Goal: Communication & Community: Answer question/provide support

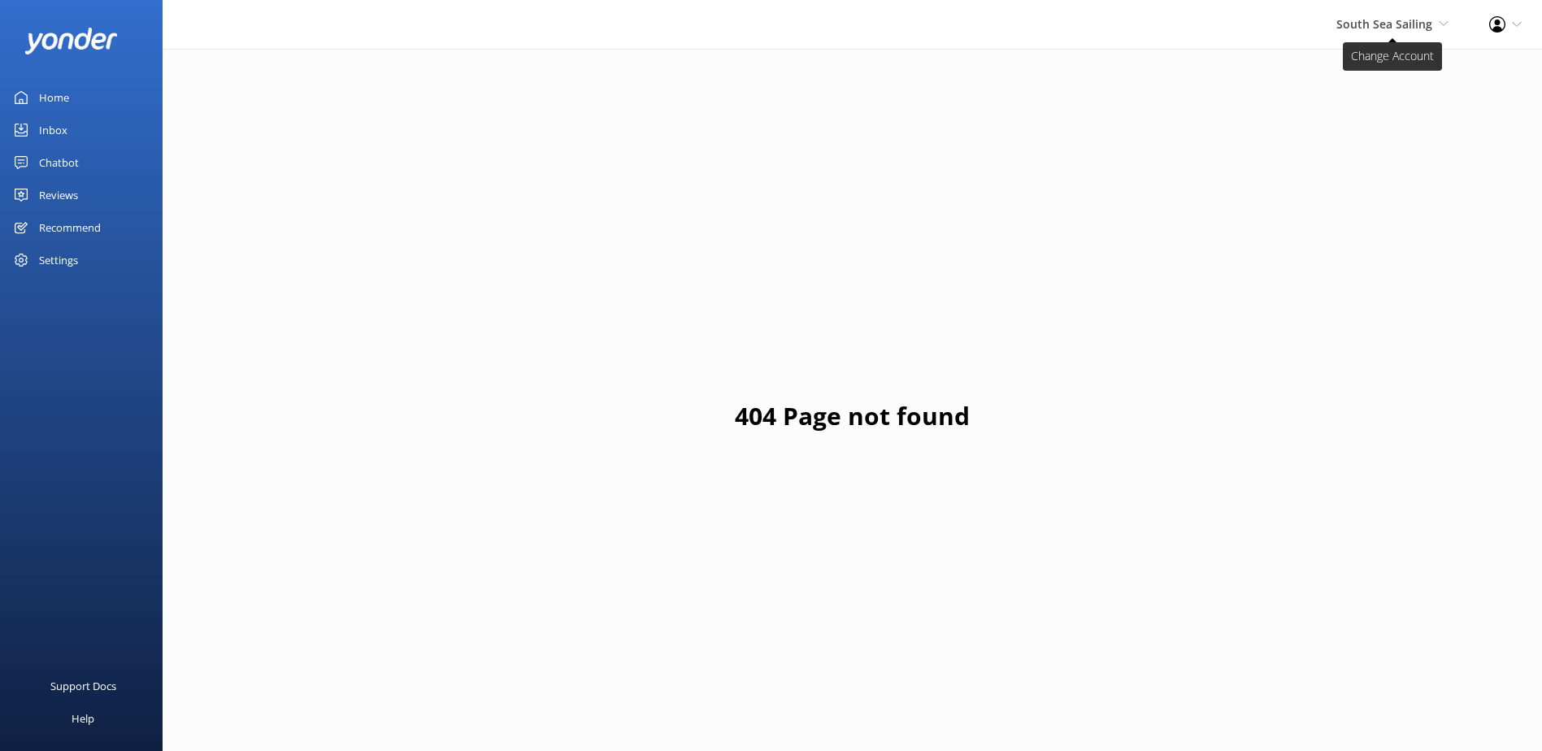
click at [1385, 24] on span "South Sea Sailing" at bounding box center [1384, 23] width 96 height 15
click at [63, 138] on div "Inbox" at bounding box center [53, 130] width 28 height 33
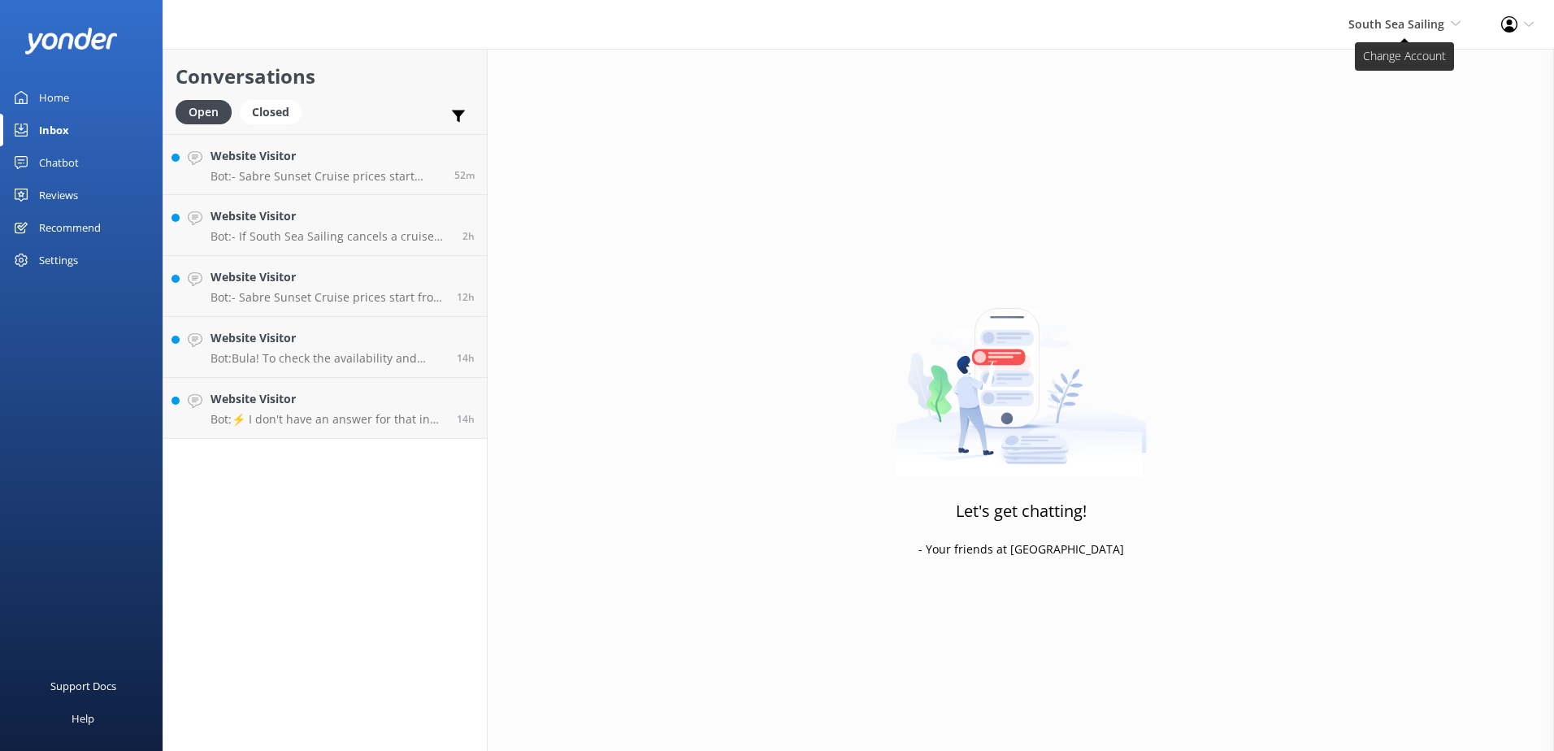
click at [1395, 16] on span "South Sea Sailing" at bounding box center [1397, 23] width 96 height 15
click at [316, 184] on link "Website Visitor Bot: - Sabre Sunset Cruise prices start from $149 per adult and…" at bounding box center [325, 164] width 324 height 61
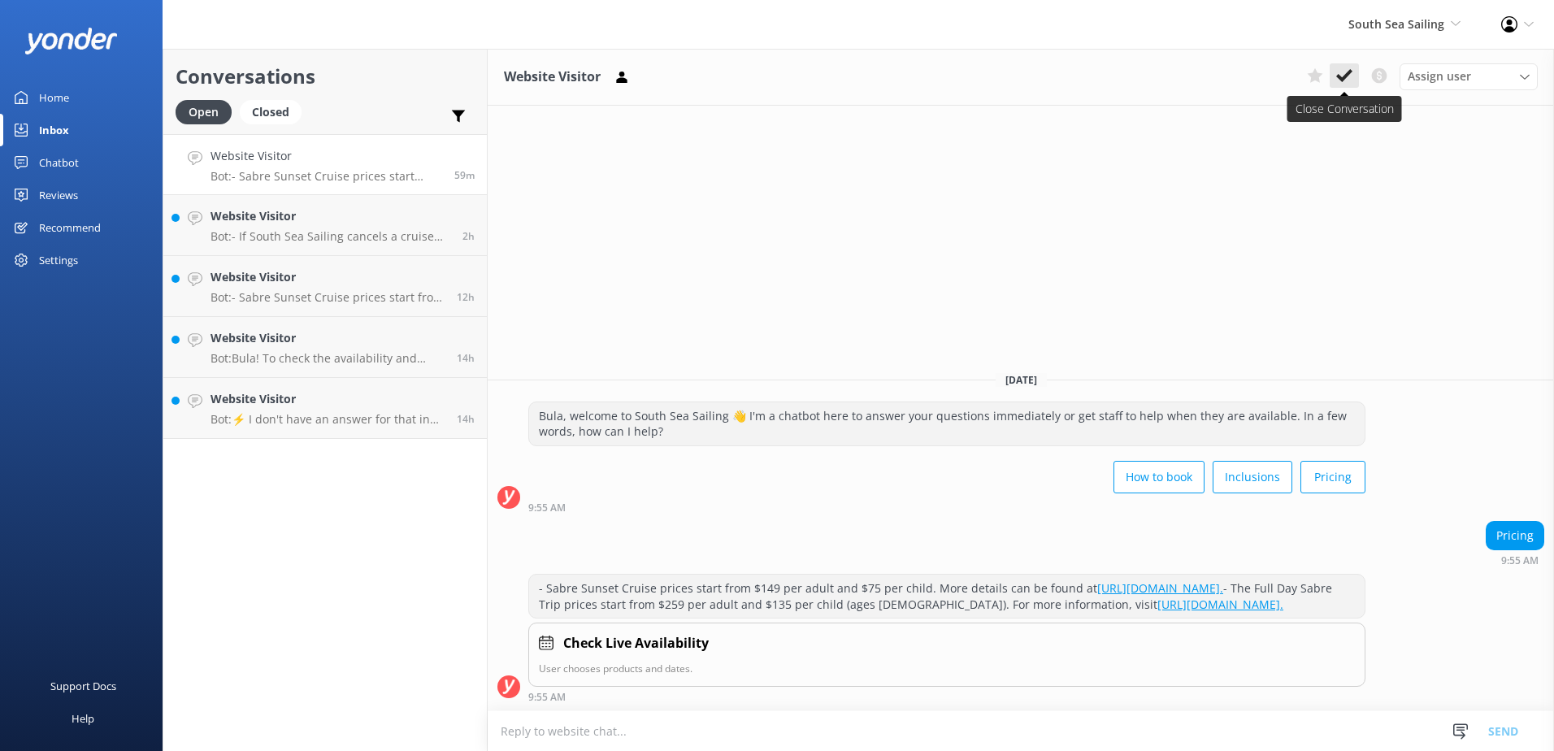
click at [1340, 74] on icon at bounding box center [1344, 75] width 16 height 16
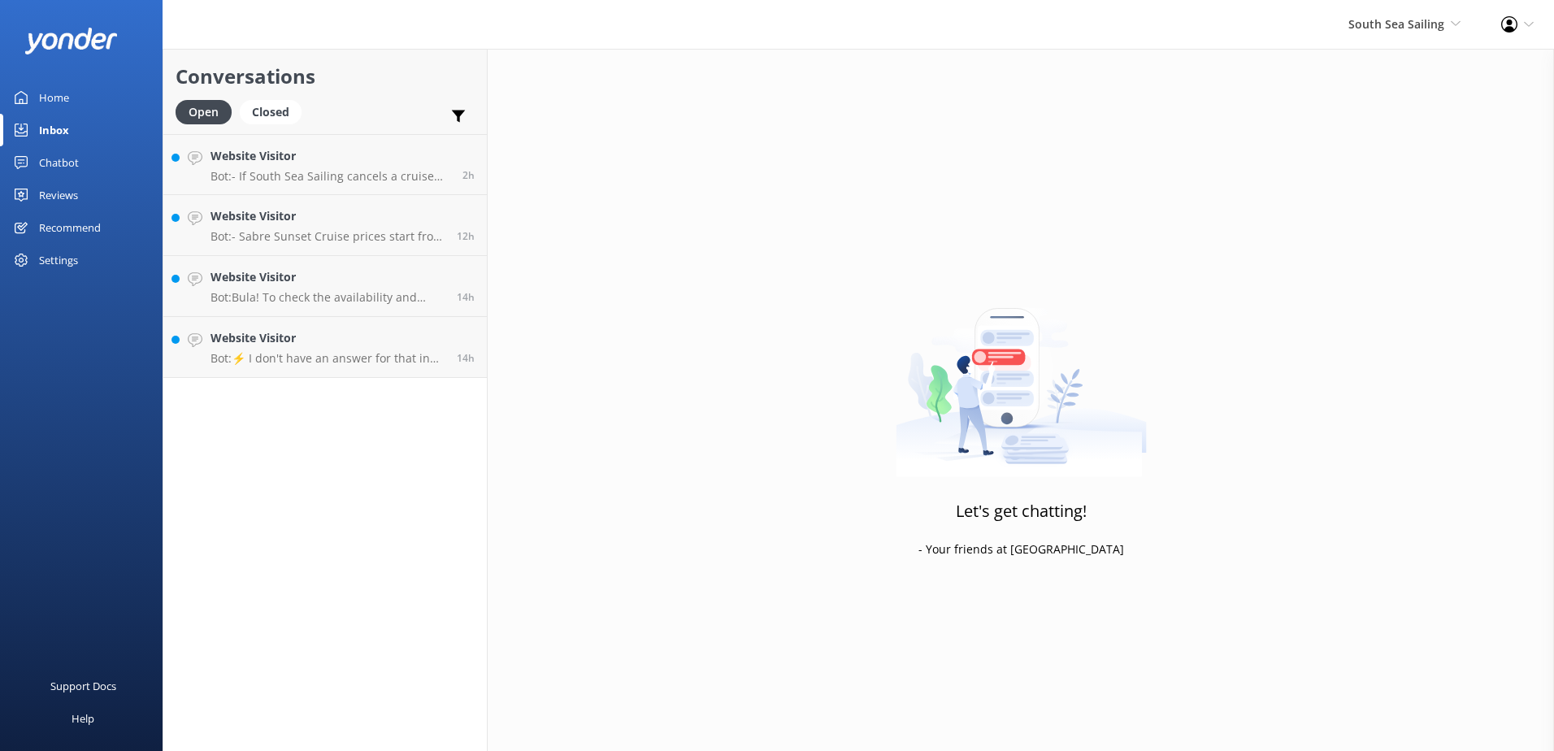
click at [292, 191] on link "Website Visitor Bot: - If South Sea Sailing cancels a cruise due to unsafe weat…" at bounding box center [325, 164] width 324 height 61
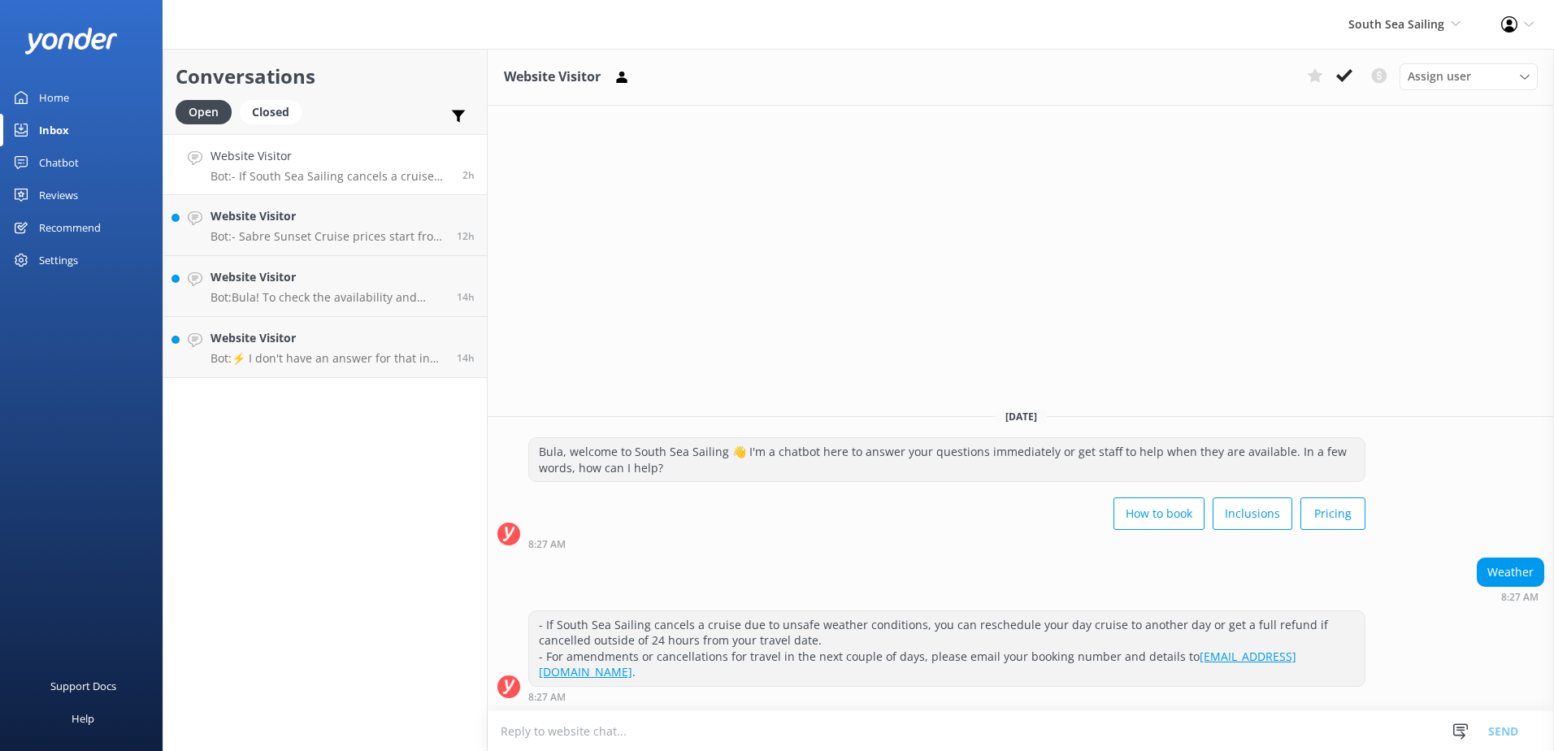
click at [305, 175] on p "Bot: - If South Sea Sailing cancels a cruise due to unsafe weather conditions, …" at bounding box center [331, 176] width 240 height 15
click at [1331, 89] on div "Assign user Sonya Alyssa Digital Res Team Miri Koroitamana Lavenia Adivou Ana R…" at bounding box center [1419, 76] width 237 height 26
click at [1338, 83] on icon at bounding box center [1344, 75] width 16 height 16
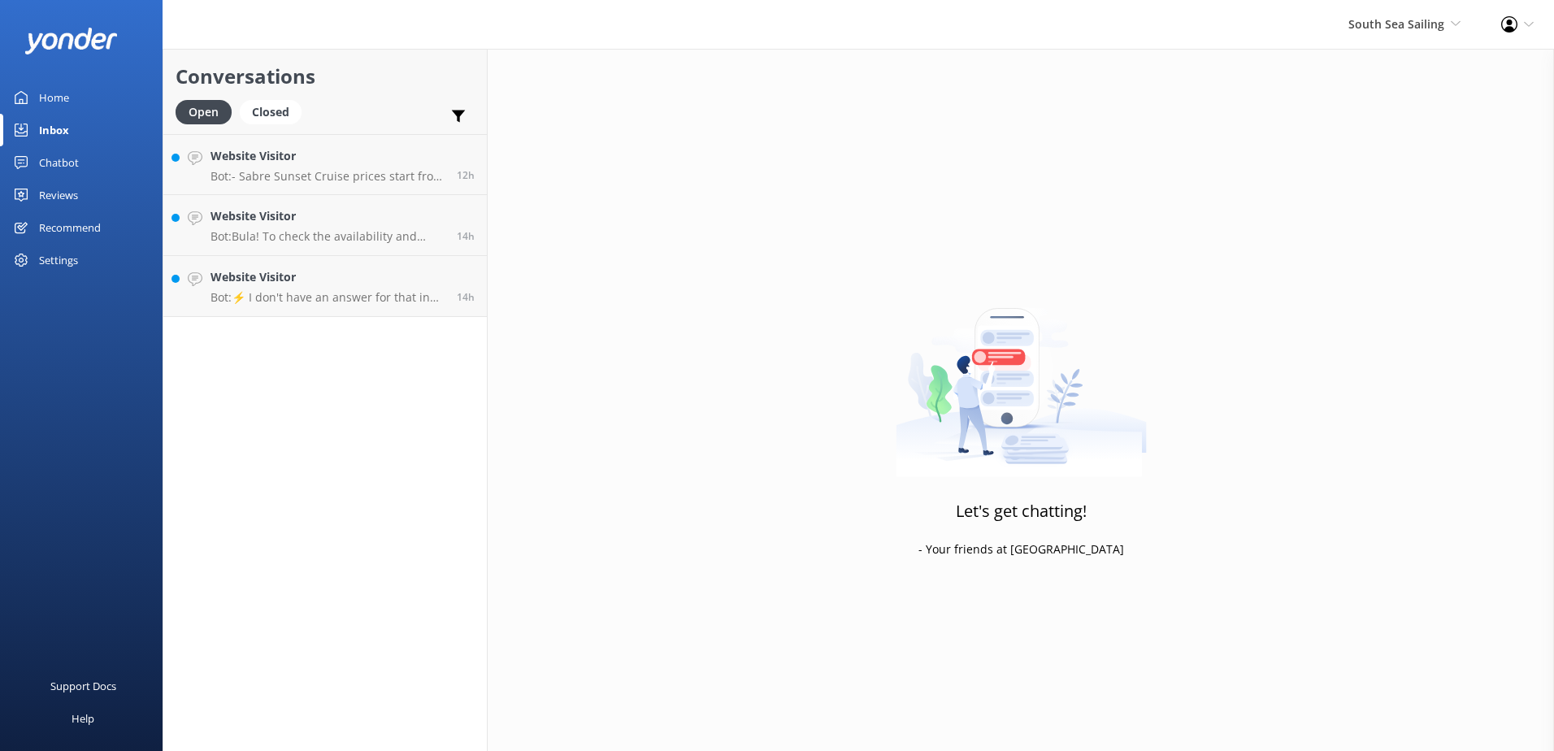
click at [368, 181] on p "Bot: - Sabre Sunset Cruise prices start from $149 per adult and $75 per child. …" at bounding box center [328, 176] width 234 height 15
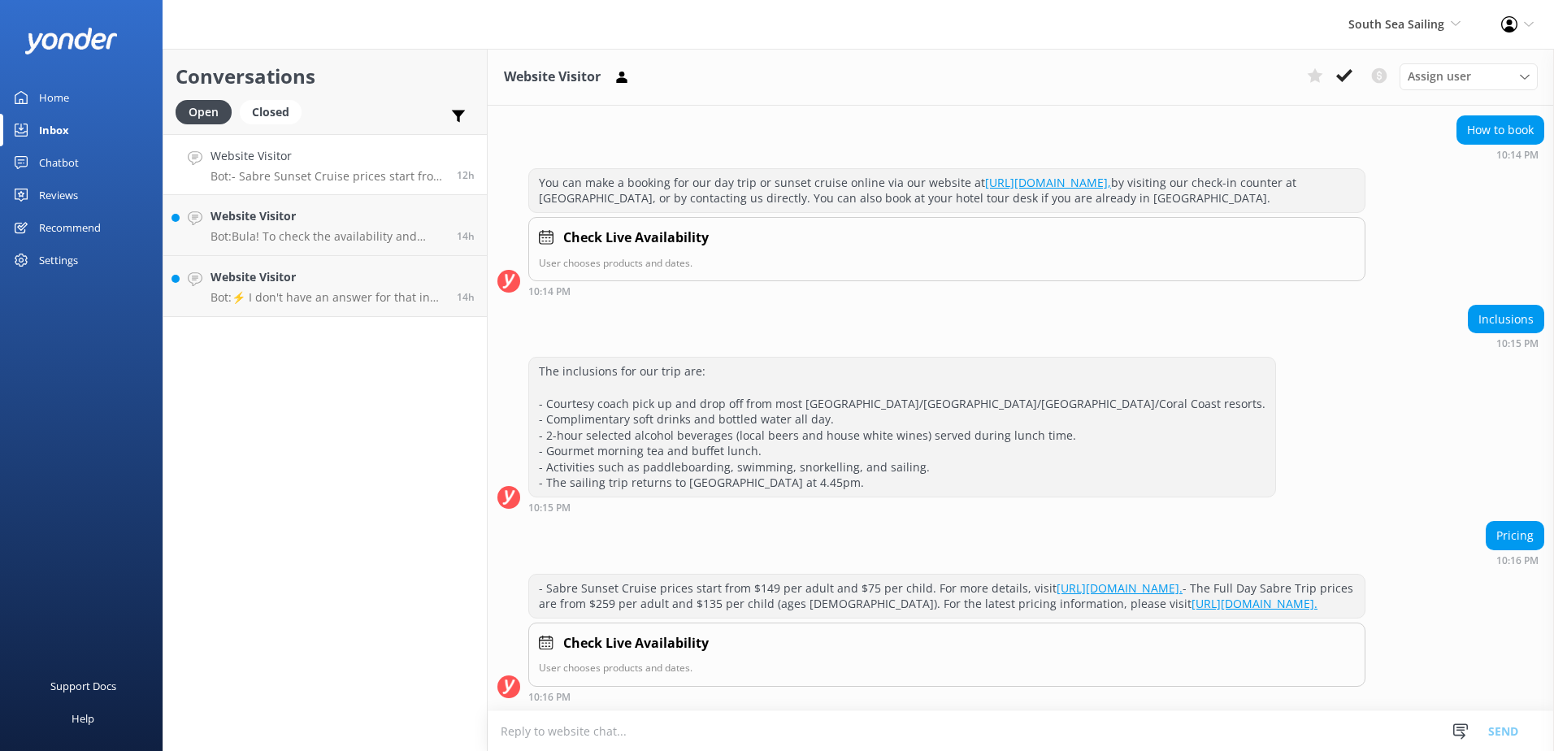
scroll to position [168, 0]
click at [1345, 80] on icon at bounding box center [1344, 75] width 16 height 16
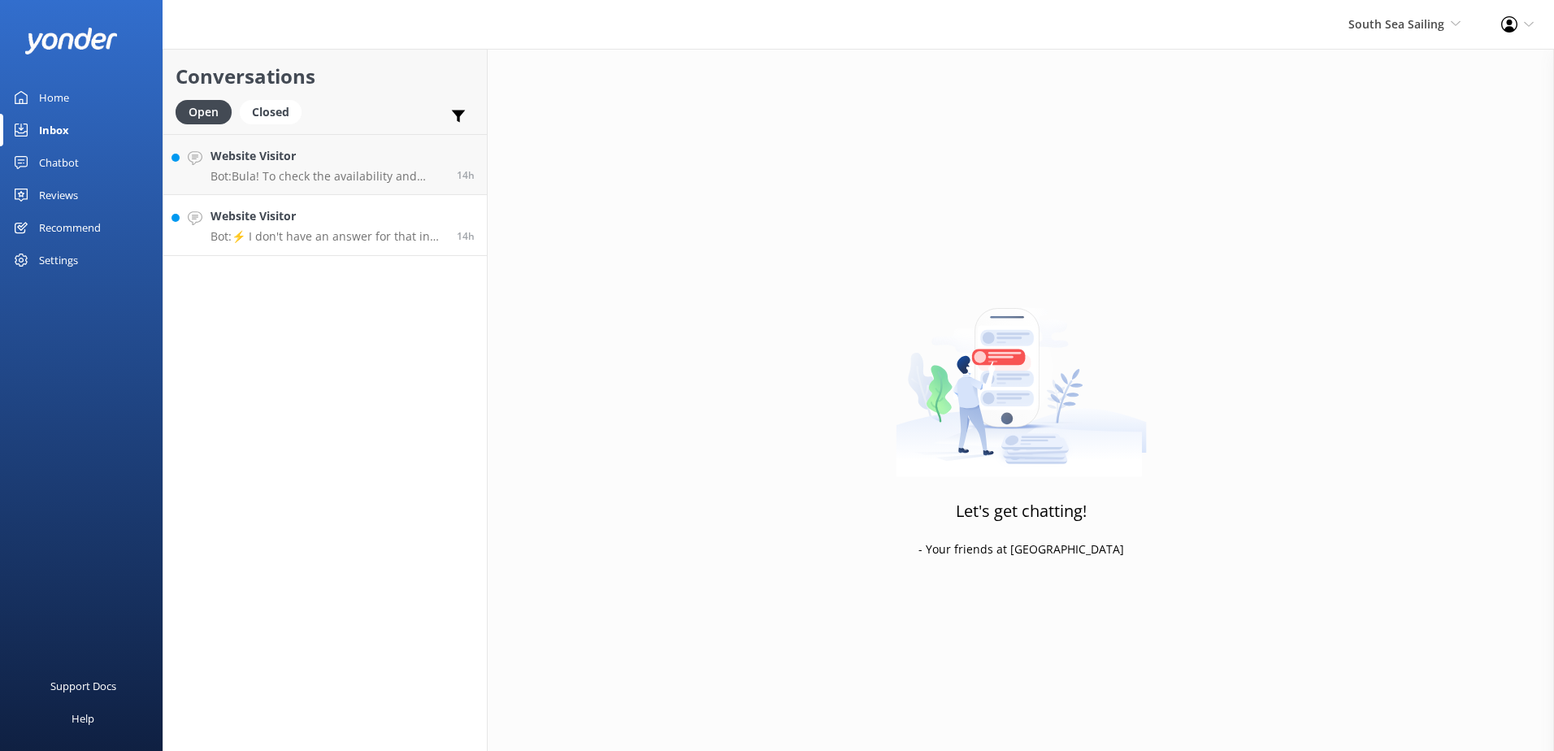
click at [341, 217] on h4 "Website Visitor" at bounding box center [328, 216] width 234 height 18
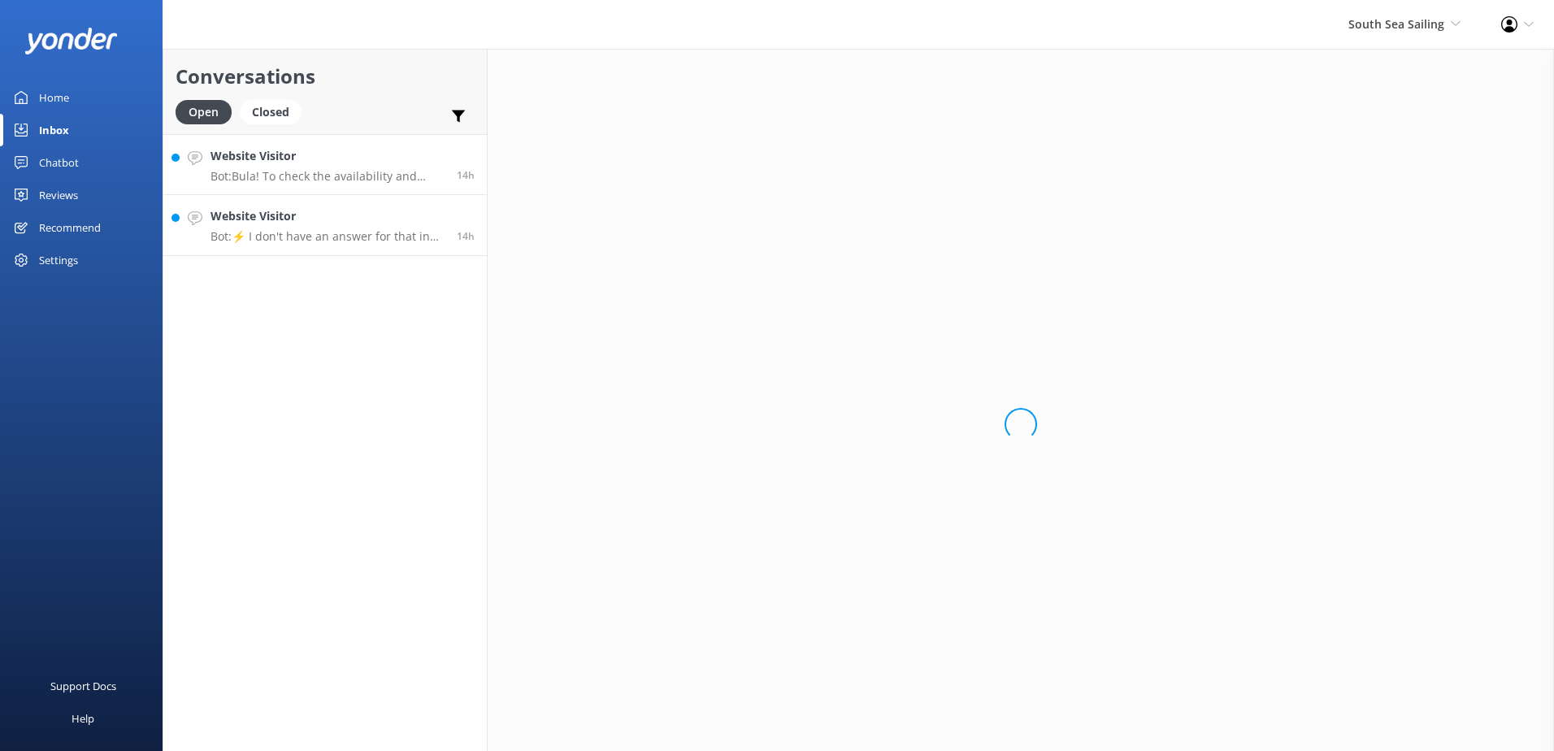
click at [351, 189] on link "Website Visitor Bot: Bula! To check the availability and book the Sabre Day Tri…" at bounding box center [325, 164] width 324 height 61
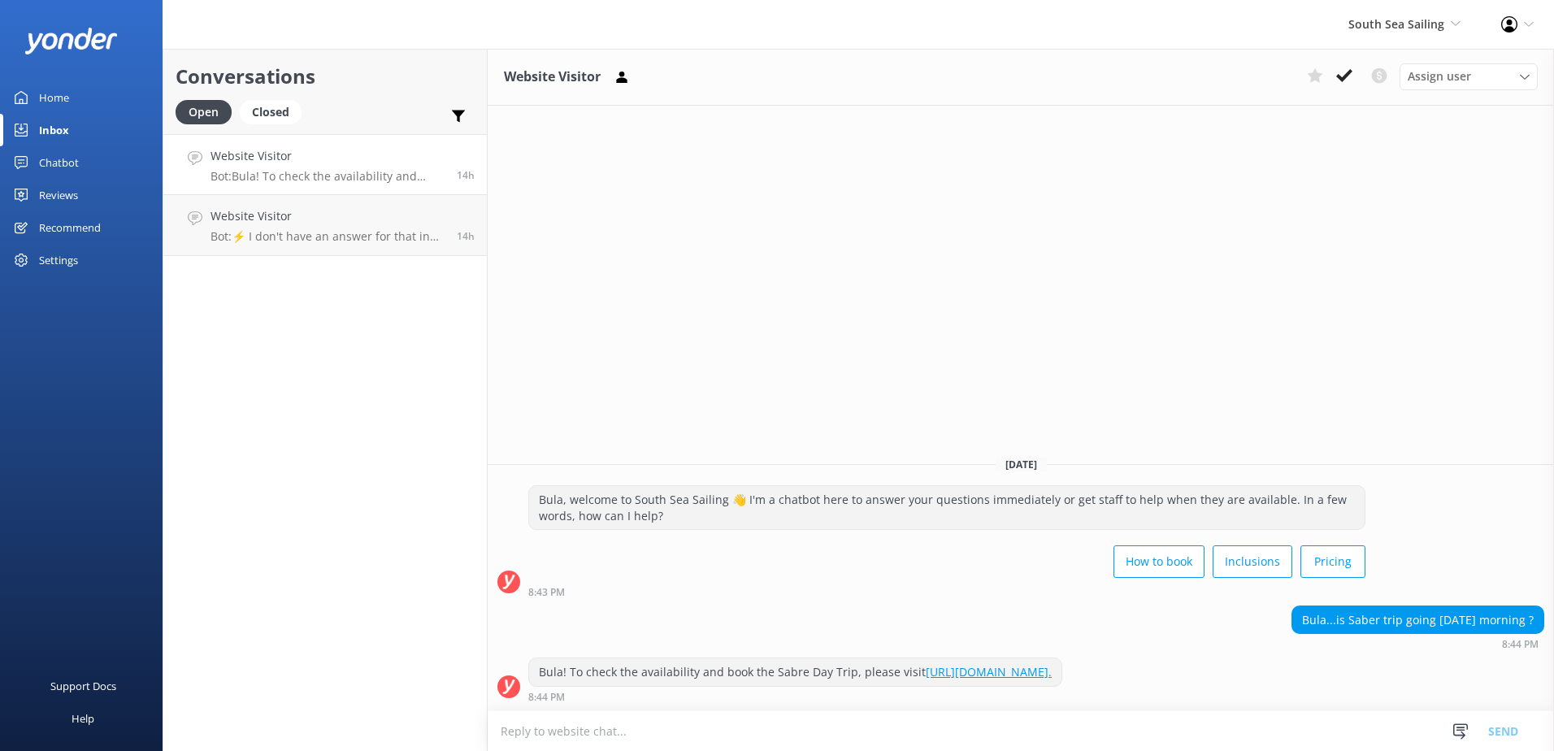
click at [1009, 723] on textarea at bounding box center [1021, 731] width 1066 height 40
drag, startPoint x: 794, startPoint y: 729, endPoint x: 741, endPoint y: 739, distance: 54.5
click at [741, 739] on textarea "Please note the Sabre Day trip will operate tomorrow." at bounding box center [1021, 730] width 1066 height 41
drag, startPoint x: 684, startPoint y: 728, endPoint x: 667, endPoint y: 728, distance: 17.1
click at [667, 728] on textarea "Please note the Sabre Day trip will operate" at bounding box center [1021, 730] width 1066 height 41
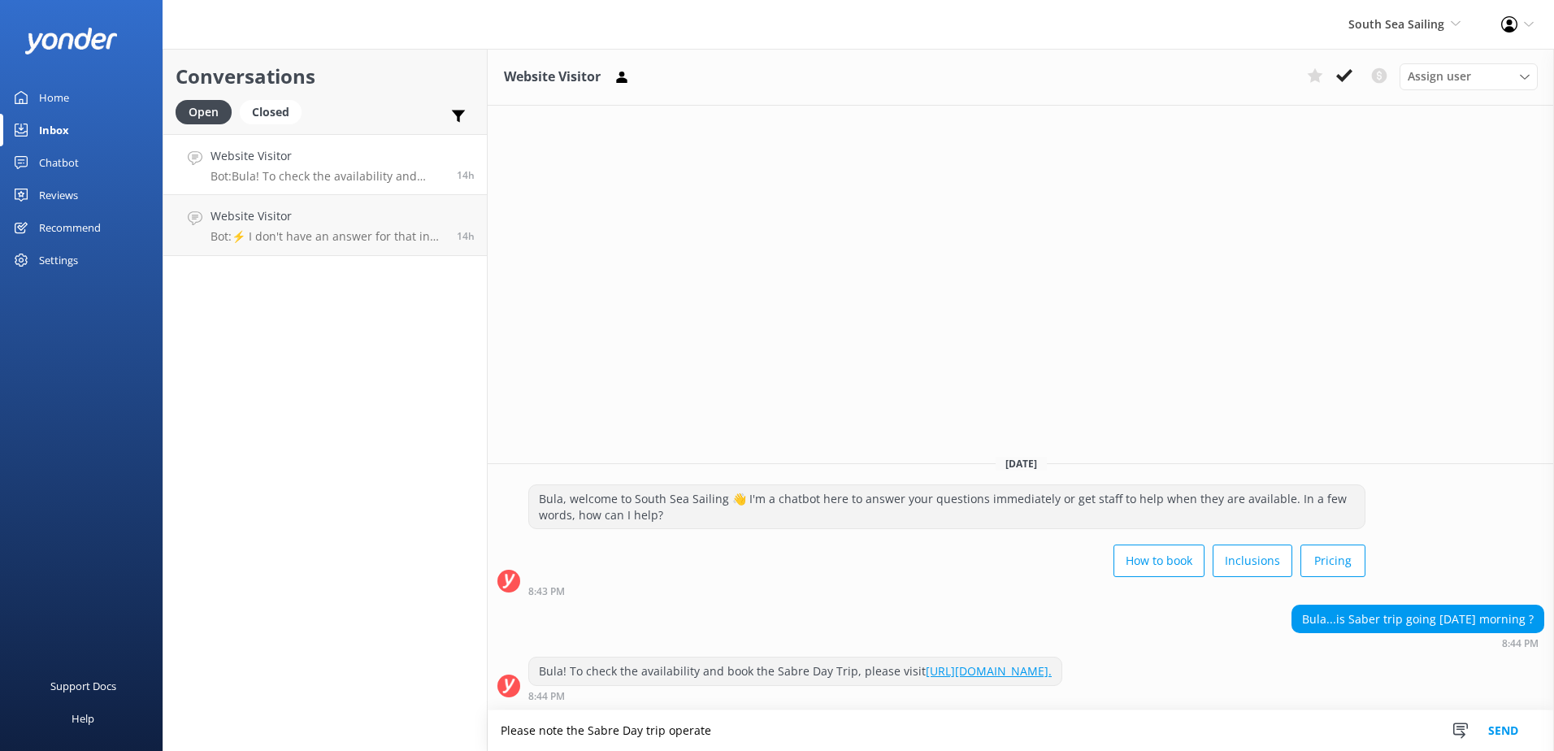
click at [740, 726] on textarea "Please note the Sabre Day trip operate" at bounding box center [1021, 730] width 1066 height 41
type textarea "Please note the Sabre Day trip operates daily including tomorrow."
click at [1522, 714] on button "Send" at bounding box center [1503, 730] width 61 height 41
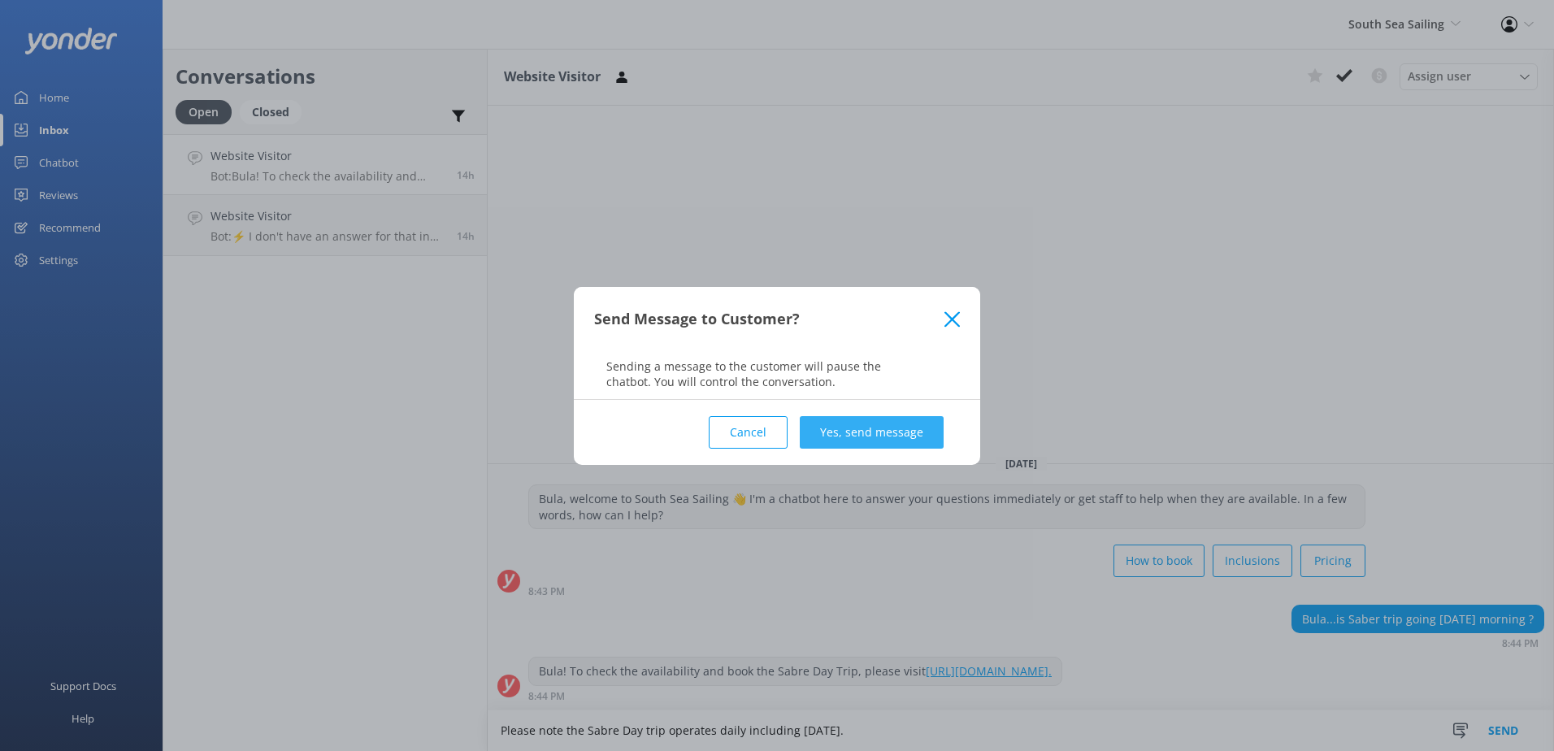
click at [913, 431] on button "Yes, send message" at bounding box center [872, 432] width 144 height 33
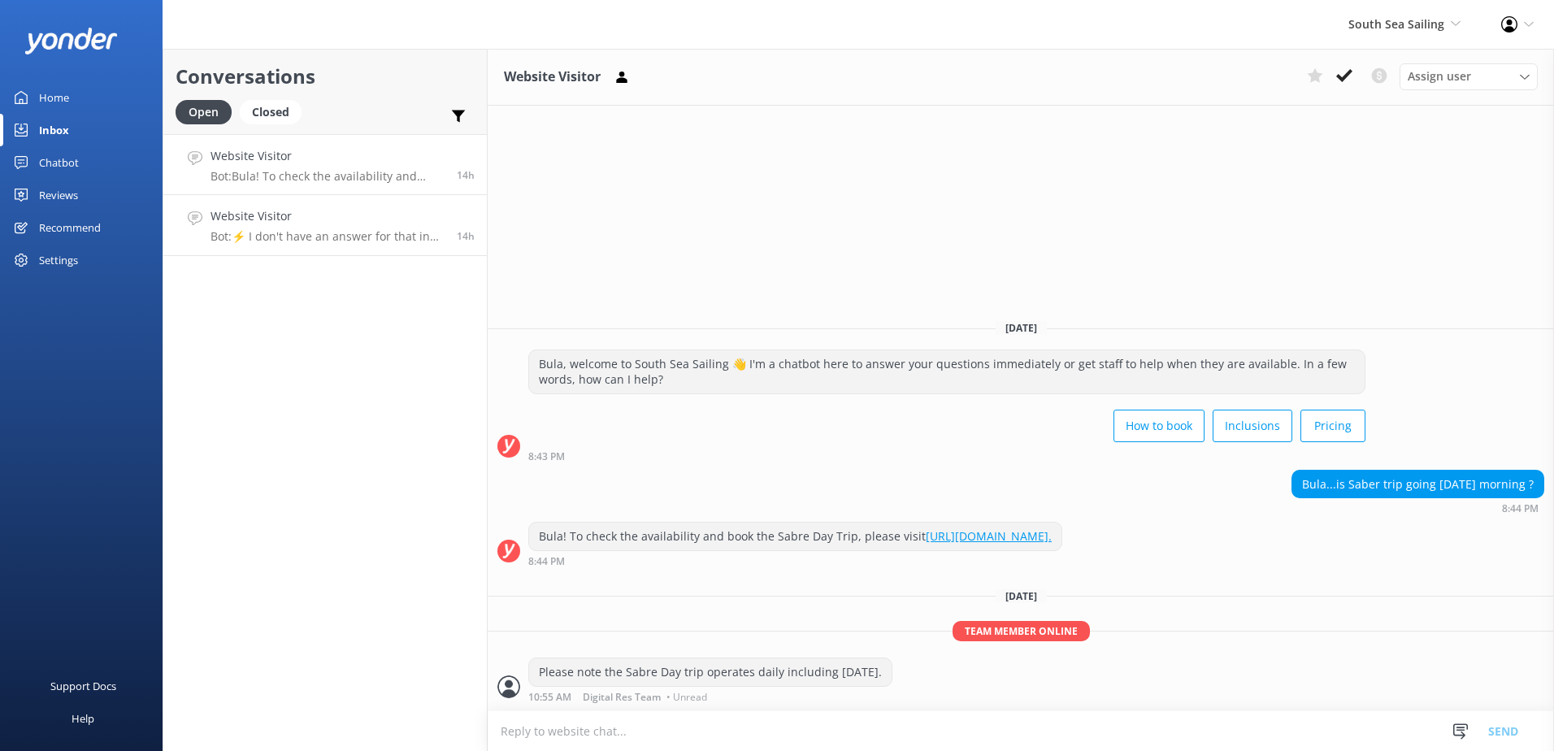
click at [300, 227] on div "Website Visitor Bot: ⚡ I don't have an answer for that in my knowledge base. Pl…" at bounding box center [328, 225] width 234 height 36
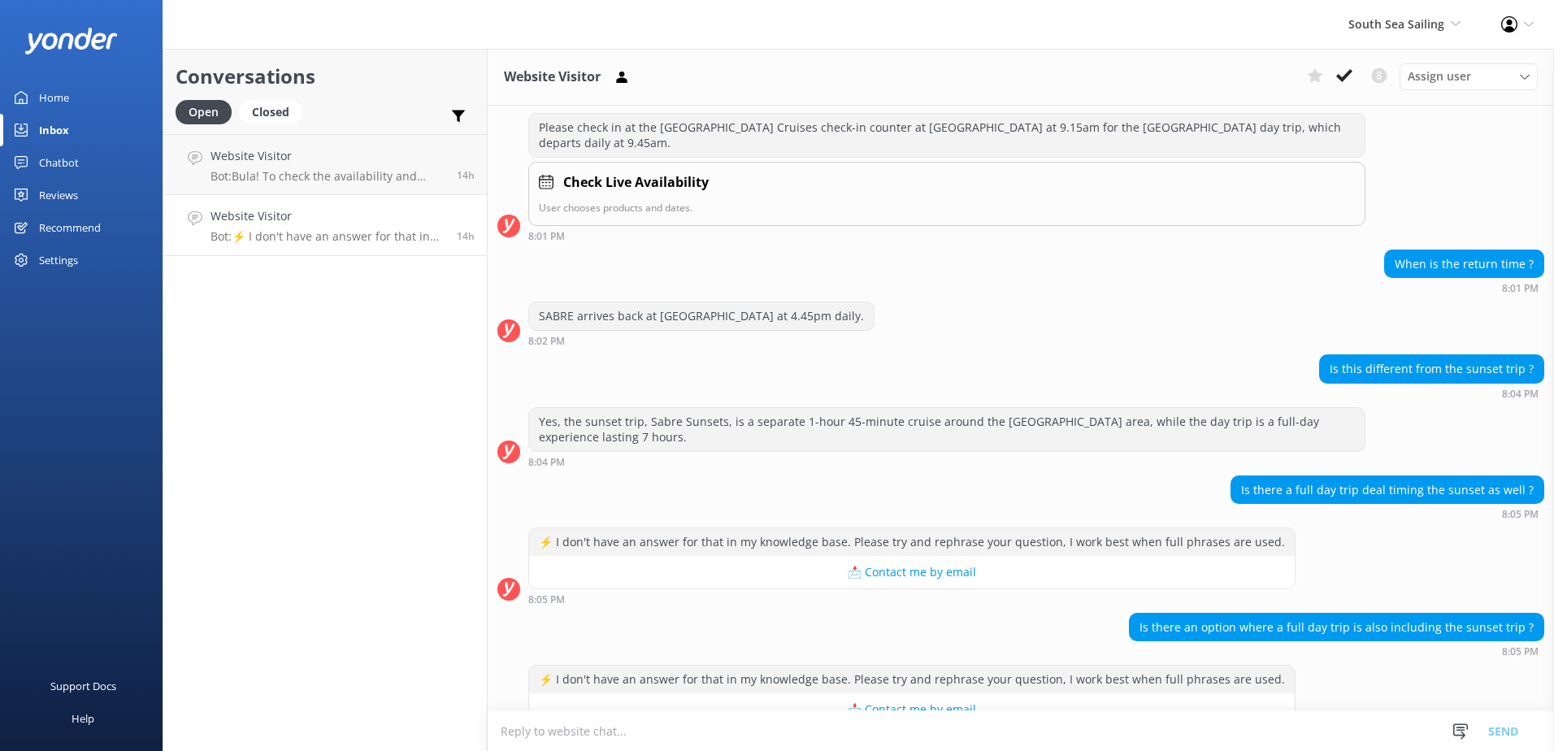
scroll to position [248, 0]
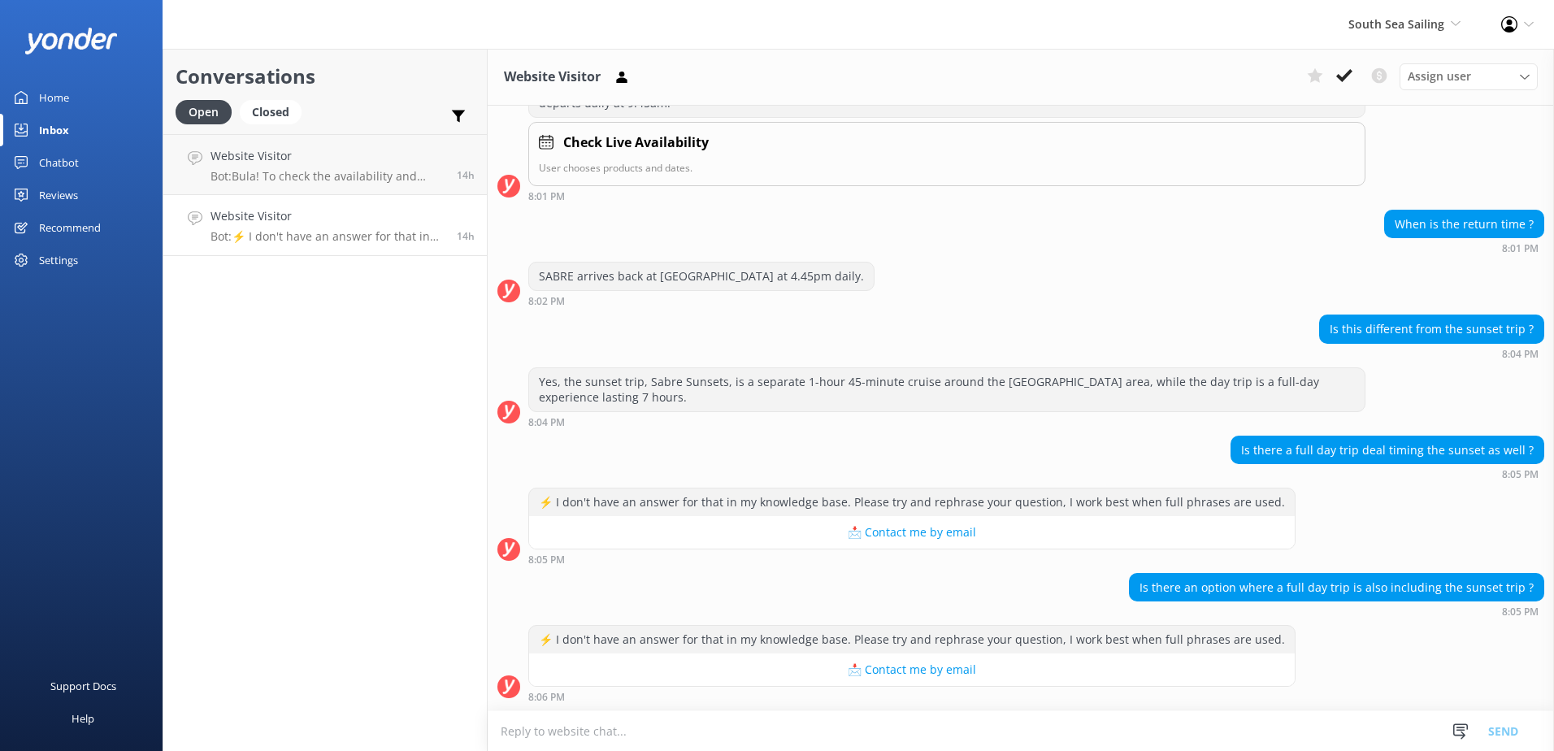
click at [1231, 745] on textarea at bounding box center [1021, 731] width 1066 height 40
type textarea "T"
type textarea "p"
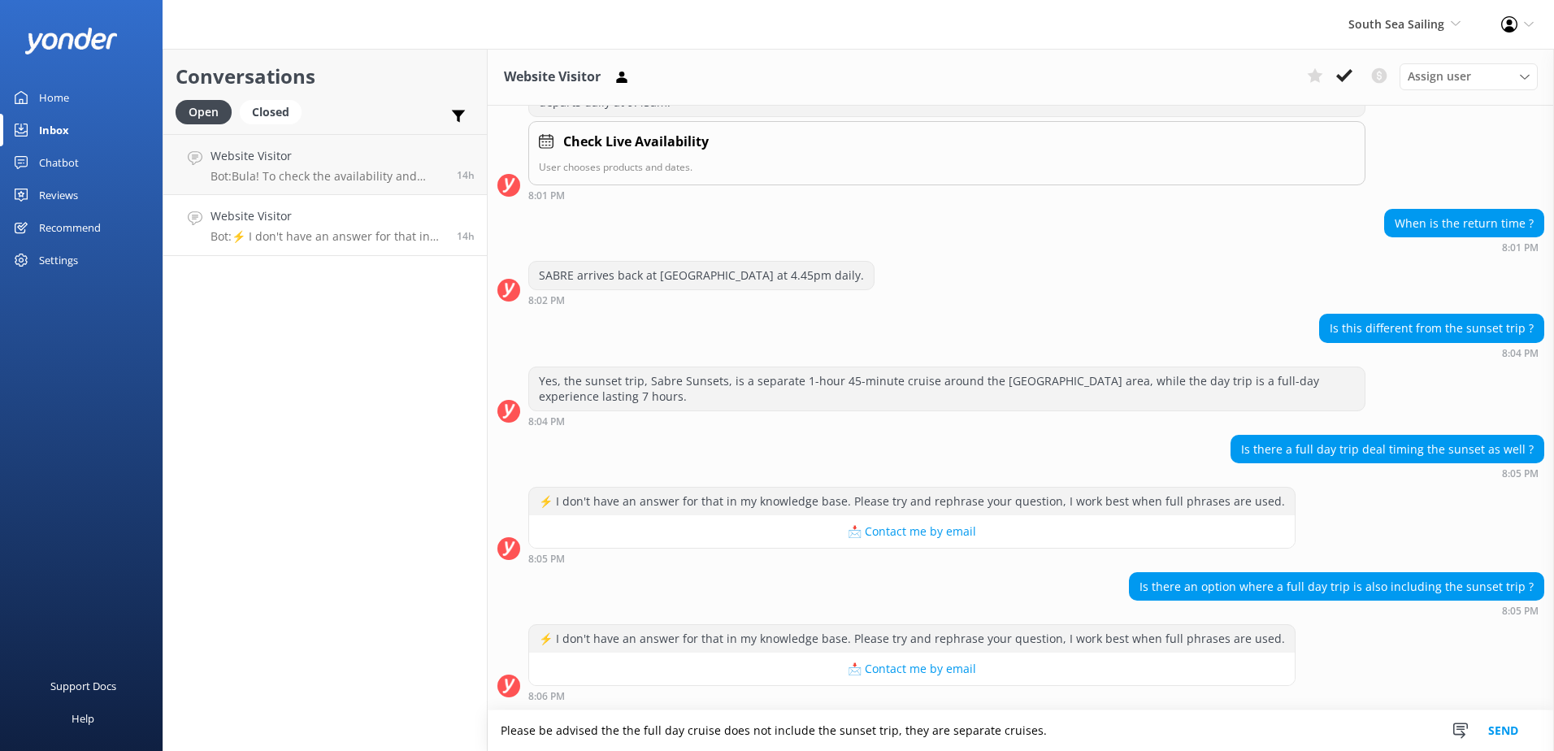
drag, startPoint x: 615, startPoint y: 732, endPoint x: 634, endPoint y: 728, distance: 19.1
click at [618, 732] on textarea "Please be advised the the full day cruise does not include the sunset trip, the…" at bounding box center [1021, 730] width 1066 height 41
click at [1085, 725] on textarea "Please be advised the full day cruise does not include the sunset trip, they ar…" at bounding box center [1021, 730] width 1066 height 41
type textarea "Please be advised the full day cruise does not include the sunset trip, they ar…"
click at [1493, 732] on button "Send" at bounding box center [1503, 730] width 61 height 41
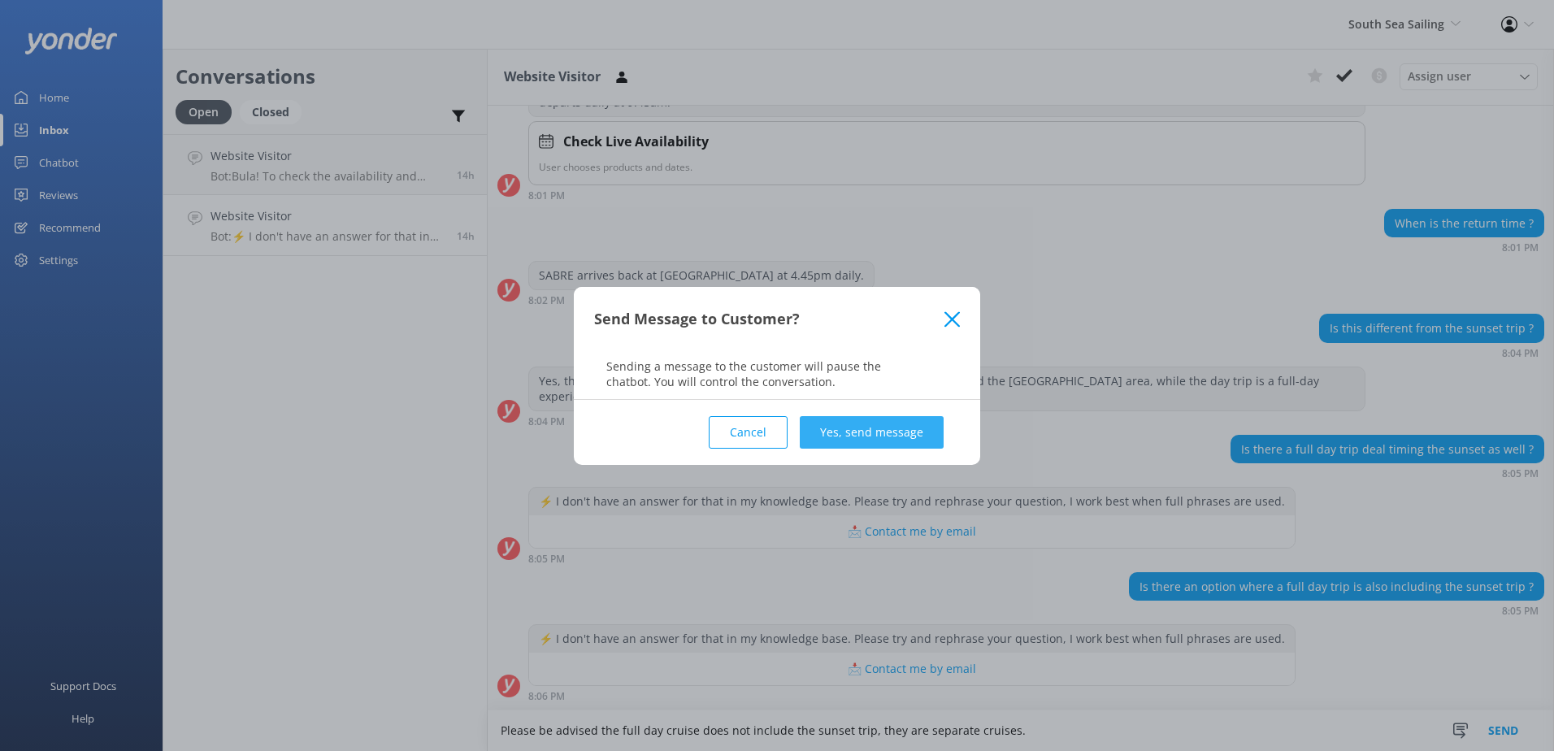
click at [901, 432] on button "Yes, send message" at bounding box center [872, 432] width 144 height 33
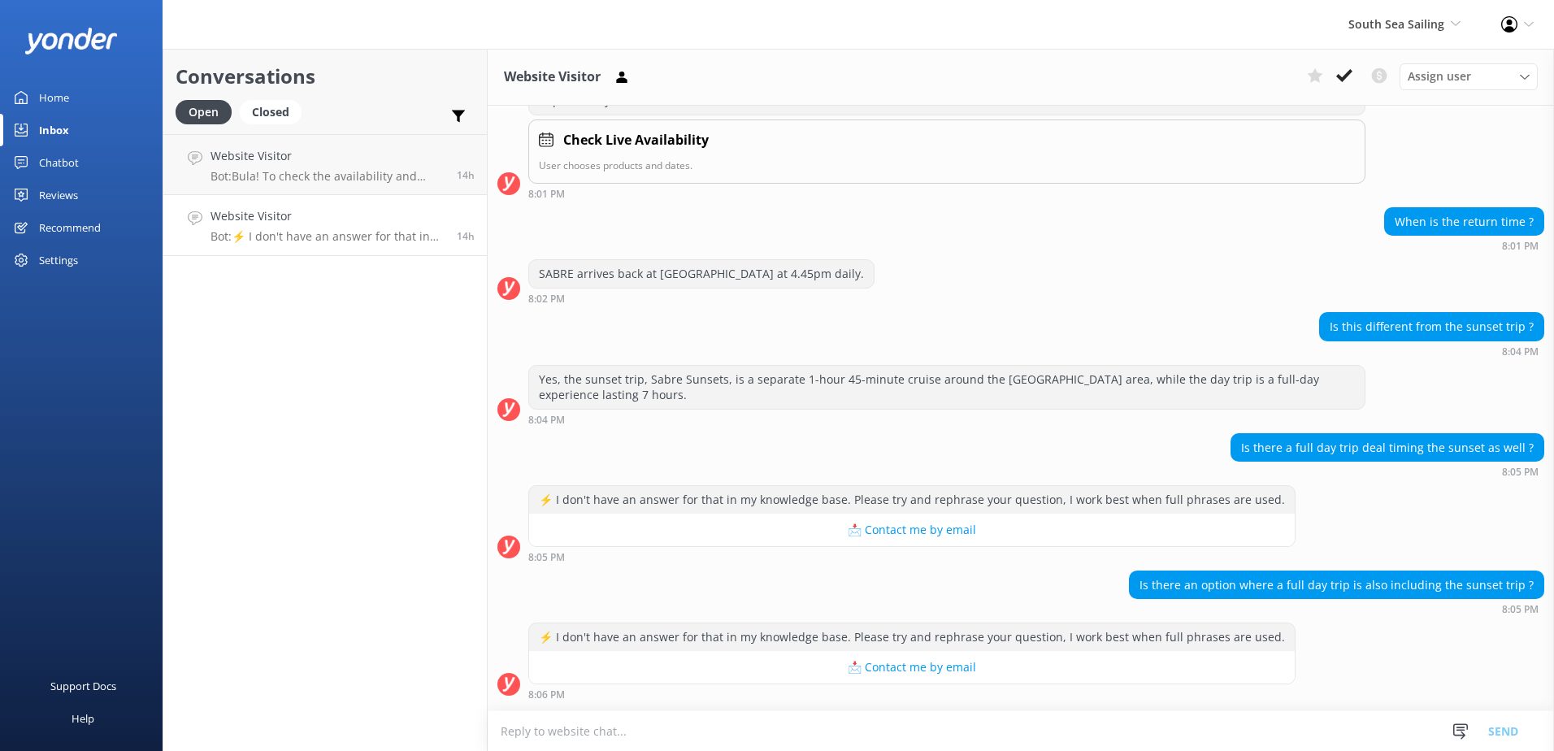
scroll to position [384, 0]
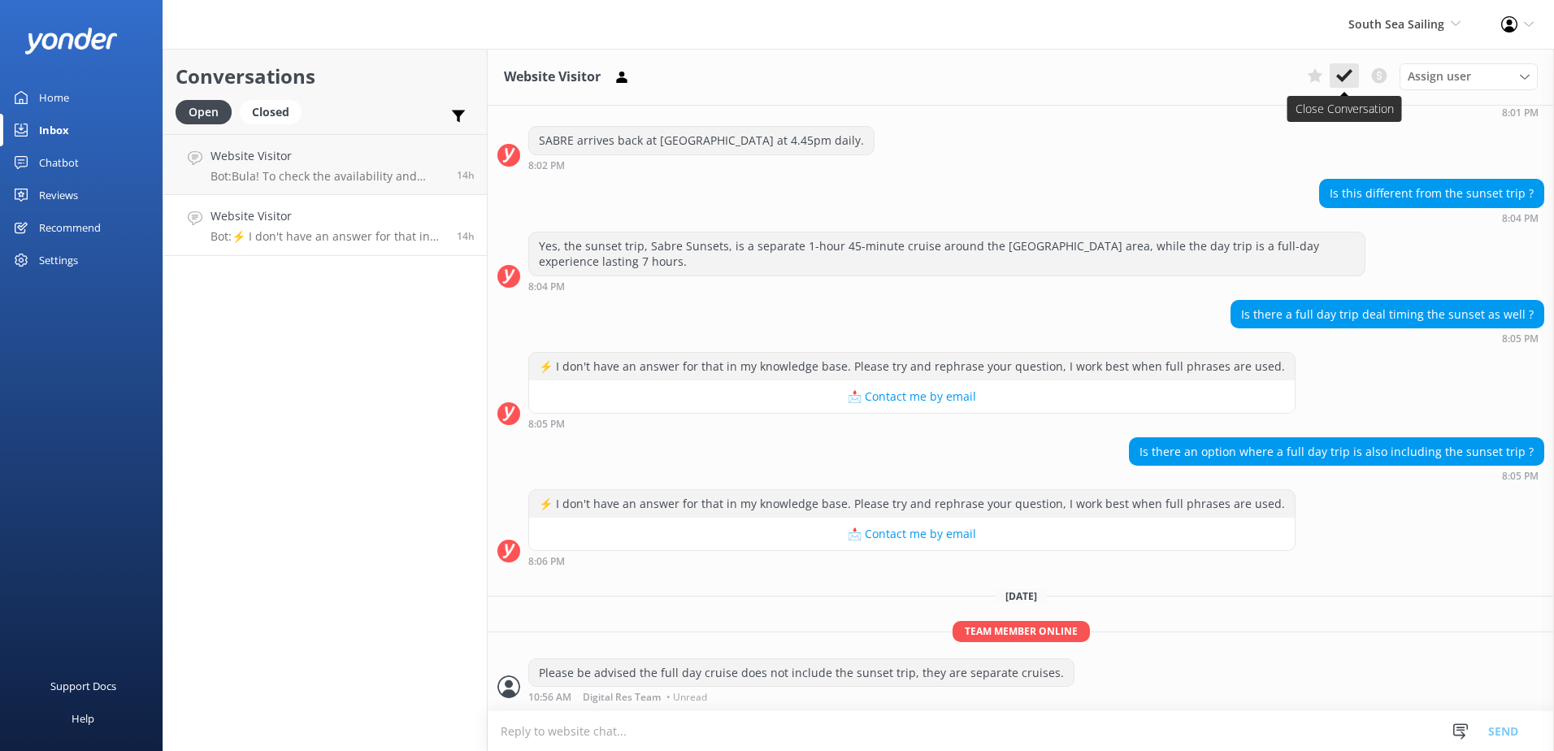
click at [1352, 70] on icon at bounding box center [1344, 75] width 16 height 16
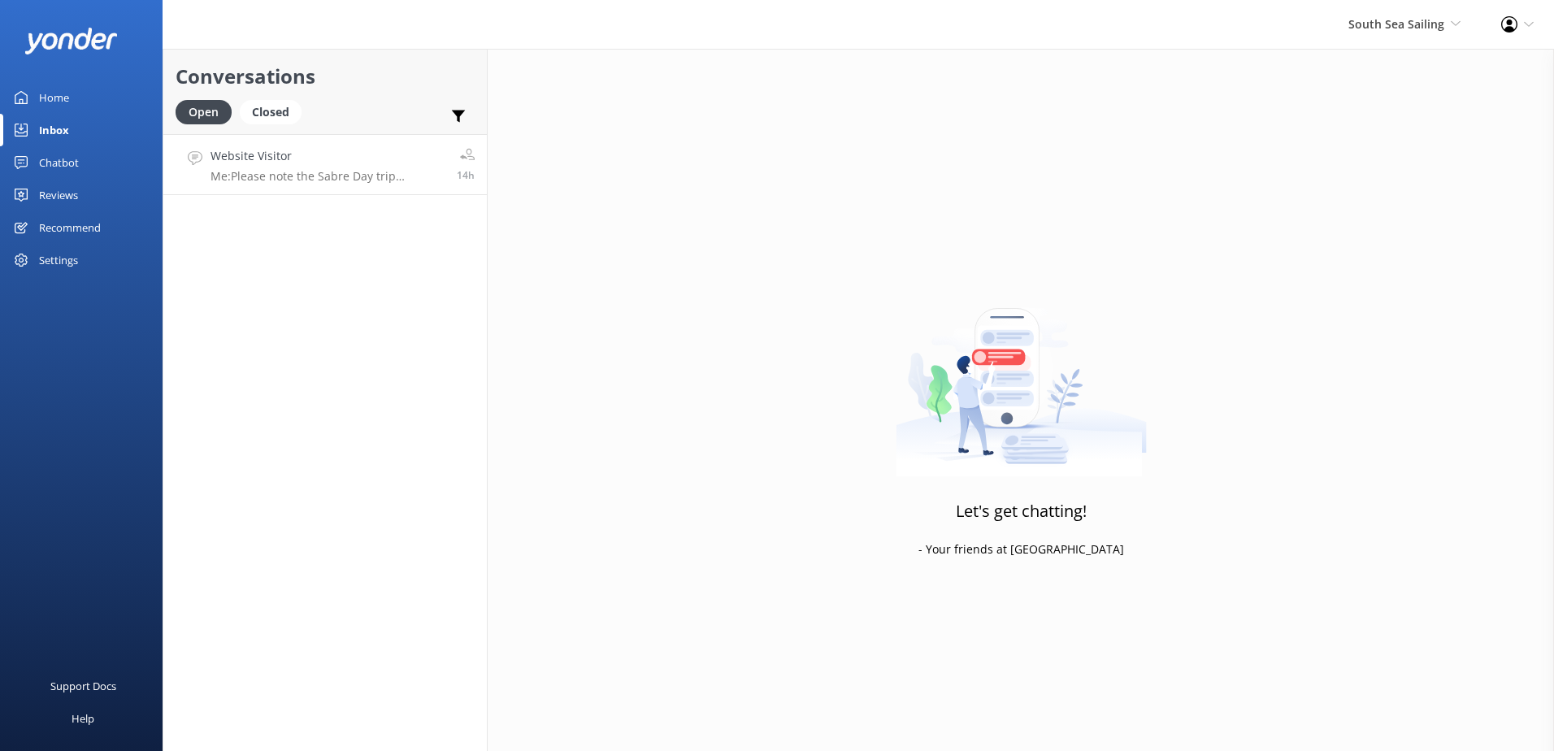
click at [403, 186] on link "Website Visitor Me: Please note the Sabre Day trip operates daily including tom…" at bounding box center [325, 164] width 324 height 61
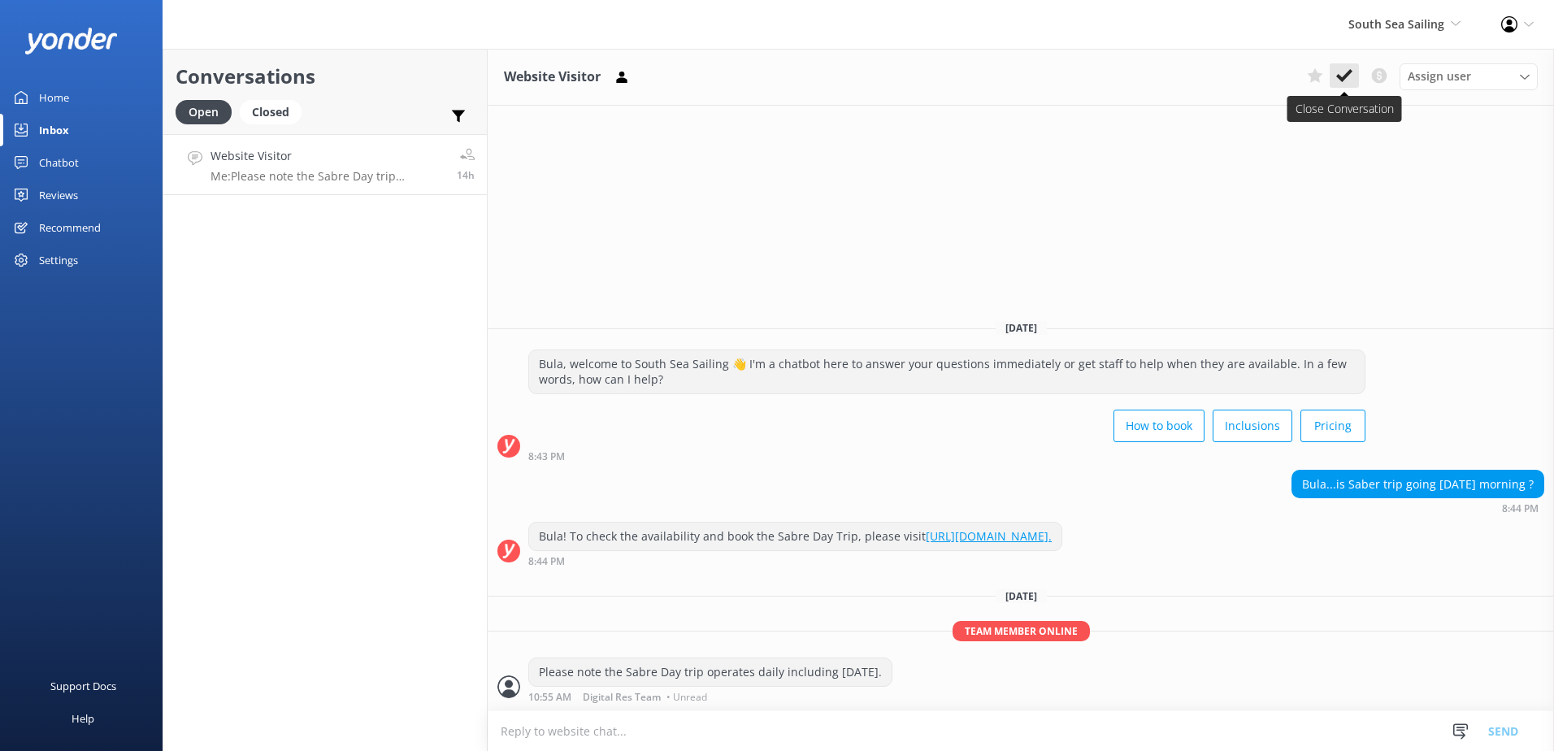
click at [1332, 78] on button at bounding box center [1344, 75] width 29 height 24
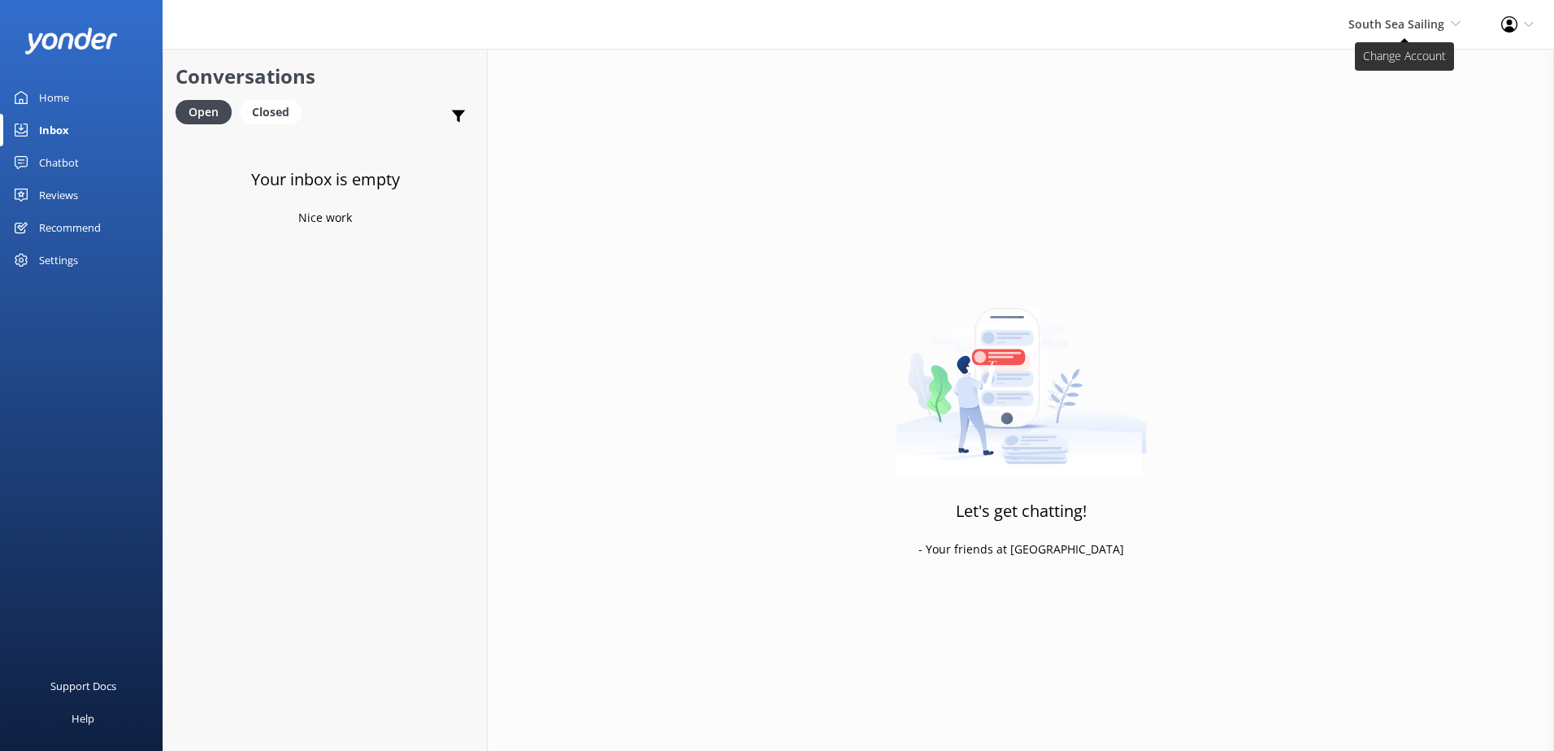
click at [1436, 32] on span "South Sea Sailing South Sea Sailing South Sea Cruises Malamala Beach Club Aweso…" at bounding box center [1405, 24] width 112 height 18
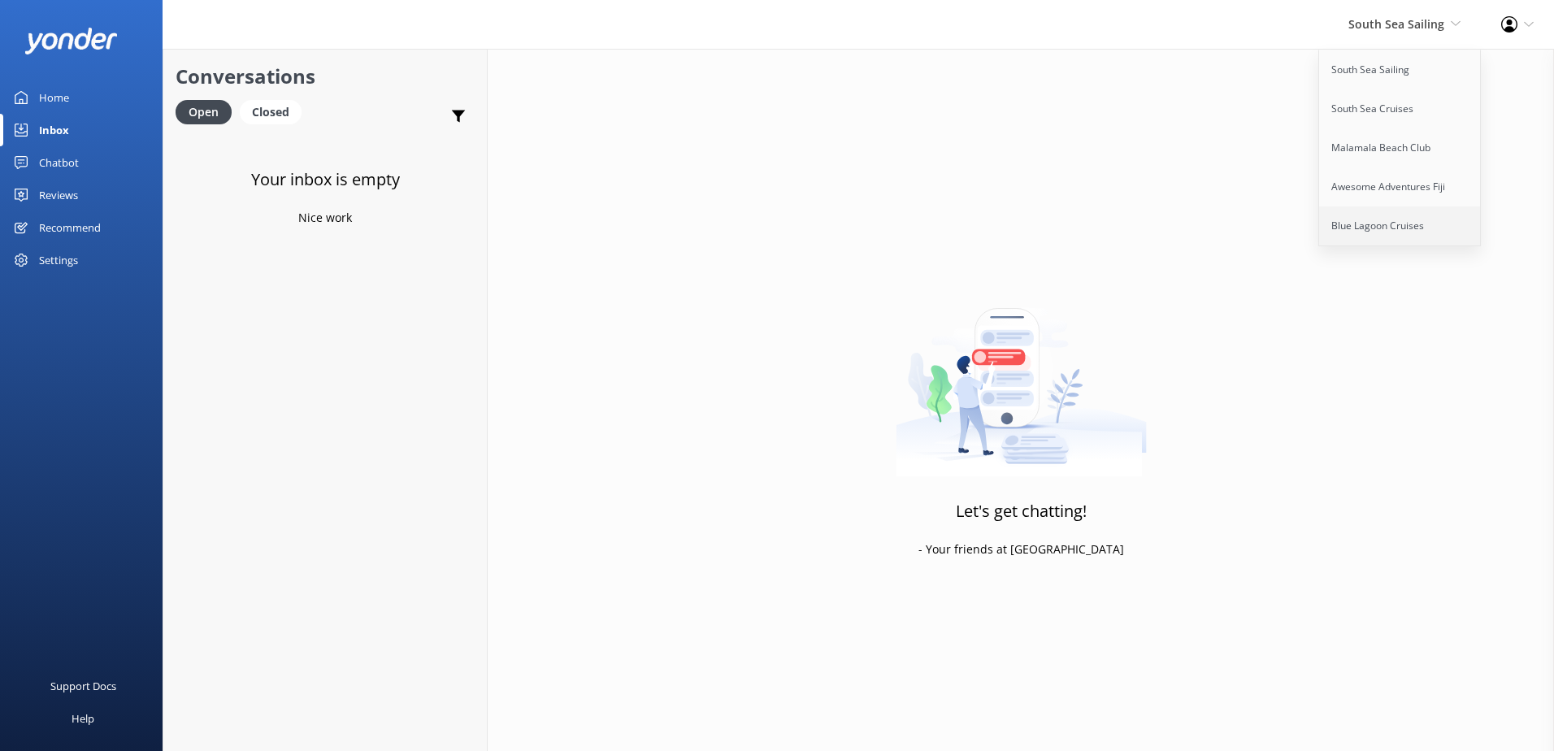
click at [1428, 229] on link "Blue Lagoon Cruises" at bounding box center [1400, 225] width 163 height 39
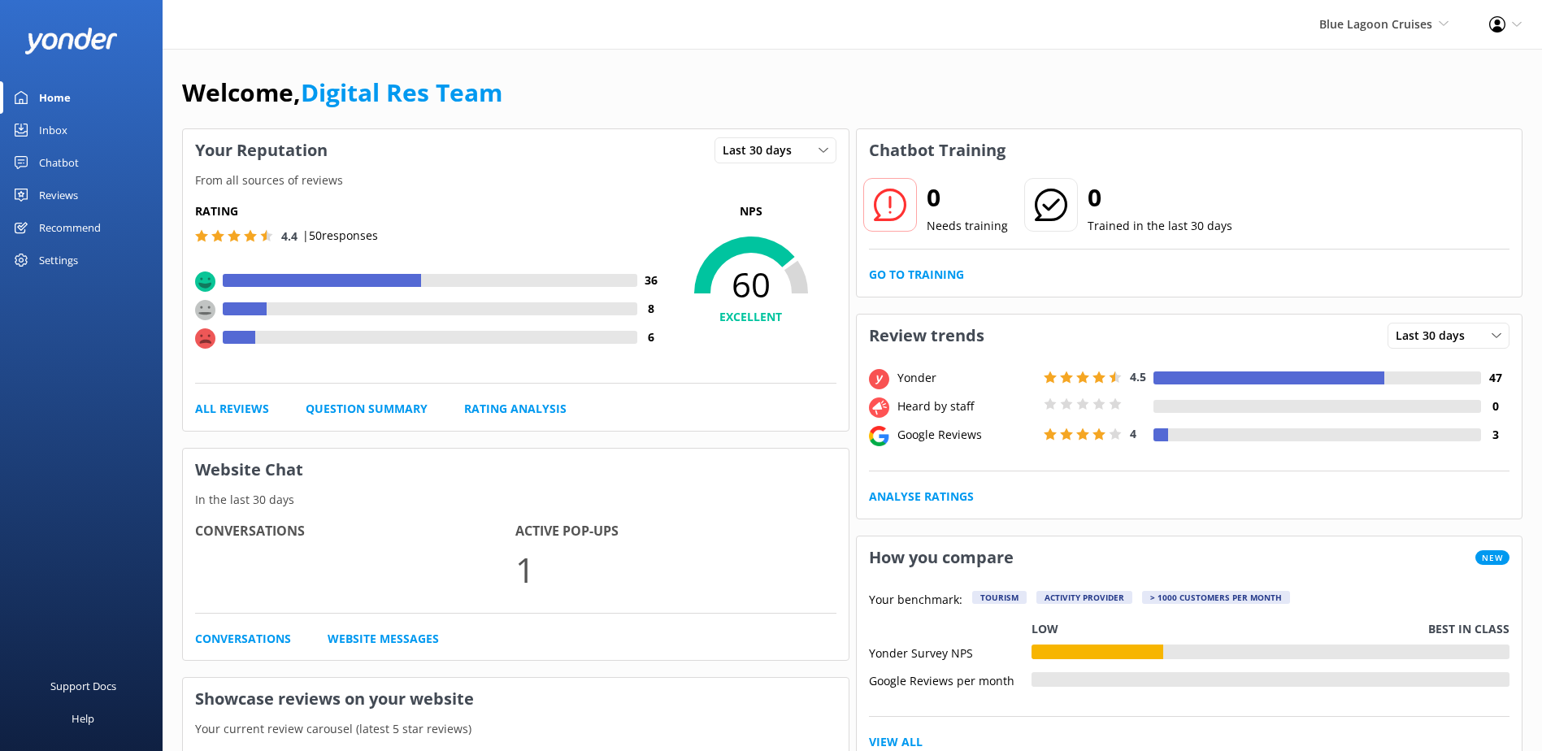
click at [49, 132] on div "Inbox" at bounding box center [53, 130] width 28 height 33
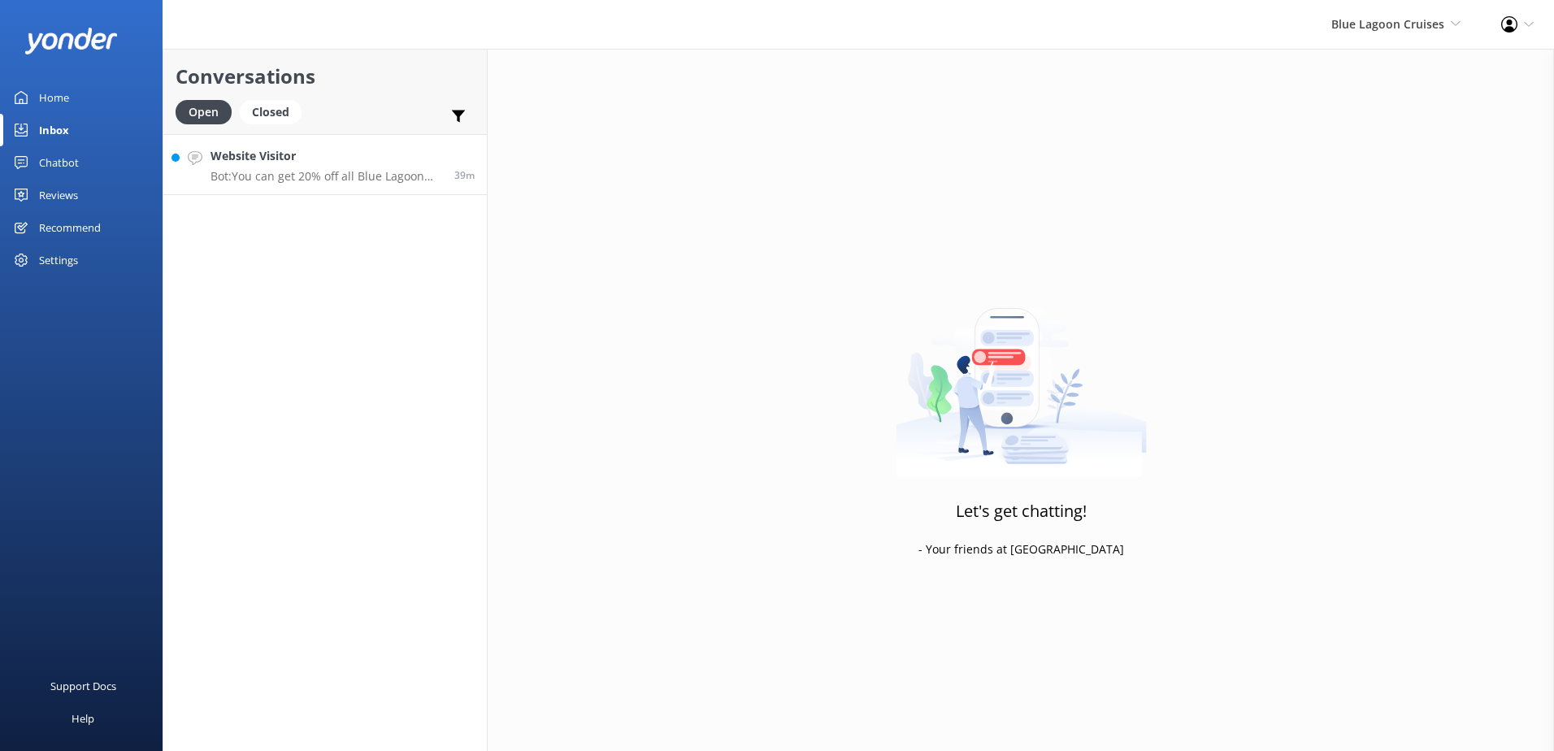
click at [389, 168] on div "Website Visitor Bot: You can get 20% off all Blue Lagoon Cruises prices by book…" at bounding box center [327, 164] width 232 height 35
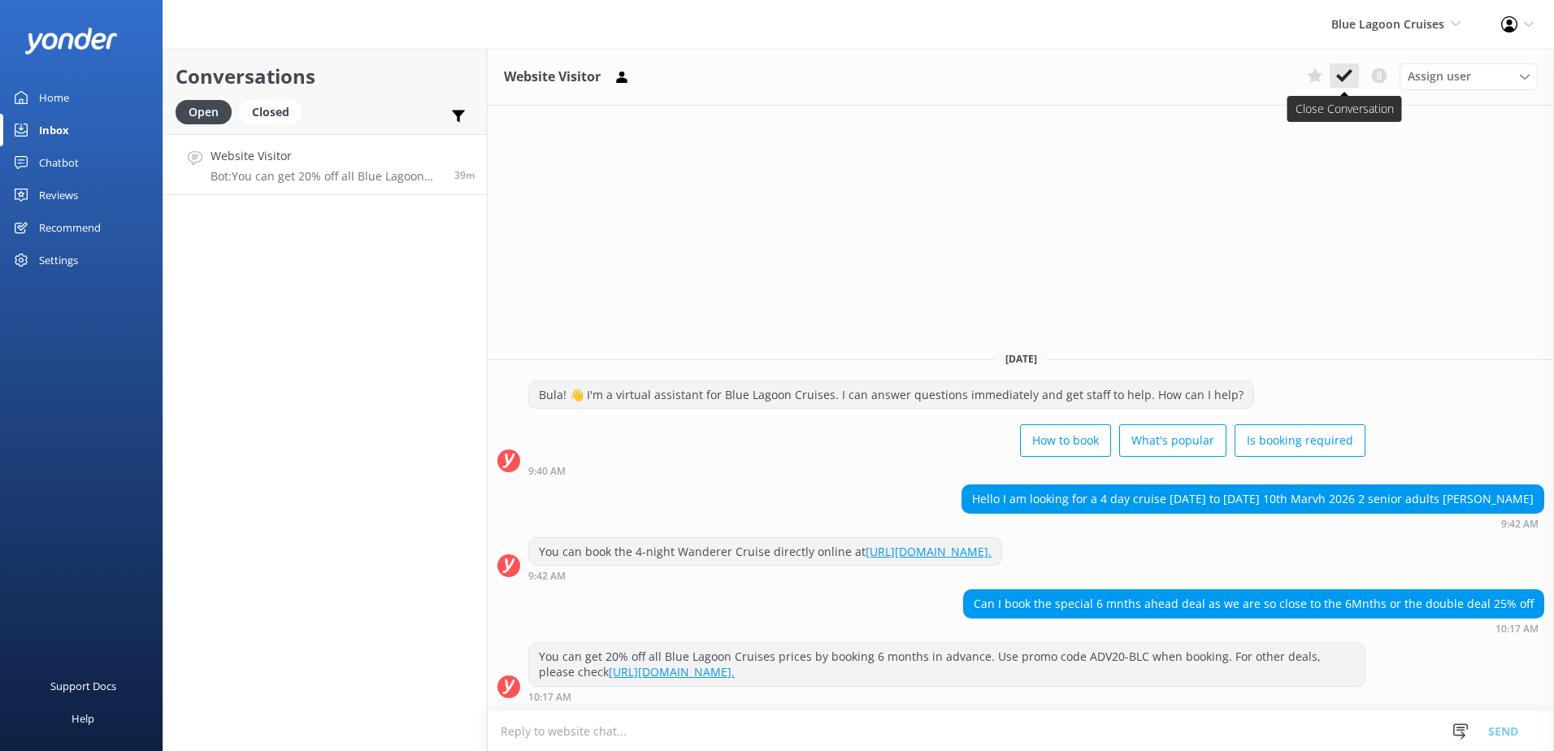
click at [1357, 74] on button at bounding box center [1344, 75] width 29 height 24
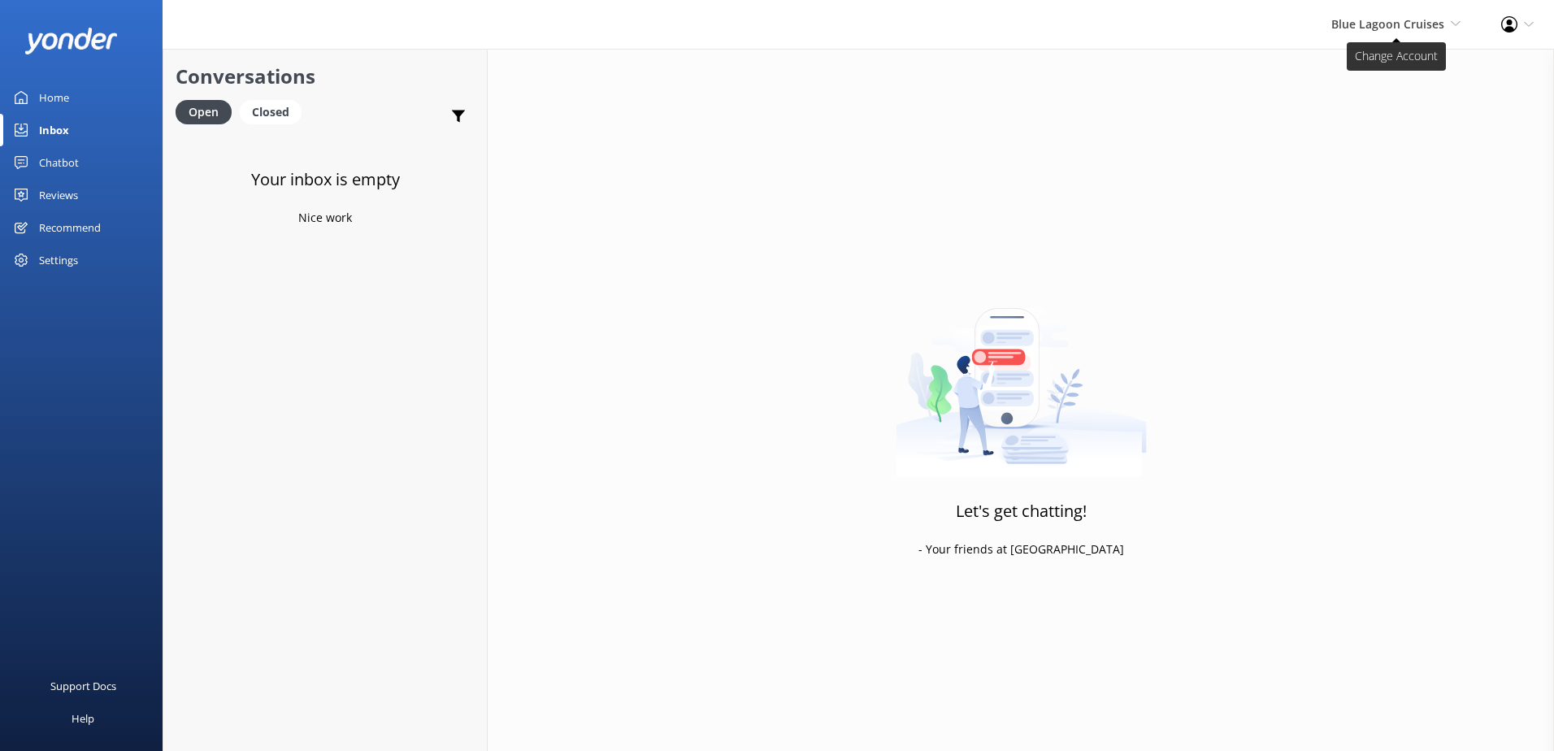
click at [1388, 23] on span "Blue Lagoon Cruises" at bounding box center [1387, 23] width 113 height 15
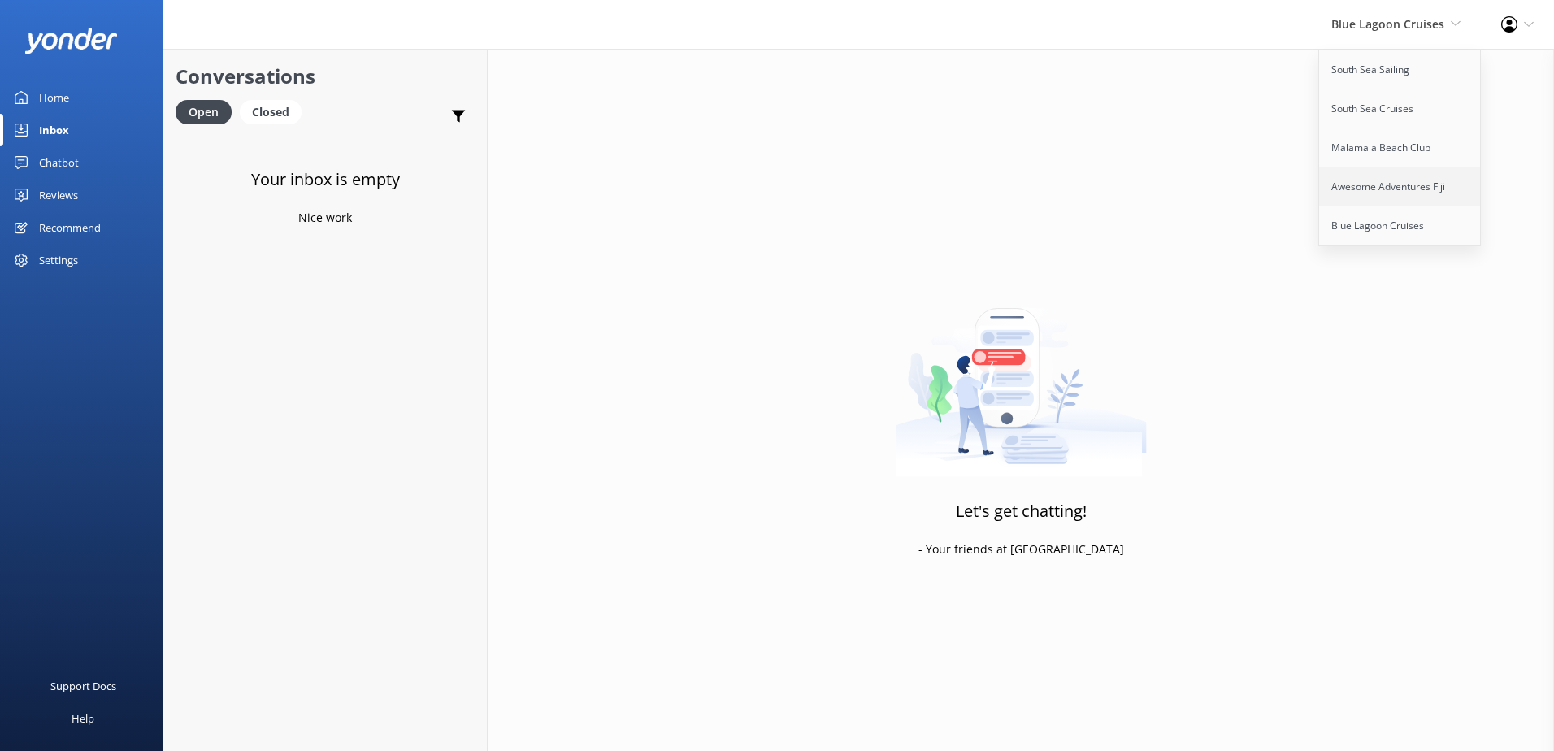
click at [1362, 188] on link "Awesome Adventures Fiji" at bounding box center [1400, 186] width 163 height 39
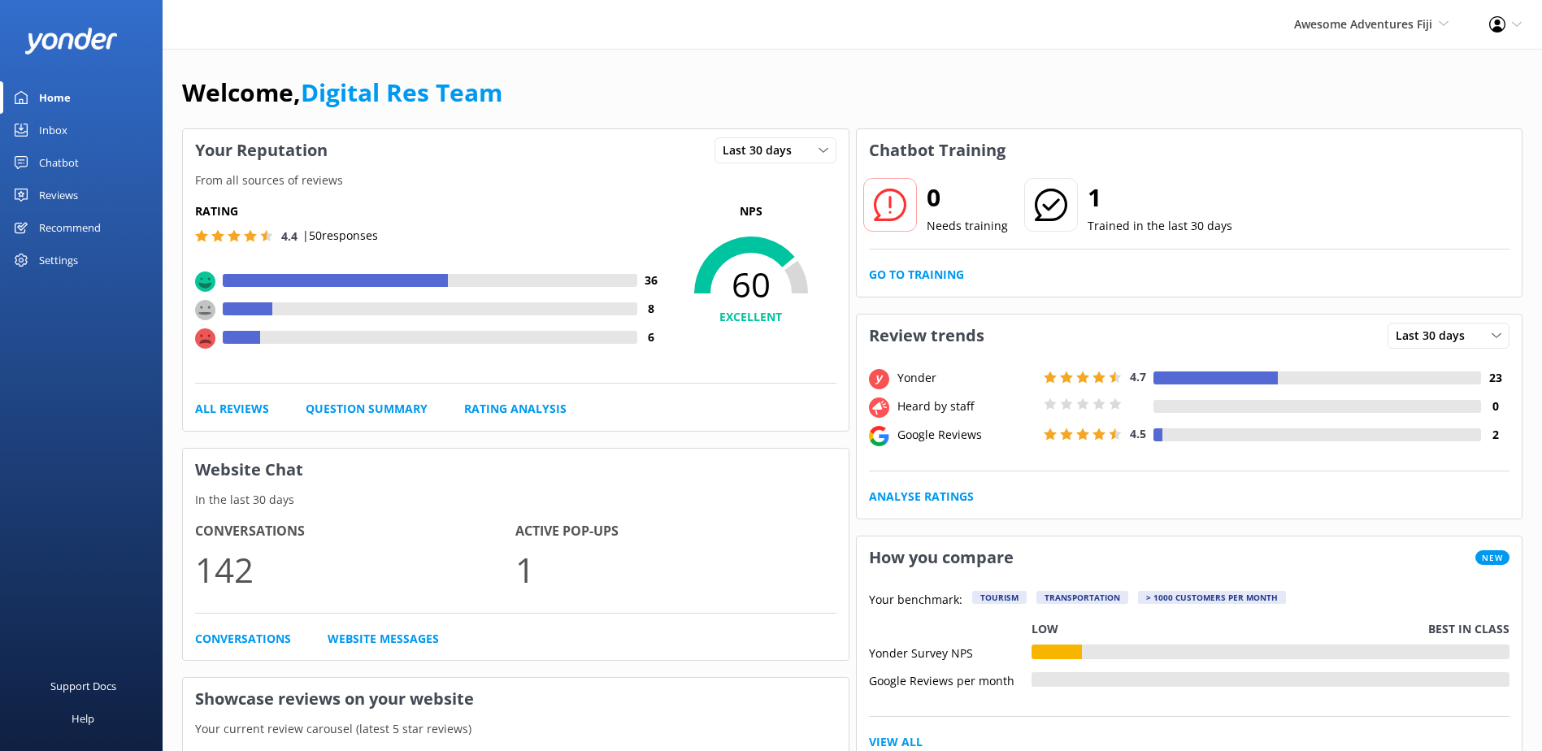
click at [68, 119] on link "Inbox" at bounding box center [81, 130] width 163 height 33
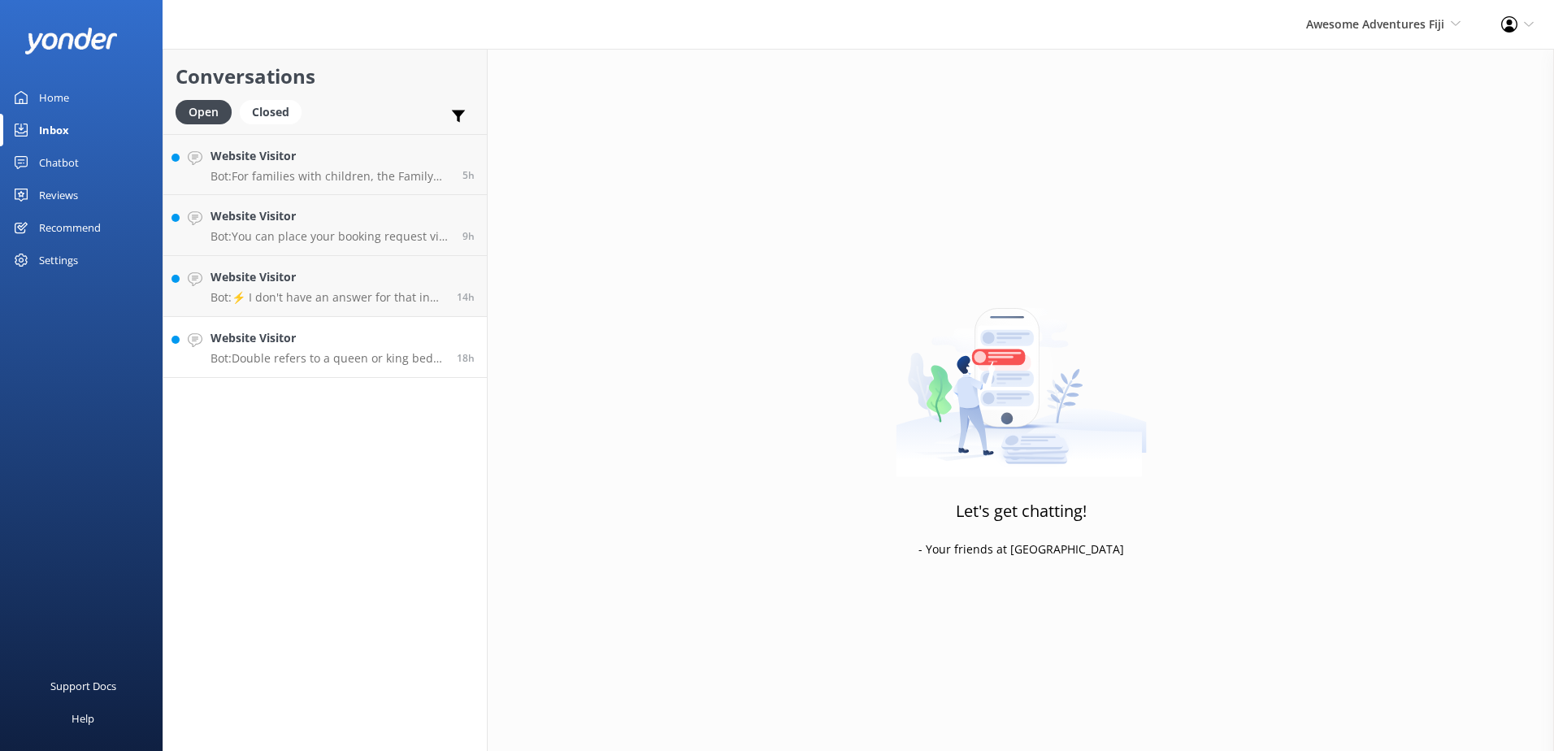
click at [342, 339] on h4 "Website Visitor" at bounding box center [328, 338] width 234 height 18
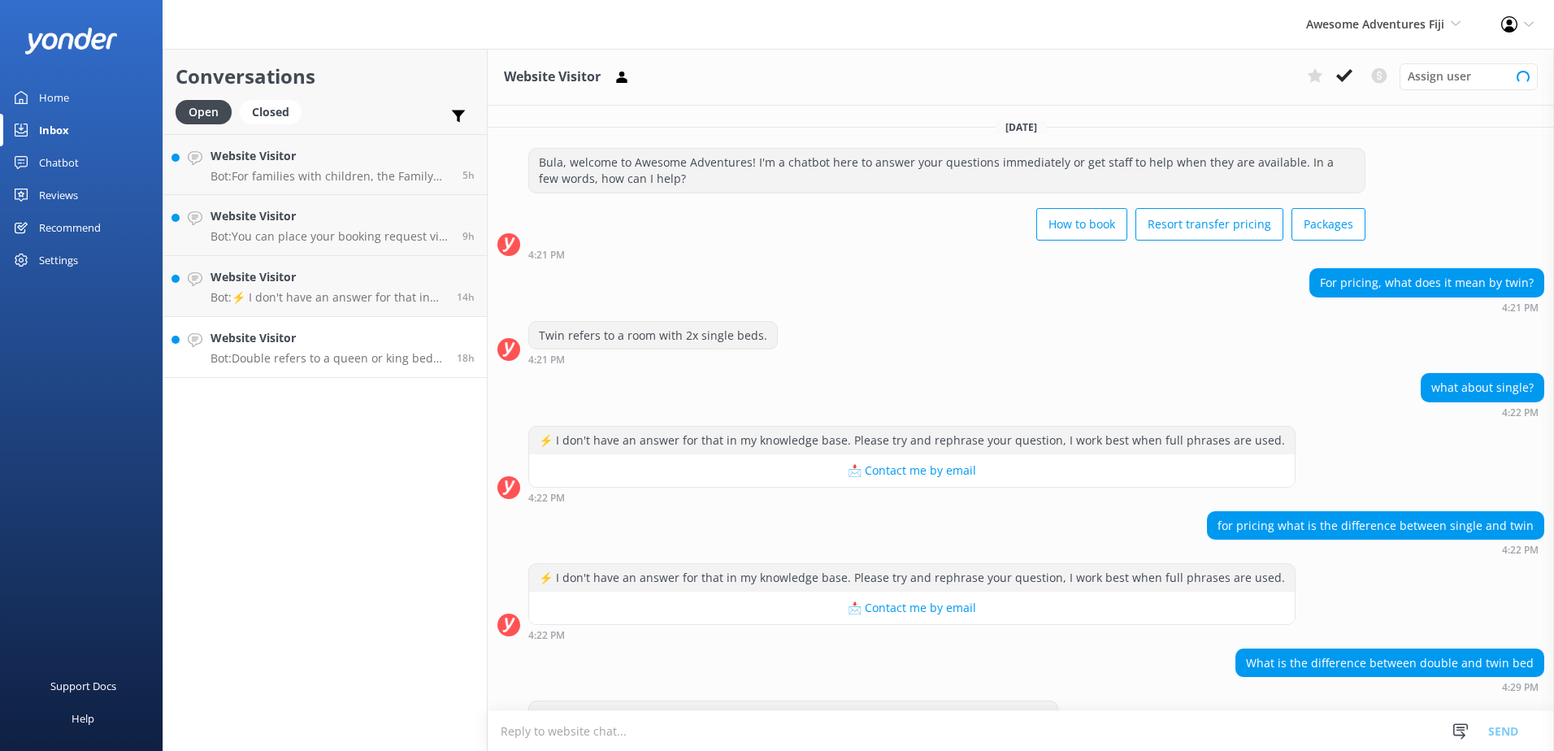
scroll to position [43, 0]
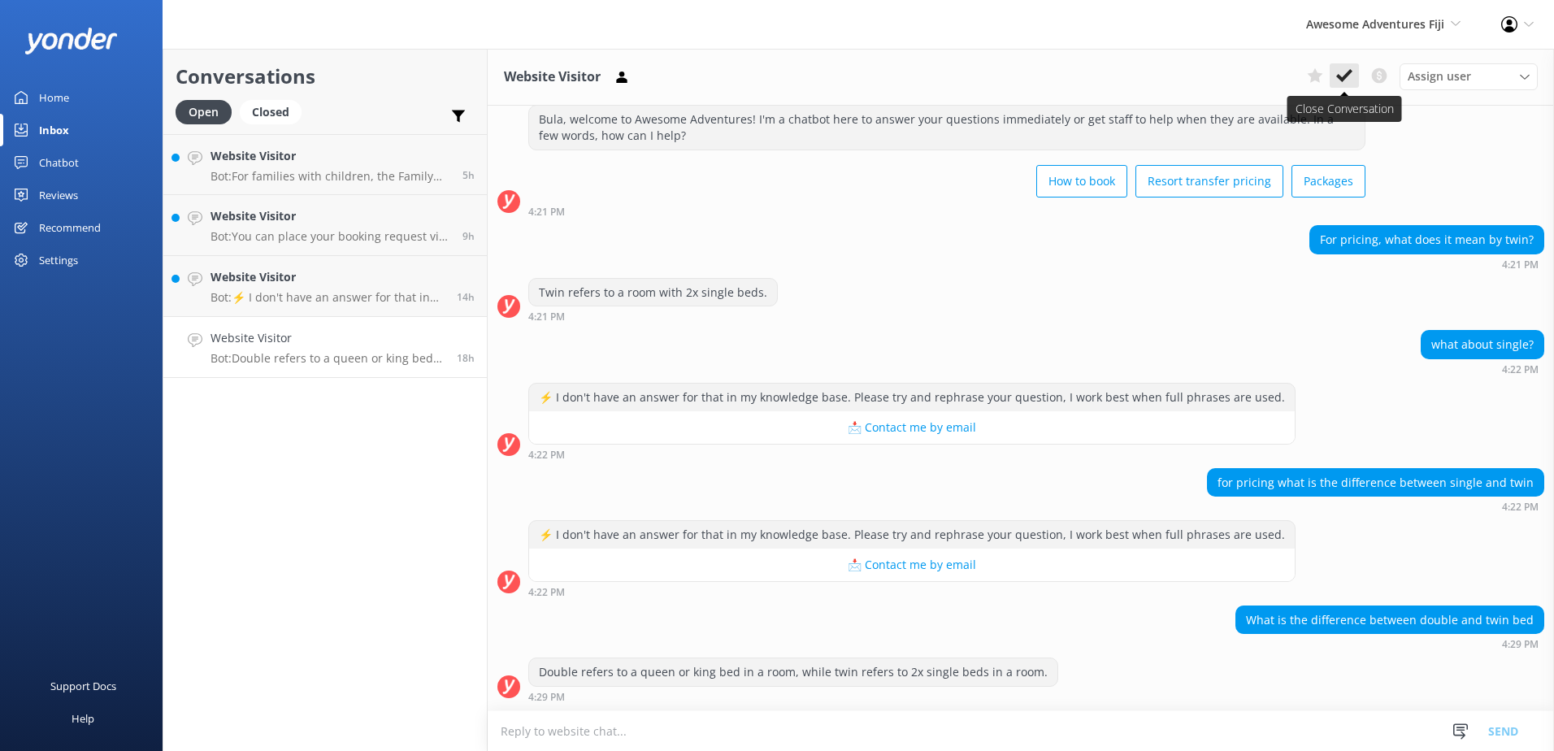
click at [1344, 80] on use at bounding box center [1344, 75] width 16 height 13
click at [399, 292] on p "Bot: ⚡ I don't have an answer for that in my knowledge base. Please try and rep…" at bounding box center [328, 297] width 234 height 15
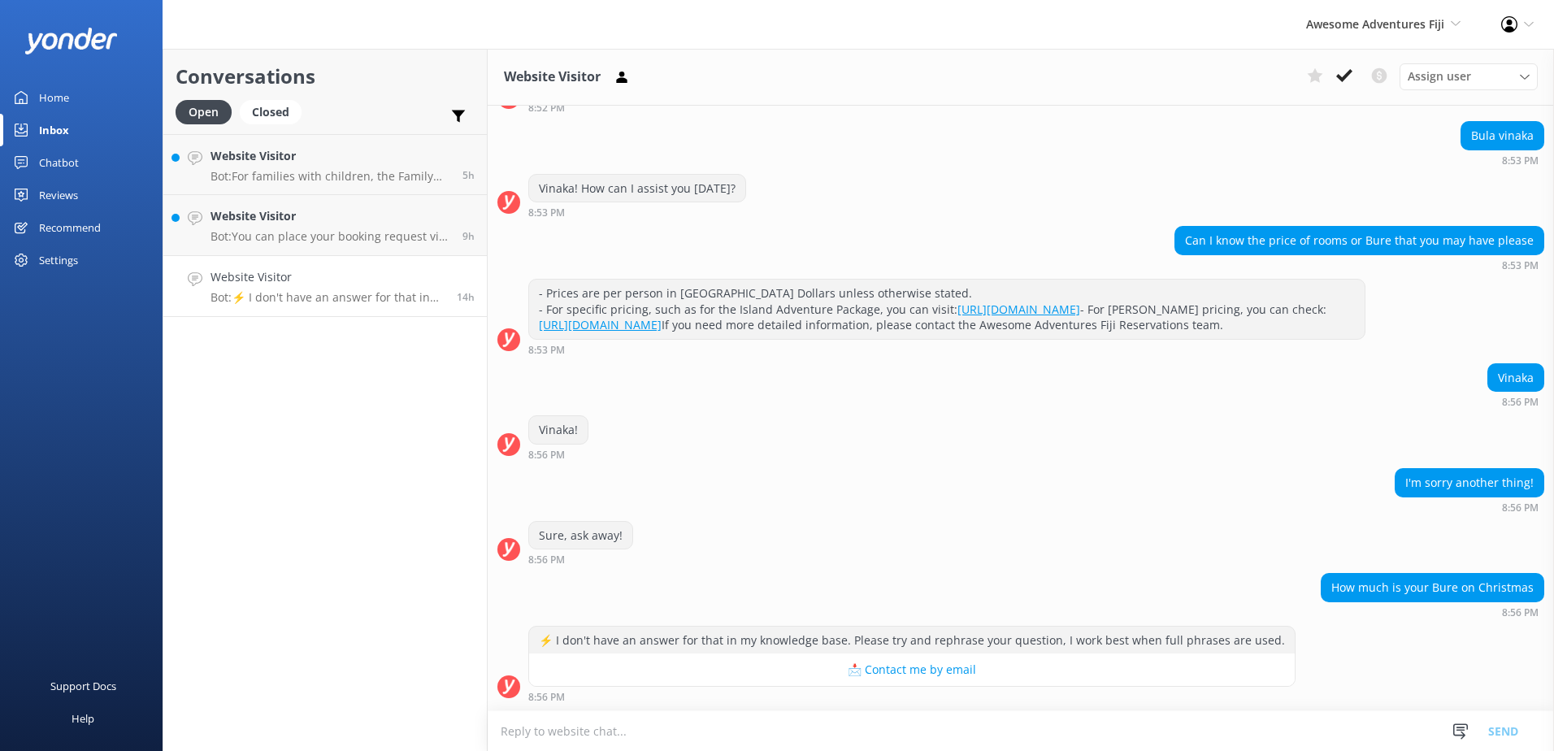
scroll to position [179, 0]
click at [771, 722] on textarea at bounding box center [1021, 731] width 1066 height 40
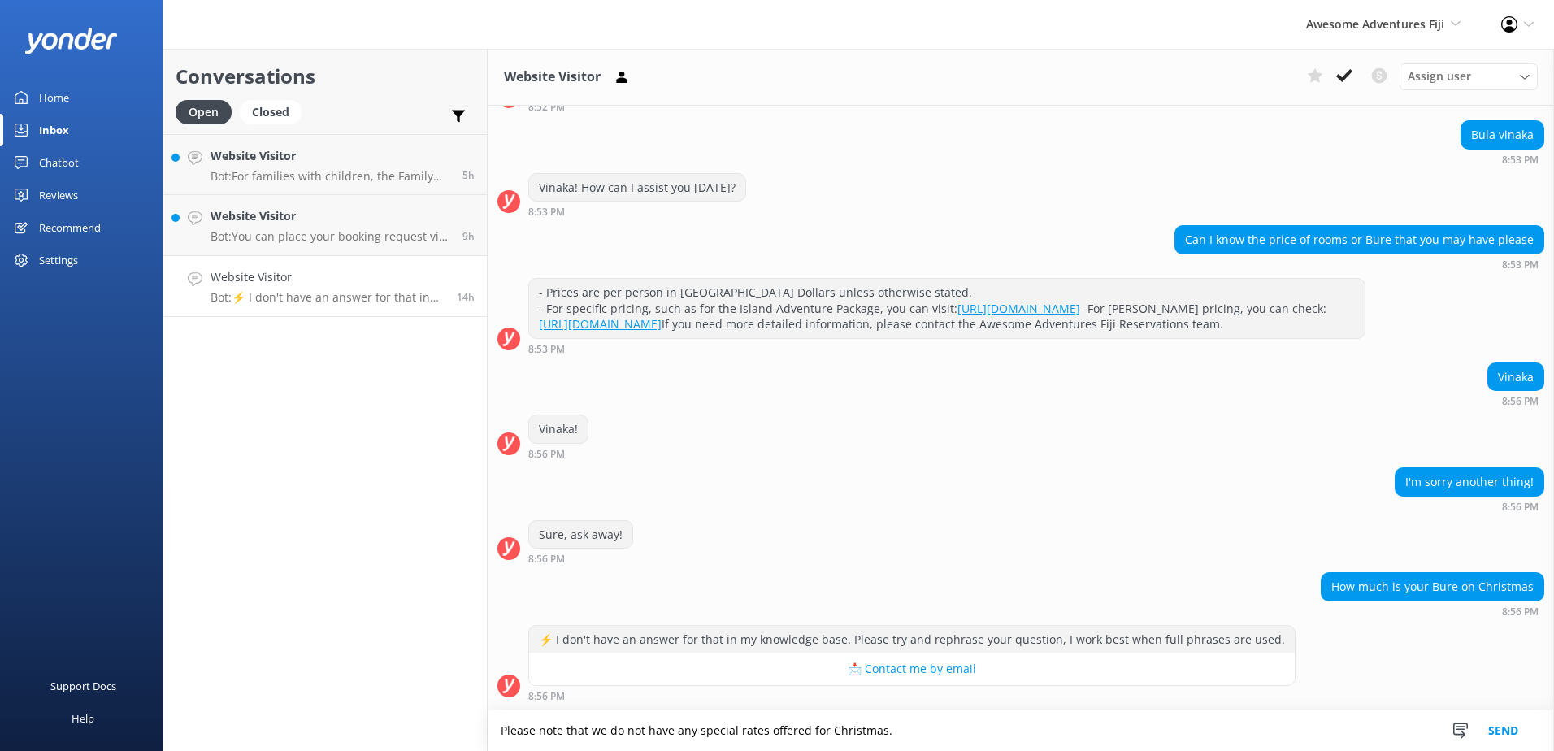
type textarea "Please note that we do not have any special rates offered for Christmas."
click at [1519, 729] on button "Send" at bounding box center [1503, 730] width 61 height 41
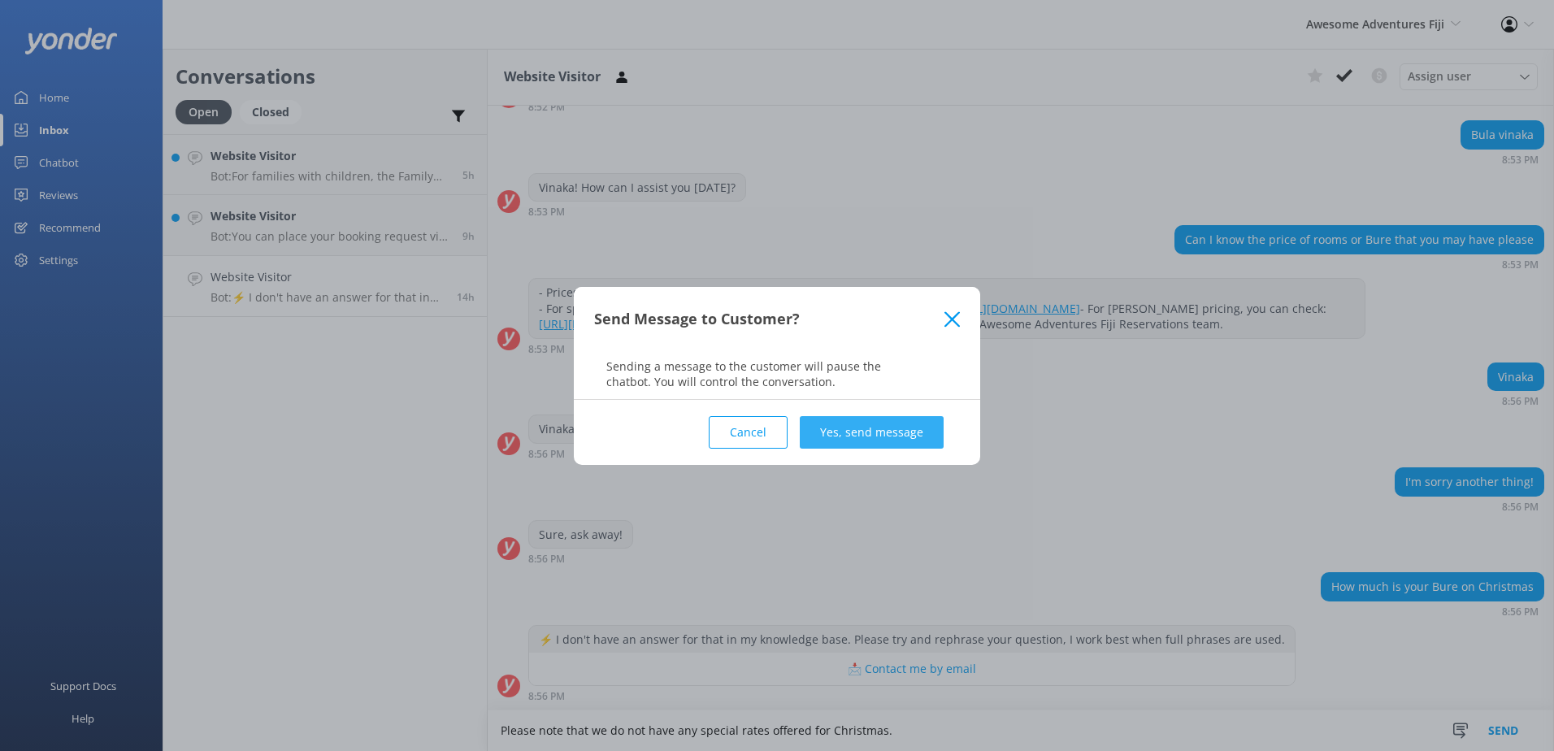
click at [847, 417] on button "Yes, send message" at bounding box center [872, 432] width 144 height 33
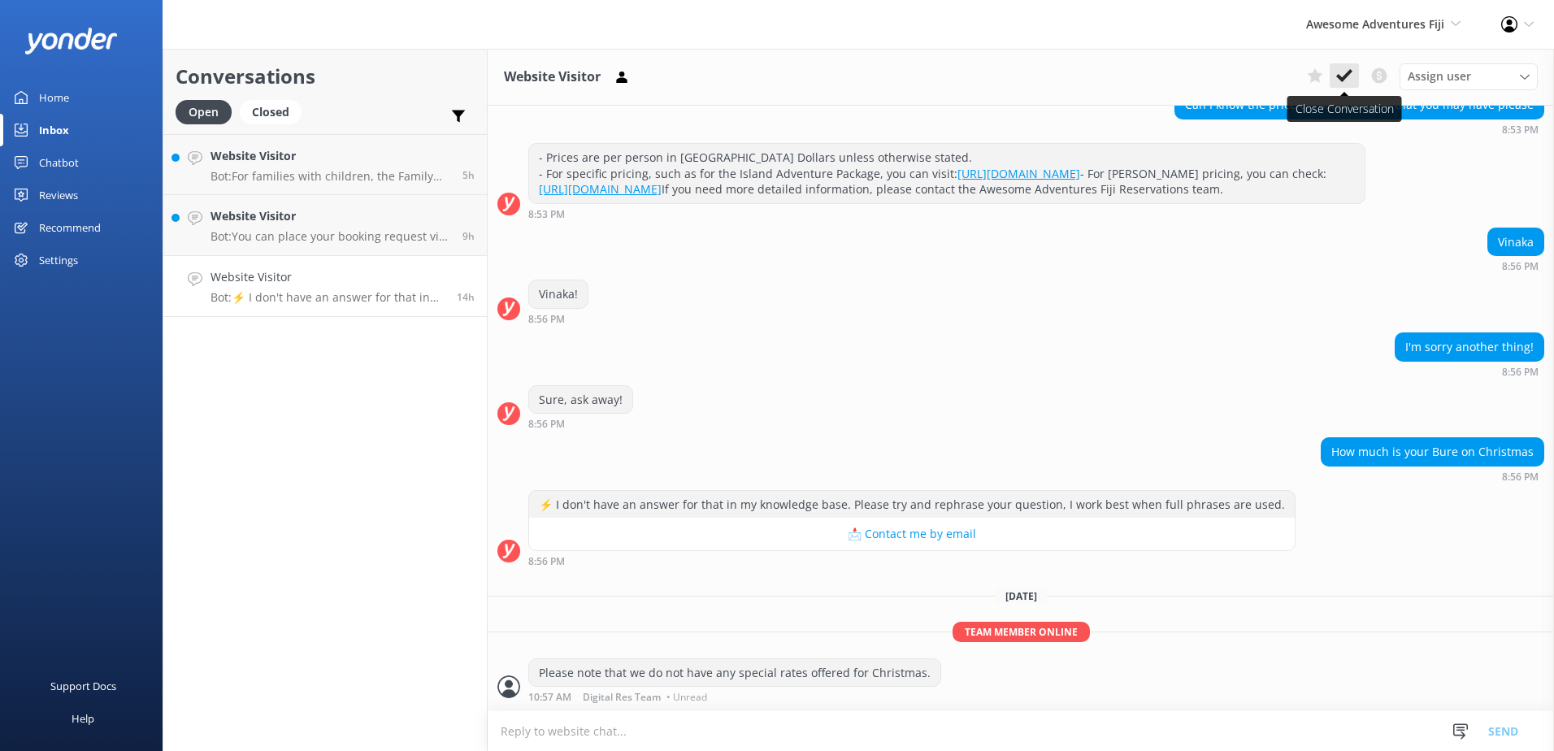
scroll to position [315, 0]
click at [1344, 76] on icon at bounding box center [1344, 75] width 16 height 16
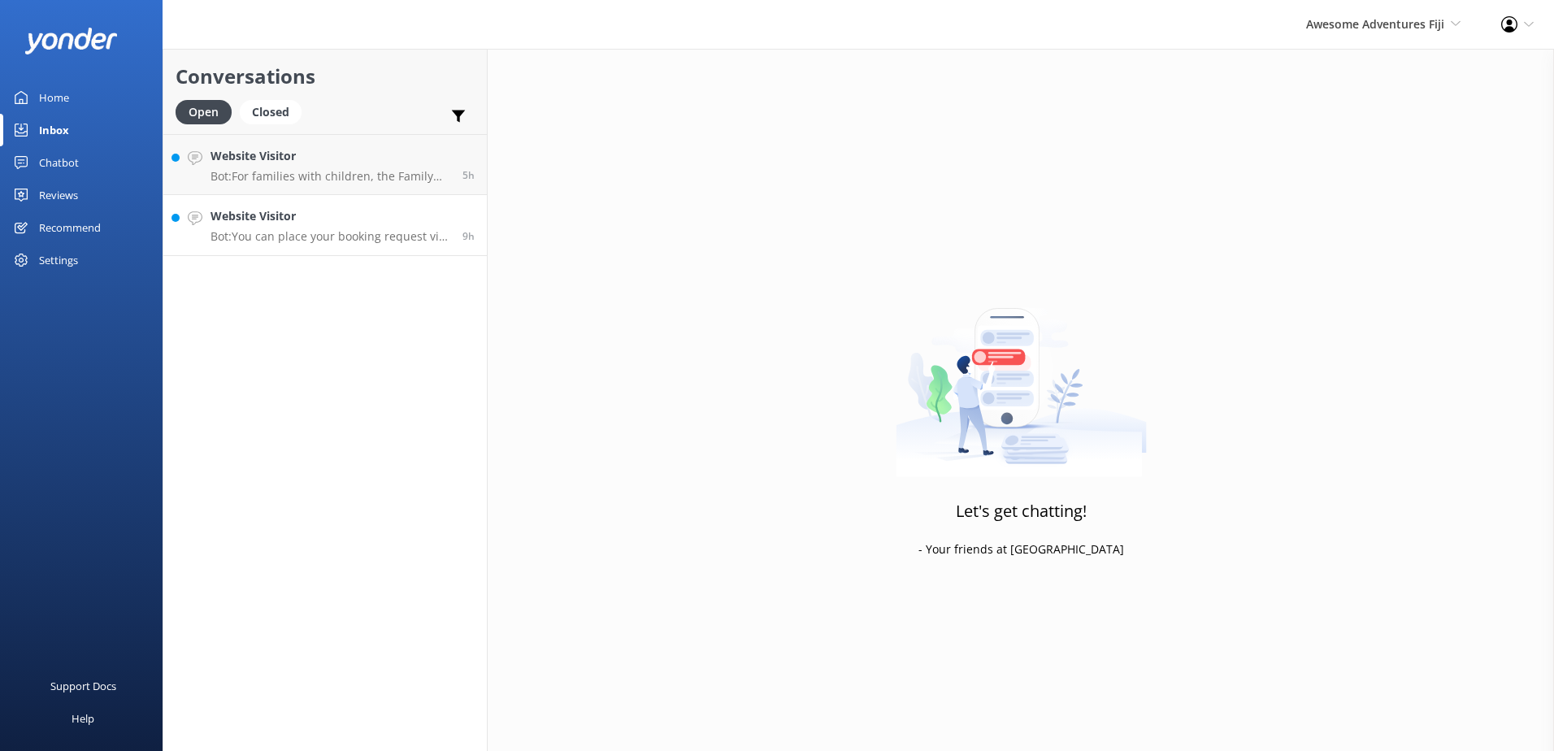
click at [328, 237] on p "Bot: You can place your booking request via our online reservation system here:…" at bounding box center [331, 236] width 240 height 15
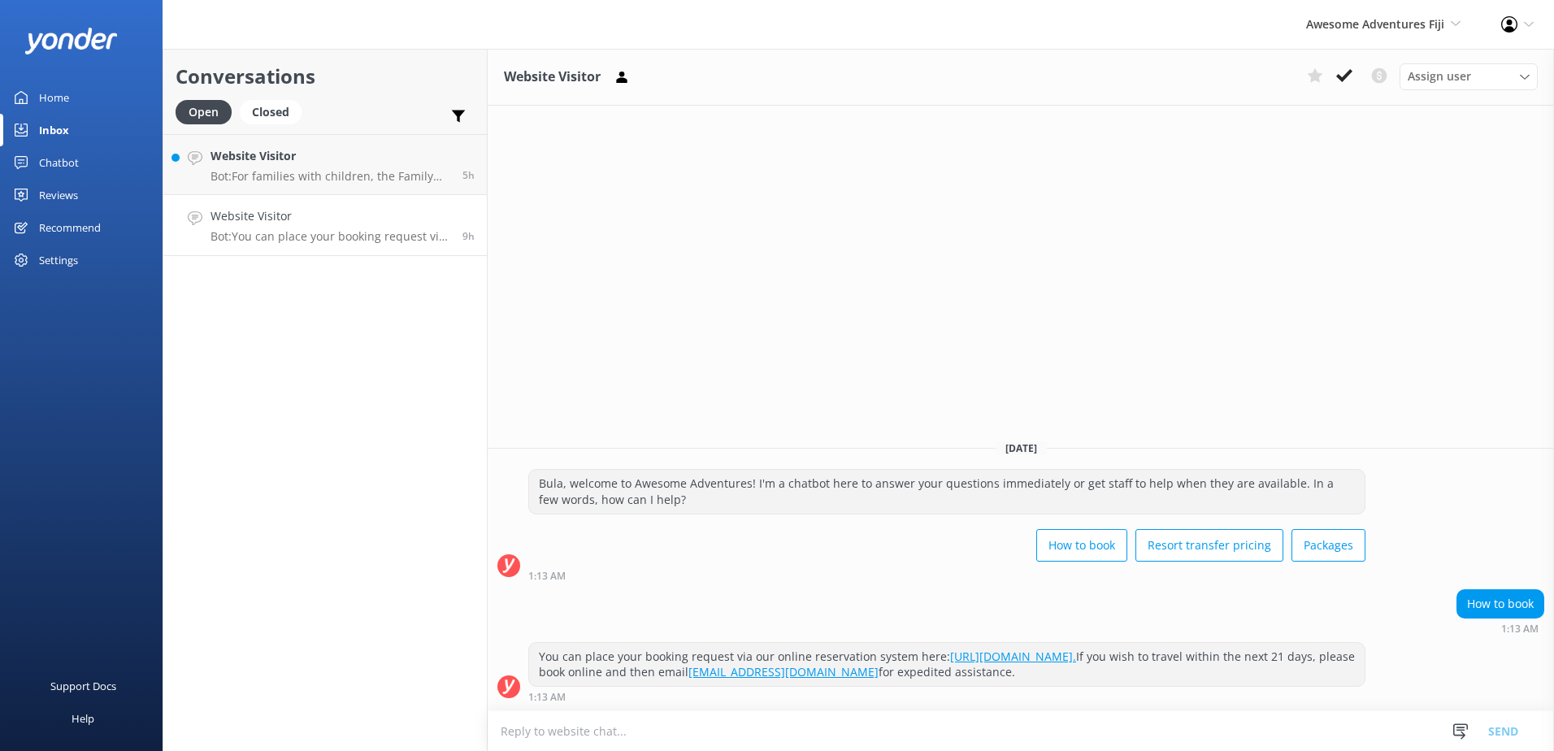
drag, startPoint x: 1343, startPoint y: 71, endPoint x: 957, endPoint y: 159, distance: 396.0
click at [1342, 71] on icon at bounding box center [1344, 75] width 16 height 16
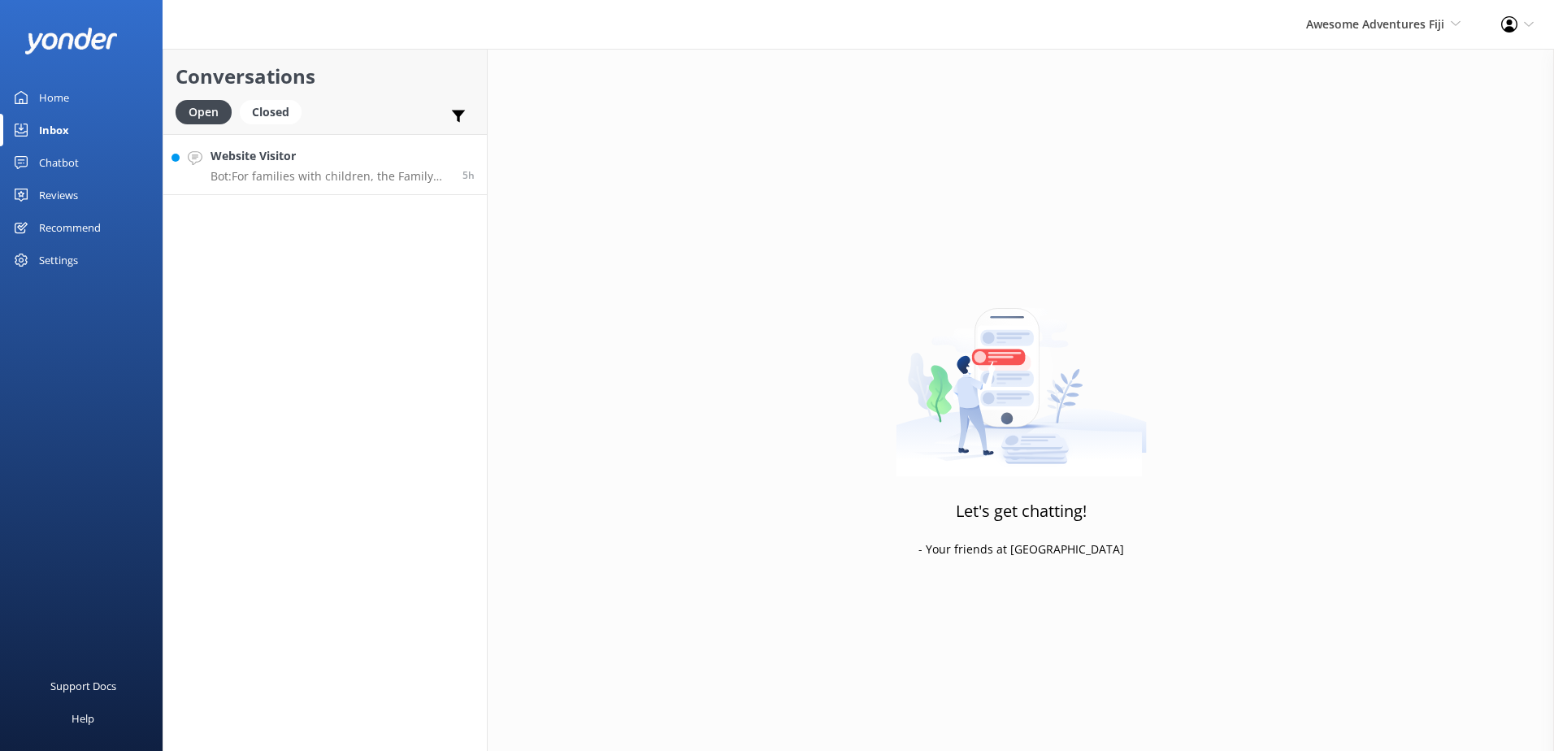
click at [379, 172] on p "Bot: For families with children, the Family Island Stay Package would be the mo…" at bounding box center [331, 176] width 240 height 15
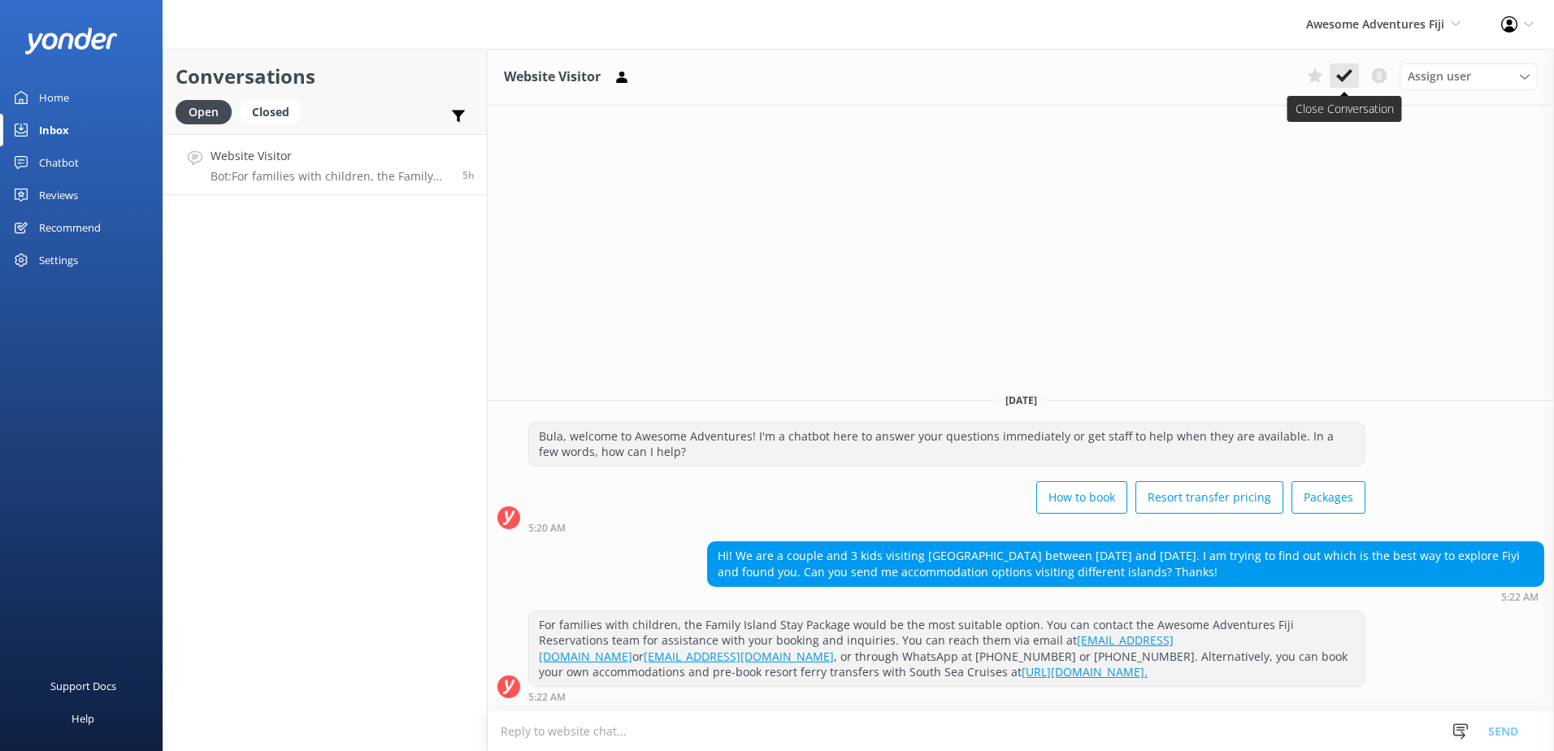
click at [1355, 63] on button at bounding box center [1344, 75] width 29 height 24
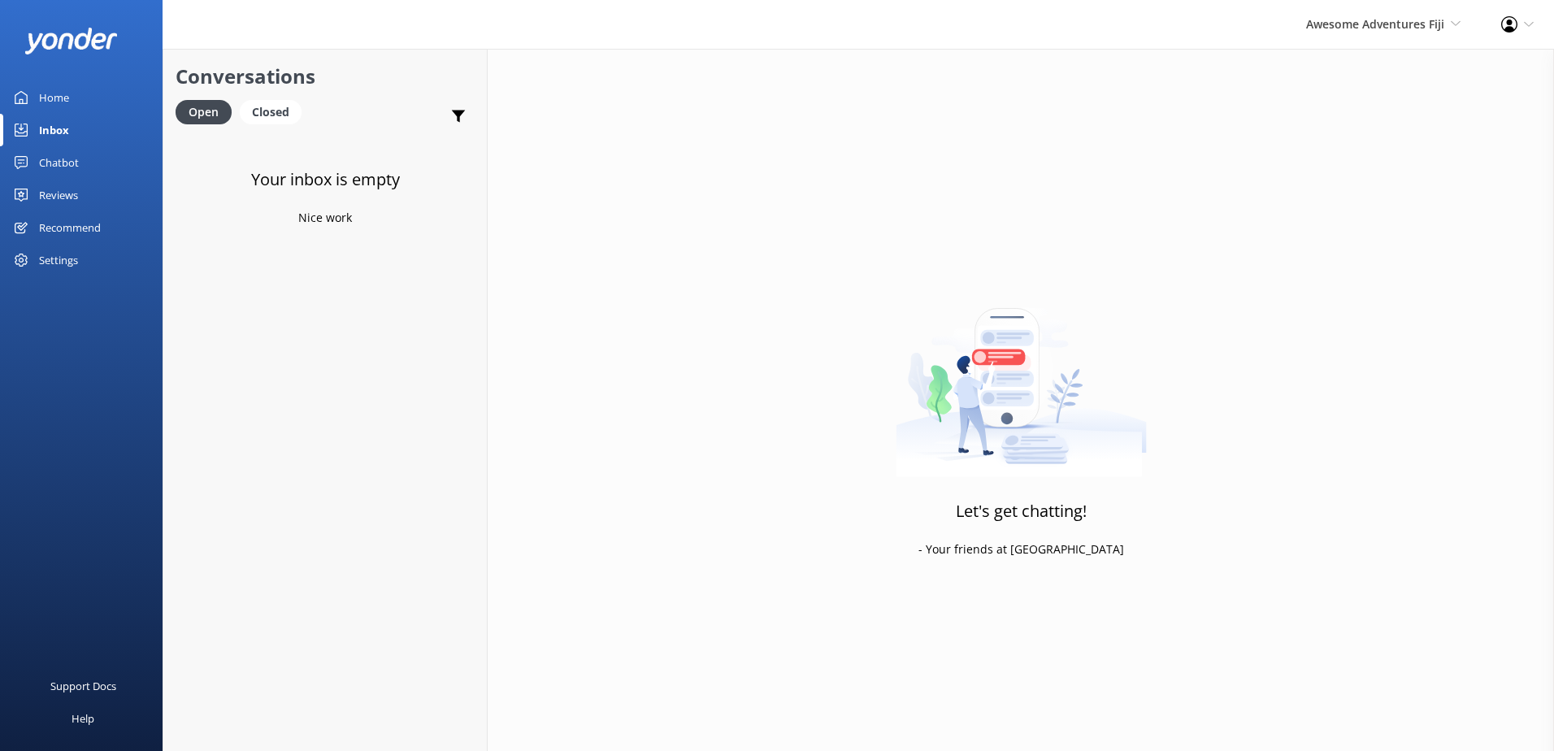
click at [68, 106] on div "Home" at bounding box center [54, 97] width 30 height 33
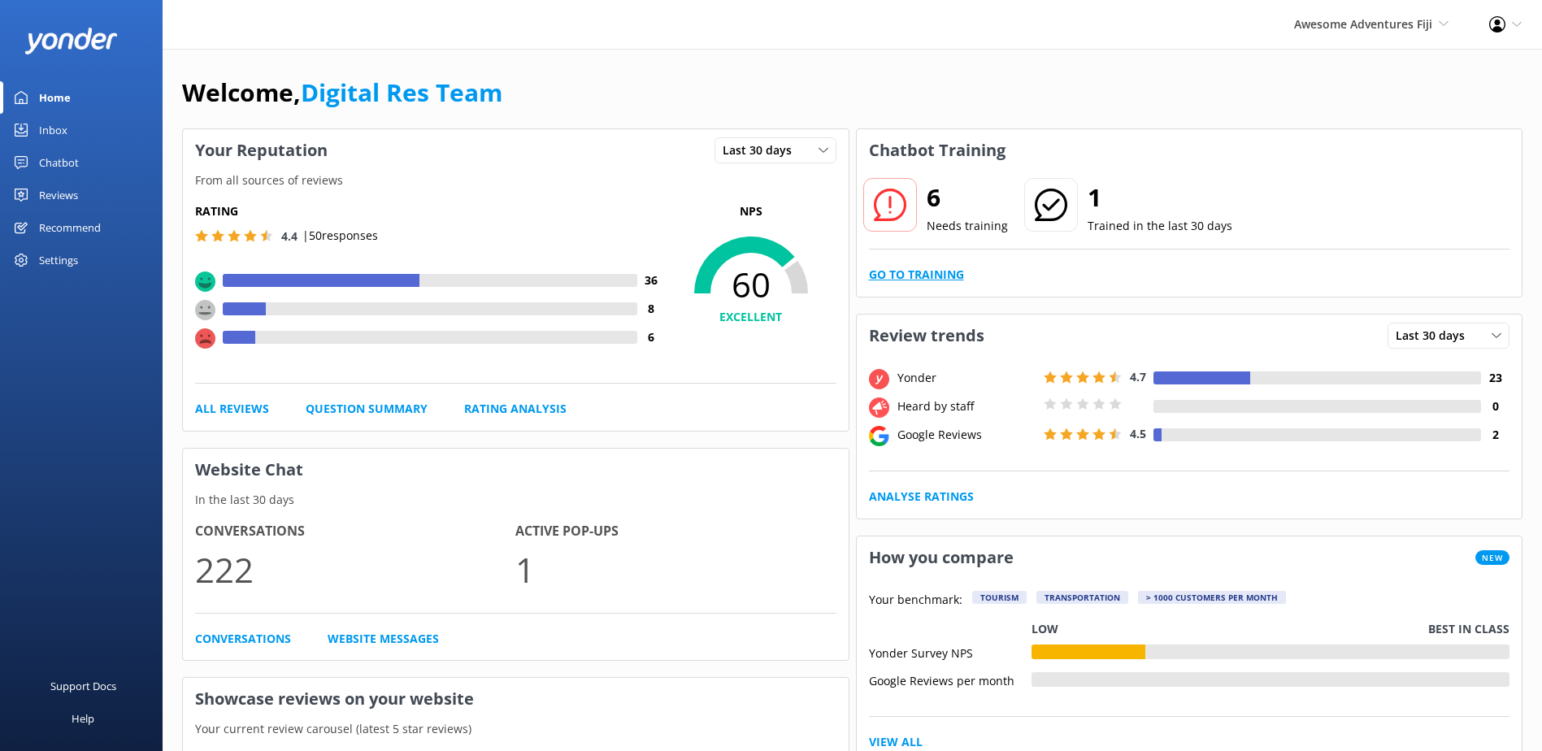
click at [941, 281] on link "Go to Training" at bounding box center [916, 275] width 95 height 18
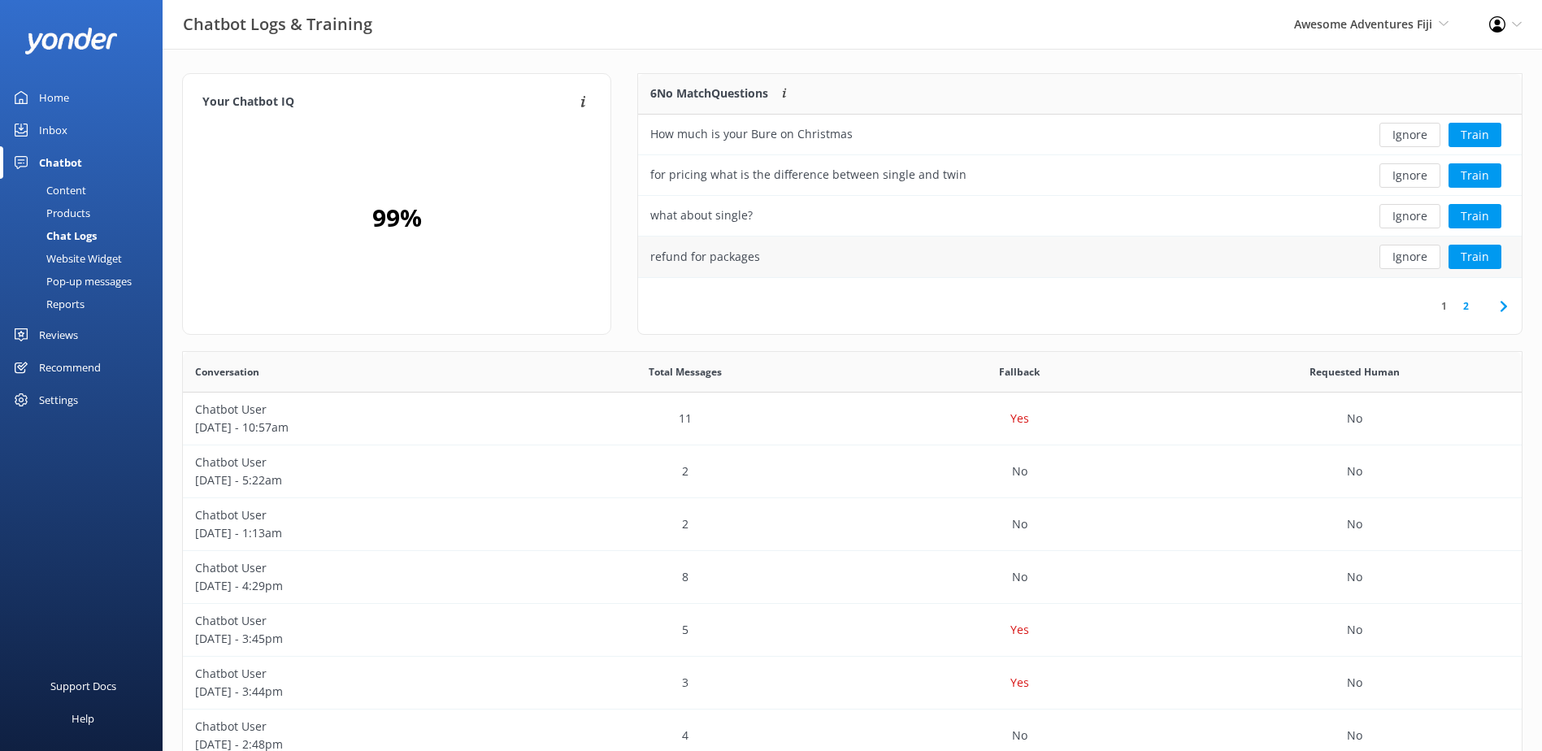
scroll to position [13, 13]
click at [1414, 137] on button "Ignore" at bounding box center [1409, 135] width 61 height 24
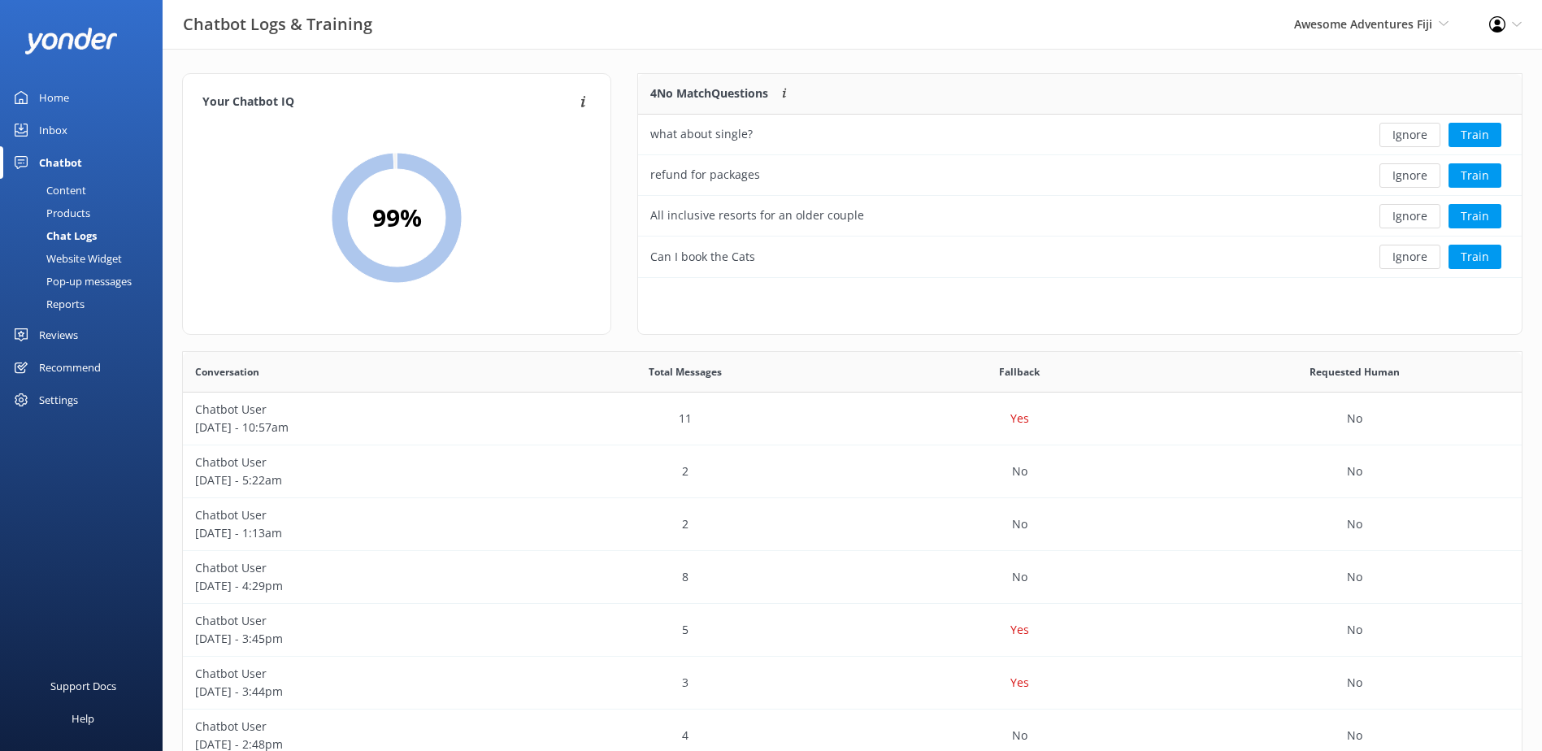
click at [1412, 137] on button "Ignore" at bounding box center [1409, 135] width 61 height 24
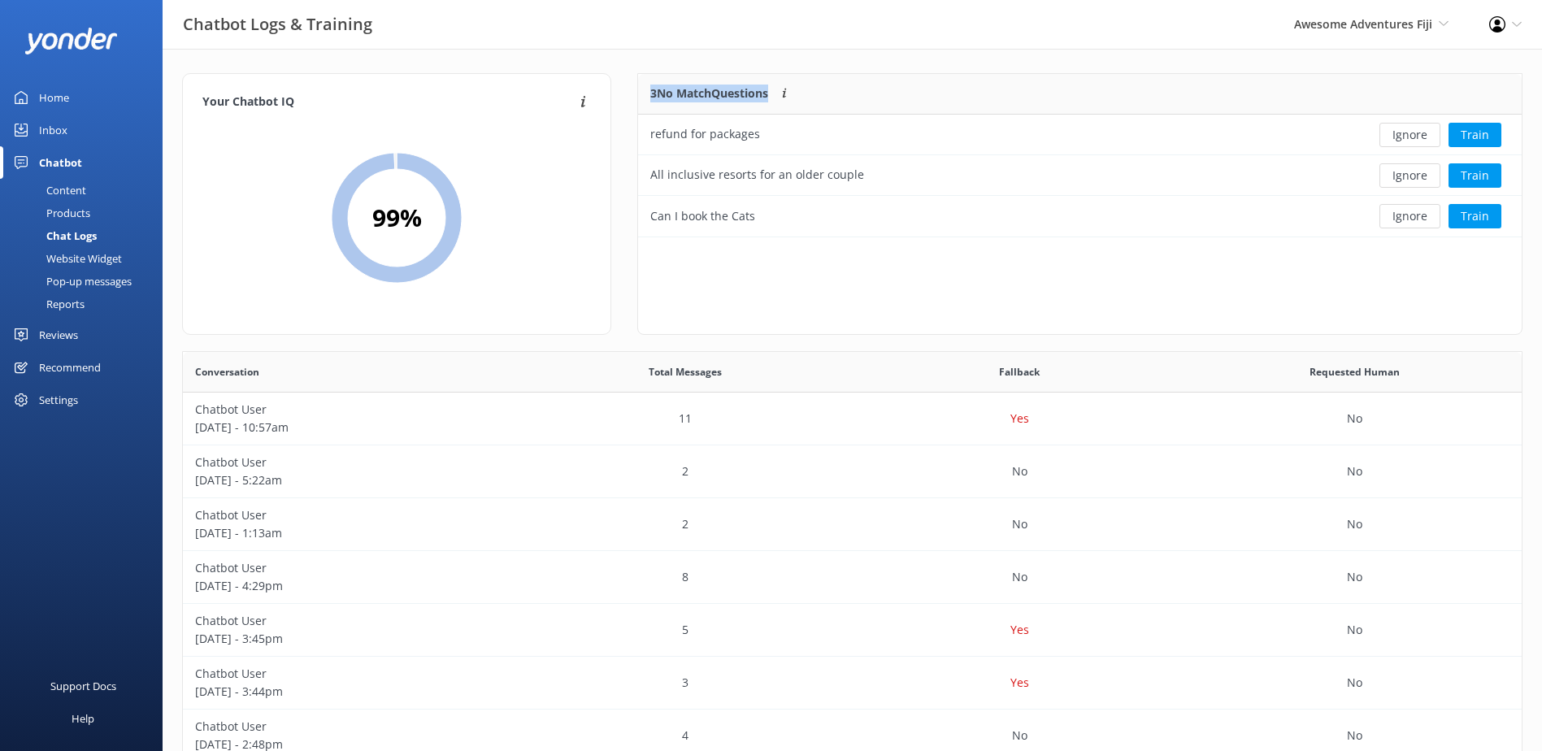
scroll to position [151, 871]
click at [1412, 137] on button "Ignore" at bounding box center [1409, 135] width 61 height 24
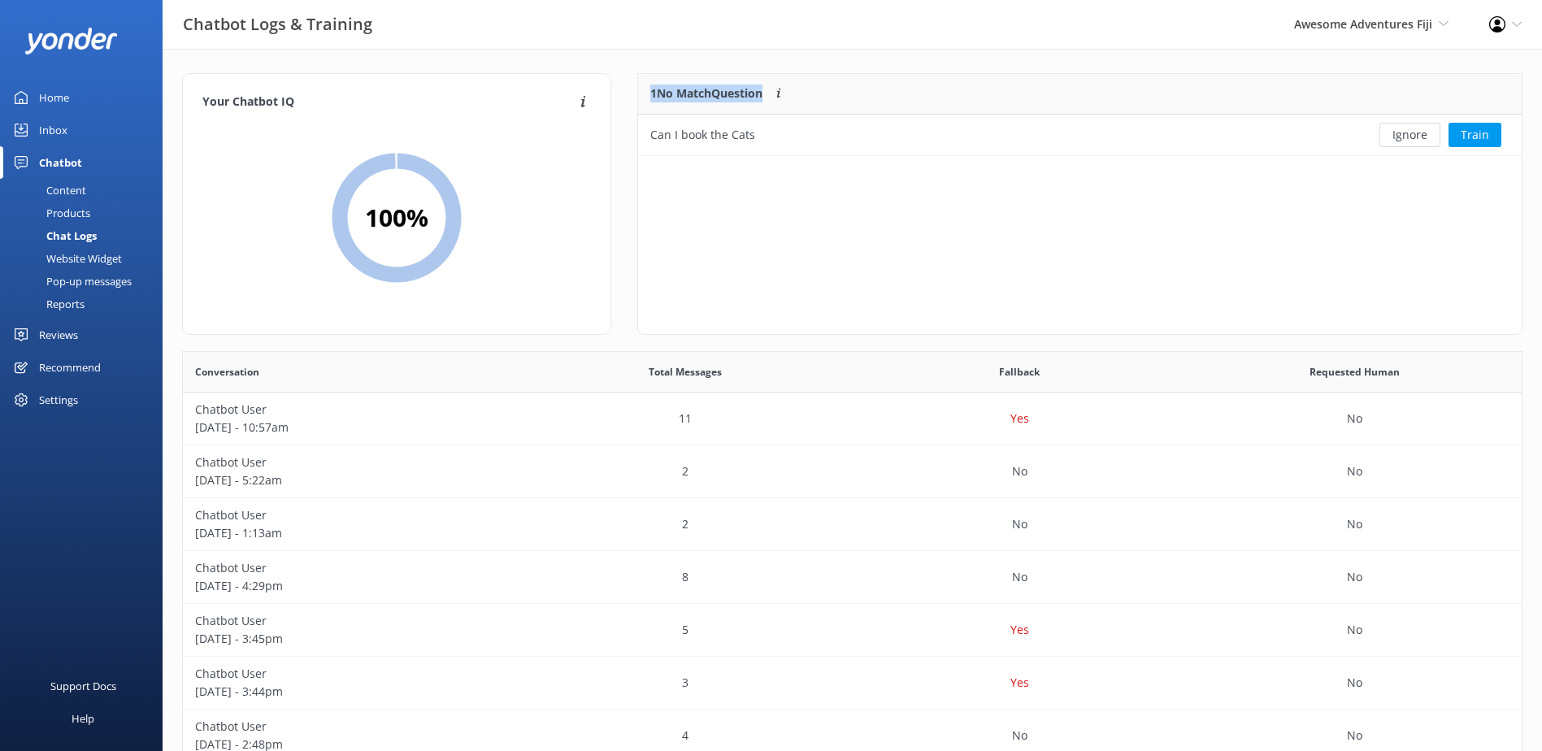
scroll to position [70, 871]
click at [1412, 137] on button "Ignore" at bounding box center [1409, 135] width 61 height 24
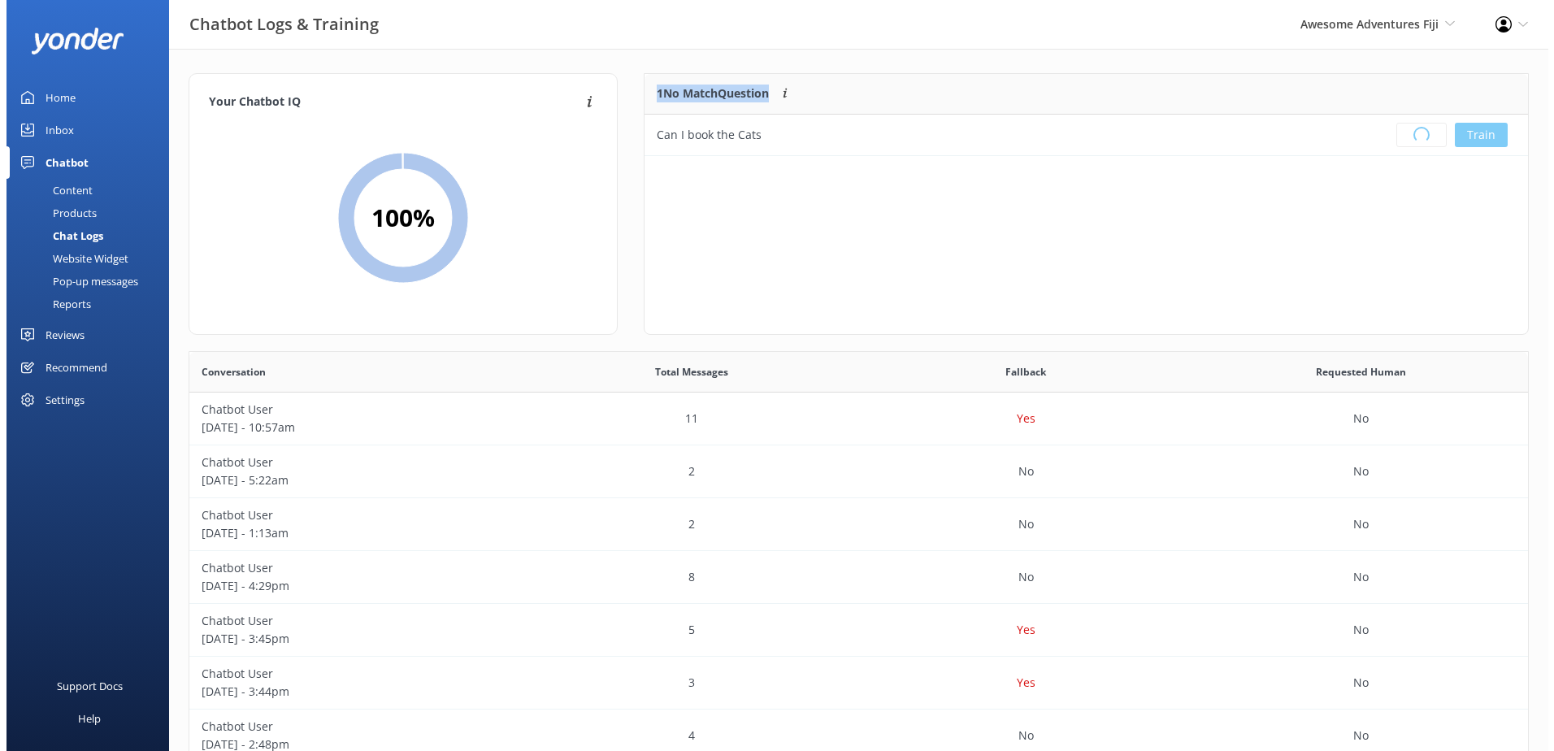
scroll to position [191, 871]
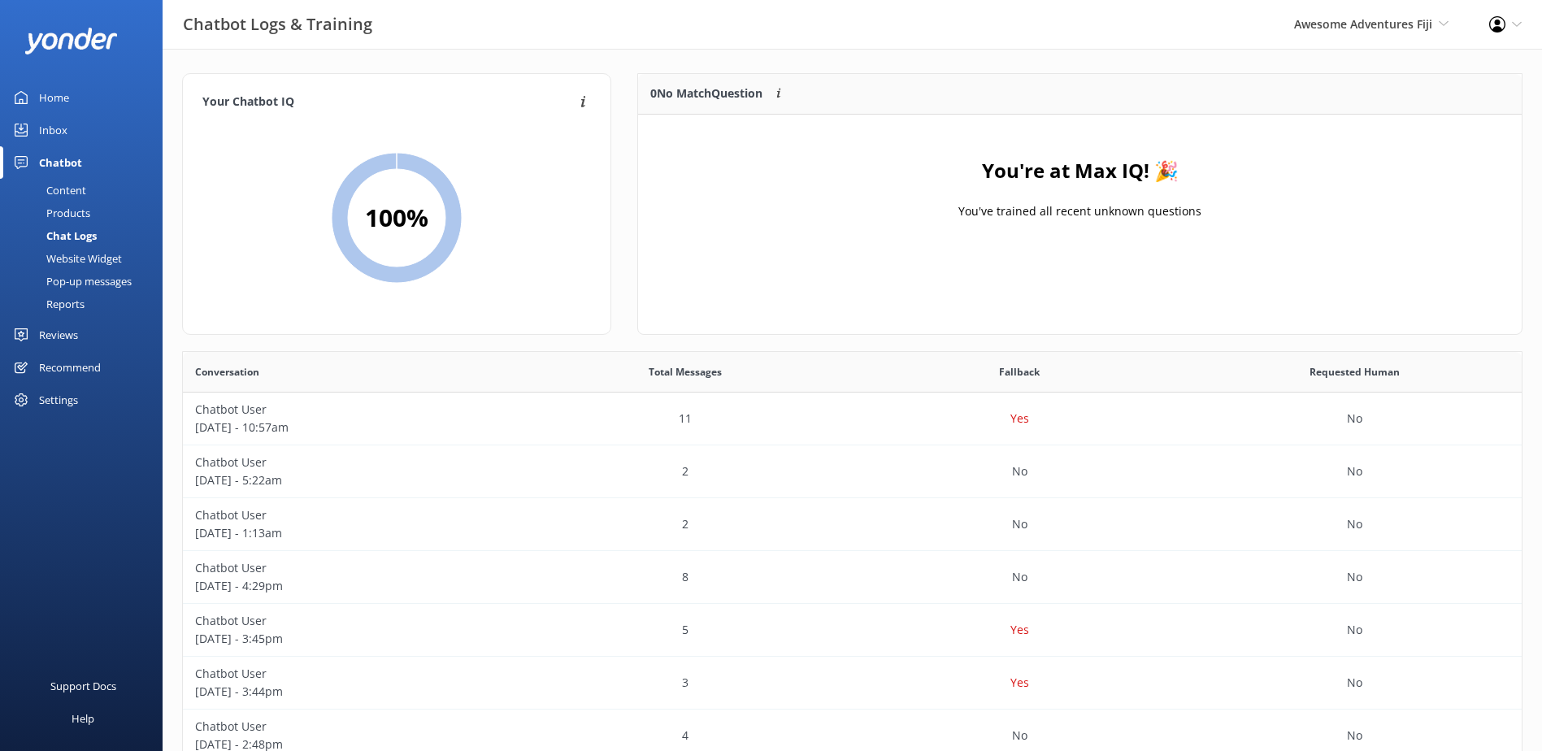
click at [1287, 30] on div "Awesome Adventures Fiji South Sea Sailing South Sea Cruises Malamala Beach Club…" at bounding box center [1371, 24] width 195 height 49
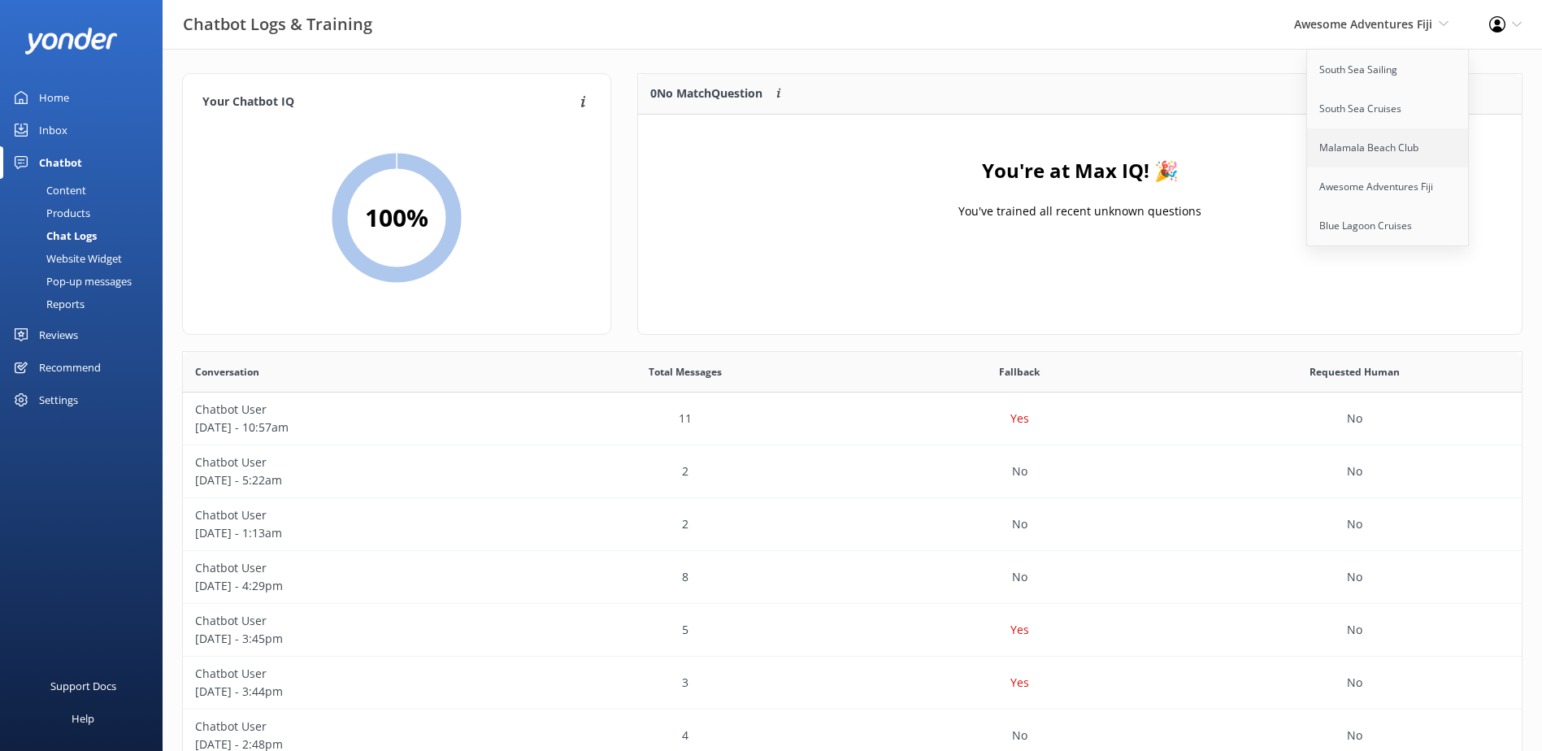
click at [1329, 158] on link "Malamala Beach Club" at bounding box center [1388, 147] width 163 height 39
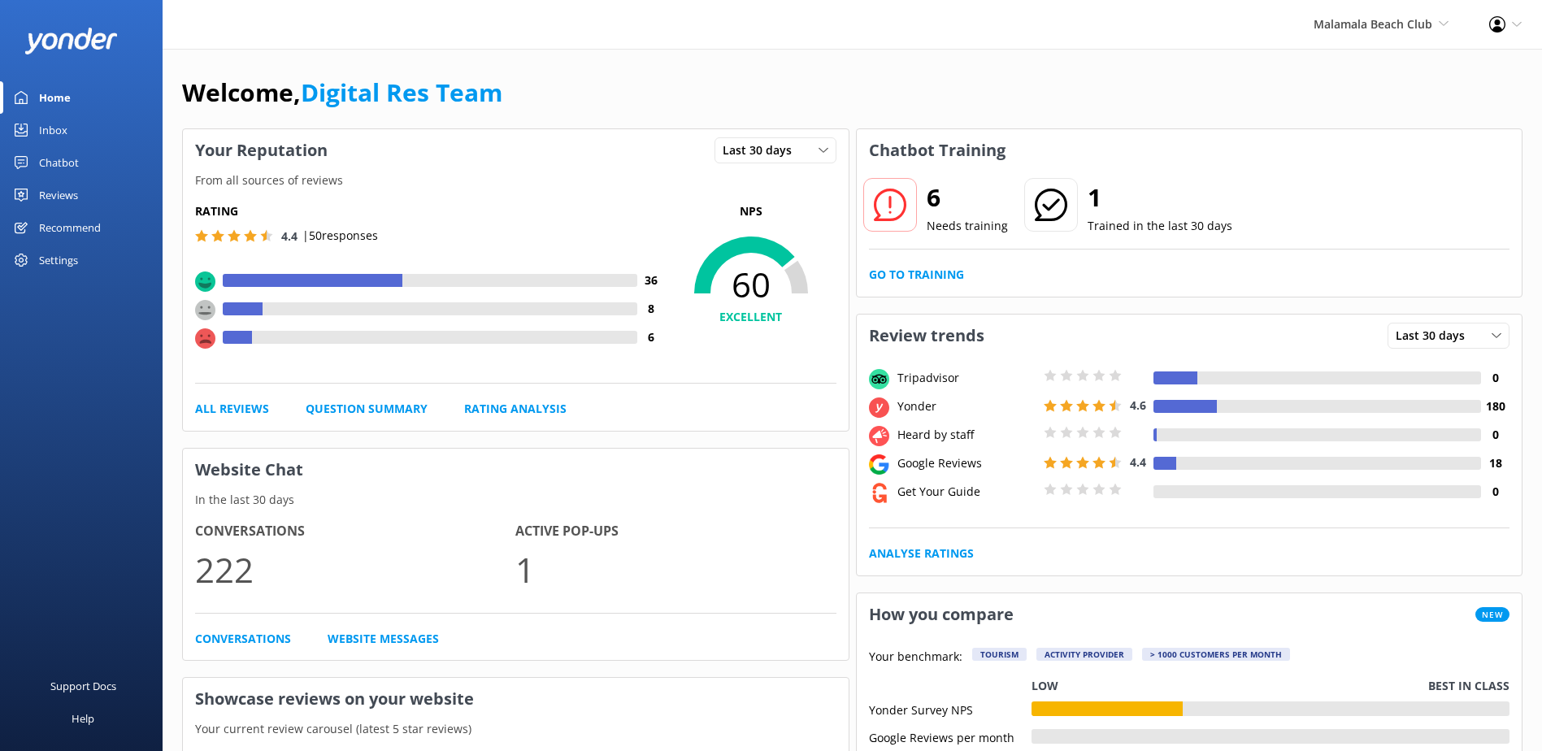
click at [66, 153] on div "Chatbot" at bounding box center [59, 162] width 40 height 33
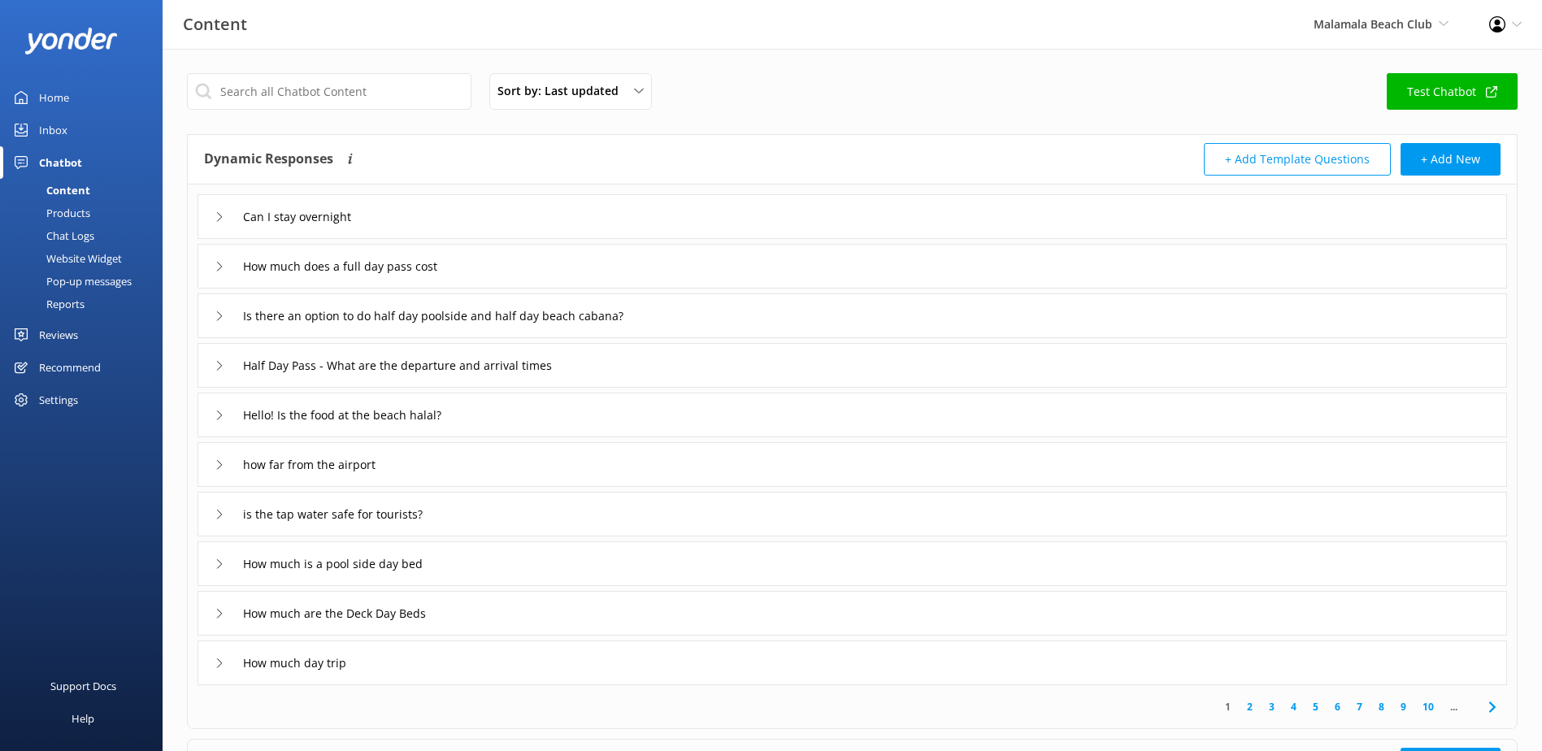
click at [55, 112] on div "Home" at bounding box center [54, 97] width 30 height 33
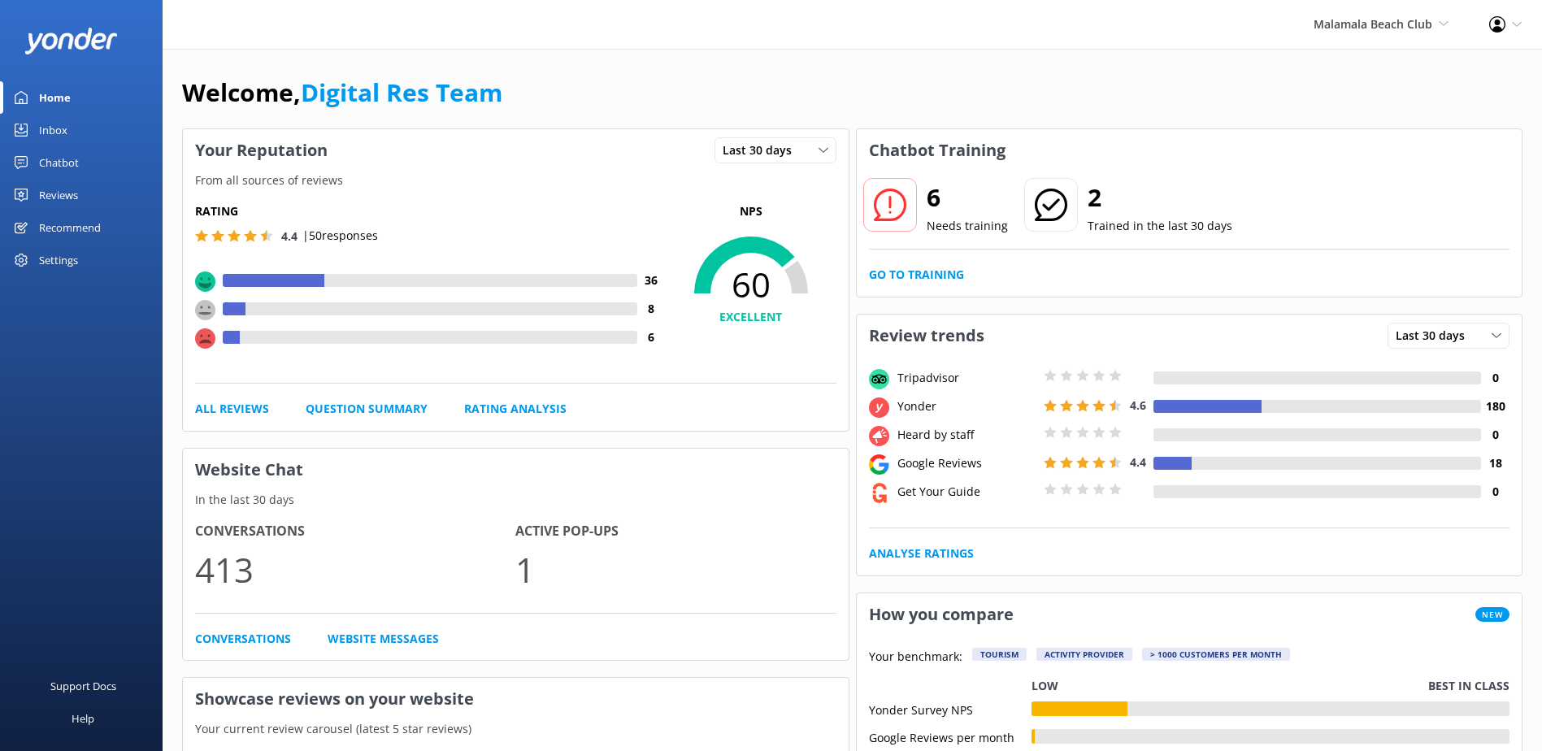
click at [50, 132] on div "Inbox" at bounding box center [53, 130] width 28 height 33
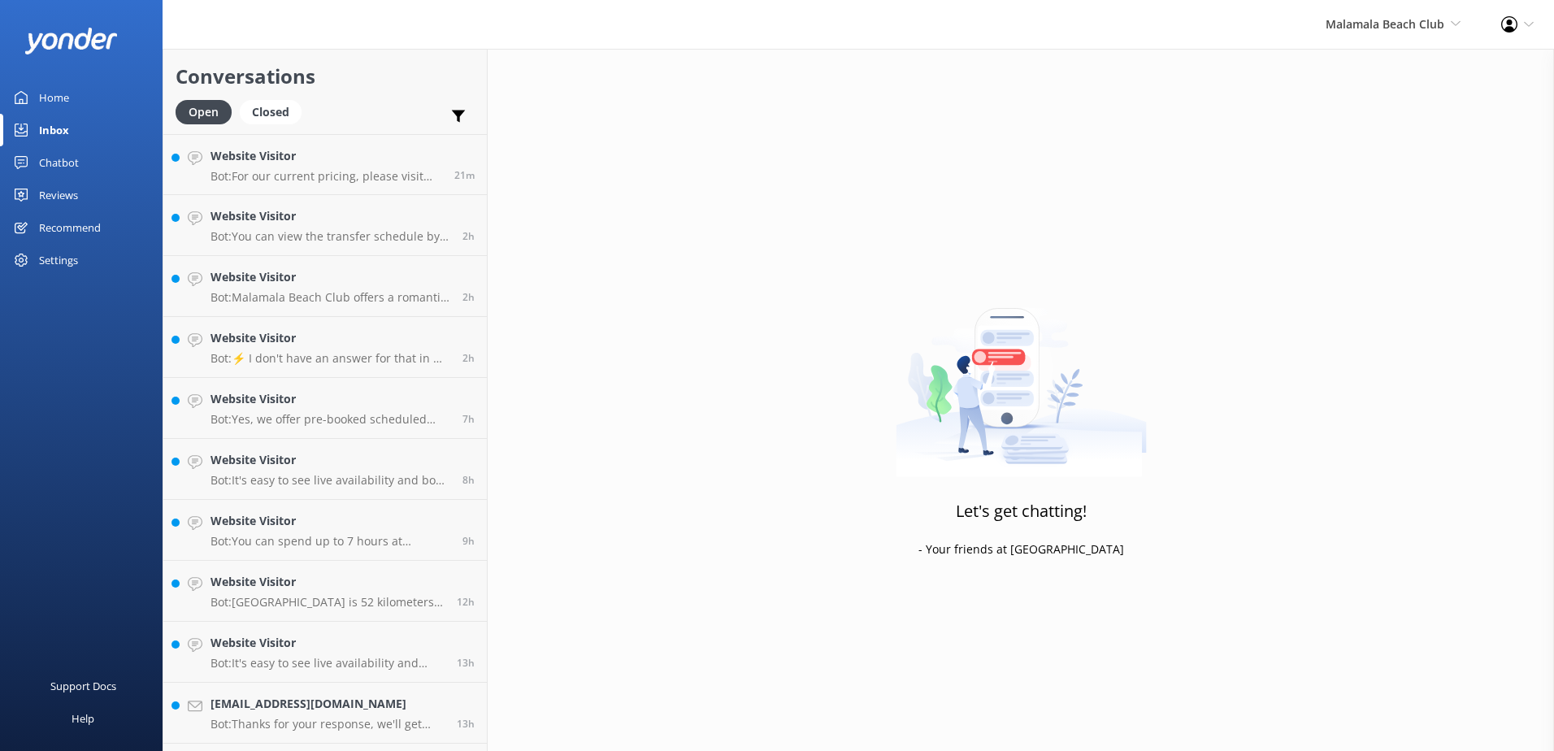
click at [51, 171] on div "Chatbot" at bounding box center [59, 162] width 40 height 33
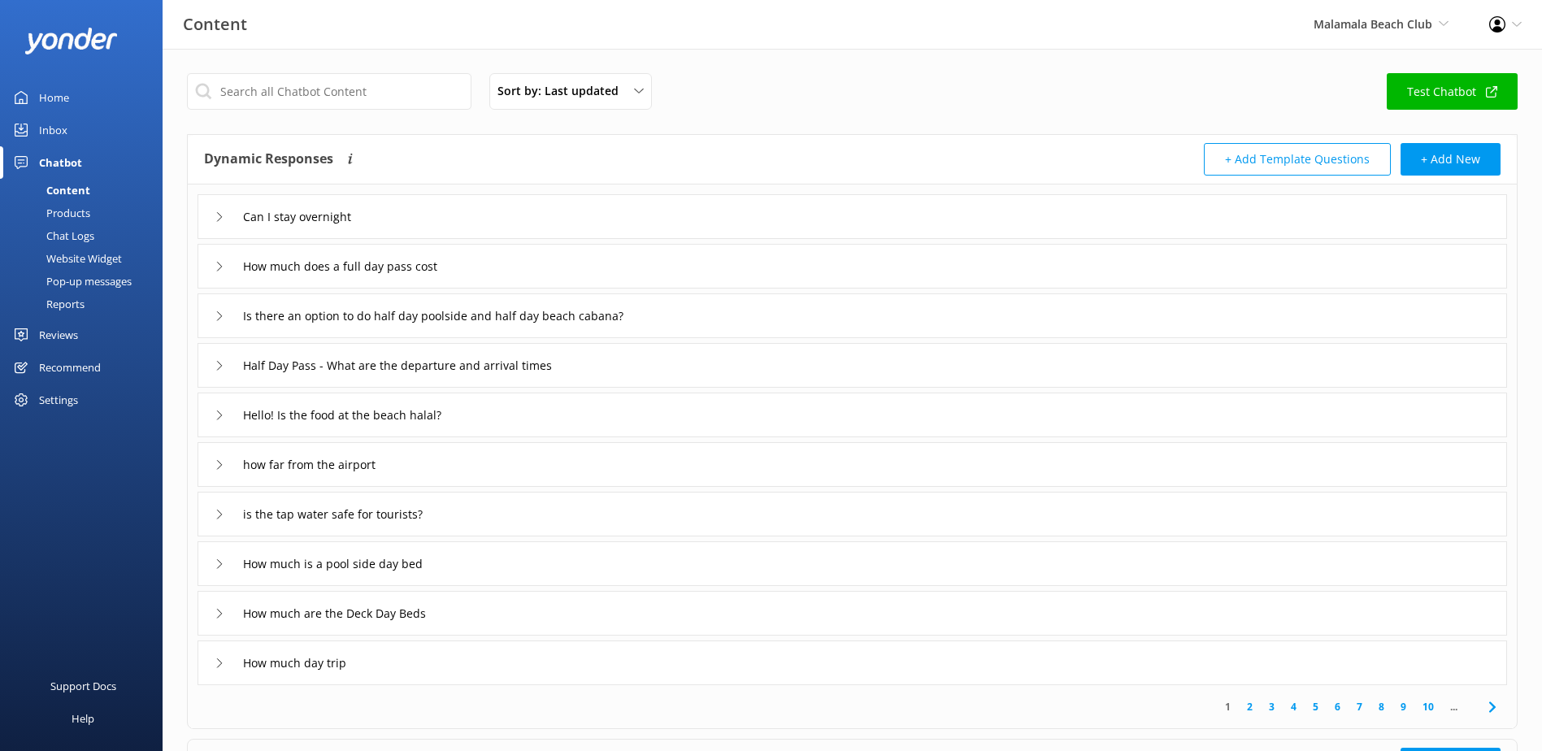
click at [58, 135] on div "Inbox" at bounding box center [53, 130] width 28 height 33
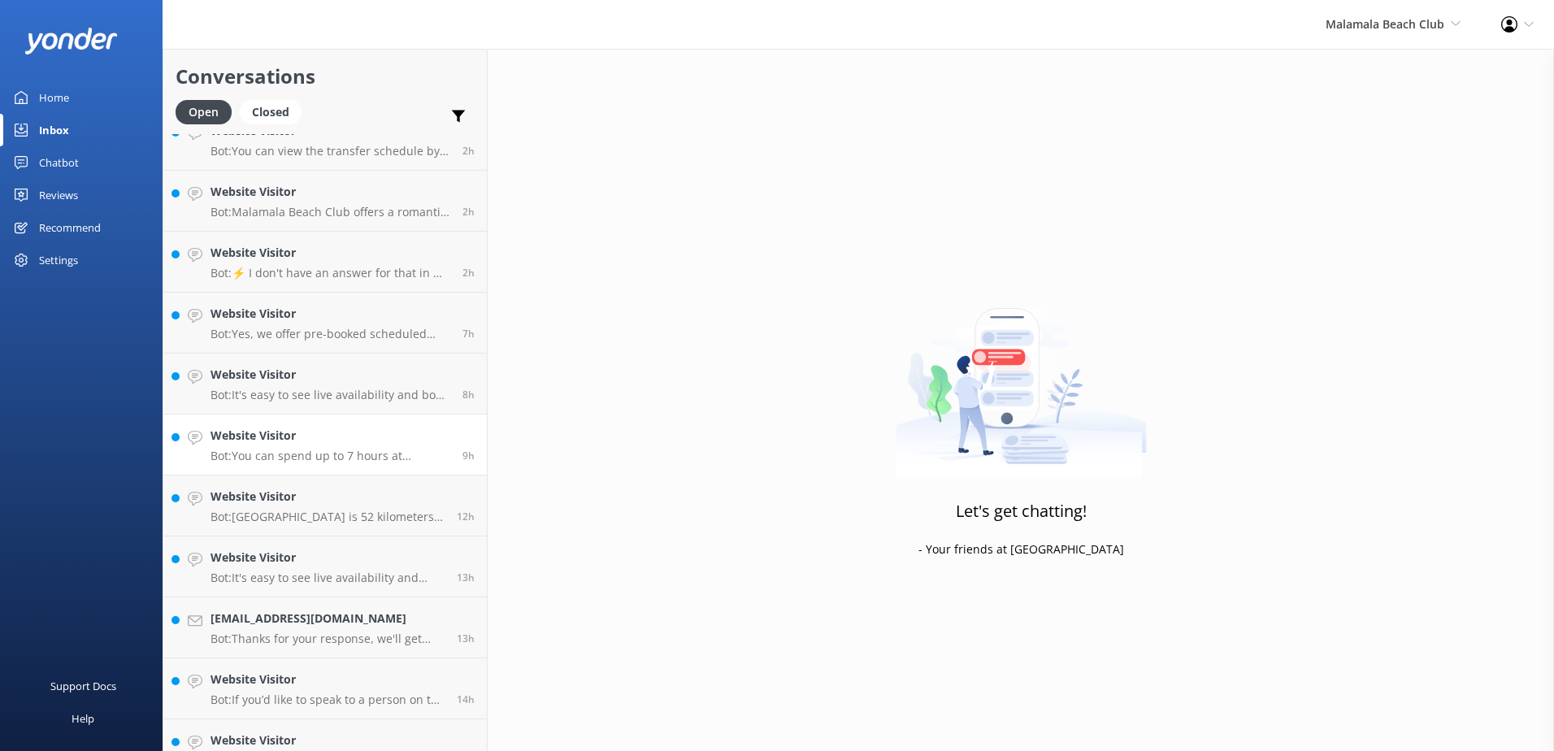
scroll to position [176, 0]
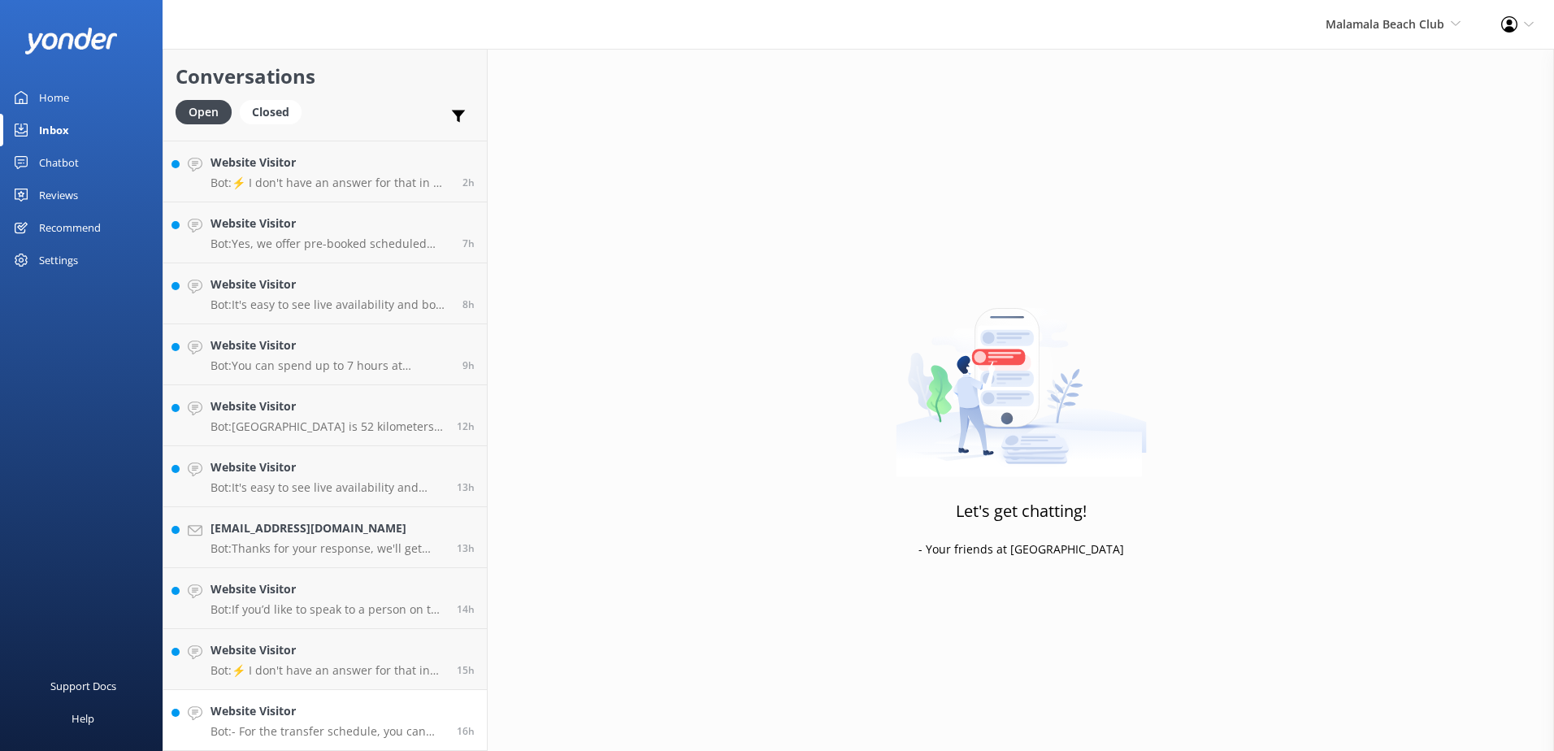
click at [376, 699] on link "Website Visitor Bot: - For the transfer schedule, you can visit: https://souths…" at bounding box center [325, 720] width 324 height 61
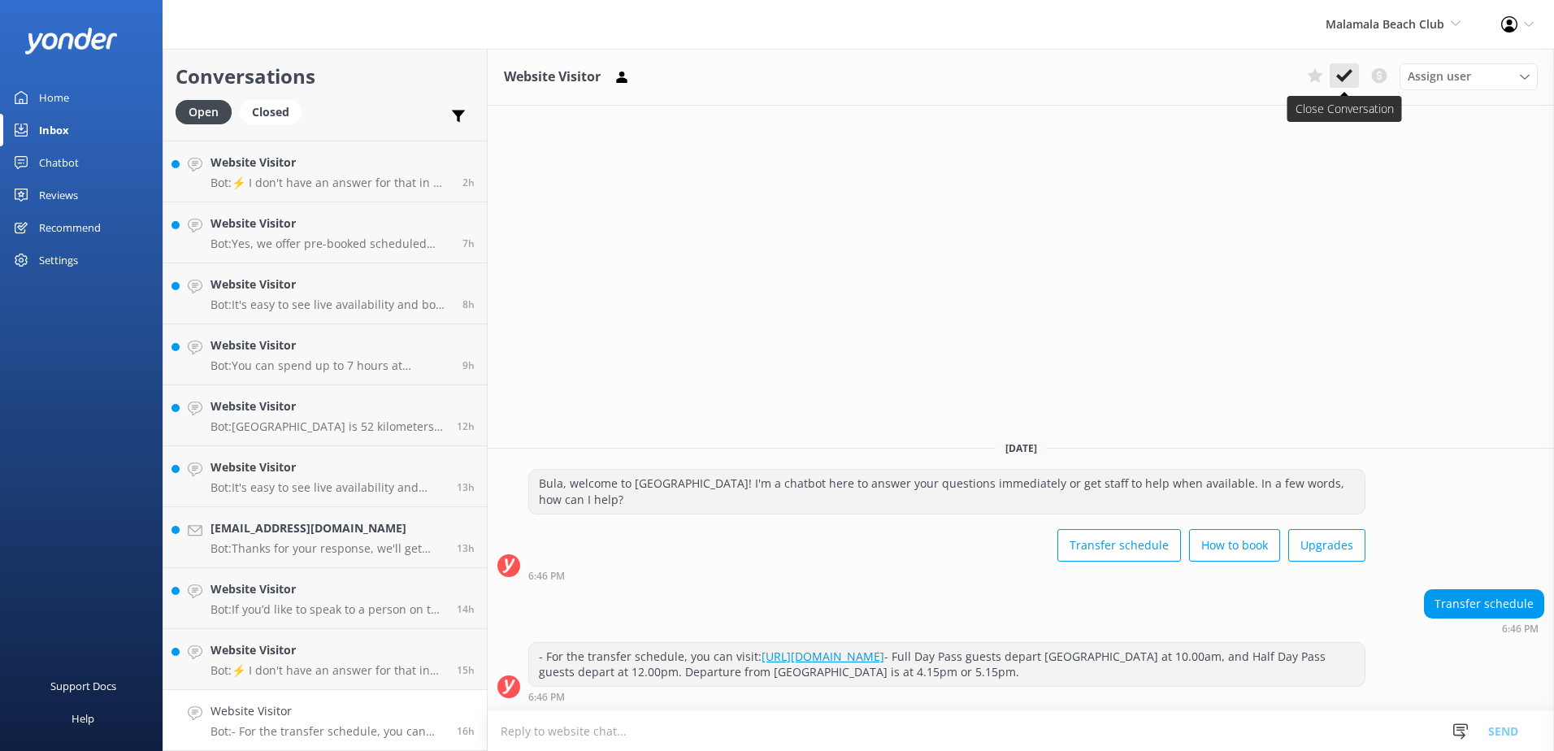
click at [1335, 71] on button at bounding box center [1344, 75] width 29 height 24
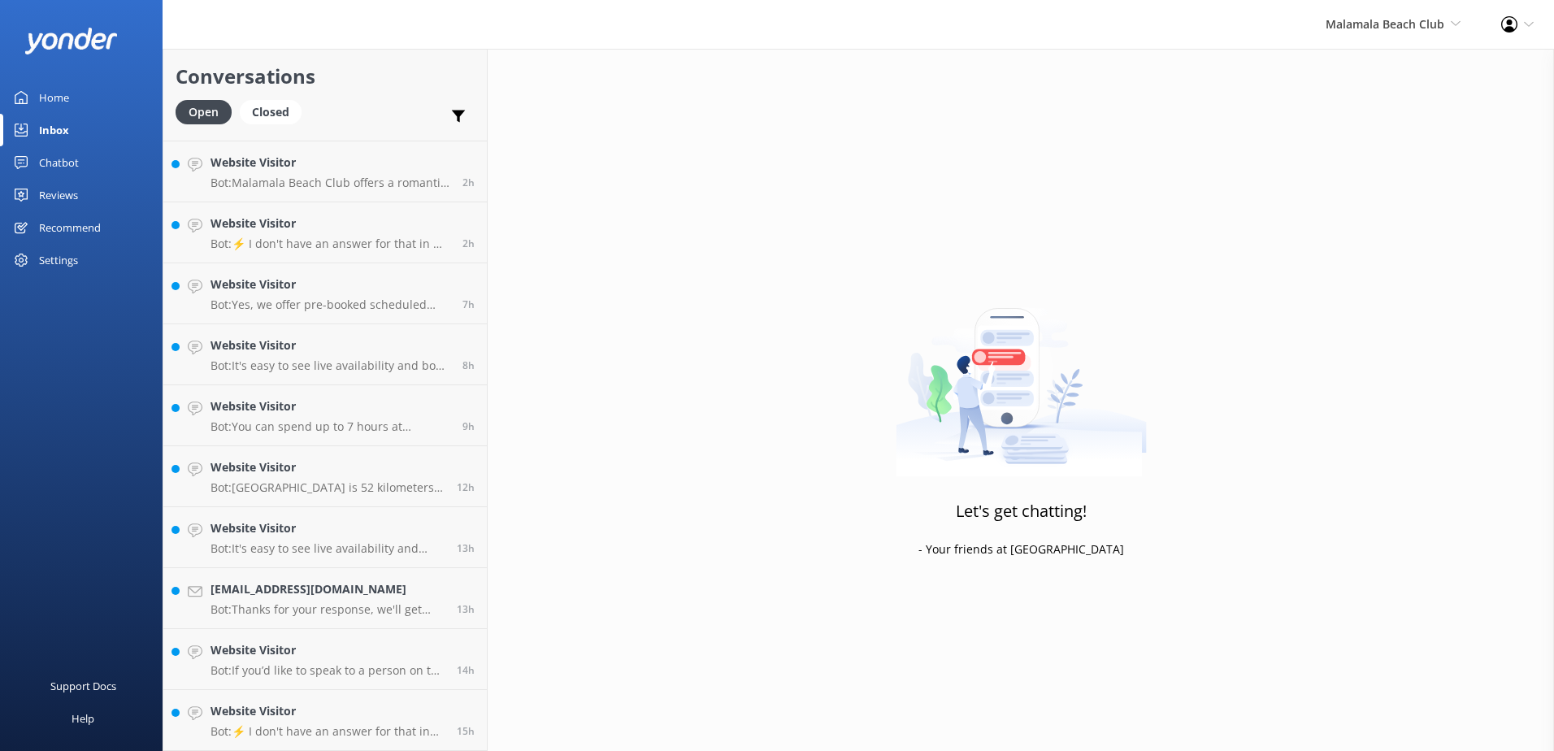
scroll to position [115, 0]
click at [347, 717] on h4 "Website Visitor" at bounding box center [328, 711] width 234 height 18
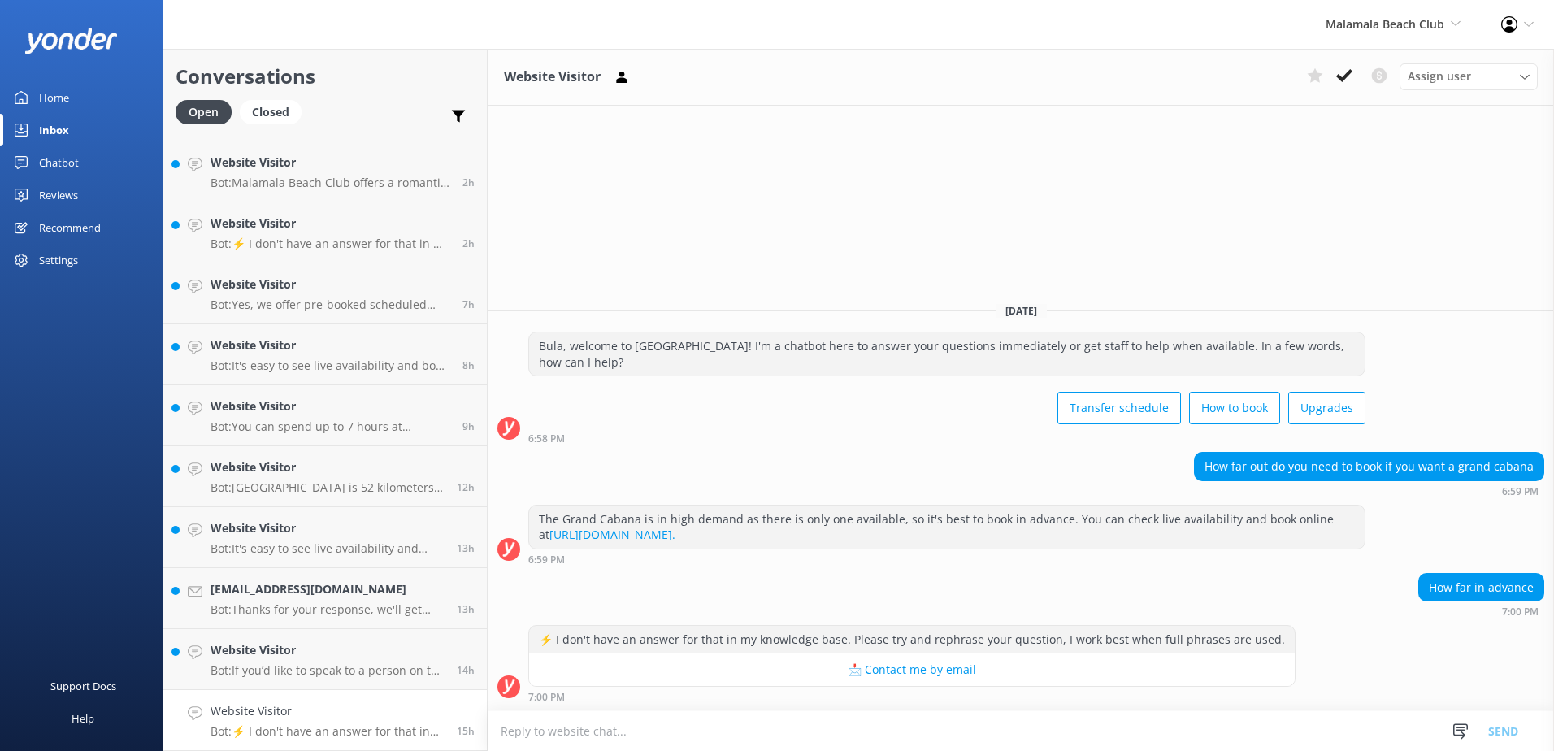
click at [1032, 730] on textarea at bounding box center [1021, 731] width 1066 height 40
click at [1088, 724] on textarea at bounding box center [1021, 731] width 1066 height 40
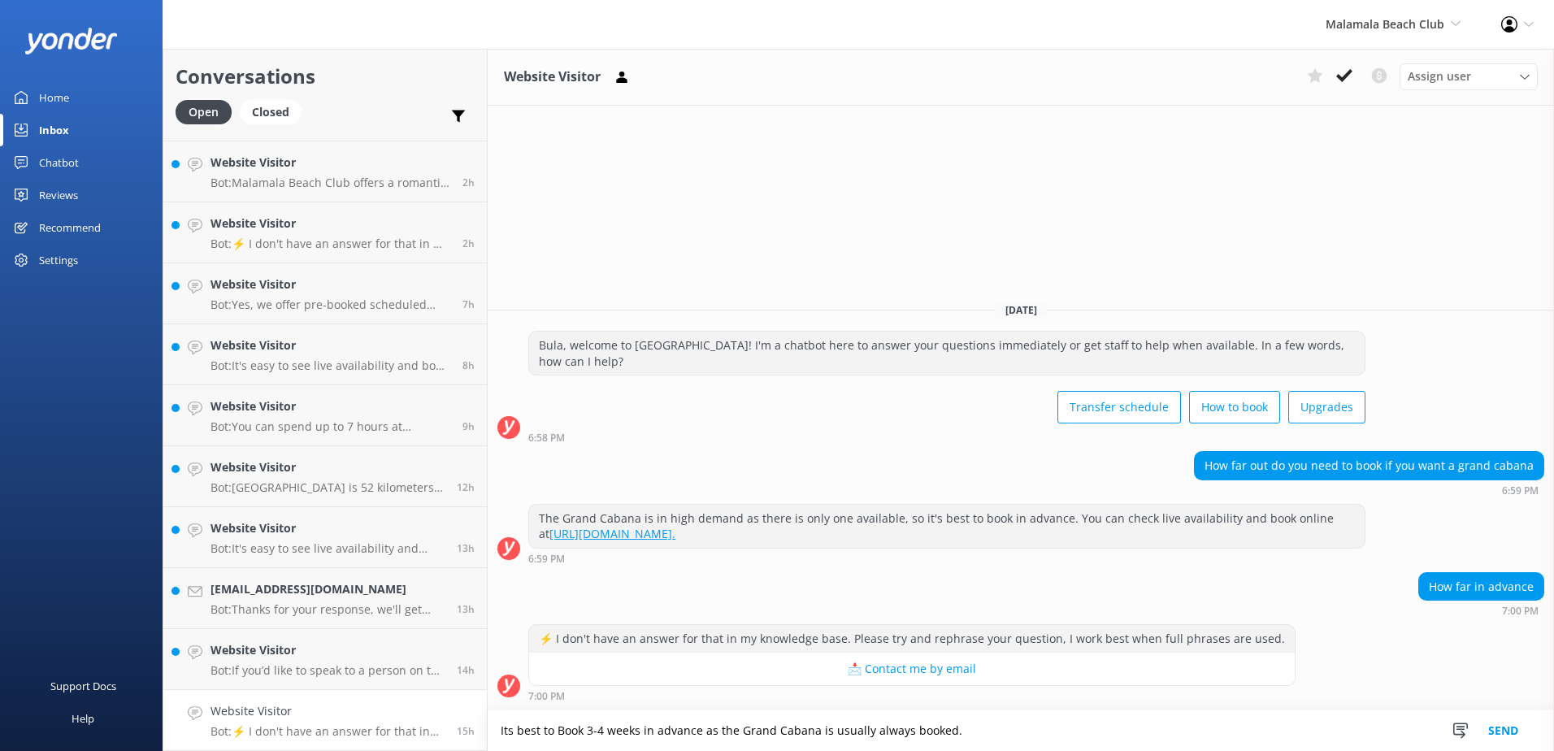
type textarea "Its best to Book 3-4 weeks in advance as the Grand Cabana is usually always boo…"
click at [1497, 714] on button "Send" at bounding box center [1503, 730] width 61 height 41
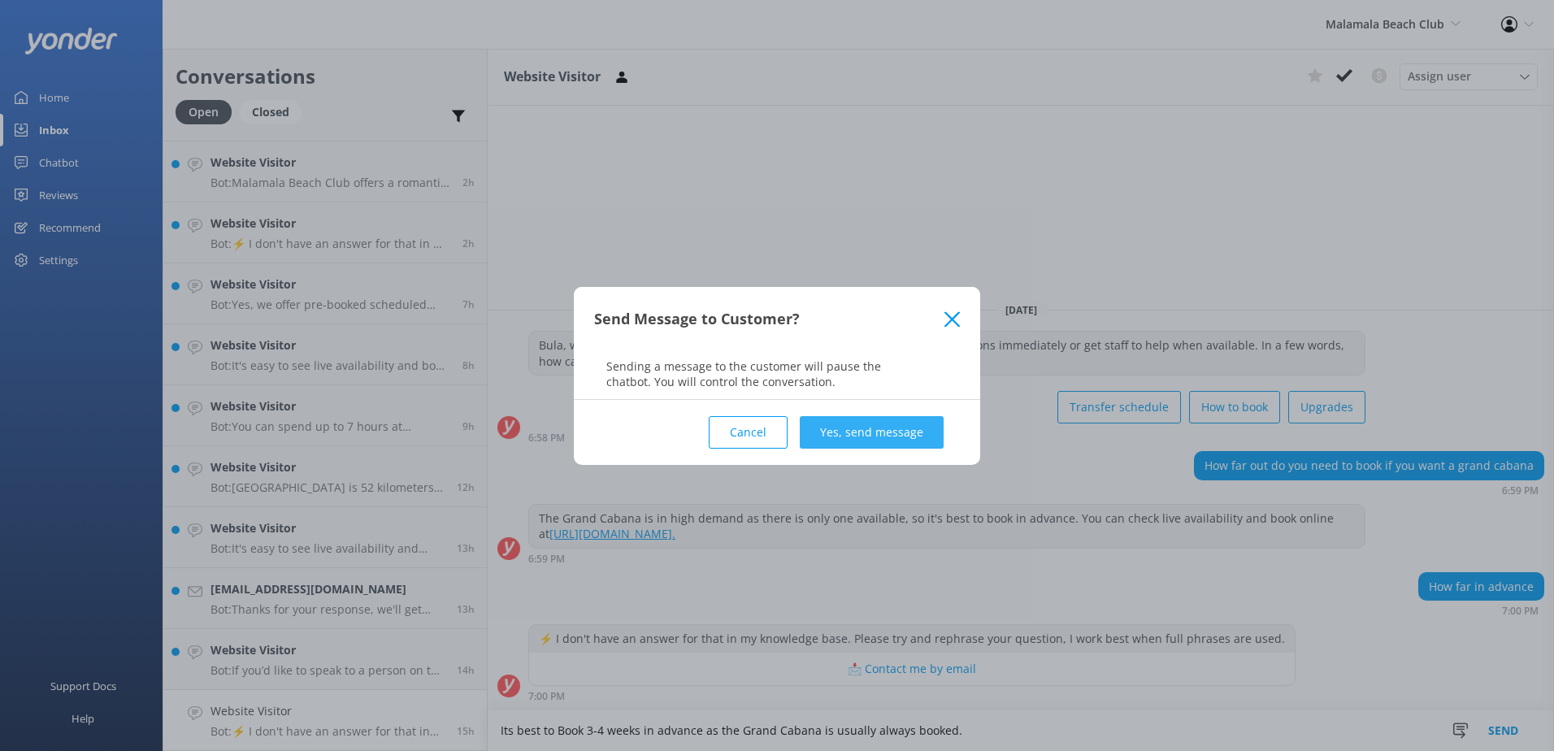
click at [901, 433] on button "Yes, send message" at bounding box center [872, 432] width 144 height 33
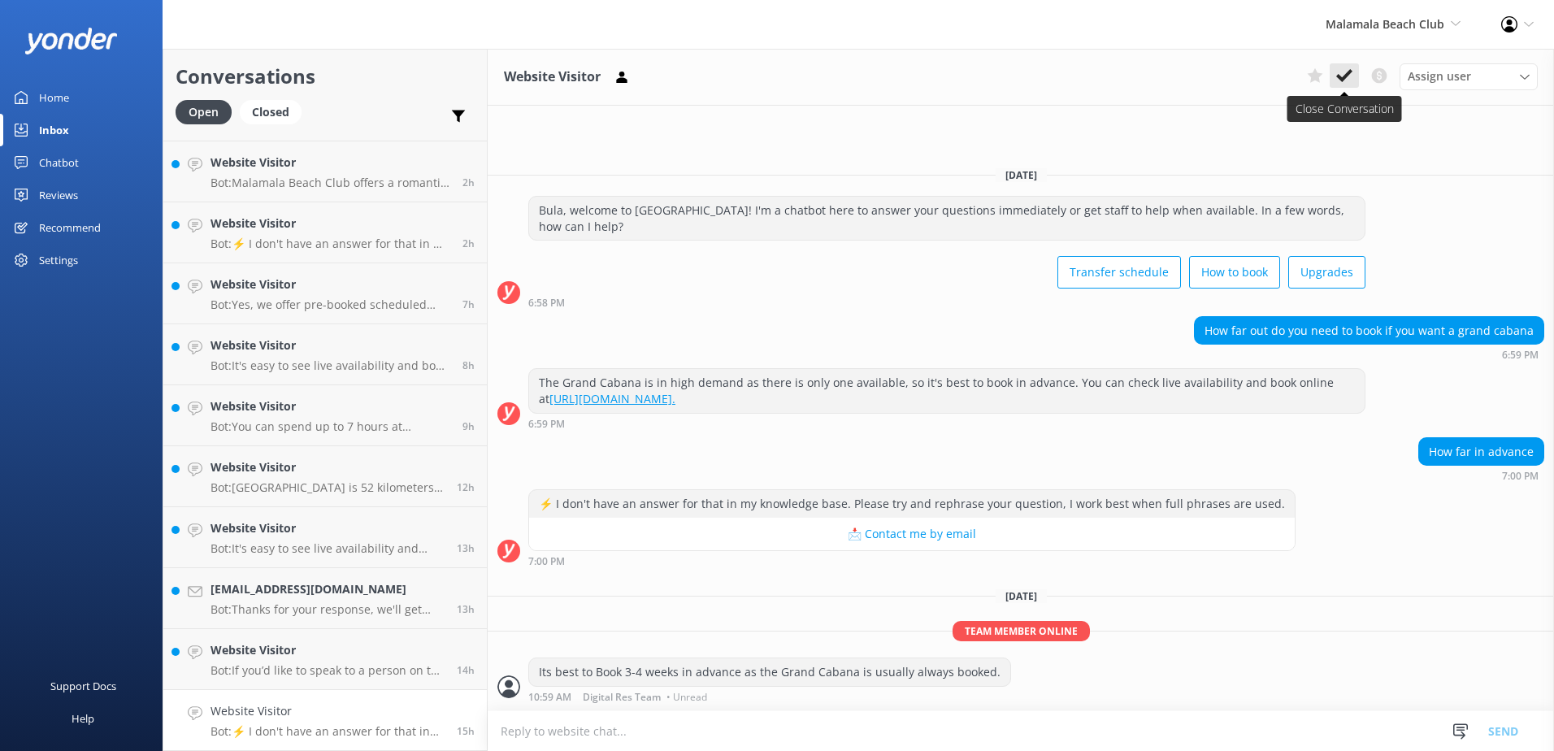
click at [1344, 80] on use at bounding box center [1344, 75] width 16 height 13
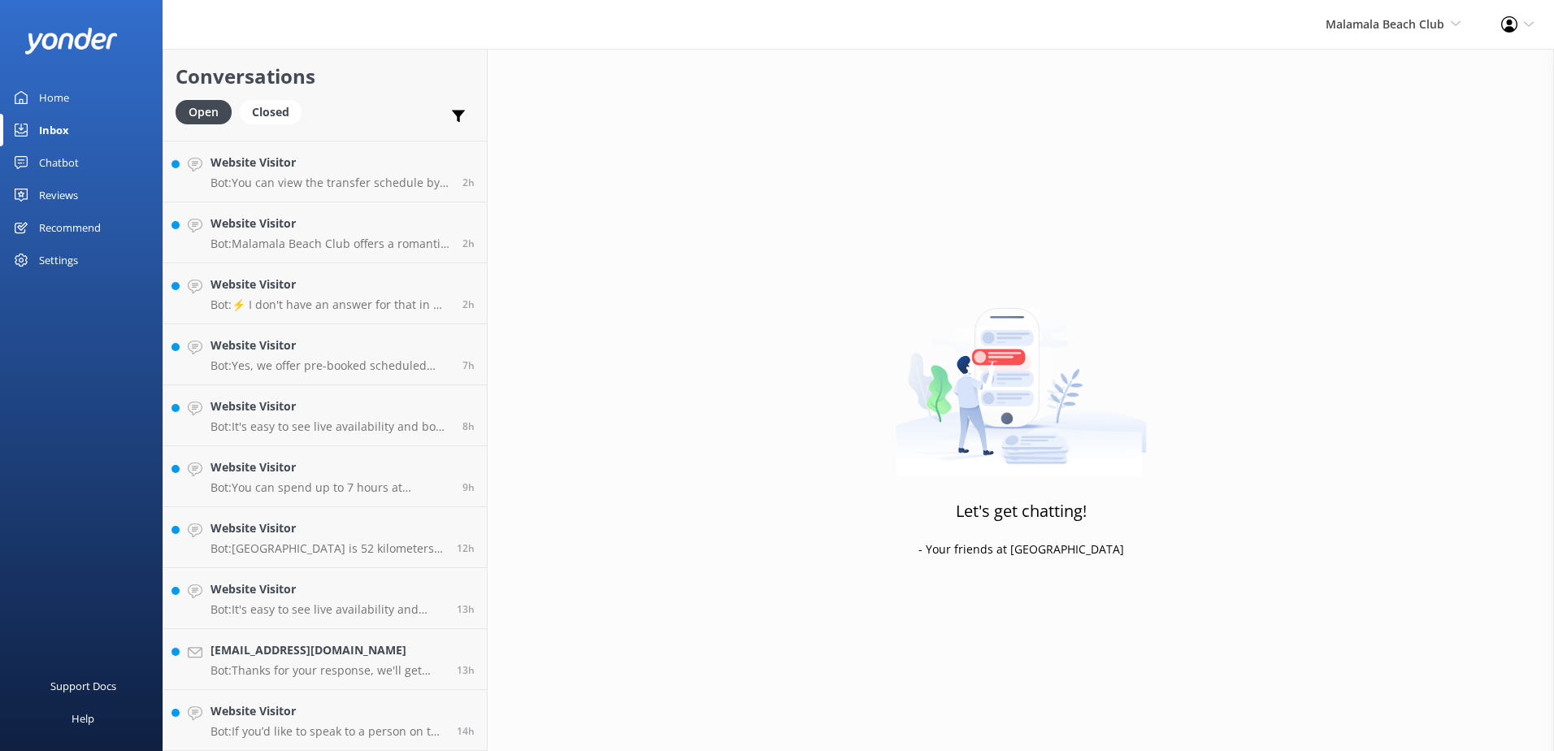
scroll to position [54, 0]
click at [380, 706] on h4 "Website Visitor" at bounding box center [328, 711] width 234 height 18
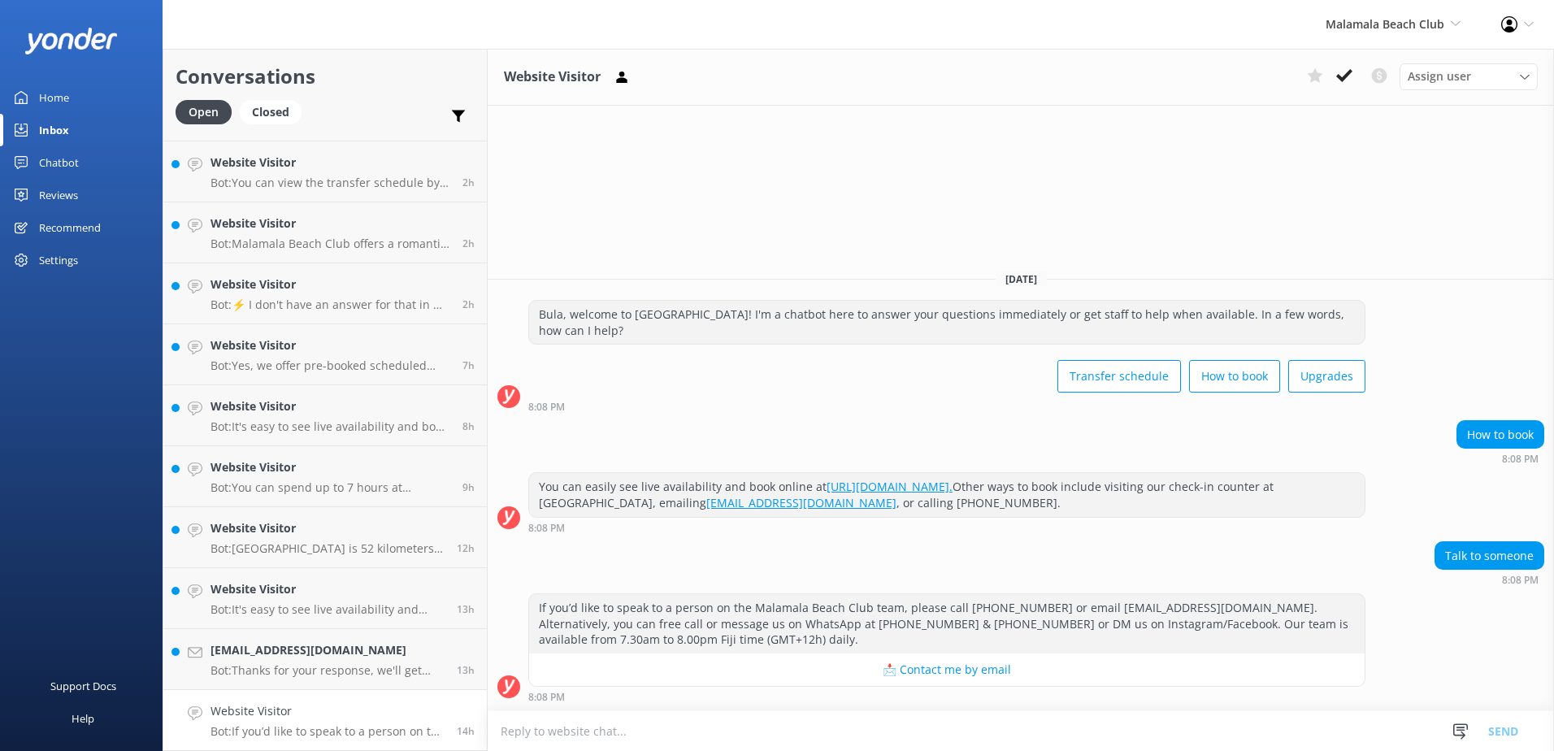
click at [1341, 88] on div "Assign user Sonya Alyssa Digital Res Team Asena Naweilulu Miri Koroitamana Lave…" at bounding box center [1419, 76] width 237 height 26
click at [1349, 73] on use at bounding box center [1344, 75] width 16 height 13
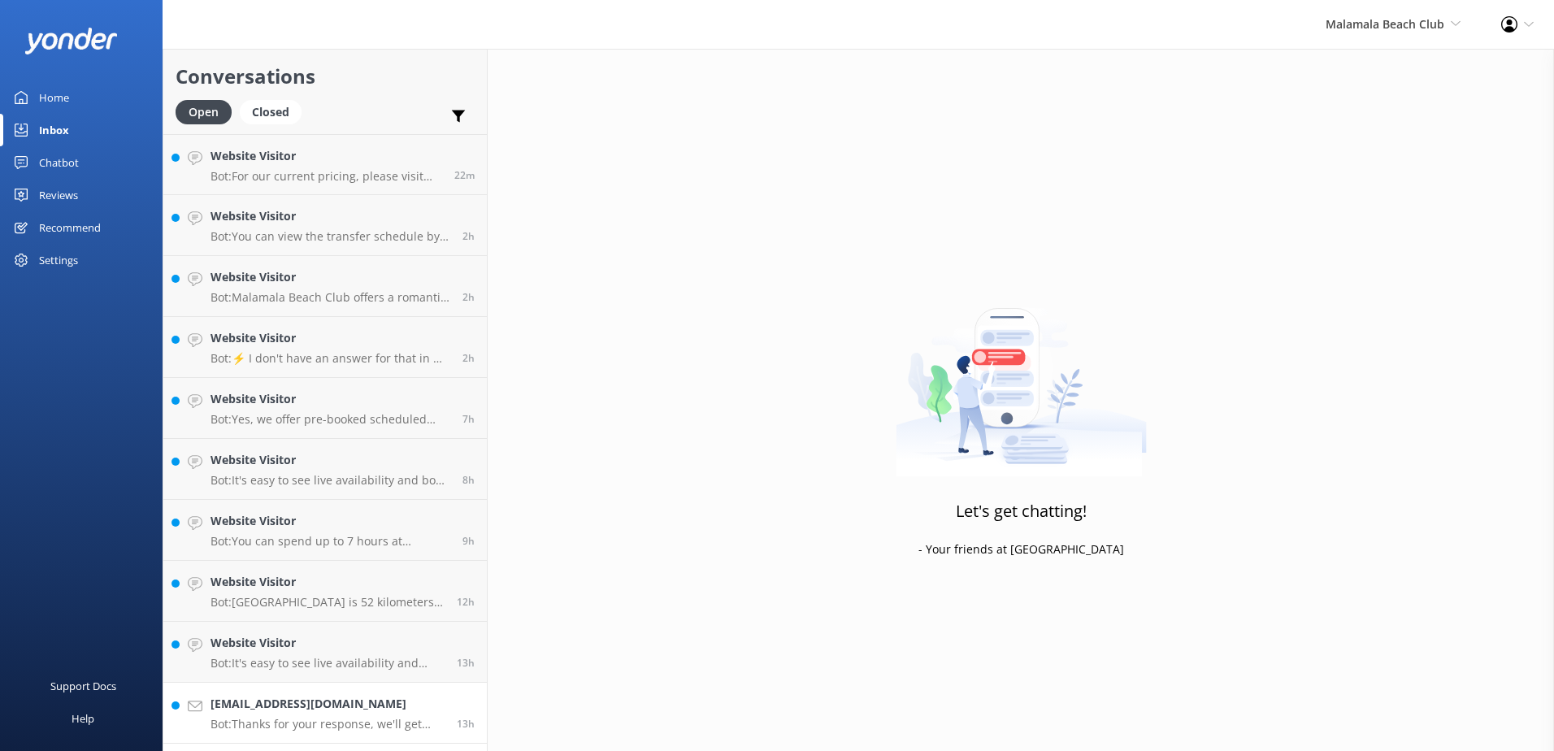
click at [394, 714] on div "laurencepoulter84@gmail.com Bot: Thanks for your response, we'll get back to yo…" at bounding box center [328, 713] width 234 height 36
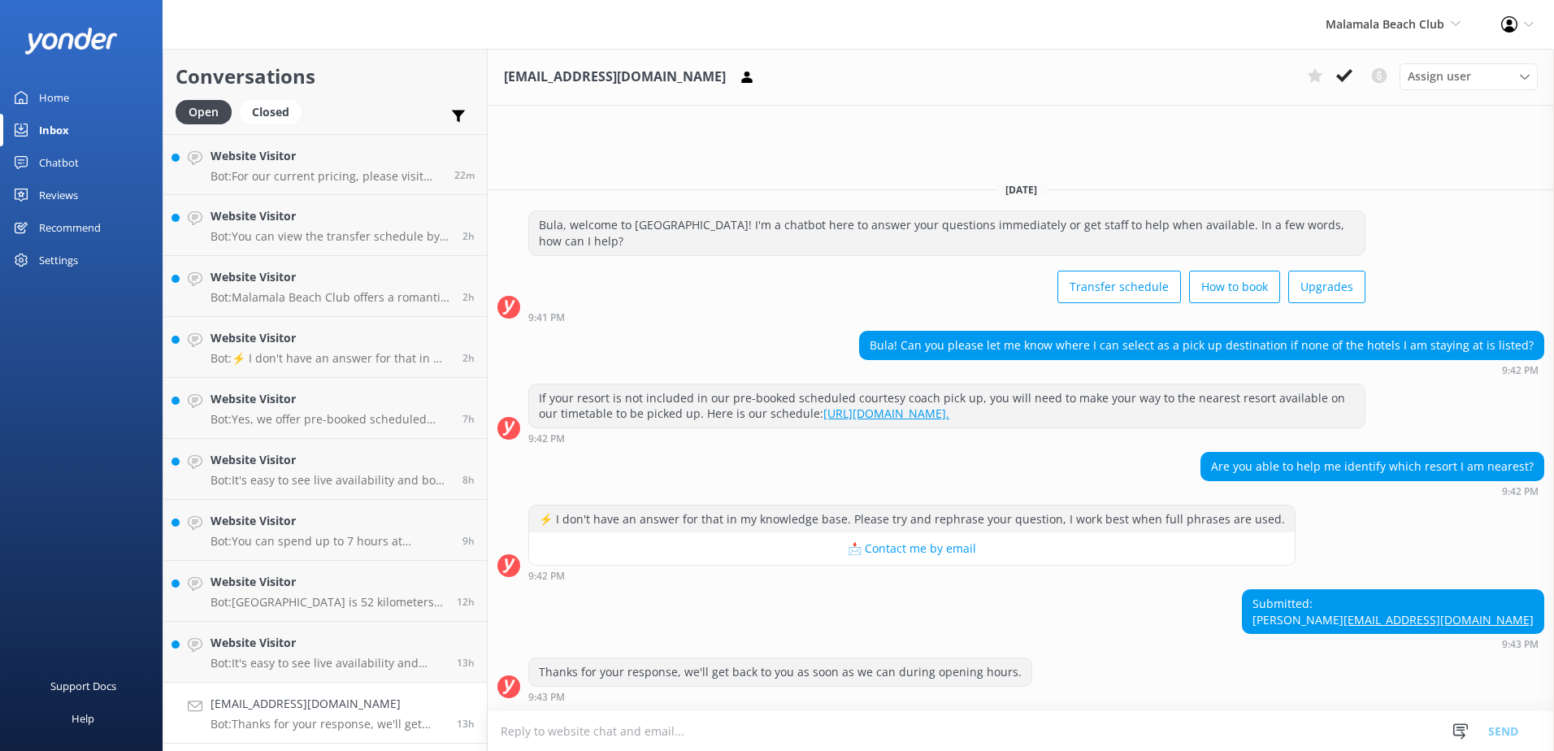
click at [944, 741] on textarea at bounding box center [1021, 731] width 1066 height 40
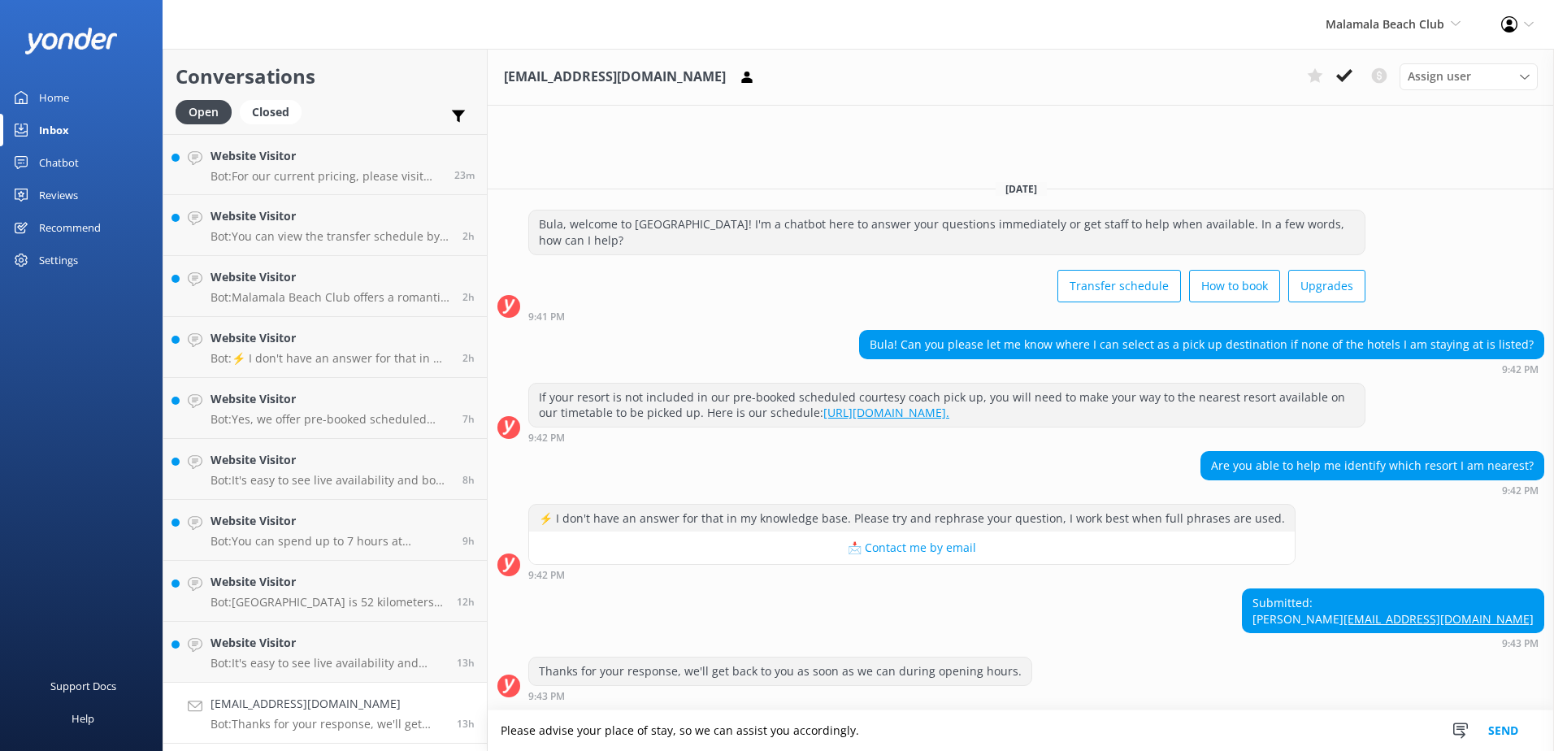
type textarea "Please advise your place of stay, so we can assist you accordingly."
click at [1490, 729] on button "Send" at bounding box center [1503, 730] width 61 height 41
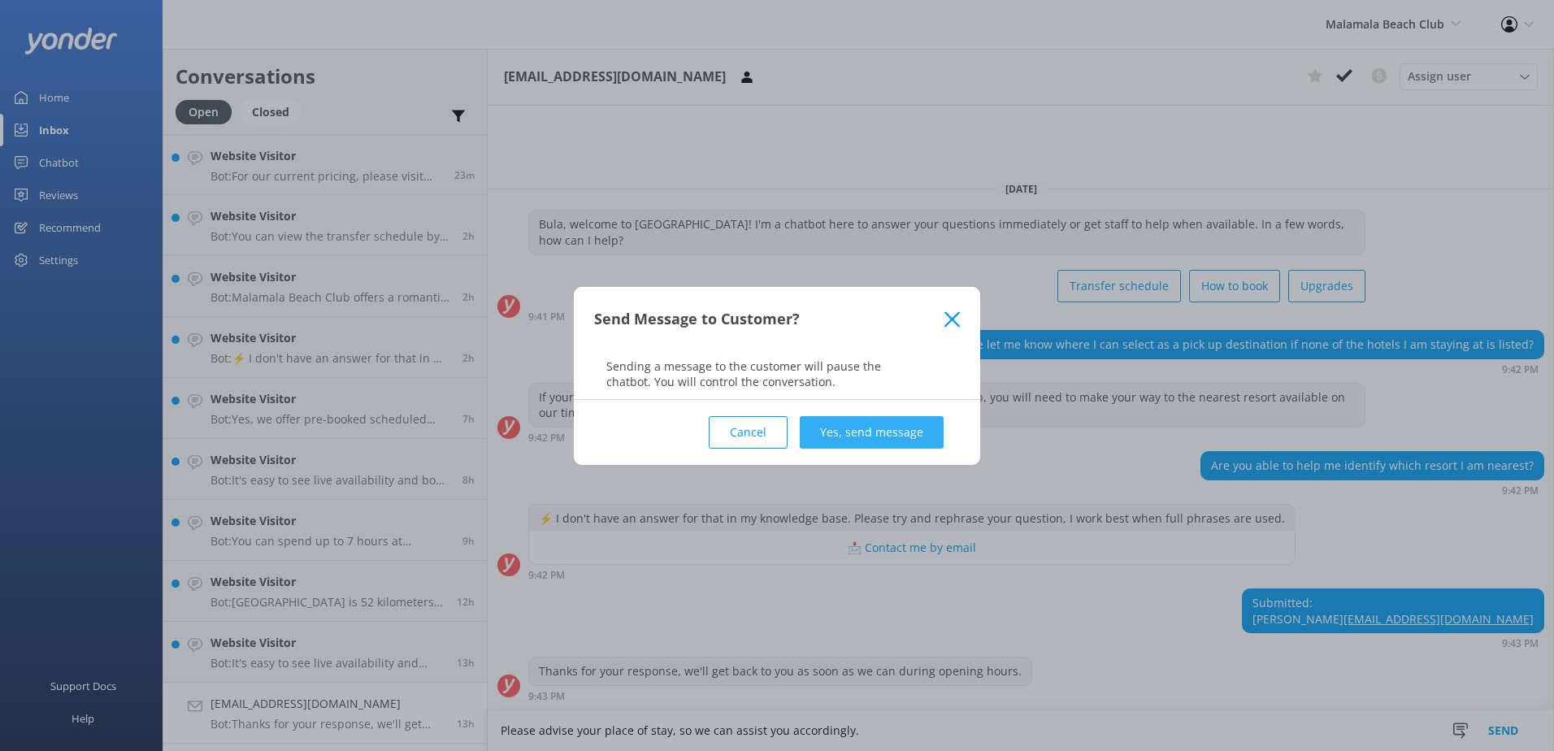
click at [910, 432] on button "Yes, send message" at bounding box center [872, 432] width 144 height 33
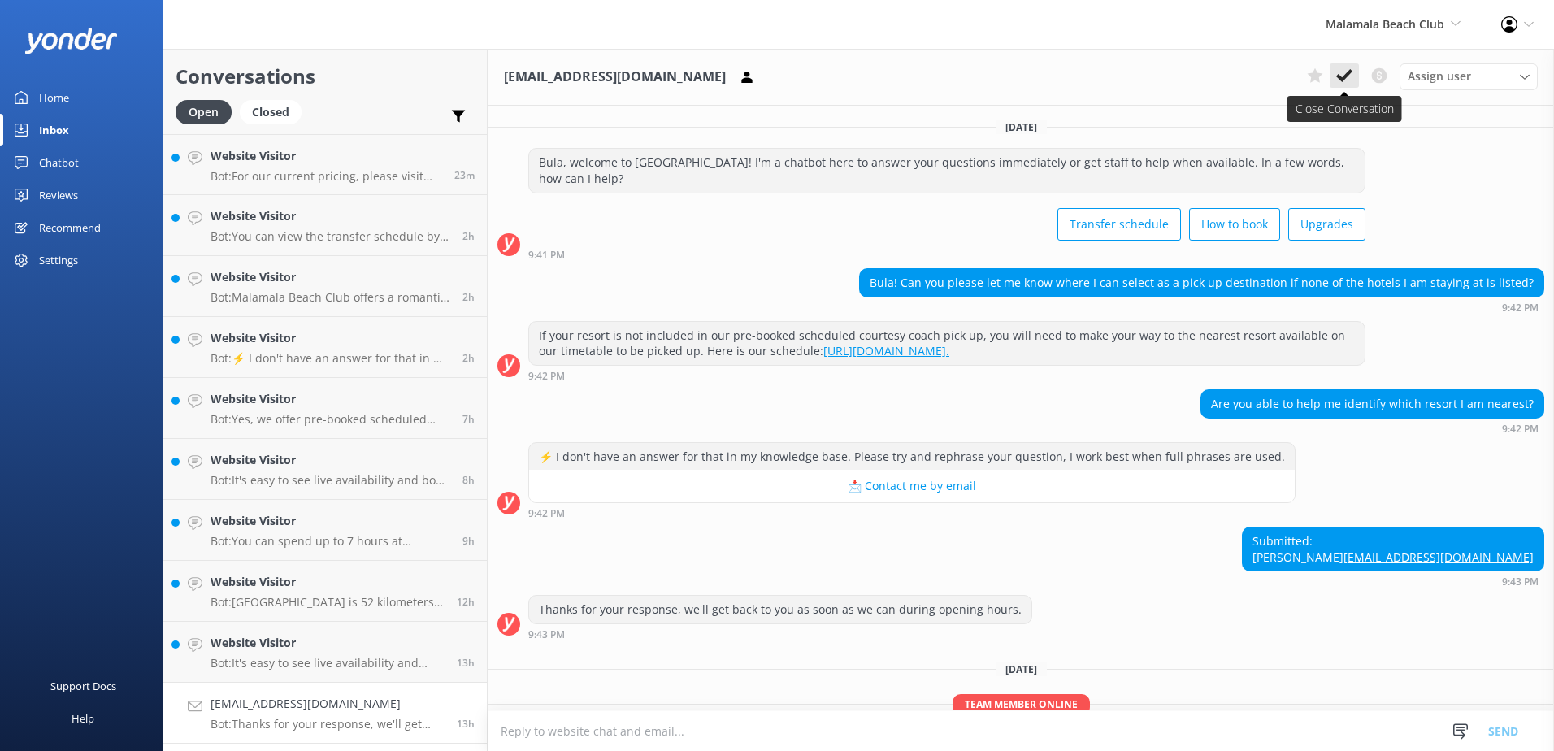
click at [1343, 76] on icon at bounding box center [1344, 75] width 16 height 16
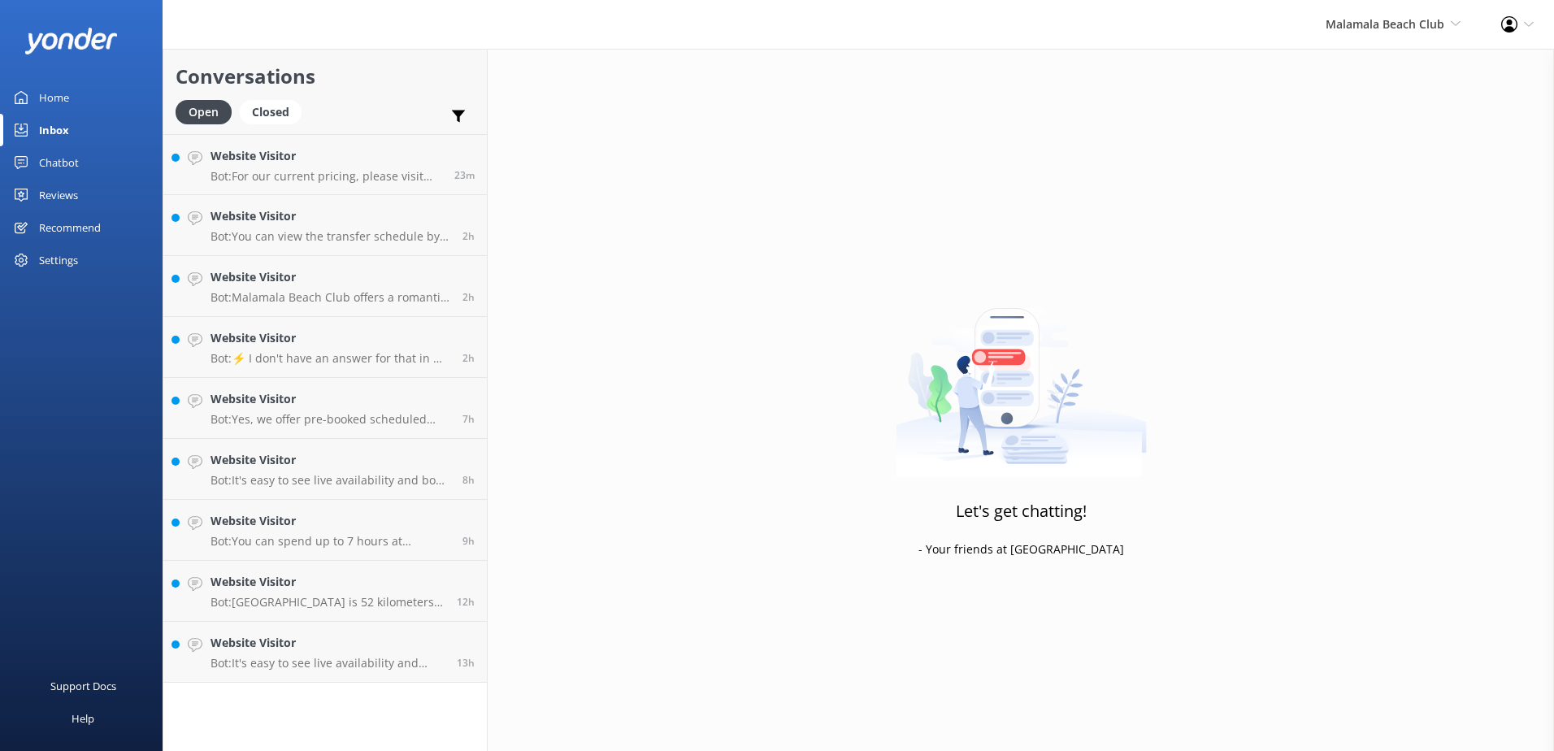
click at [362, 706] on div "Conversations Open Closed Important Converted Assigned to me Unassigned Website…" at bounding box center [325, 400] width 325 height 702
click at [367, 650] on h4 "Website Visitor" at bounding box center [328, 643] width 234 height 18
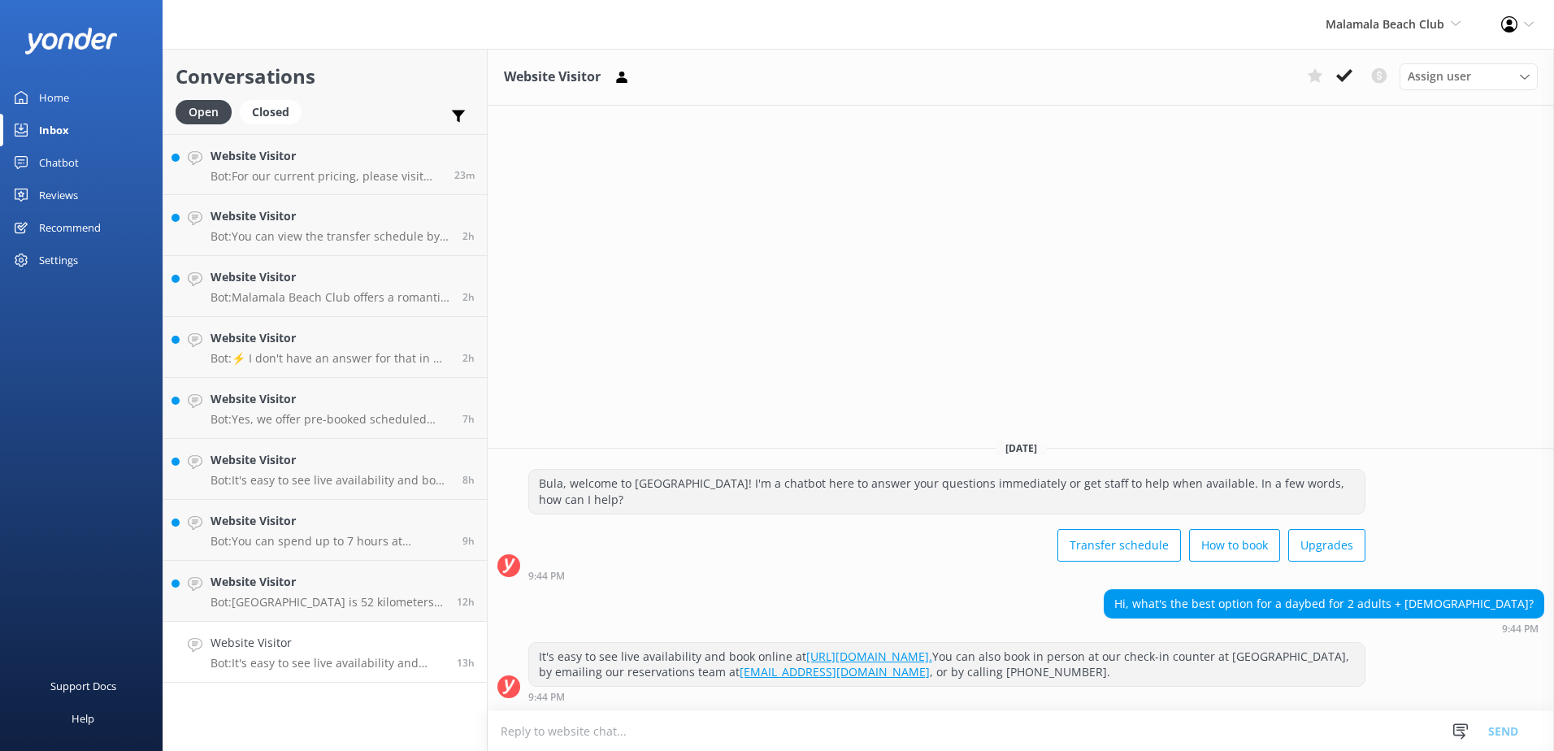
click at [1136, 739] on textarea at bounding box center [1021, 731] width 1066 height 40
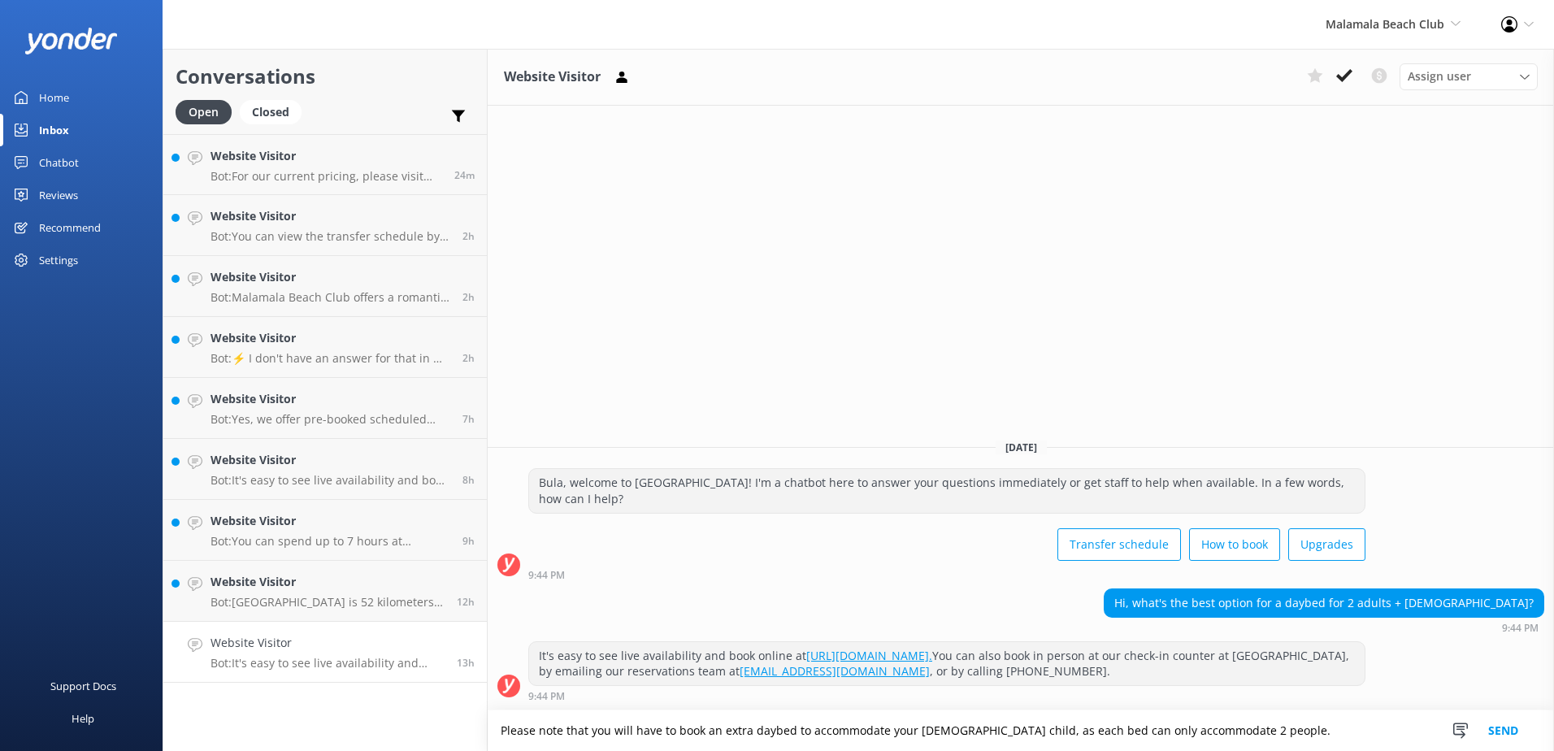
click at [1288, 723] on textarea "Please note that you will have to book an extra daybed to accommodate your 10-y…" at bounding box center [1021, 730] width 1066 height 41
type textarea "Please note that you will have to book an extra daybed to accommodate your 10-y…"
click at [1540, 727] on div "Snippets Manage Save time responding and get consistent tone of response by cre…" at bounding box center [1491, 730] width 126 height 41
click at [1527, 728] on button "Send" at bounding box center [1503, 730] width 61 height 41
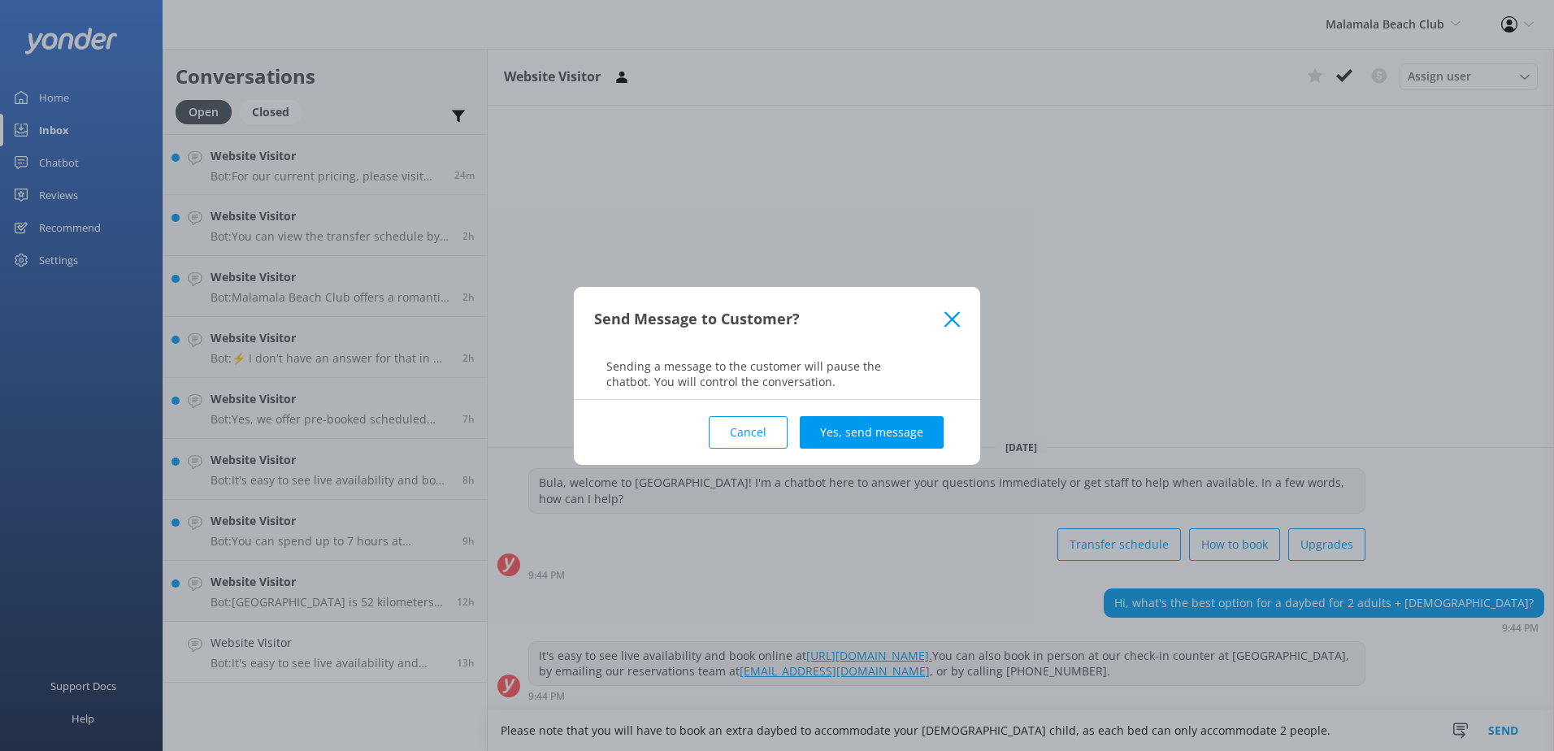
click at [839, 437] on button "Yes, send message" at bounding box center [872, 432] width 144 height 33
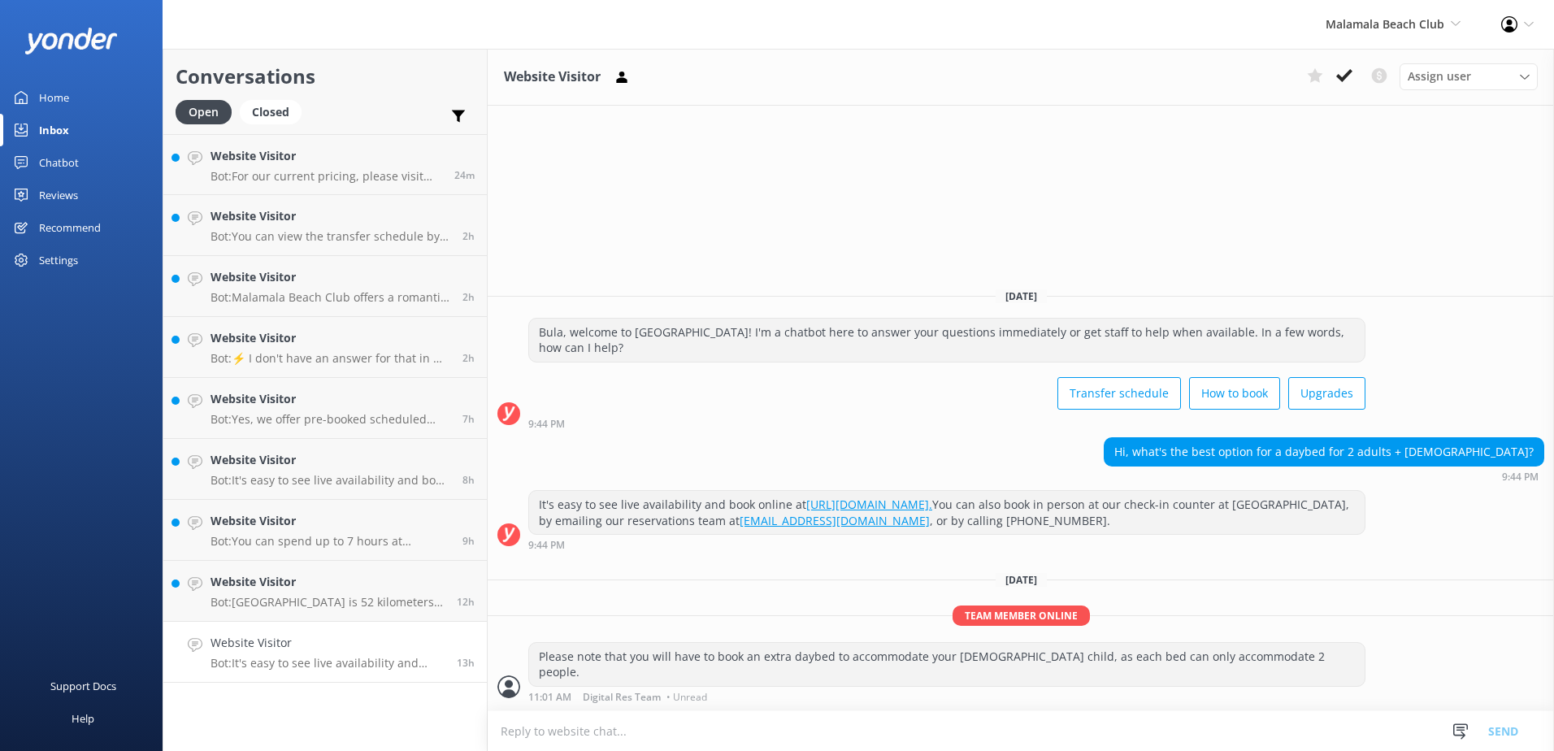
click at [1349, 76] on icon at bounding box center [1344, 75] width 16 height 16
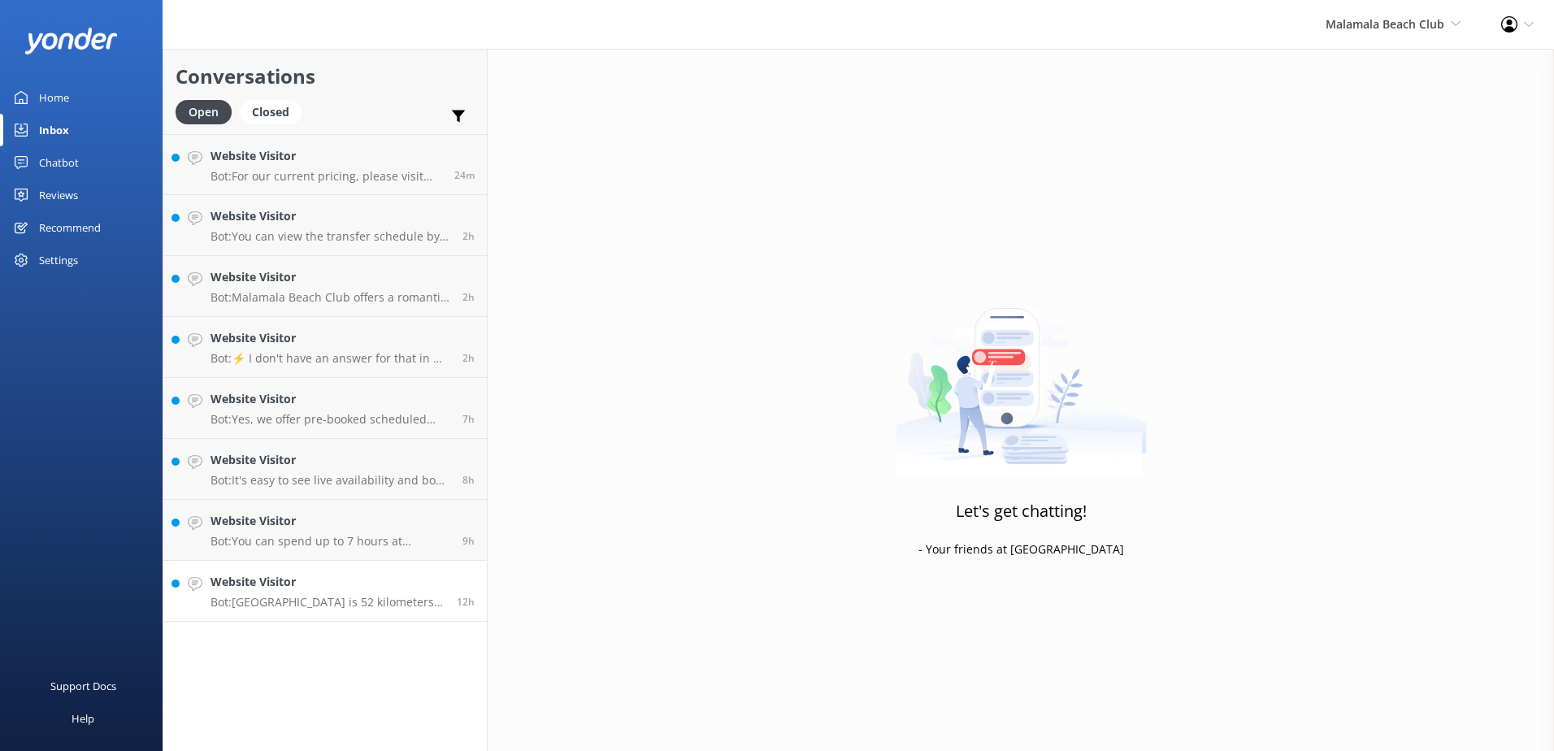
click at [402, 598] on p "Bot: Port Denarau Marina is 52 kilometers from the Intercontinental Resort & Sp…" at bounding box center [328, 602] width 234 height 15
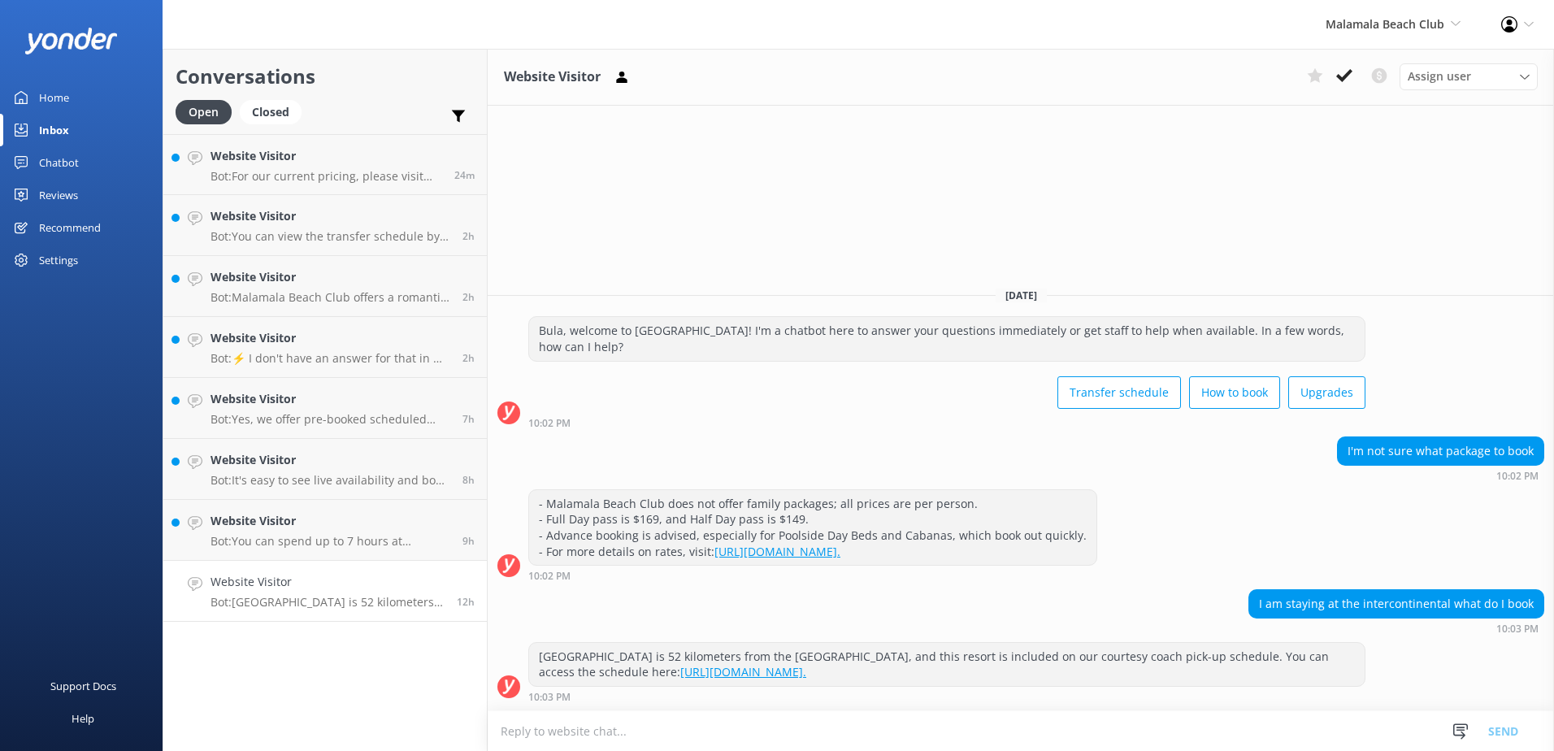
click at [1053, 738] on textarea at bounding box center [1021, 731] width 1066 height 40
type textarea "p"
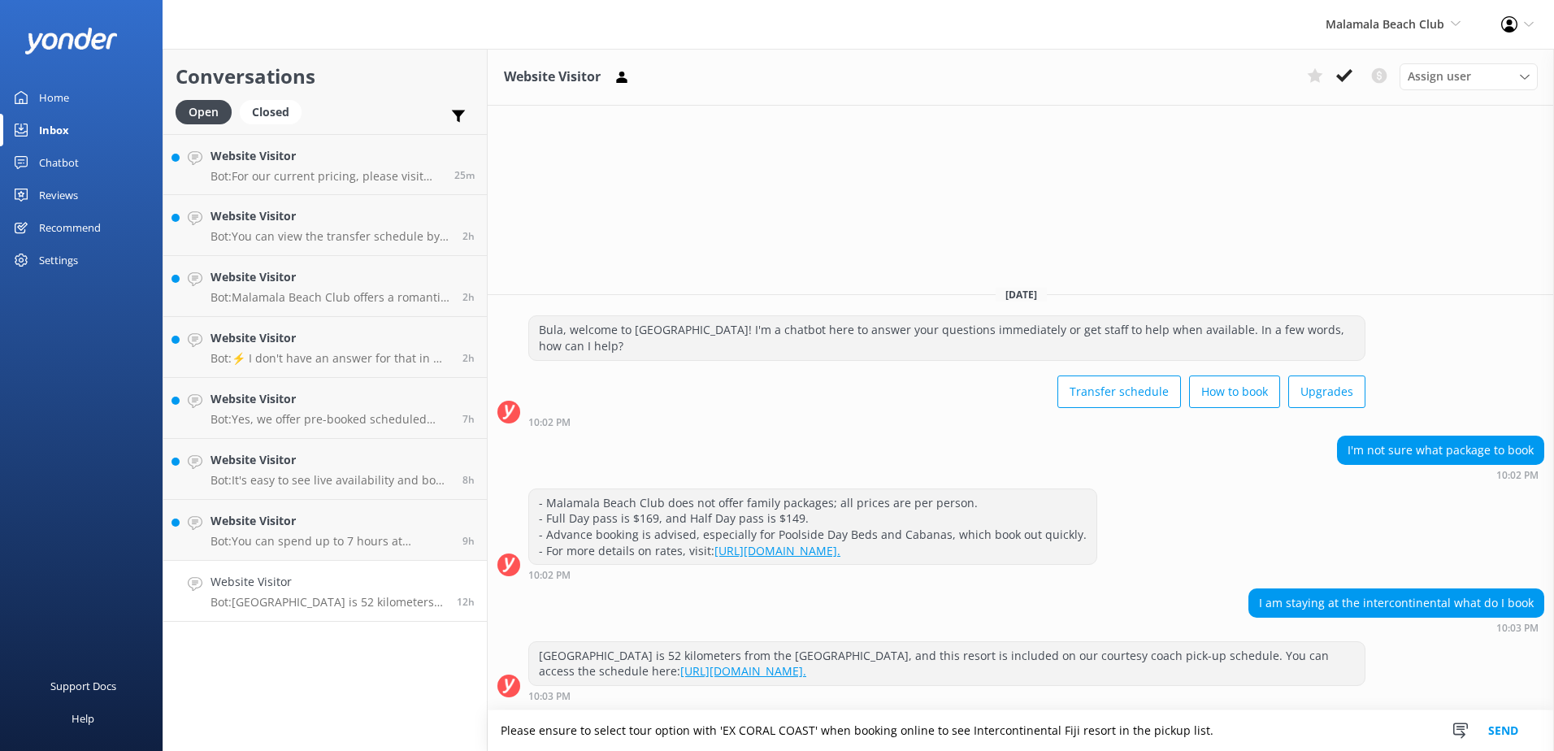
type textarea "Please ensure to select tour option with 'EX CORAL COAST' when booking online t…"
click at [1529, 732] on button "Send" at bounding box center [1503, 730] width 61 height 41
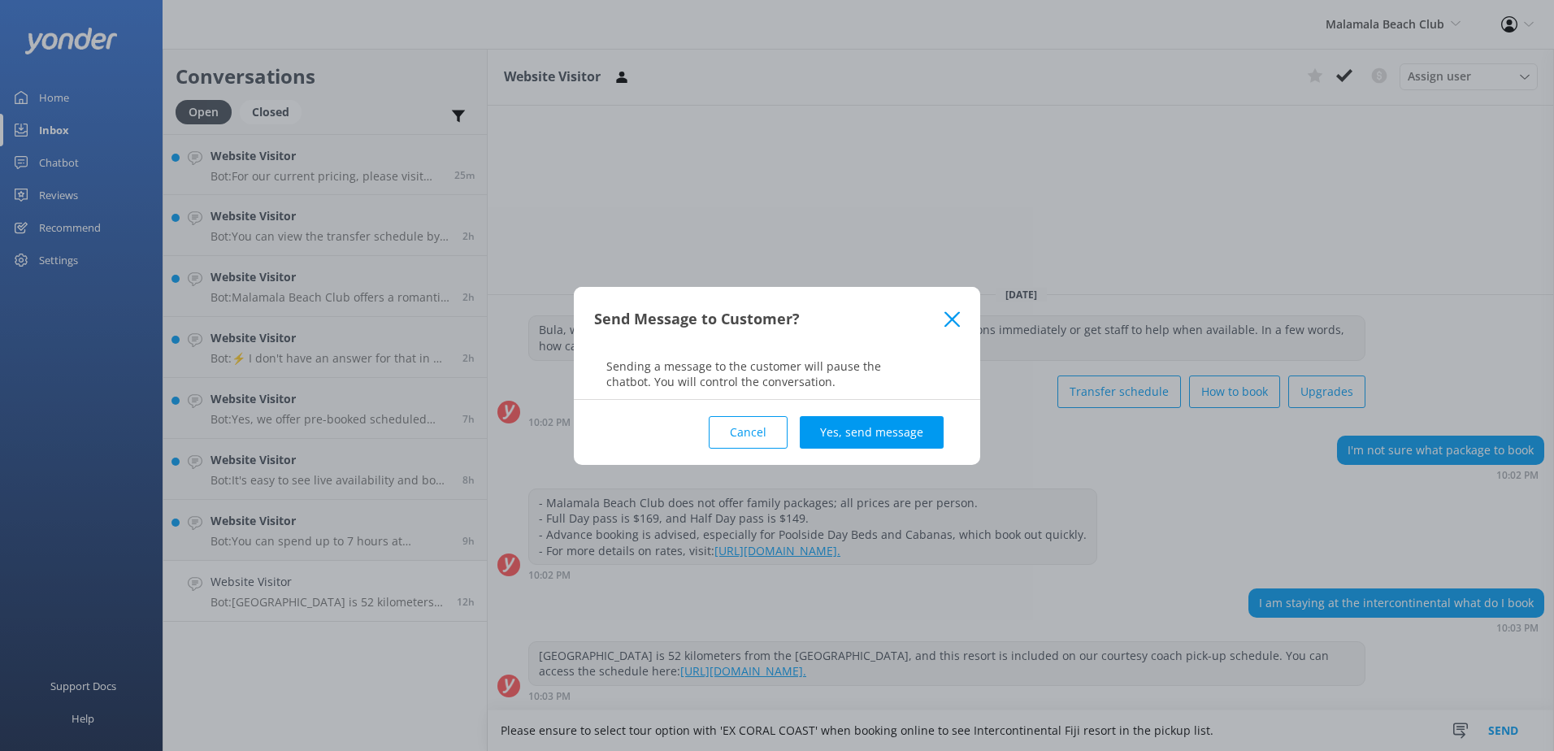
drag, startPoint x: 919, startPoint y: 431, endPoint x: 916, endPoint y: 419, distance: 11.8
click at [917, 423] on button "Yes, send message" at bounding box center [872, 432] width 144 height 33
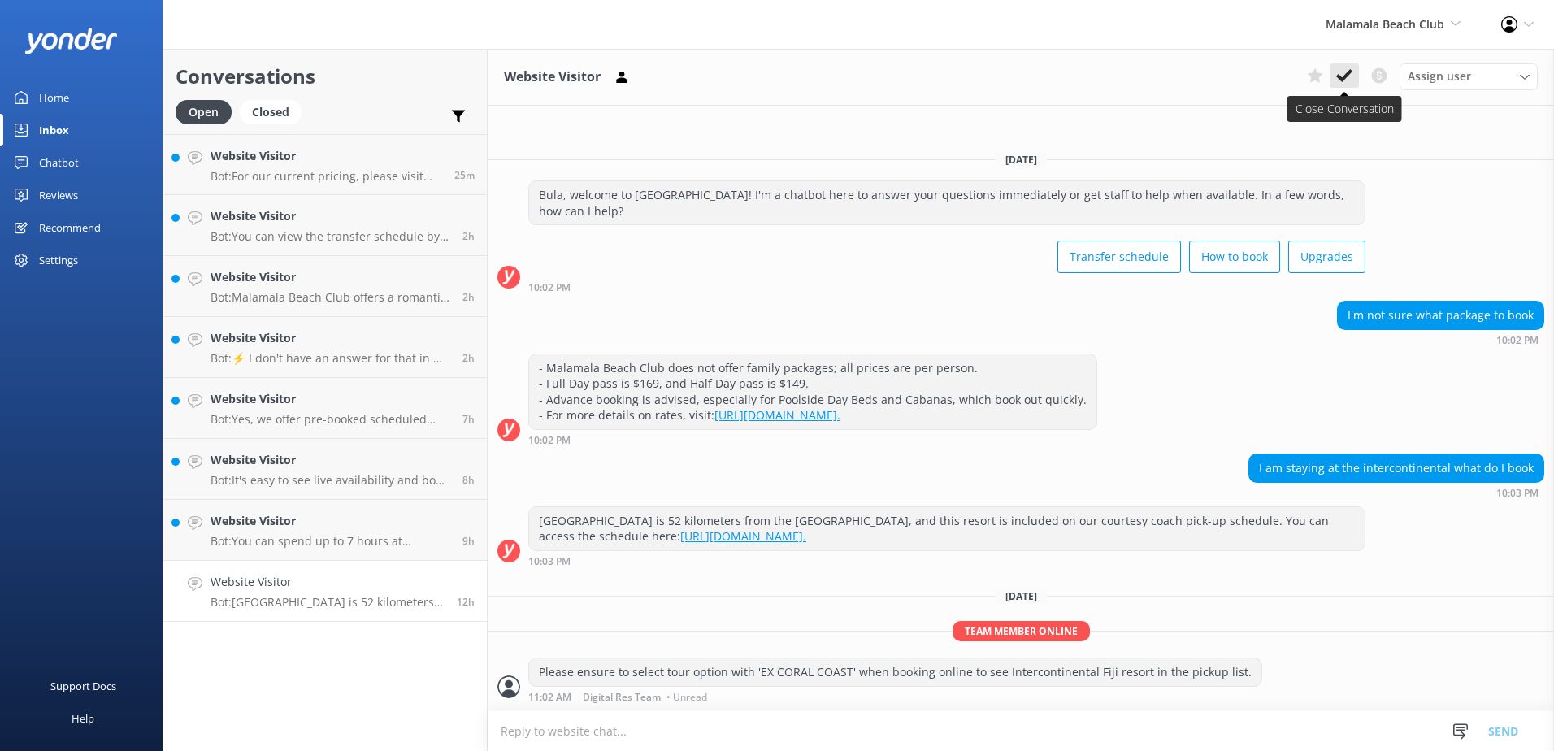
click at [1357, 79] on button at bounding box center [1344, 75] width 29 height 24
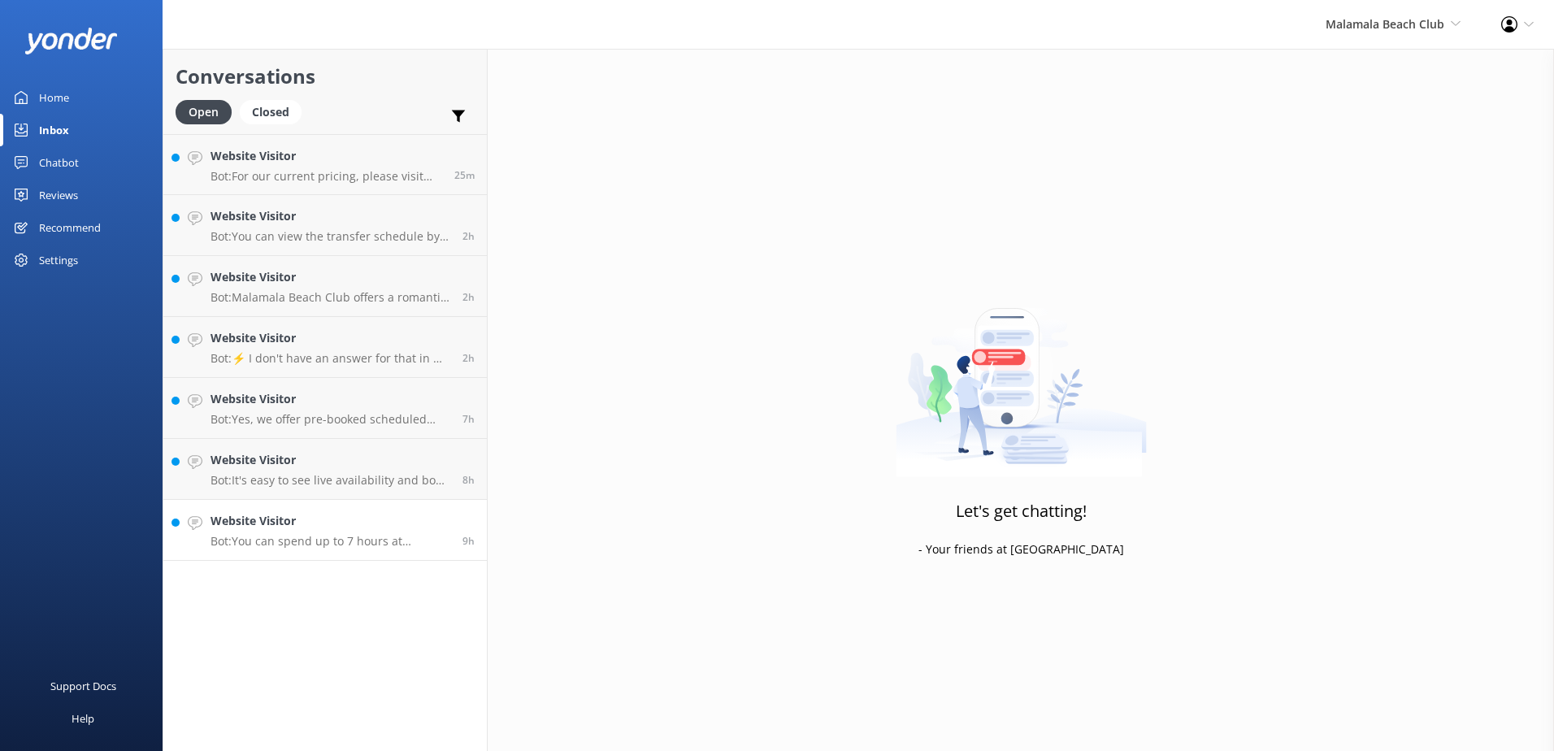
click at [410, 520] on h4 "Website Visitor" at bounding box center [331, 521] width 240 height 18
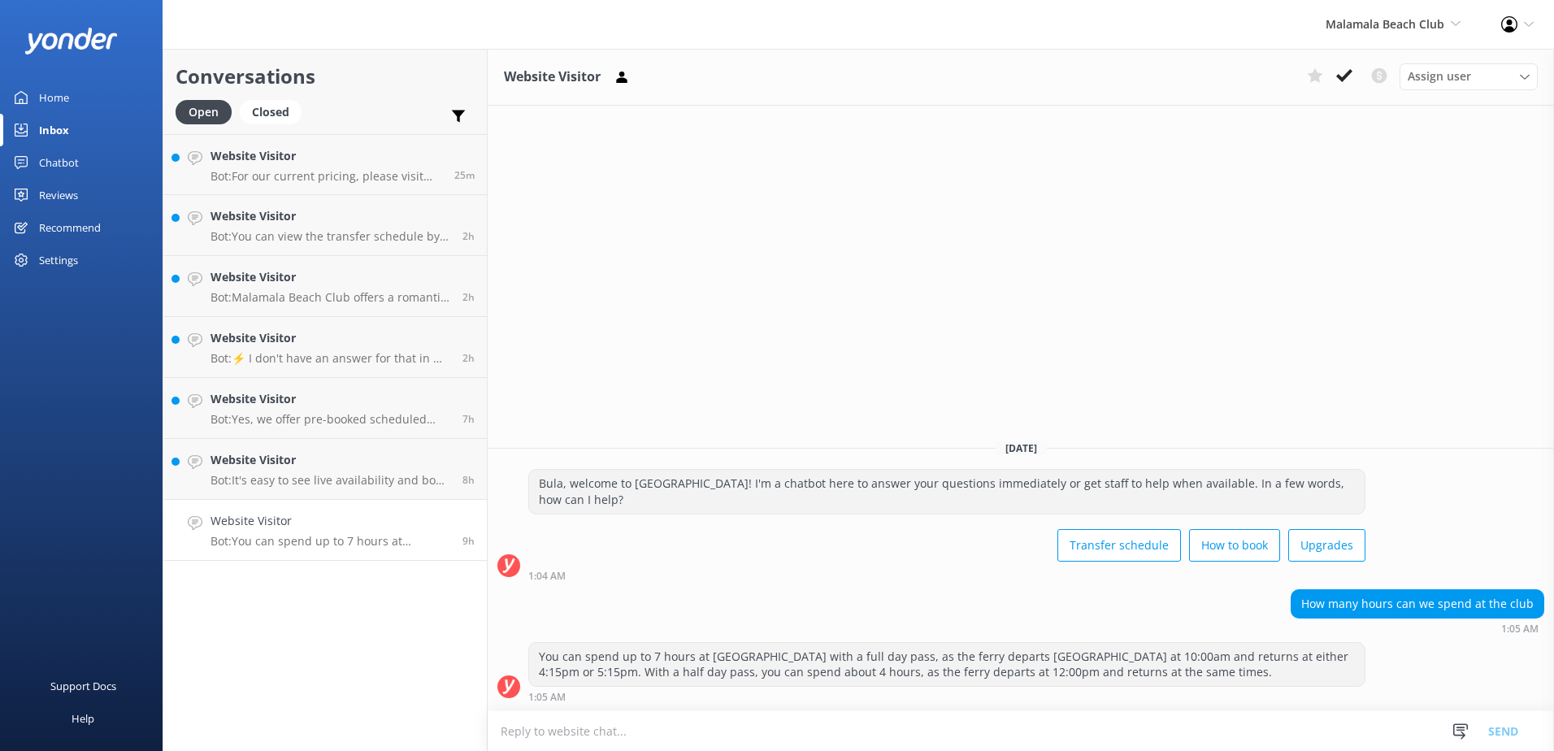
click at [1334, 75] on button at bounding box center [1344, 75] width 29 height 24
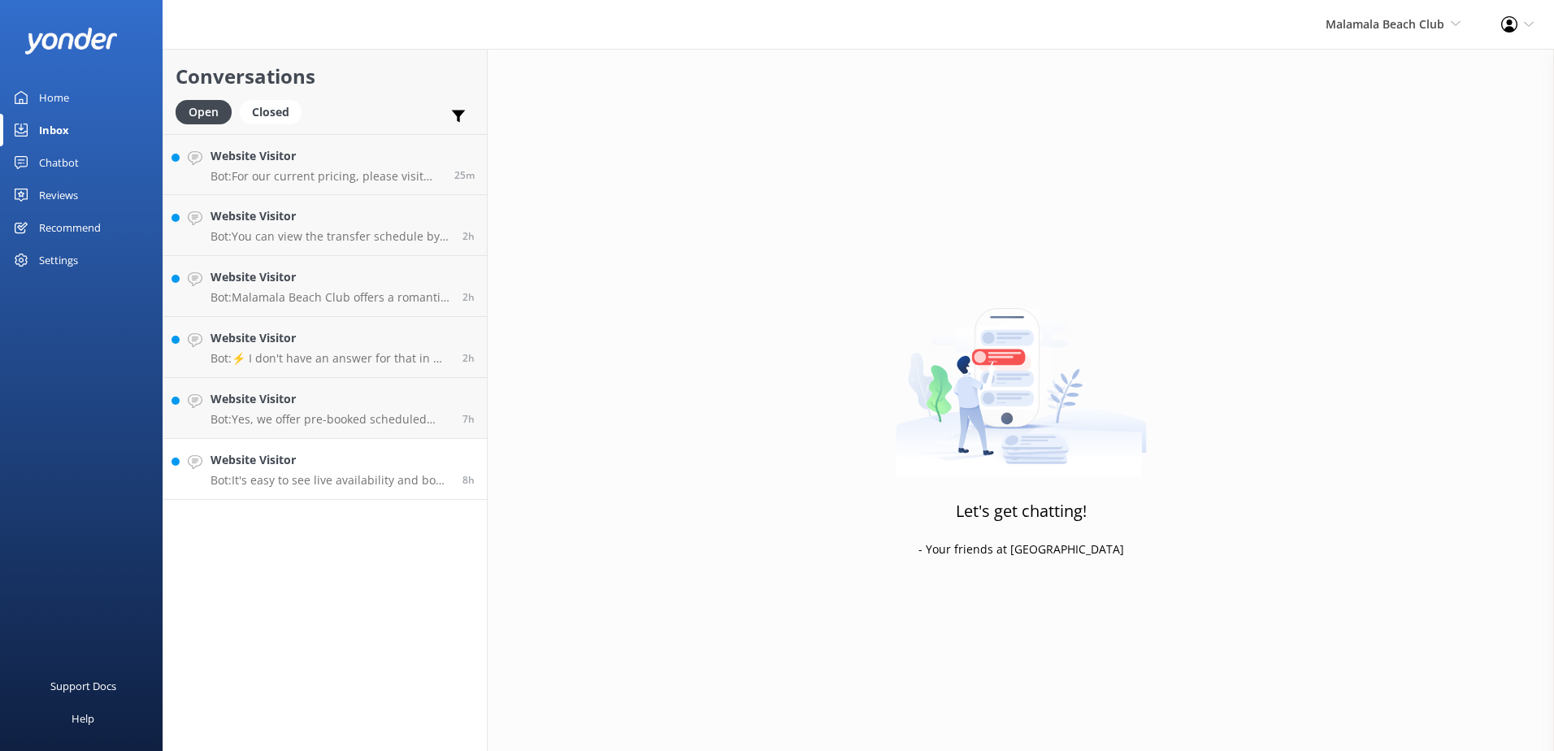
click at [316, 486] on p "Bot: It's easy to see live availability and book online at https://secure.malam…" at bounding box center [331, 480] width 240 height 15
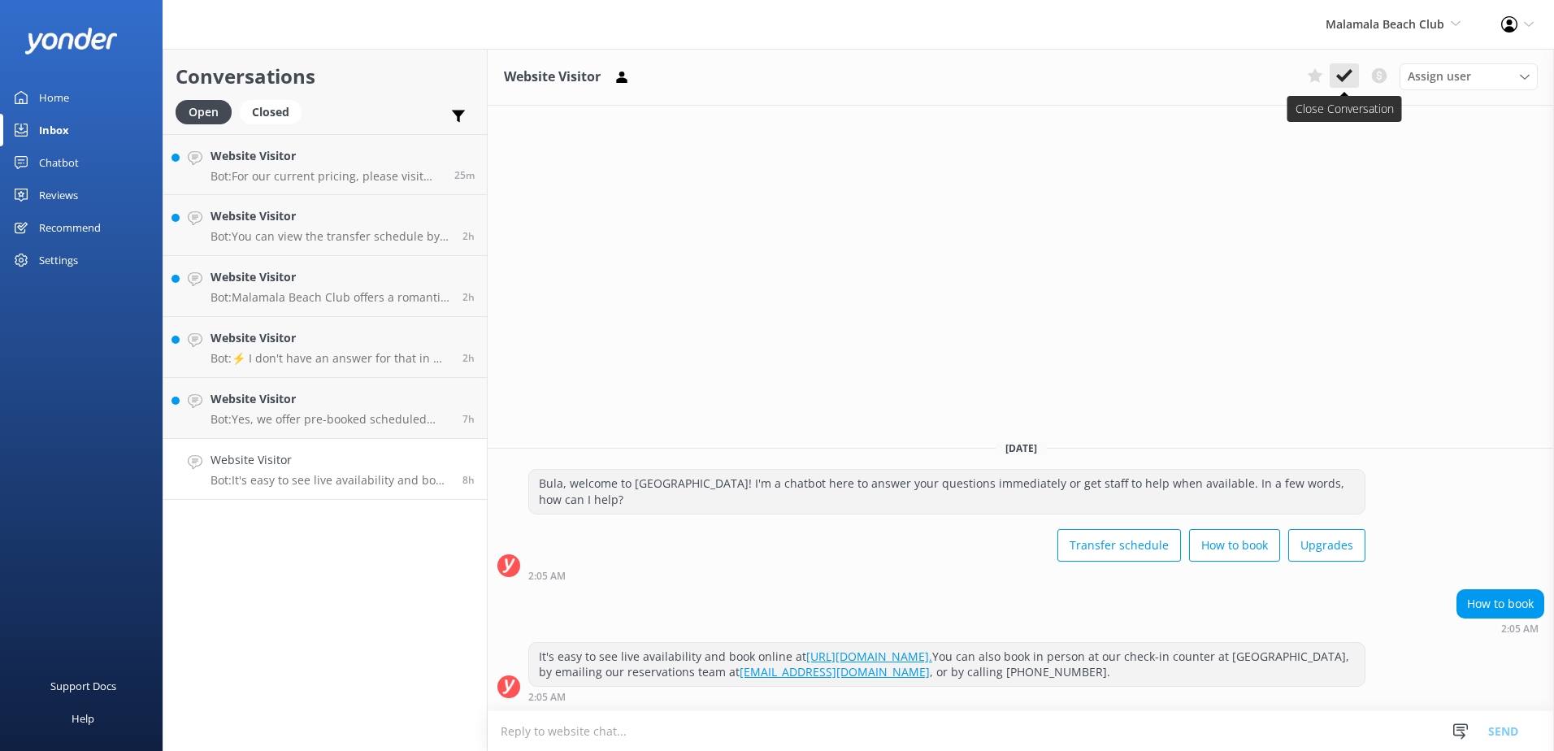
click at [1351, 67] on icon at bounding box center [1344, 75] width 16 height 16
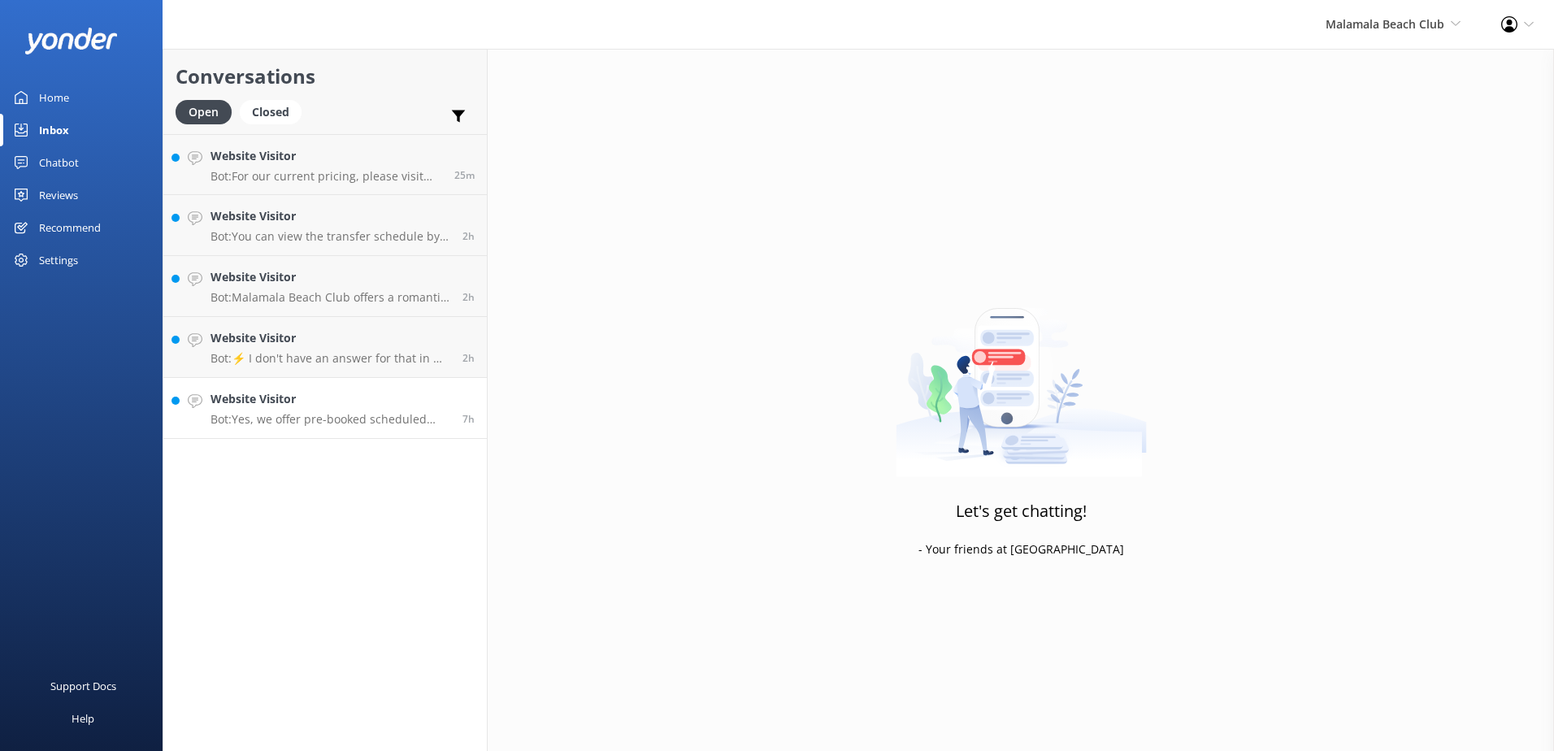
click at [383, 443] on div "Conversations Open Closed Important Converted Assigned to me Unassigned Website…" at bounding box center [325, 400] width 325 height 702
click at [386, 432] on link "Website Visitor Bot: Yes, we offer pre-booked scheduled courtesy coach transfer…" at bounding box center [325, 408] width 324 height 61
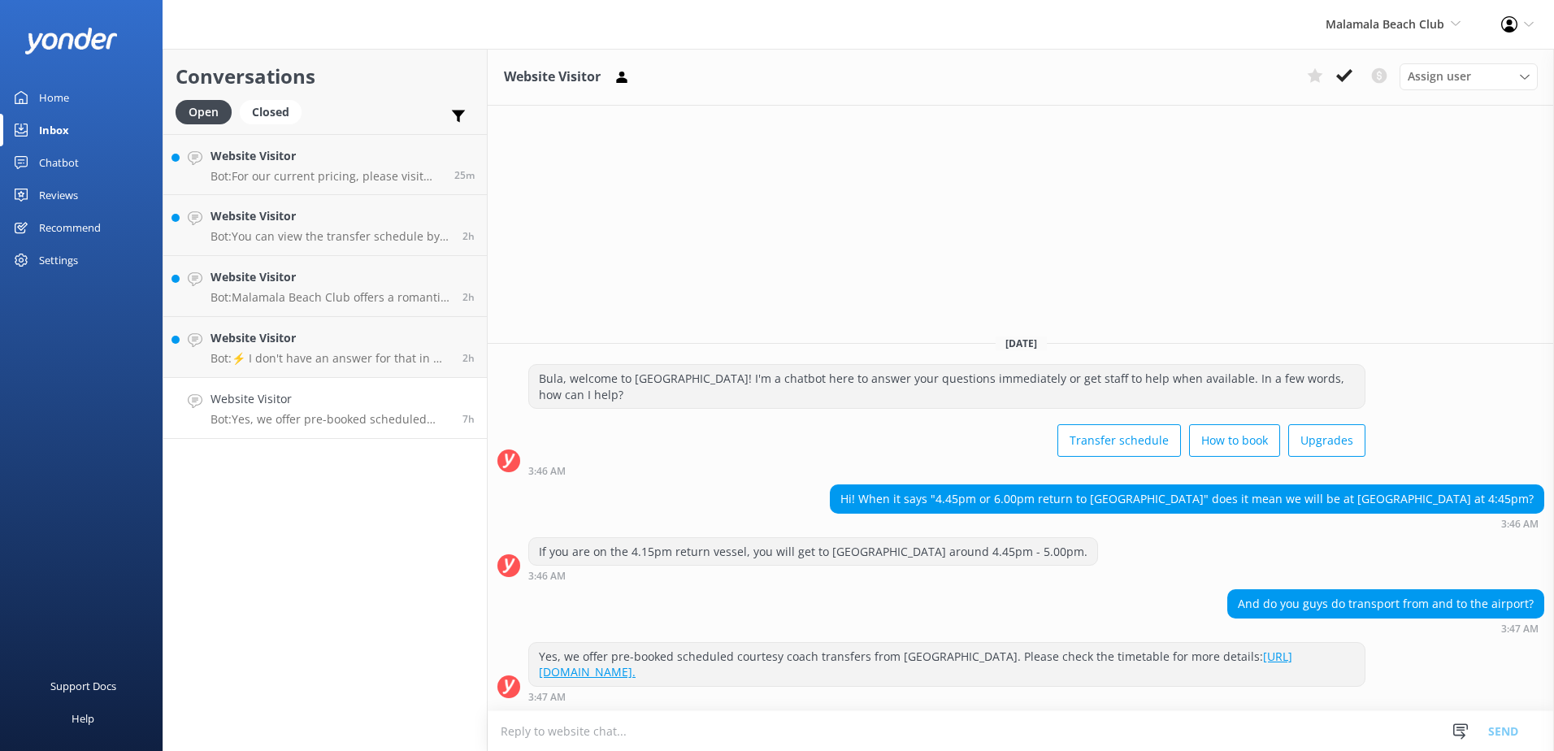
click at [853, 739] on textarea at bounding box center [1021, 731] width 1066 height 40
type textarea "P"
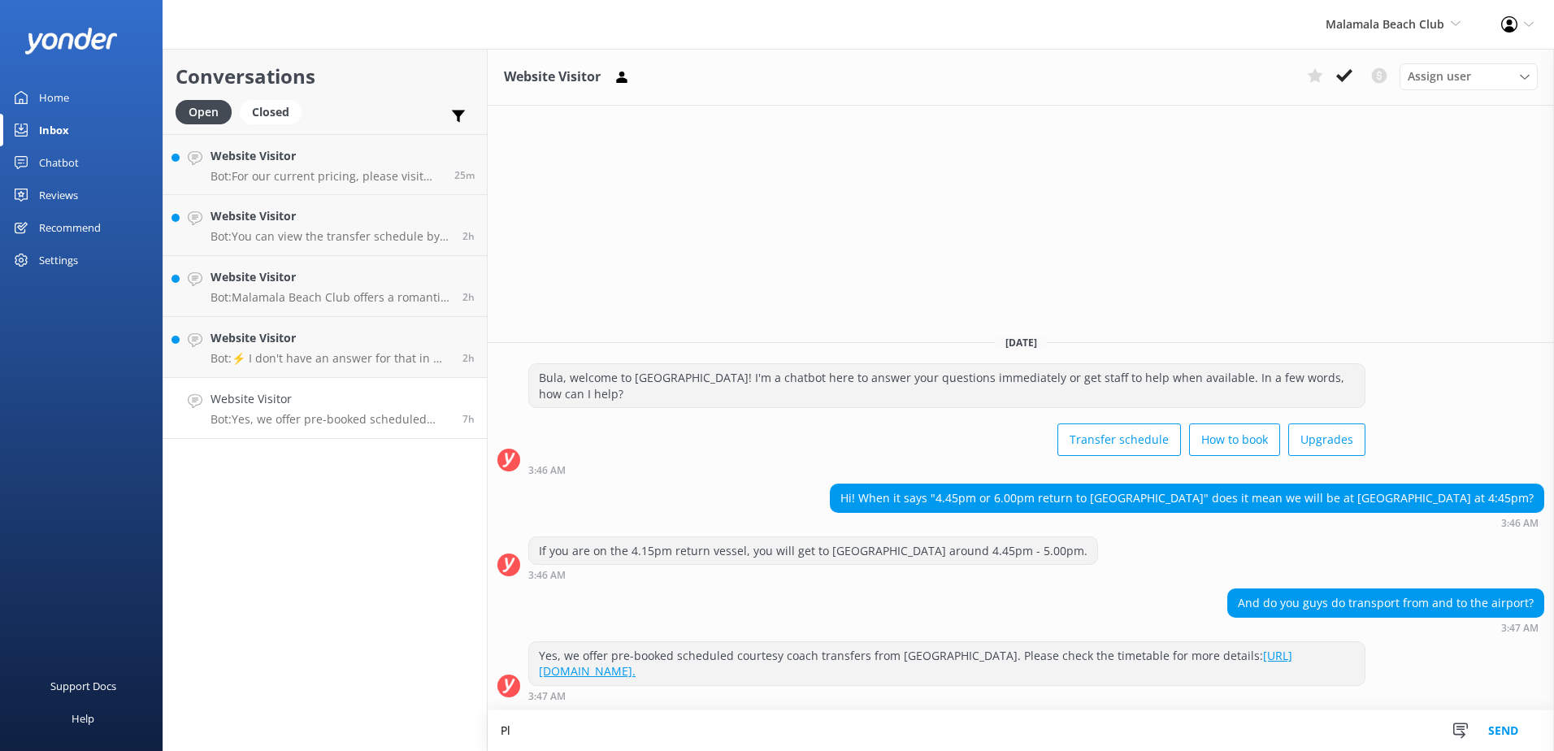
type textarea "P"
type textarea "We do not offer coach transfers to/from the Airport for our day cruises; it is …"
click at [1488, 725] on button "Send" at bounding box center [1503, 730] width 61 height 41
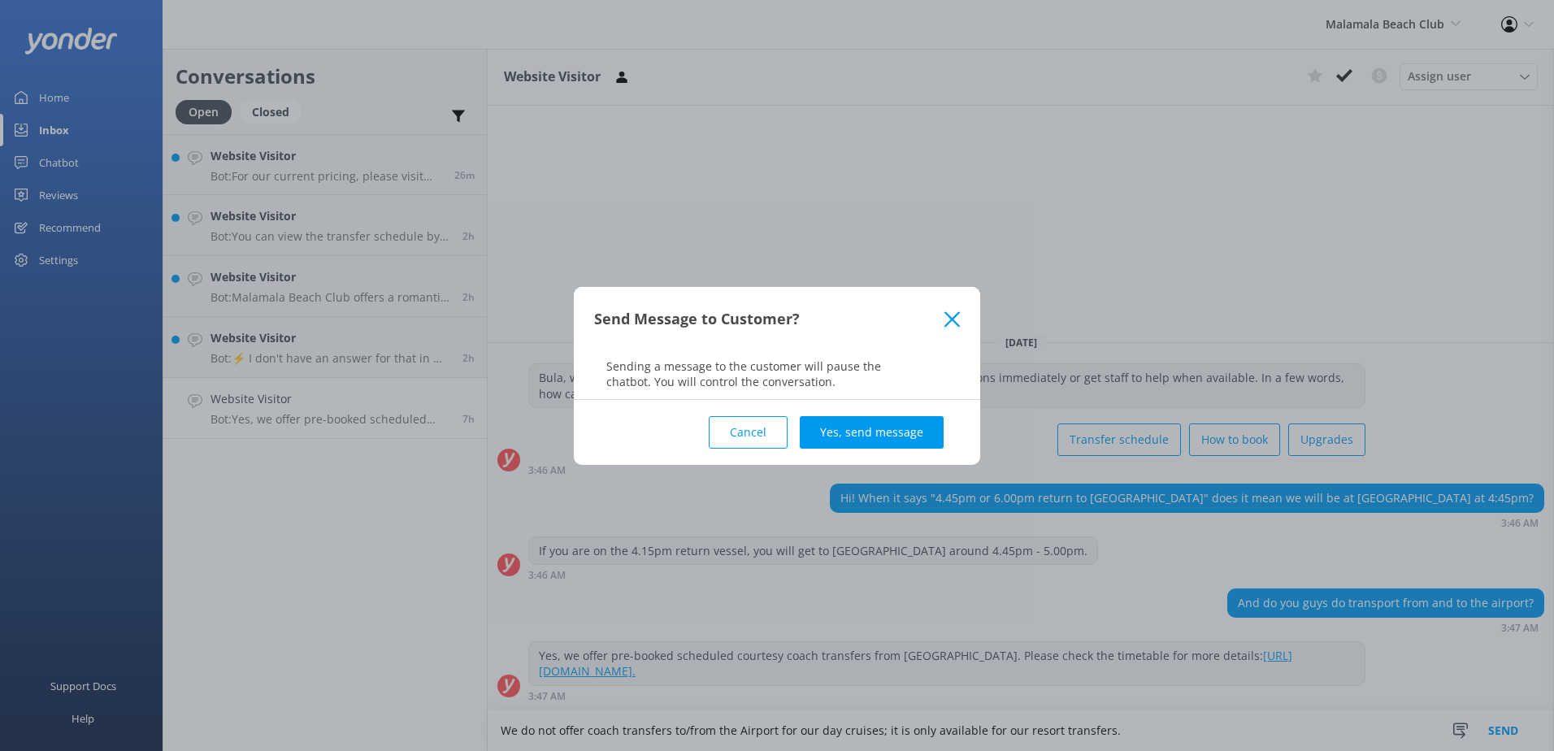
click at [923, 436] on button "Yes, send message" at bounding box center [872, 432] width 144 height 33
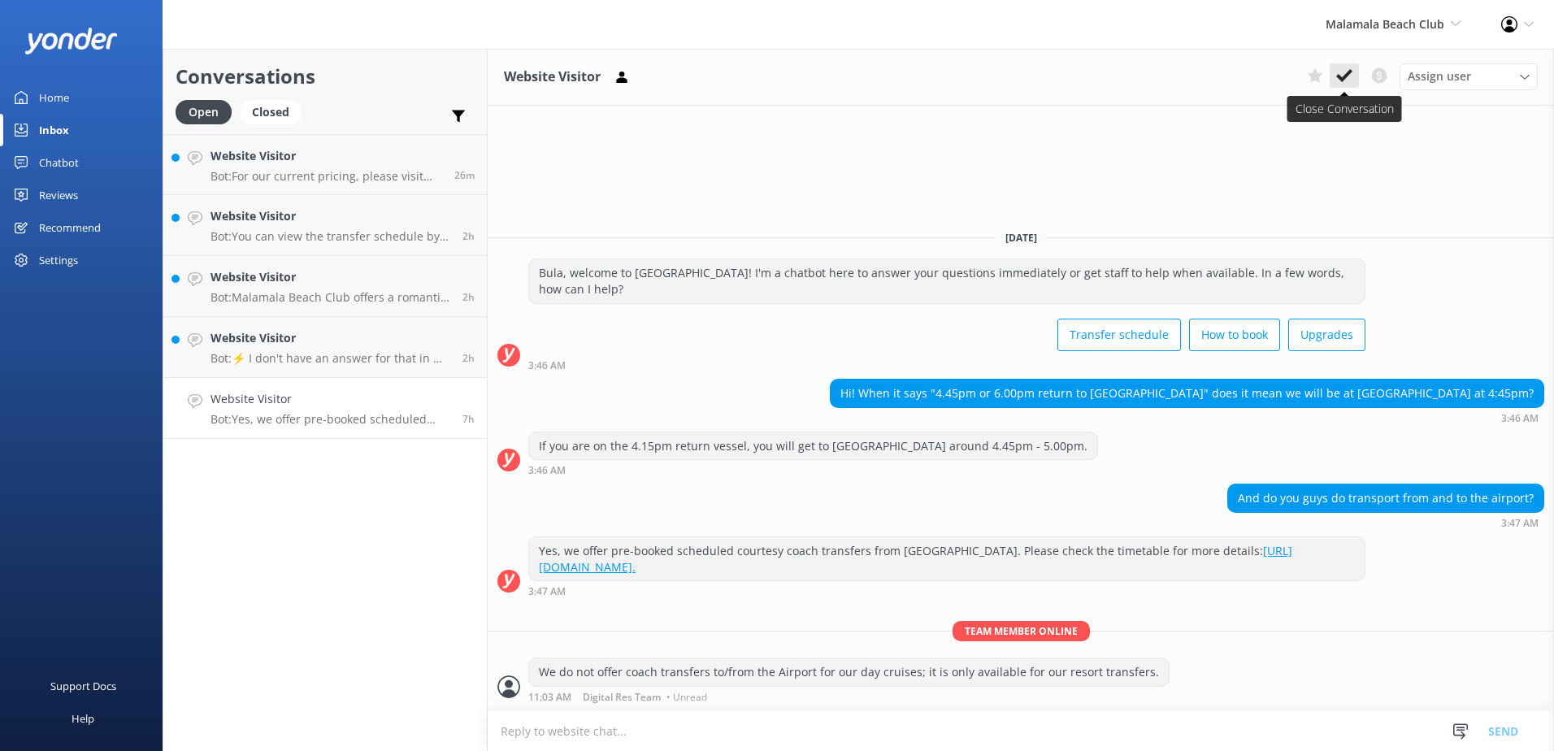
click at [1352, 75] on icon at bounding box center [1344, 75] width 16 height 16
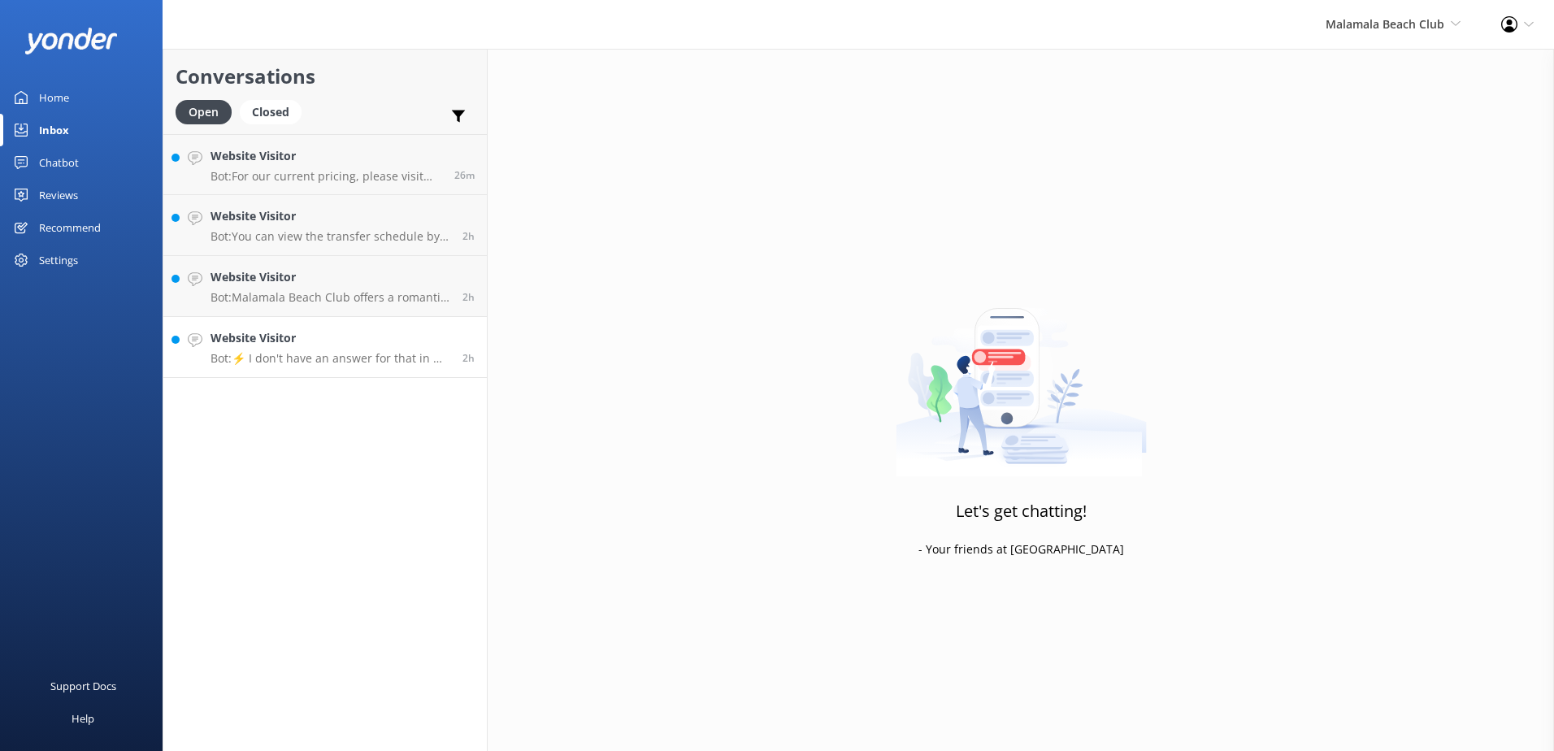
click at [376, 361] on p "Bot: ⚡ I don't have an answer for that in my knowledge base. Please try and rep…" at bounding box center [331, 358] width 240 height 15
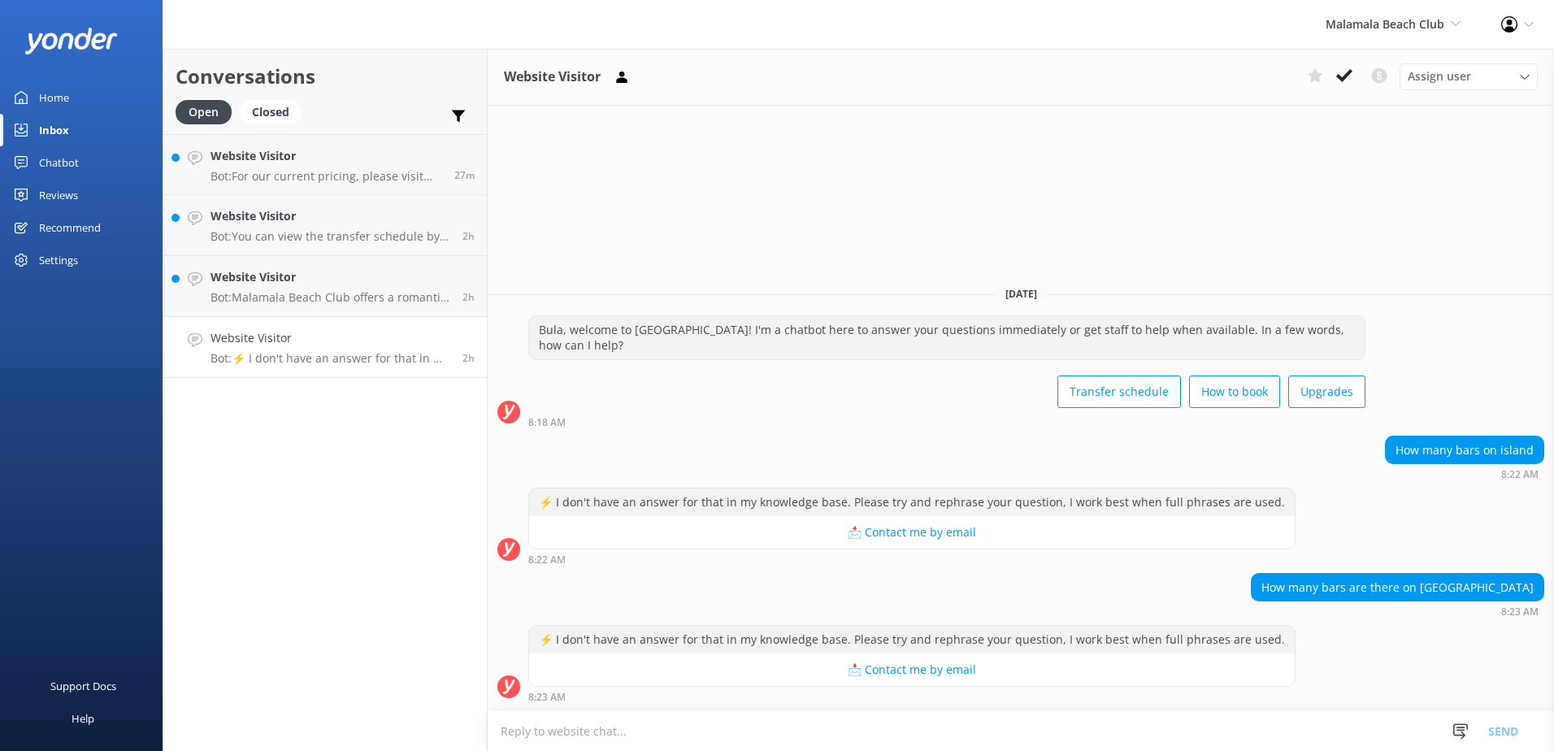
click at [757, 709] on div "⚡ I don't have an answer for that in my knowledge base. Please try and rephrase…" at bounding box center [1021, 667] width 1066 height 85
click at [764, 736] on textarea at bounding box center [1021, 731] width 1066 height 40
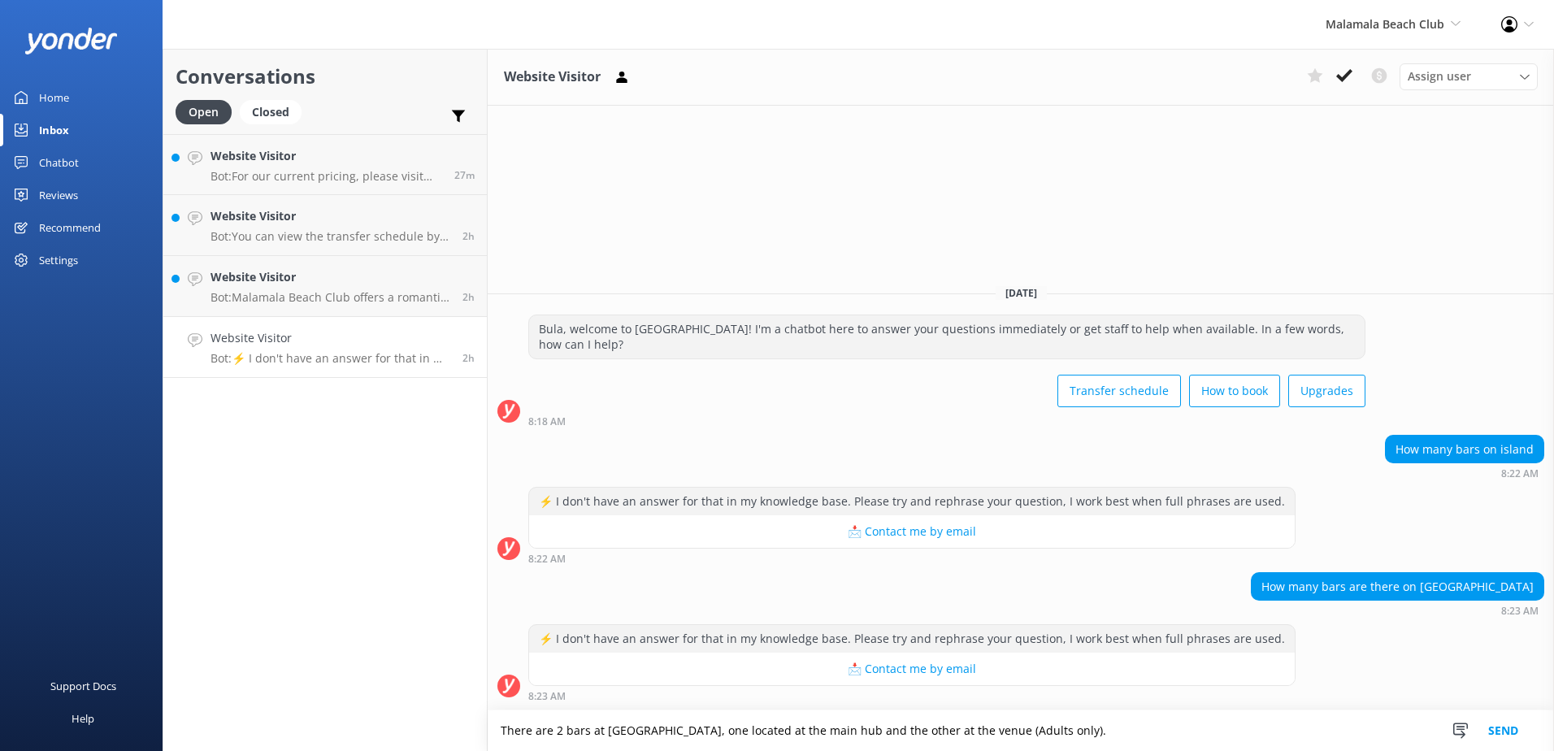
type textarea "There are 2 bars at Malamala beach club, one located at the main hub and the ot…"
drag, startPoint x: 1540, startPoint y: 743, endPoint x: 1494, endPoint y: 740, distance: 46.4
click at [1538, 743] on div "Snippets Manage Save time responding and get consistent tone of response by cre…" at bounding box center [1491, 730] width 126 height 41
click at [1494, 740] on button "Send" at bounding box center [1503, 730] width 61 height 41
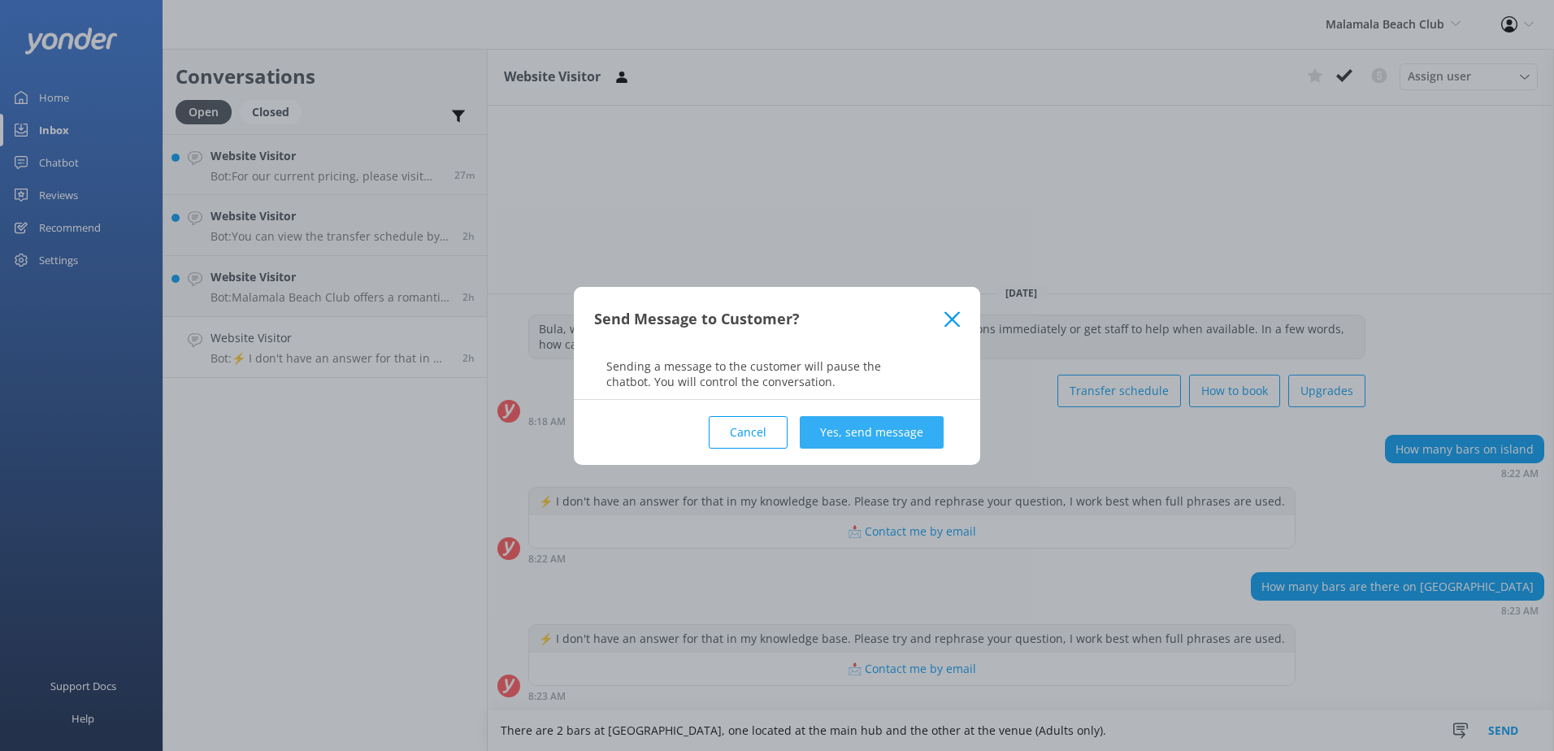
click at [897, 433] on button "Yes, send message" at bounding box center [872, 432] width 144 height 33
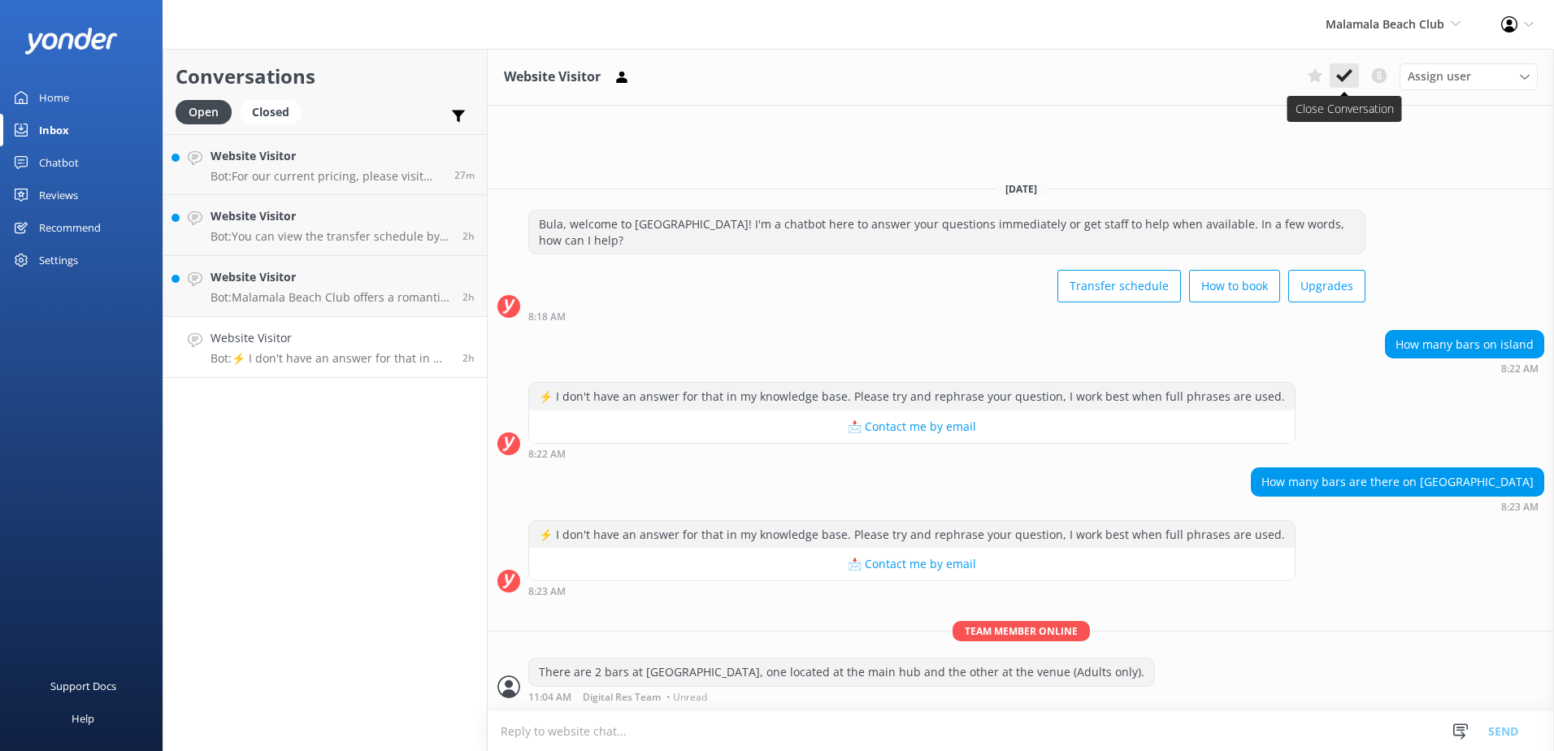
click at [1353, 72] on button at bounding box center [1344, 75] width 29 height 24
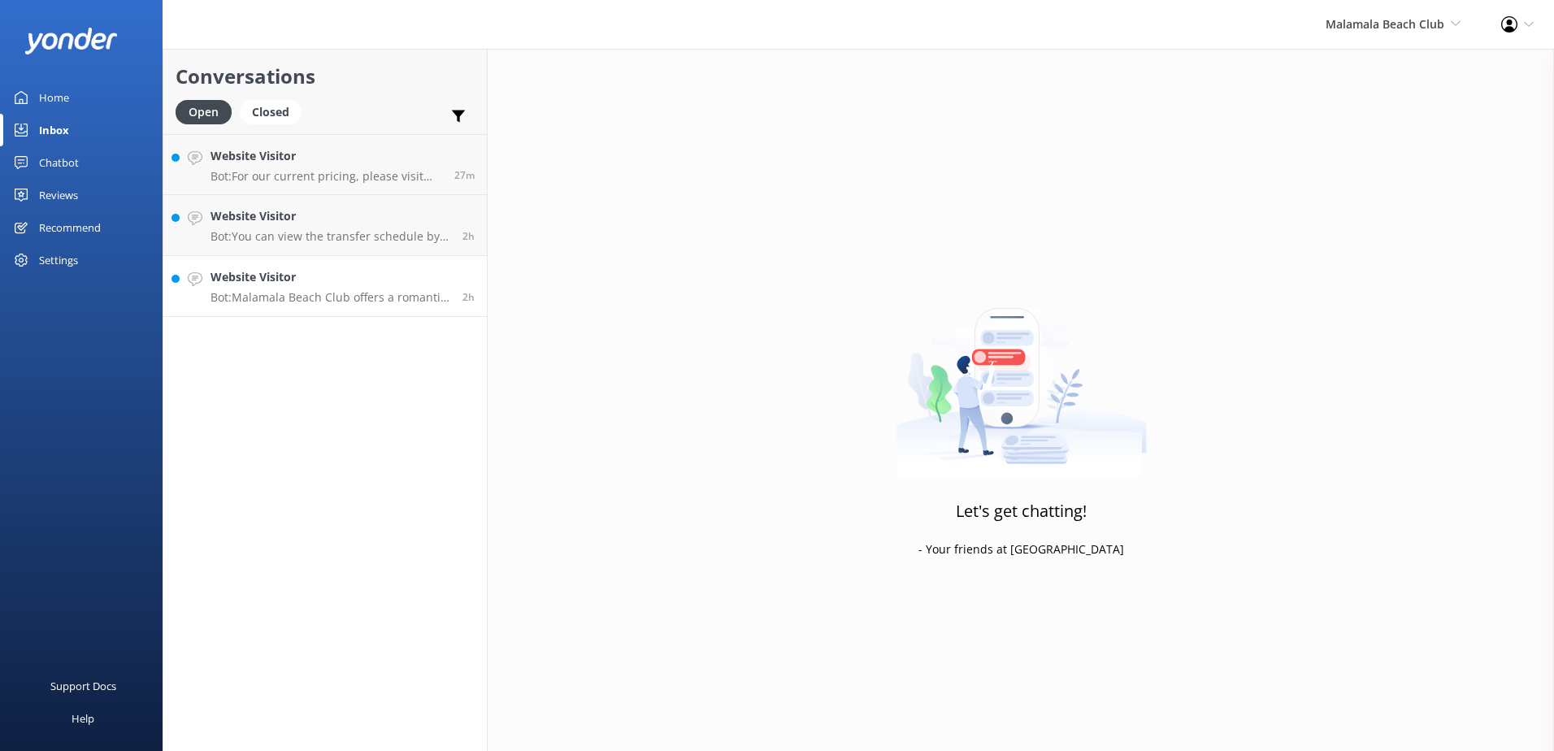
drag, startPoint x: 333, startPoint y: 322, endPoint x: 339, endPoint y: 309, distance: 14.2
click at [335, 319] on div "Conversations Open Closed Important Converted Assigned to me Unassigned Website…" at bounding box center [325, 400] width 325 height 702
click at [345, 302] on p "Bot: Malamala Beach Club offers a romantic setting for weddings, elopements, re…" at bounding box center [331, 297] width 240 height 15
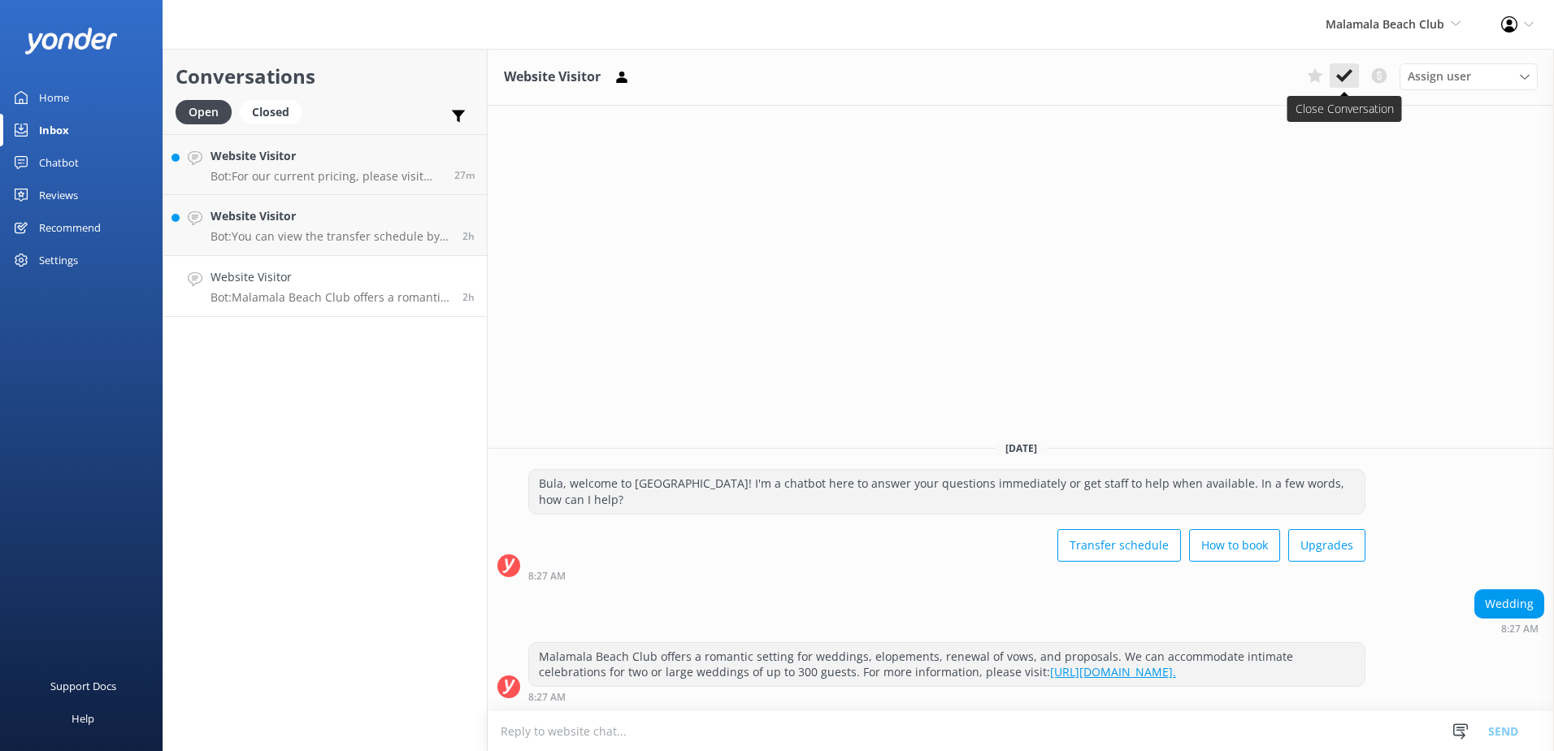
click at [1349, 74] on use at bounding box center [1344, 75] width 16 height 13
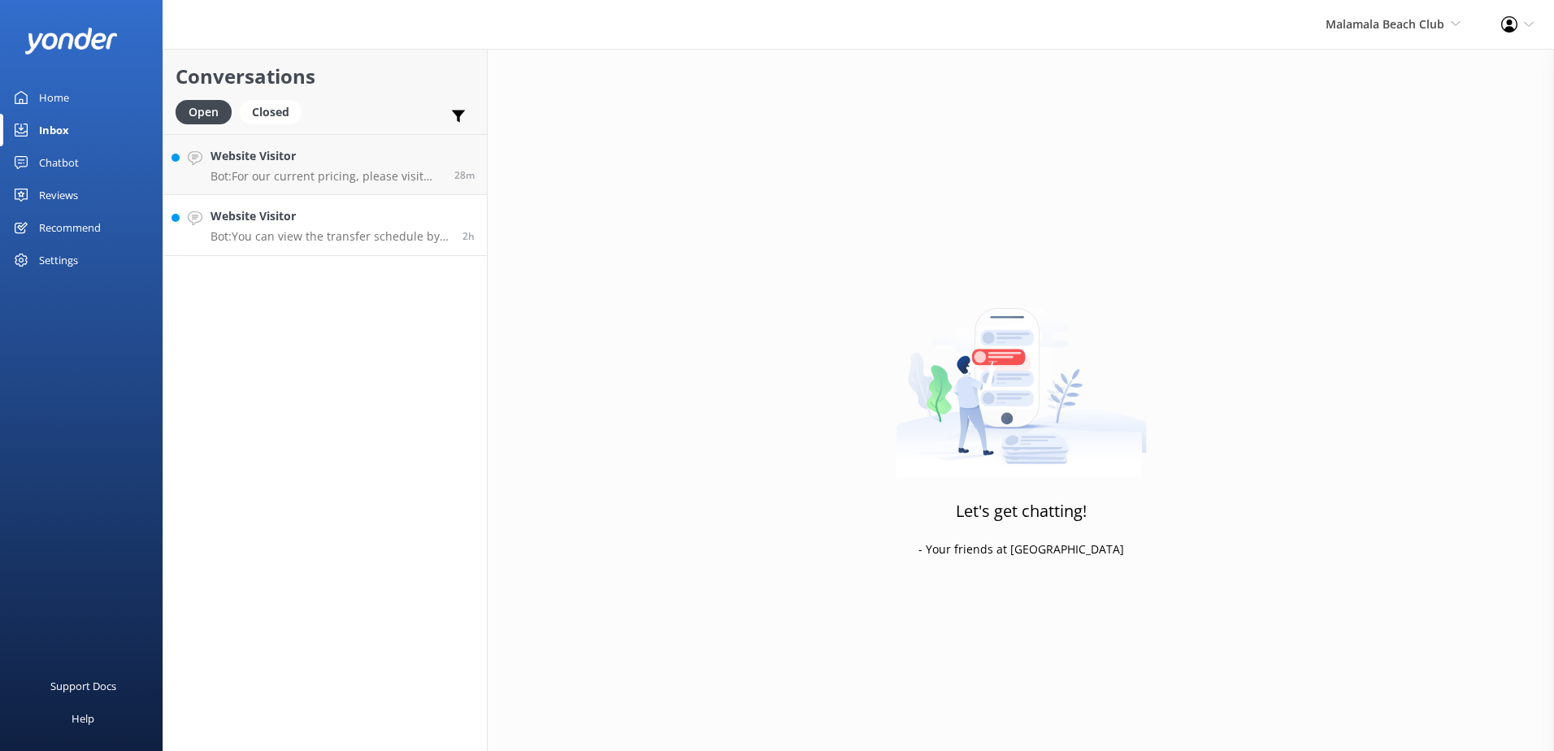
click at [326, 245] on link "Website Visitor Bot: You can view the transfer schedule by visiting this link: …" at bounding box center [325, 225] width 324 height 61
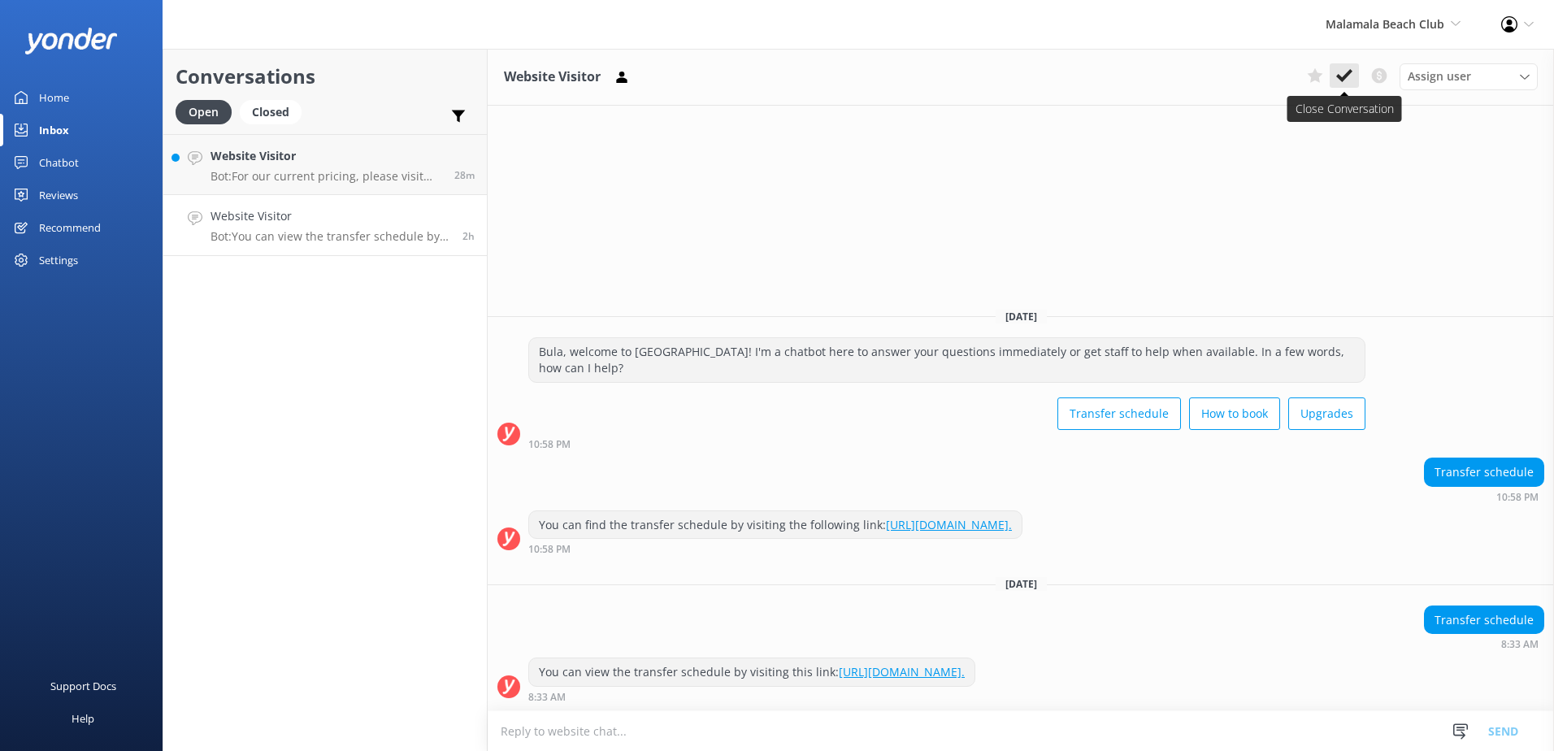
click at [1337, 82] on icon at bounding box center [1344, 75] width 16 height 16
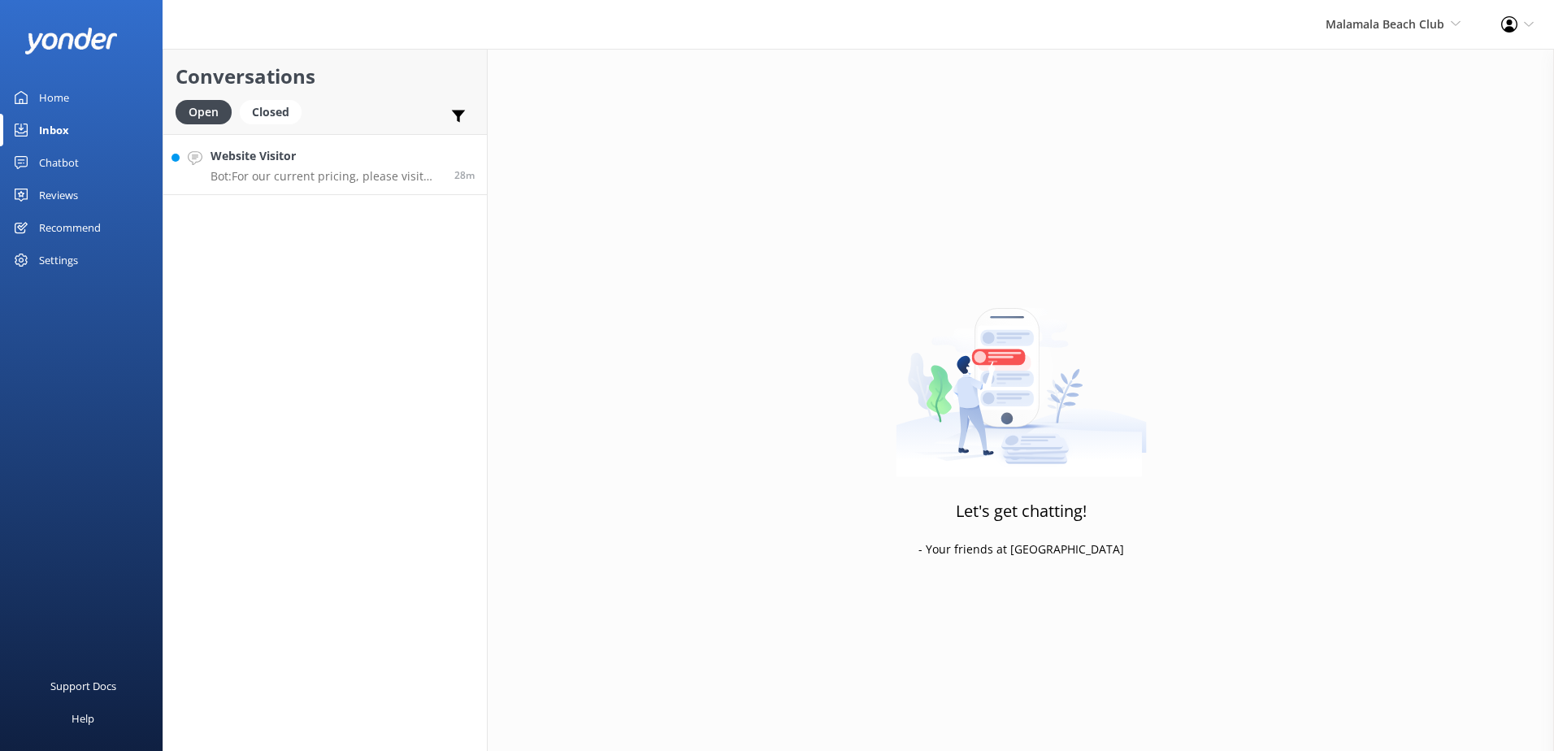
click at [419, 166] on div "Website Visitor Bot: For our current pricing, please visit https://www.malamala…" at bounding box center [327, 164] width 232 height 35
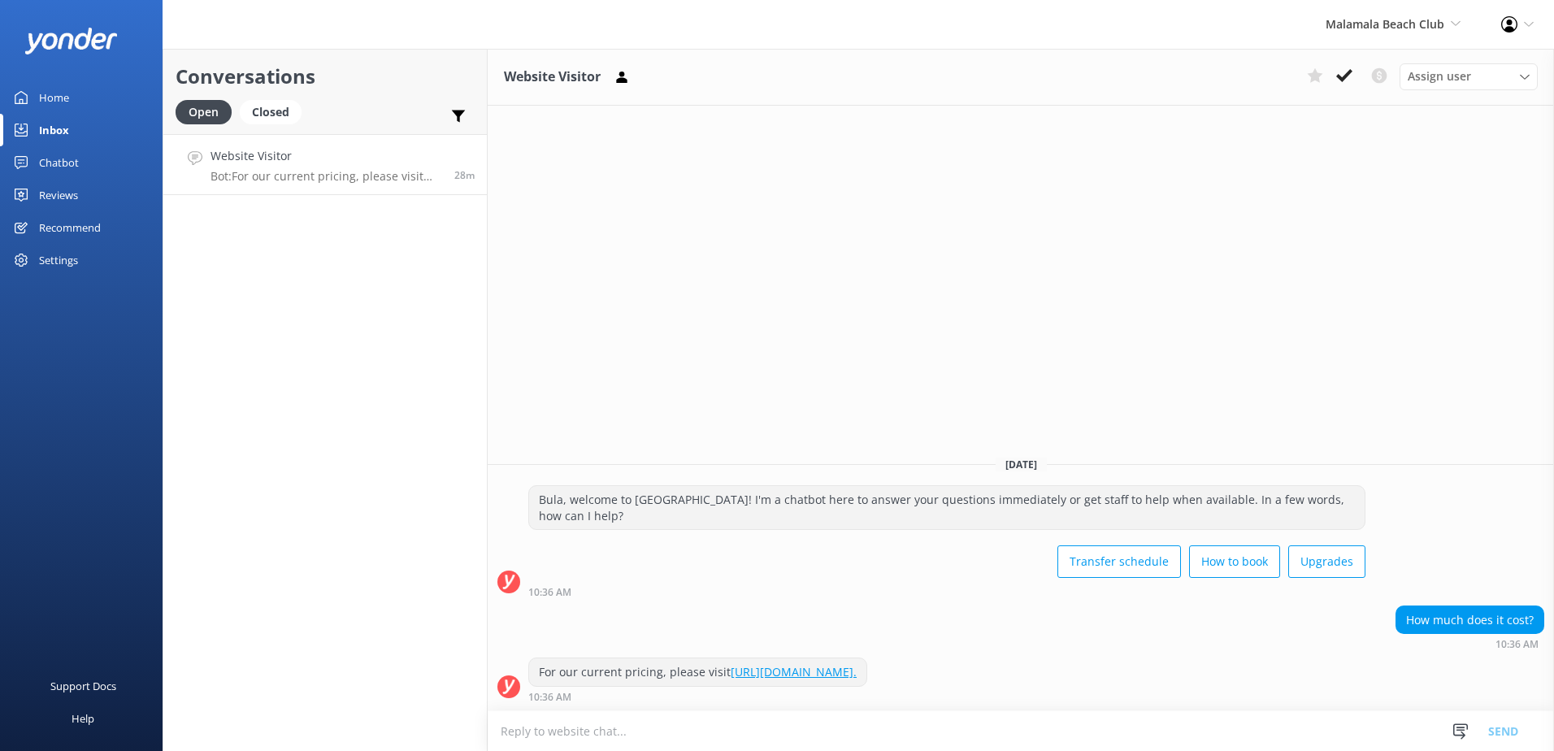
drag, startPoint x: 971, startPoint y: 675, endPoint x: 538, endPoint y: 685, distance: 432.6
click at [538, 685] on div "For our current pricing, please visit https://www.malamalabeachclub.com/price. …" at bounding box center [1021, 680] width 1066 height 45
copy div "For our current pricing, please visit https://www.malamalabeachclub.com/price."
click at [721, 730] on textarea at bounding box center [1021, 731] width 1066 height 40
paste textarea "For our current pricing, please visit https://www.malamalabeachclub.com/price."
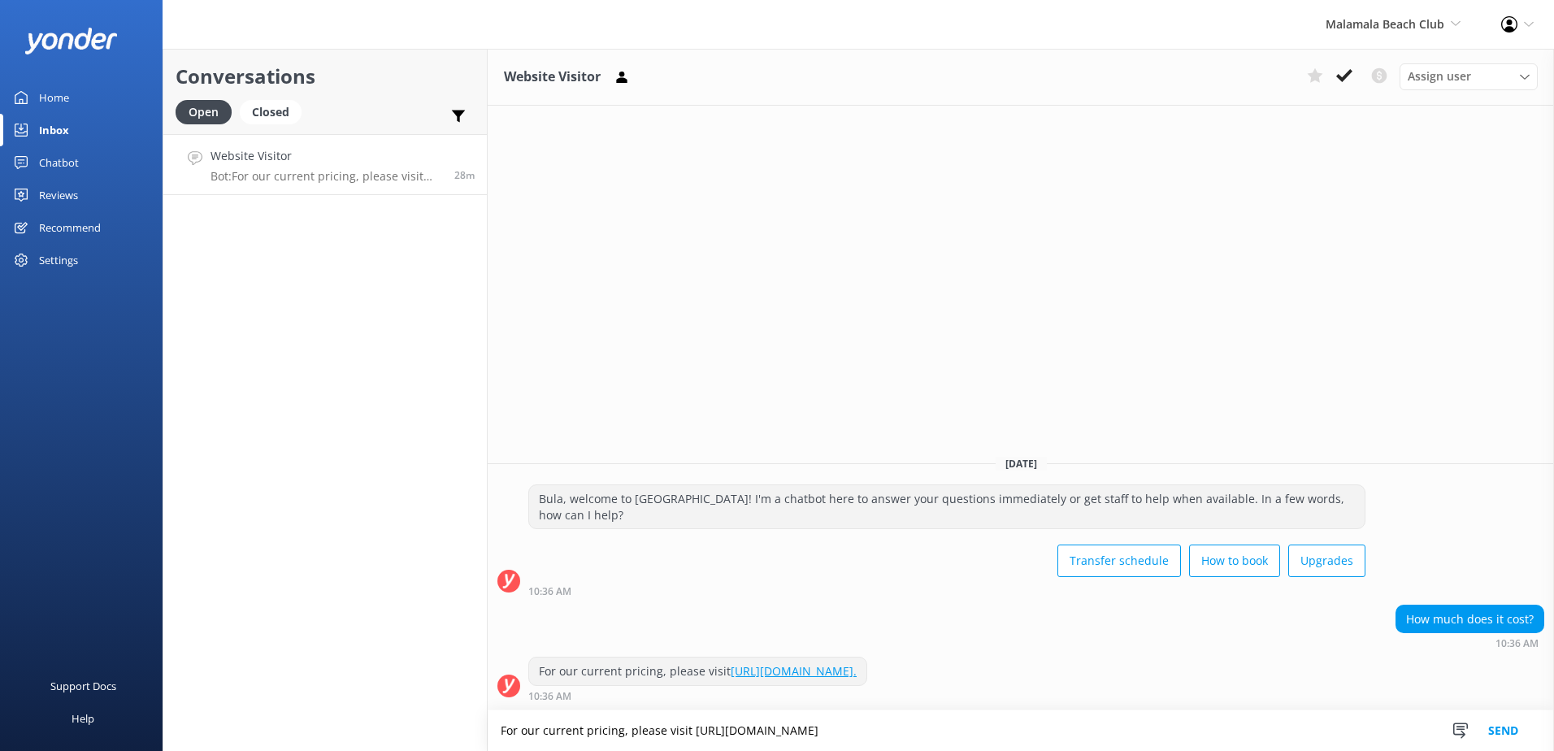
type textarea "For our current pricing, please visit https://www.malamalabeachclub.com/price"
click at [1522, 729] on button "Send" at bounding box center [1503, 730] width 61 height 41
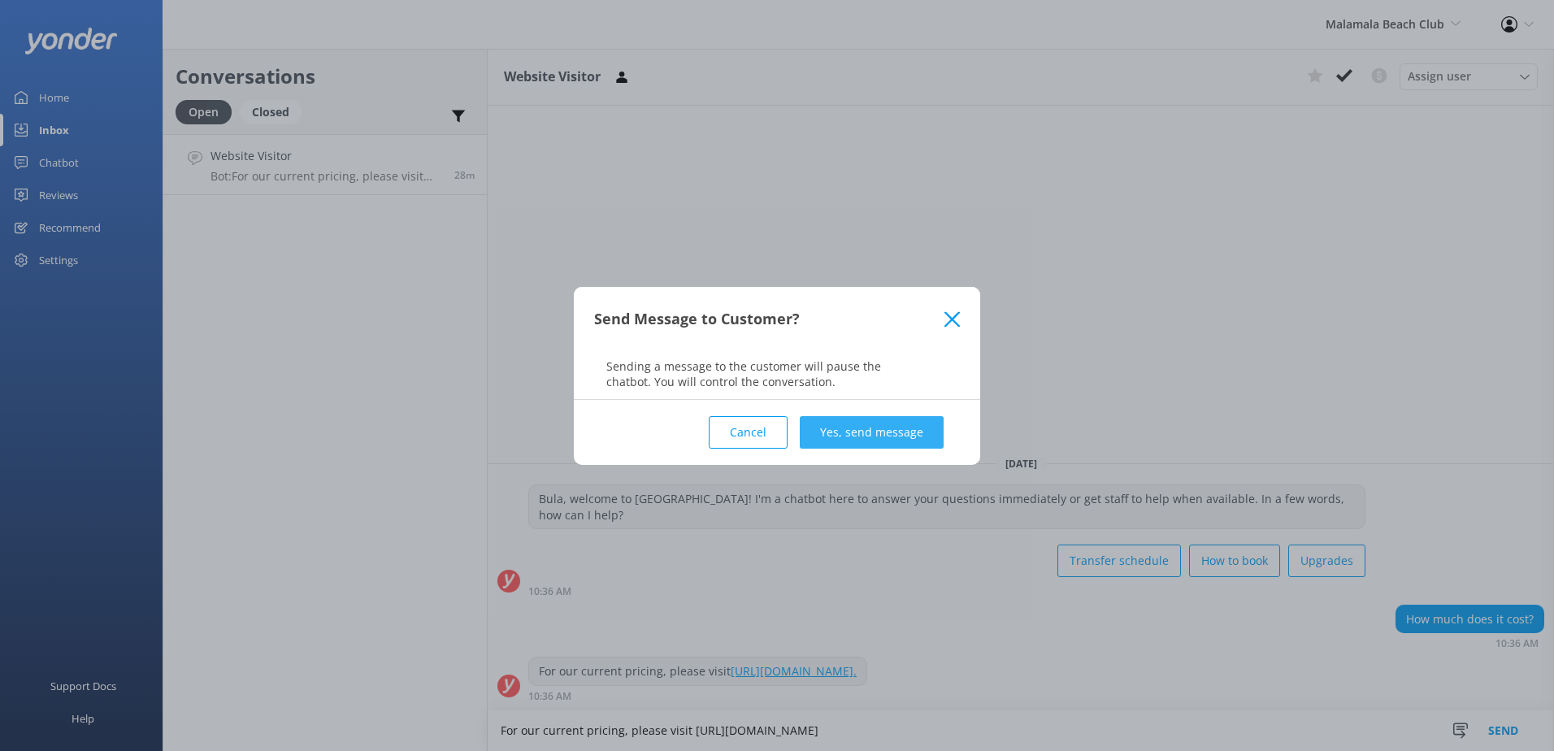
click at [849, 422] on button "Yes, send message" at bounding box center [872, 432] width 144 height 33
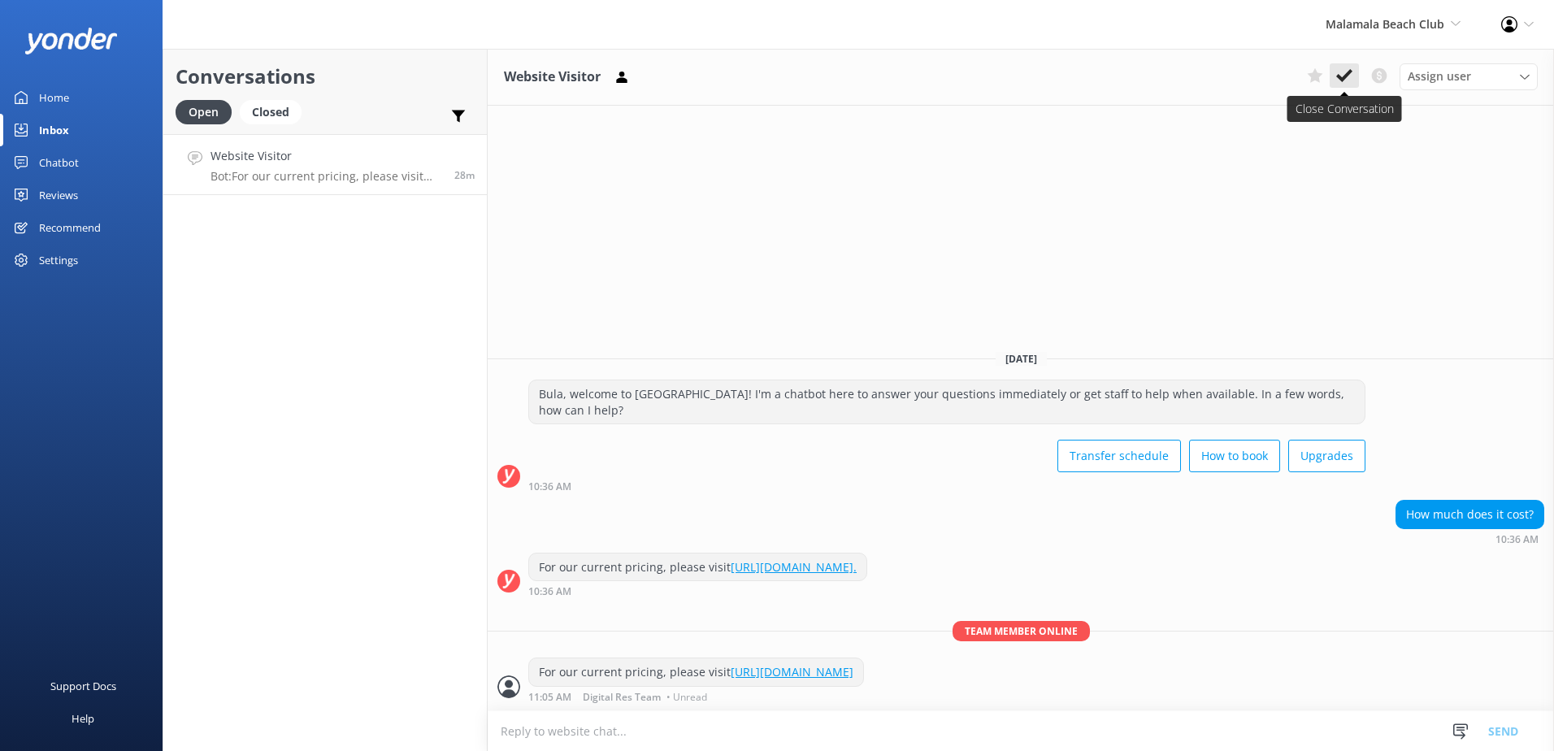
click at [1350, 73] on use at bounding box center [1344, 75] width 16 height 13
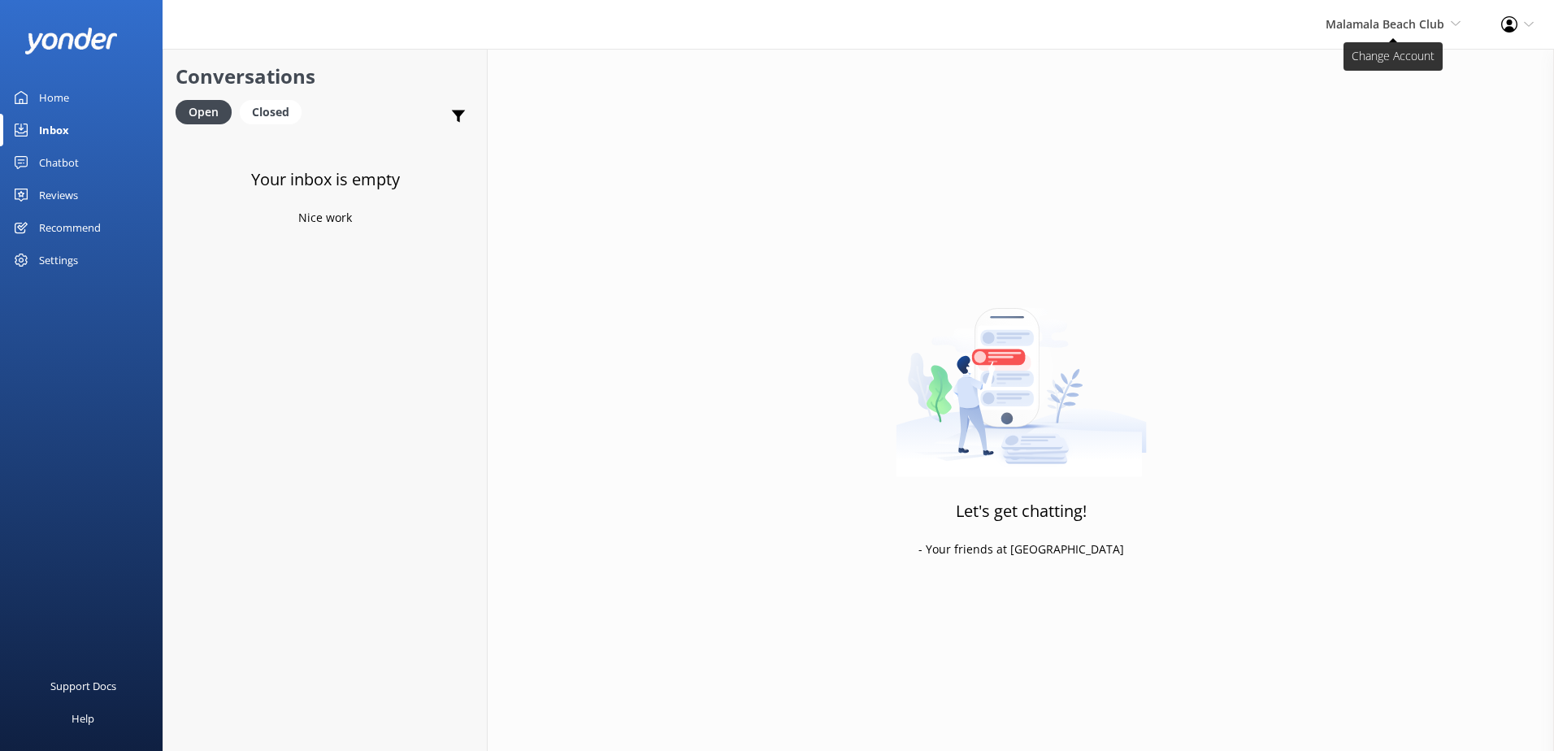
click at [1340, 32] on span "Malamala Beach Club South Sea Sailing South Sea Cruises Malamala Beach Club Awe…" at bounding box center [1393, 24] width 135 height 18
click at [1352, 65] on div "Let's get chatting! - Your friends at [GEOGRAPHIC_DATA]" at bounding box center [1021, 424] width 1066 height 751
click at [1367, 45] on div "Malamala Beach Club South Sea Sailing South Sea Cruises Malamala Beach Club Awe…" at bounding box center [1393, 24] width 176 height 49
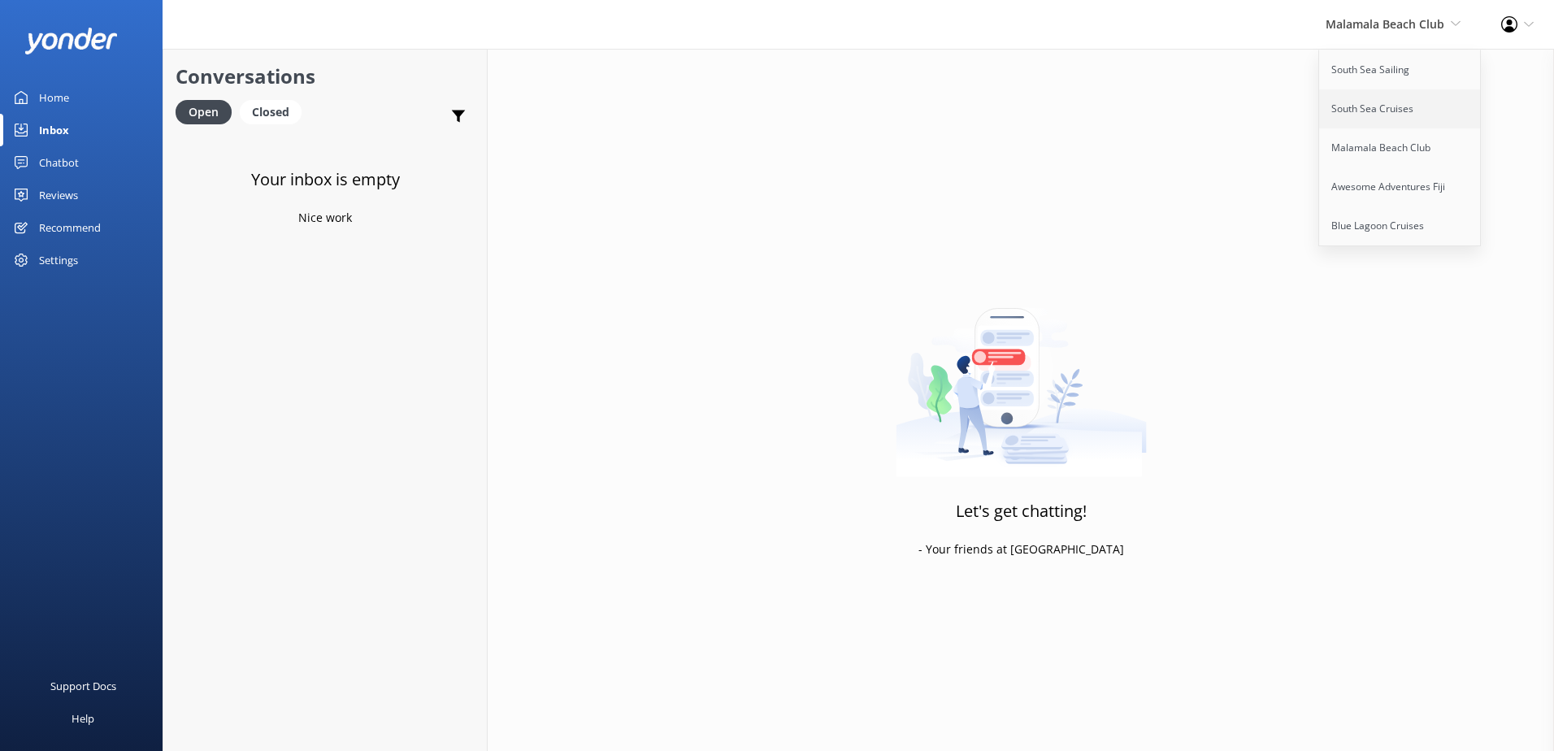
click at [1380, 114] on link "South Sea Cruises" at bounding box center [1400, 108] width 163 height 39
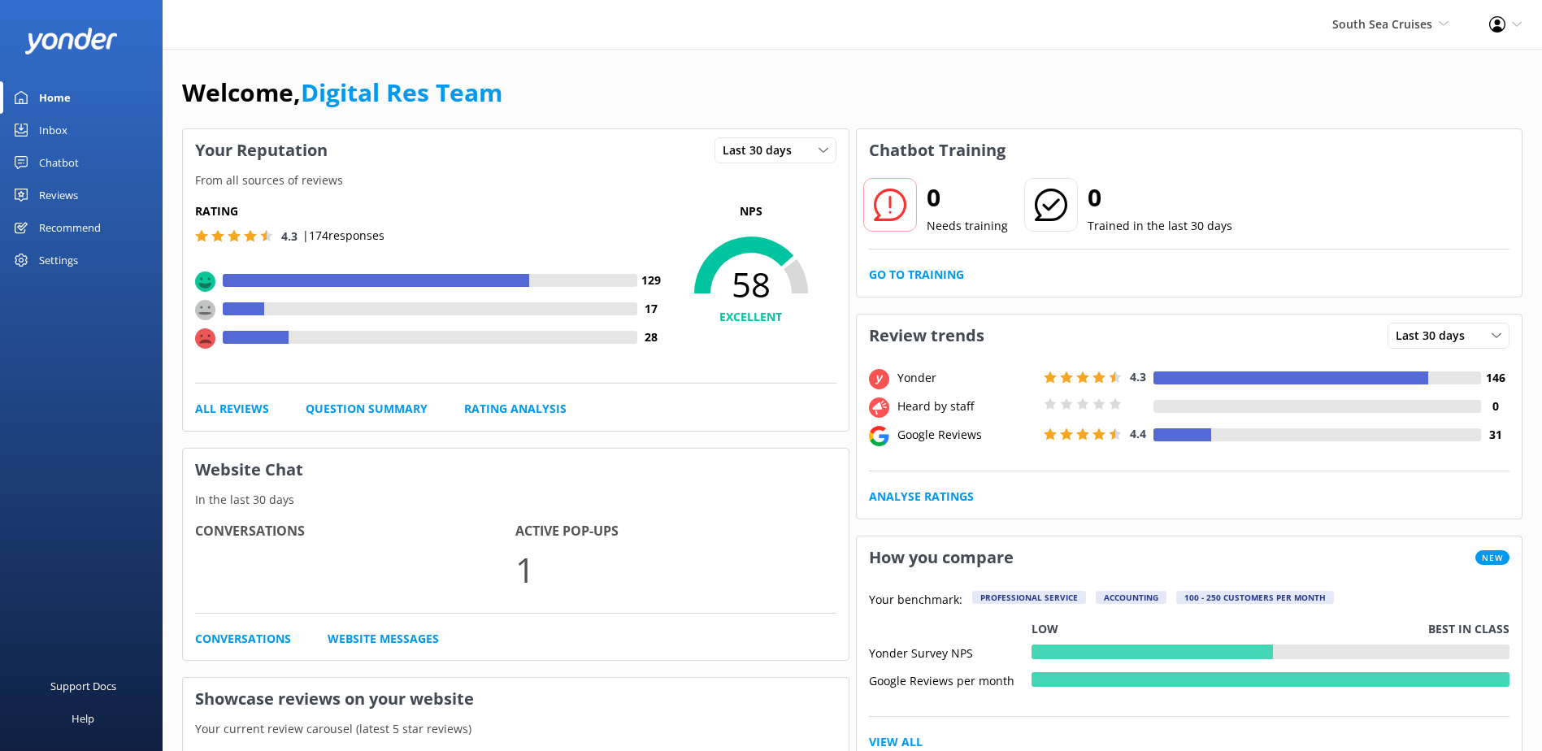
click at [61, 134] on div "Inbox" at bounding box center [53, 130] width 28 height 33
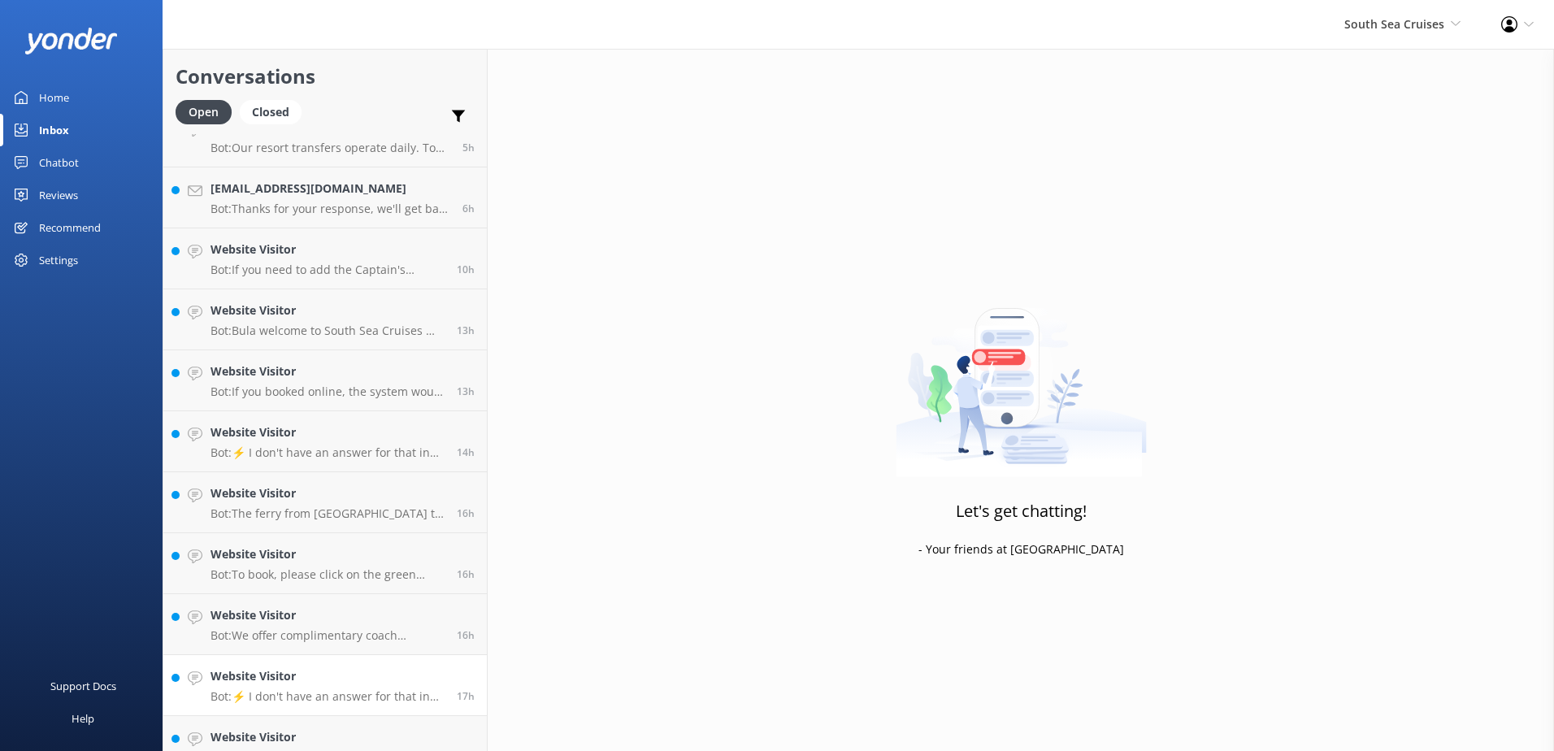
scroll to position [237, 0]
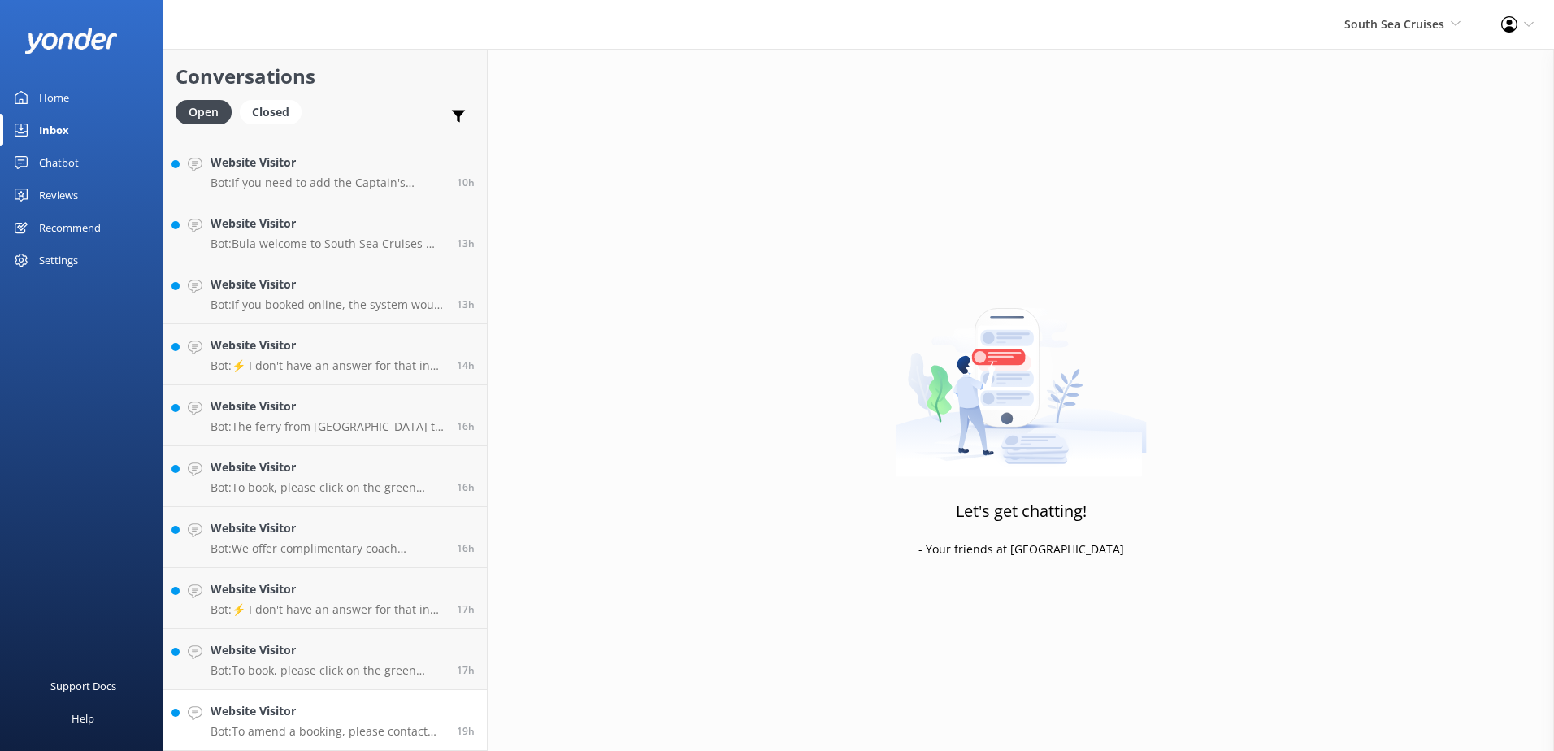
click at [318, 725] on p "Bot: To amend a booking, please contact our reservations team who will be able …" at bounding box center [328, 731] width 234 height 15
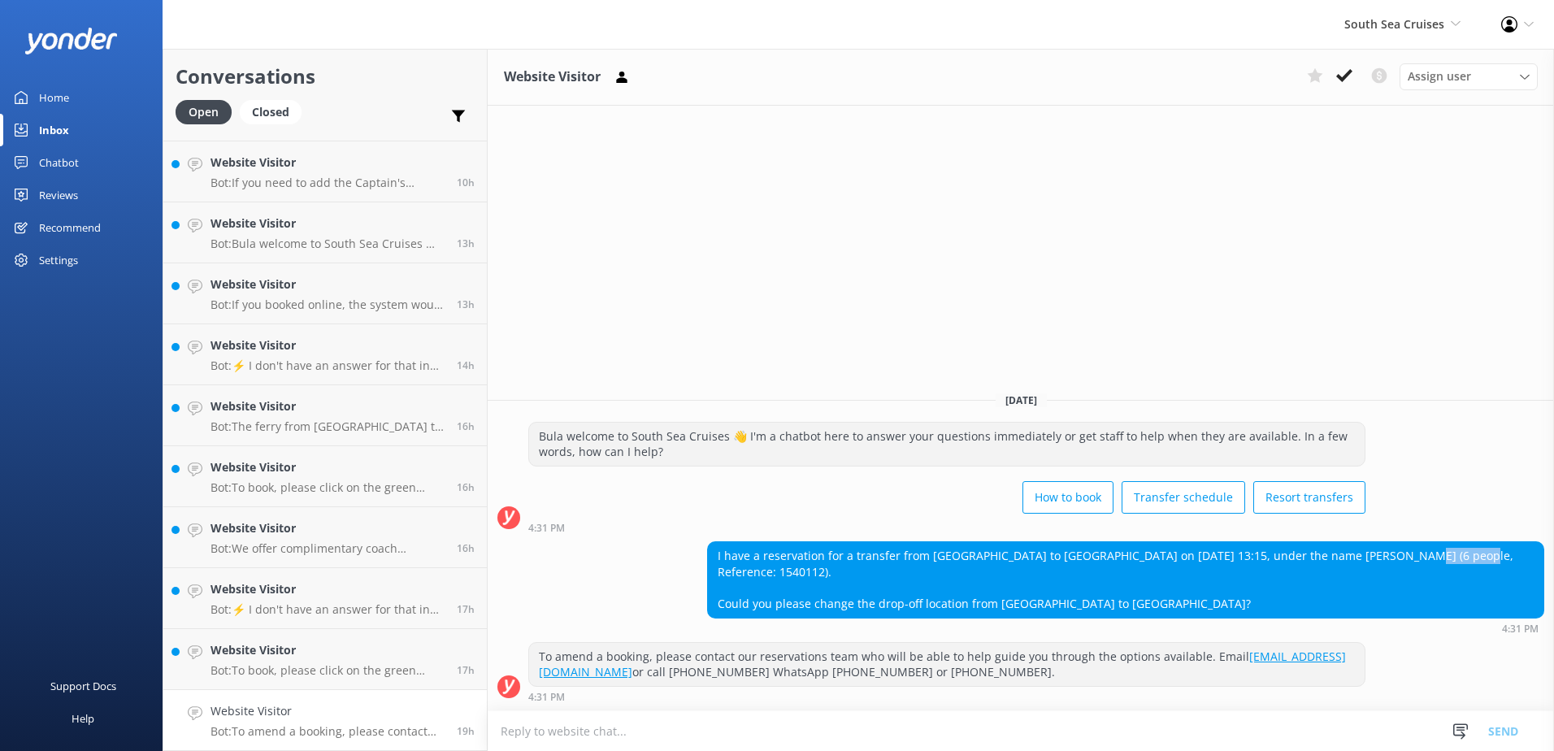
drag, startPoint x: 1383, startPoint y: 558, endPoint x: 1449, endPoint y: 559, distance: 65.9
click at [1449, 559] on div "I have a reservation for a transfer from [GEOGRAPHIC_DATA] to [GEOGRAPHIC_DATA]…" at bounding box center [1126, 579] width 836 height 75
copy div "[PERSON_NAME]"
click at [820, 574] on div "I have a reservation for a transfer from [GEOGRAPHIC_DATA] to [GEOGRAPHIC_DATA]…" at bounding box center [1126, 579] width 836 height 75
drag, startPoint x: 820, startPoint y: 574, endPoint x: 783, endPoint y: 575, distance: 37.4
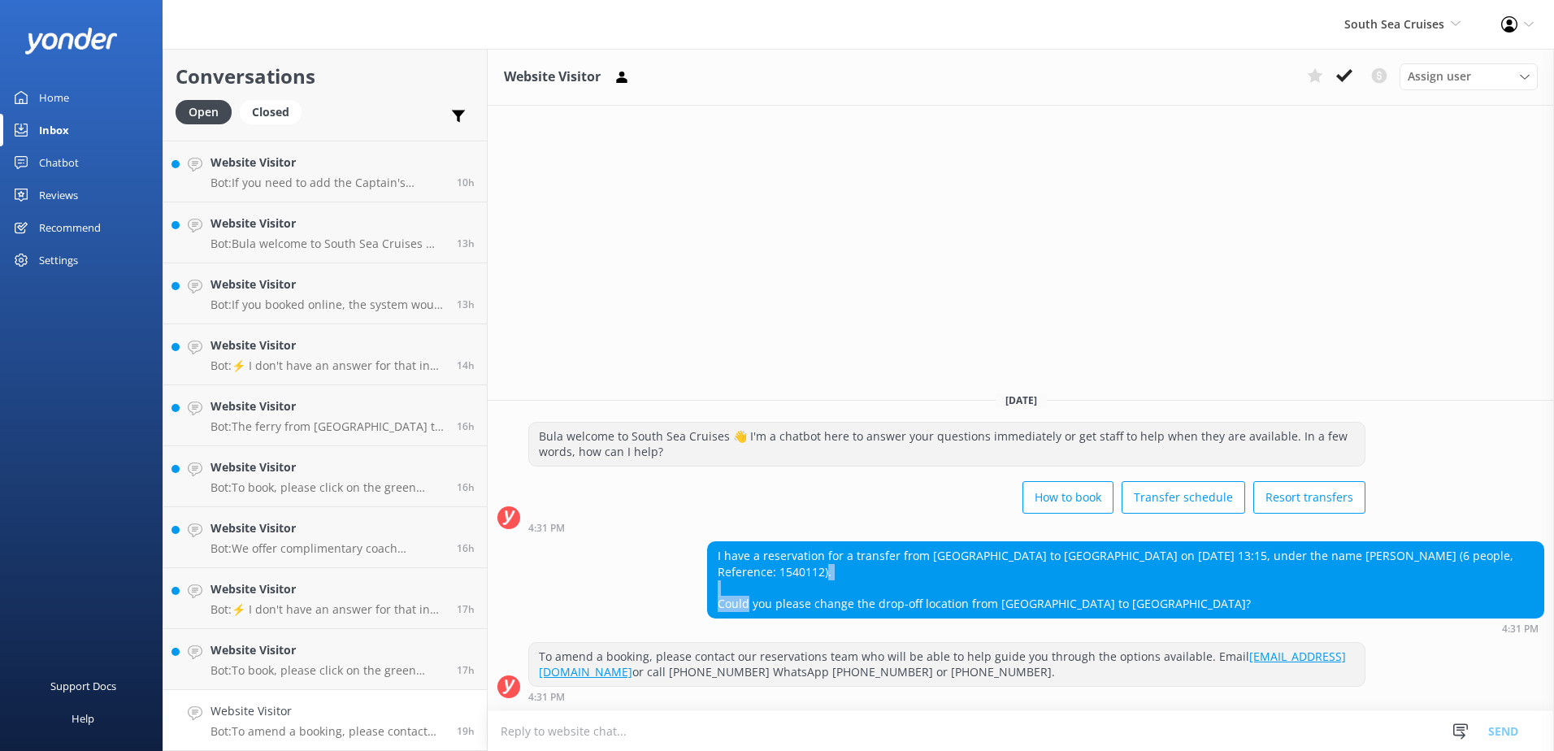
click at [783, 575] on div "I have a reservation for a transfer from [GEOGRAPHIC_DATA] to [GEOGRAPHIC_DATA]…" at bounding box center [1126, 579] width 836 height 75
drag, startPoint x: 783, startPoint y: 575, endPoint x: 820, endPoint y: 581, distance: 38.0
click at [820, 587] on div "I have a reservation for a transfer from [GEOGRAPHIC_DATA] to [GEOGRAPHIC_DATA]…" at bounding box center [1126, 579] width 836 height 75
drag, startPoint x: 821, startPoint y: 574, endPoint x: 777, endPoint y: 573, distance: 43.9
click at [777, 573] on div "I have a reservation for a transfer from [GEOGRAPHIC_DATA] to [GEOGRAPHIC_DATA]…" at bounding box center [1126, 579] width 836 height 75
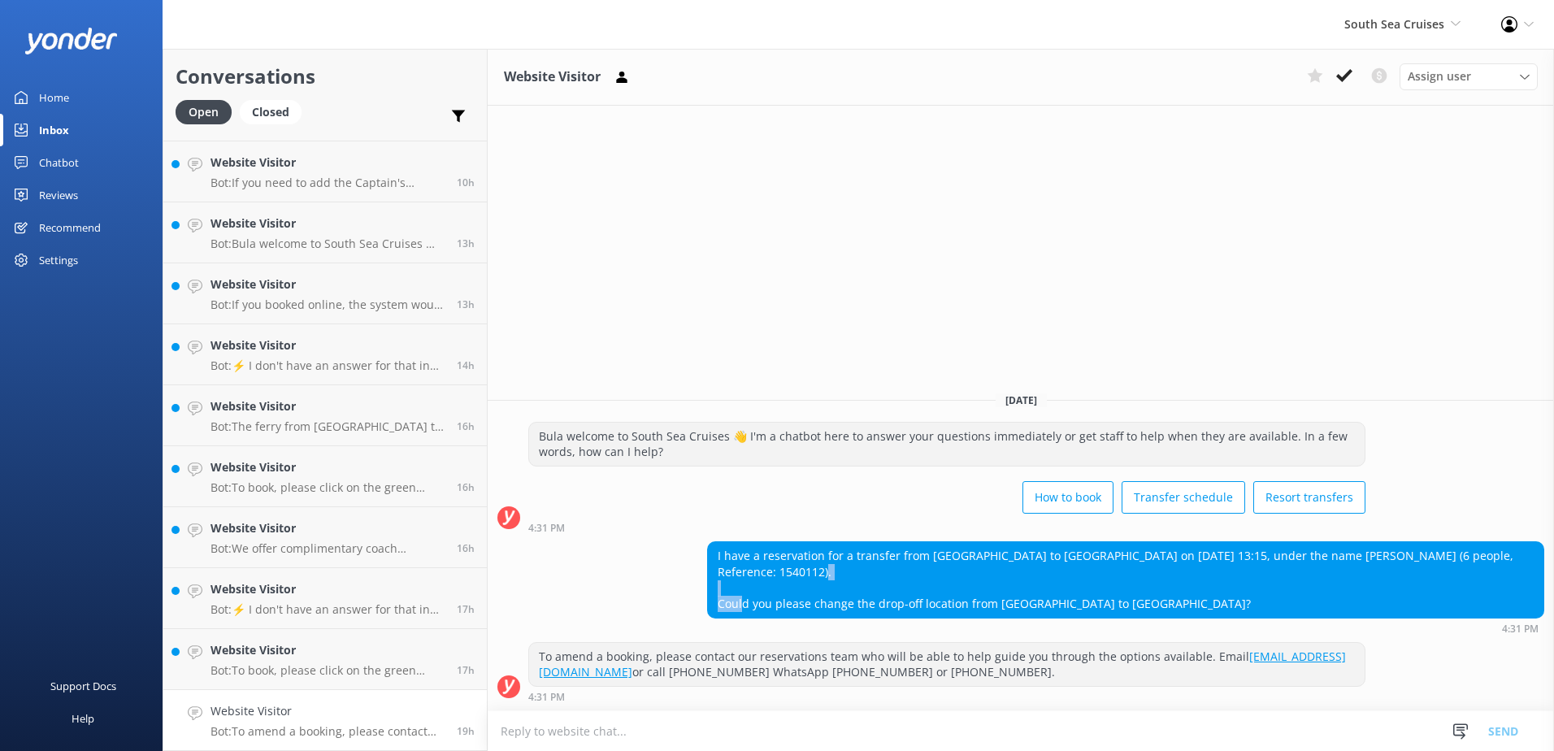
copy div "1540112"
click at [781, 717] on textarea at bounding box center [1021, 731] width 1066 height 40
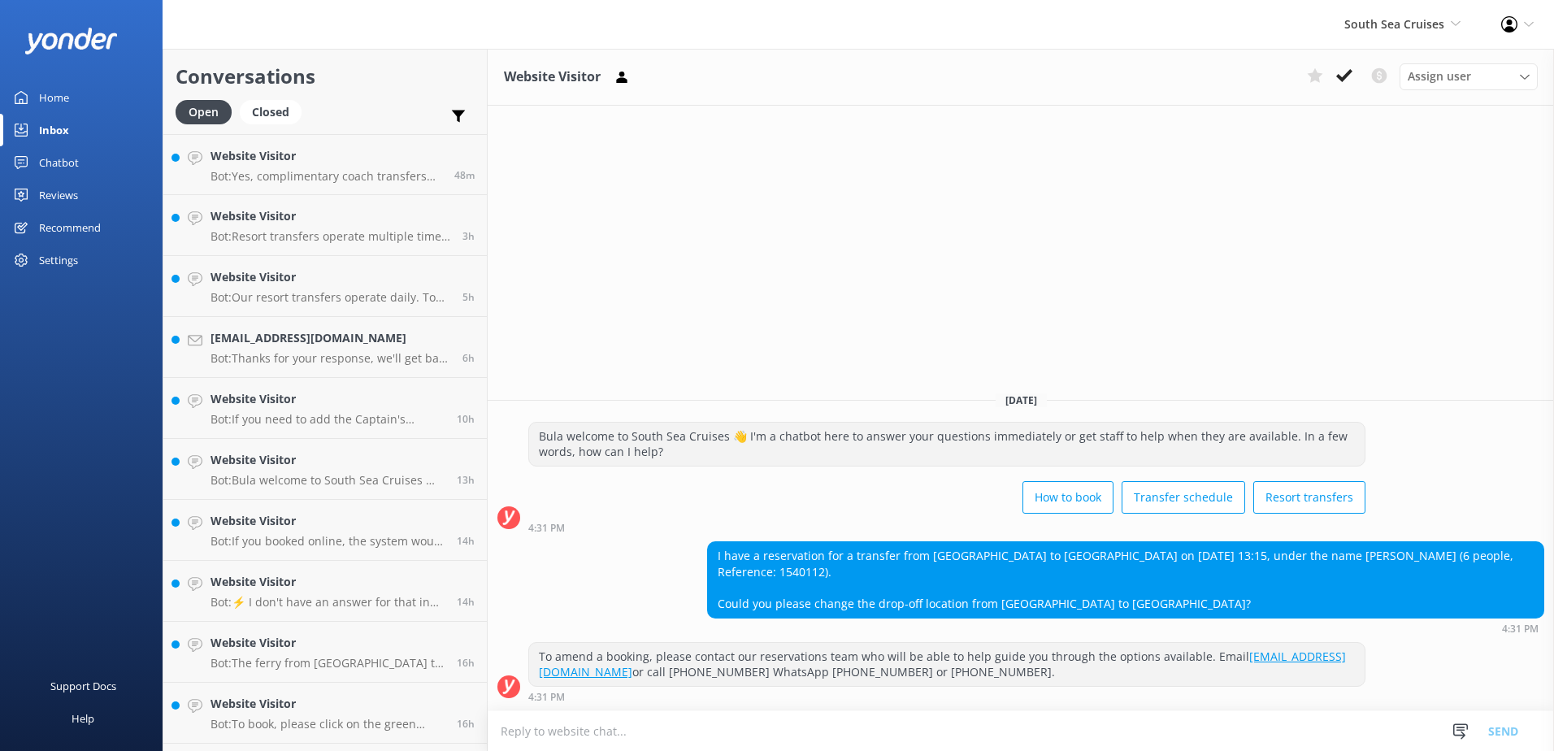
click at [825, 722] on textarea at bounding box center [1021, 731] width 1066 height 40
type textarea "B"
type textarea "k"
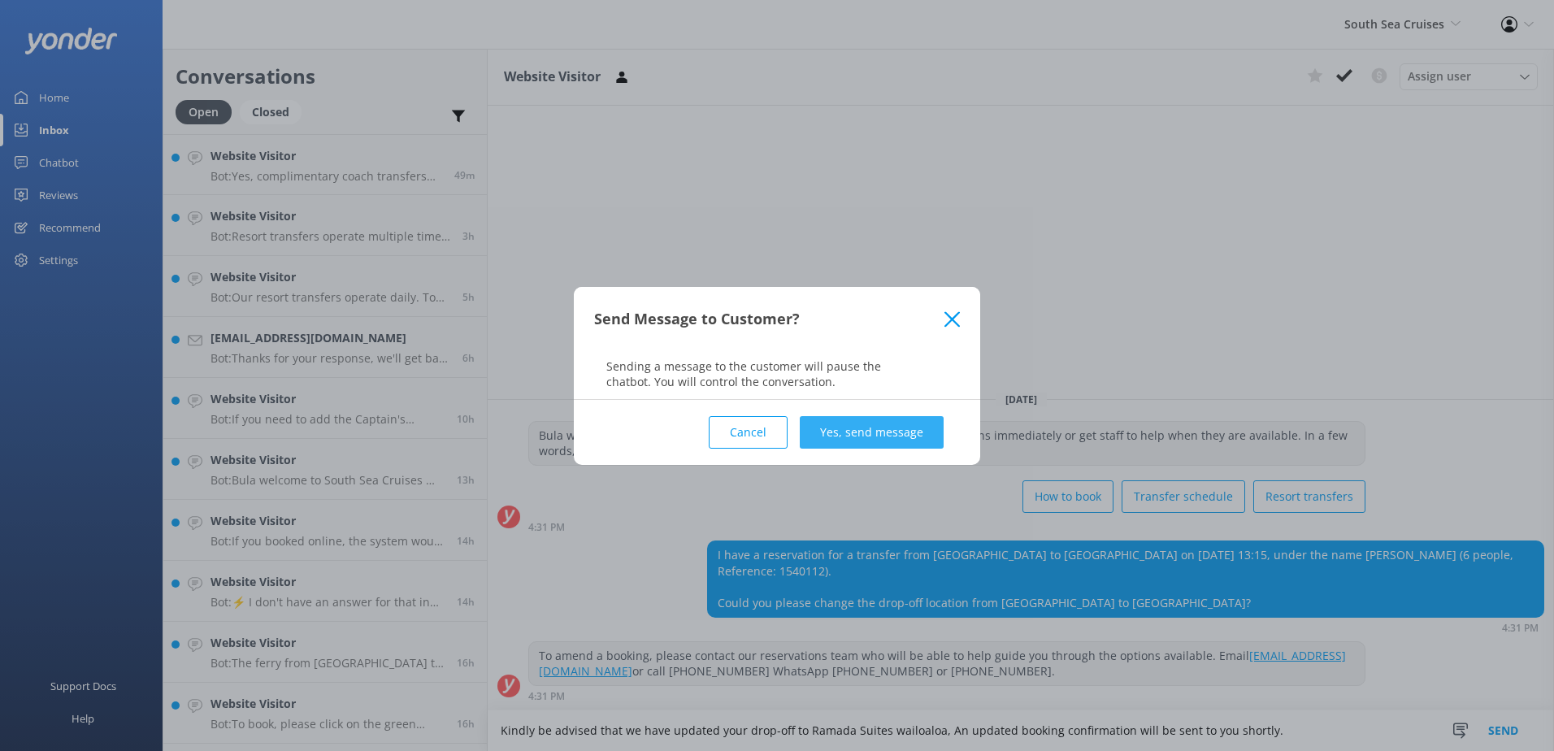
type textarea "Kindly be advised that we have updated your drop-off to Ramada Suites wailoaloa…"
click at [895, 431] on button "Yes, send message" at bounding box center [872, 432] width 144 height 33
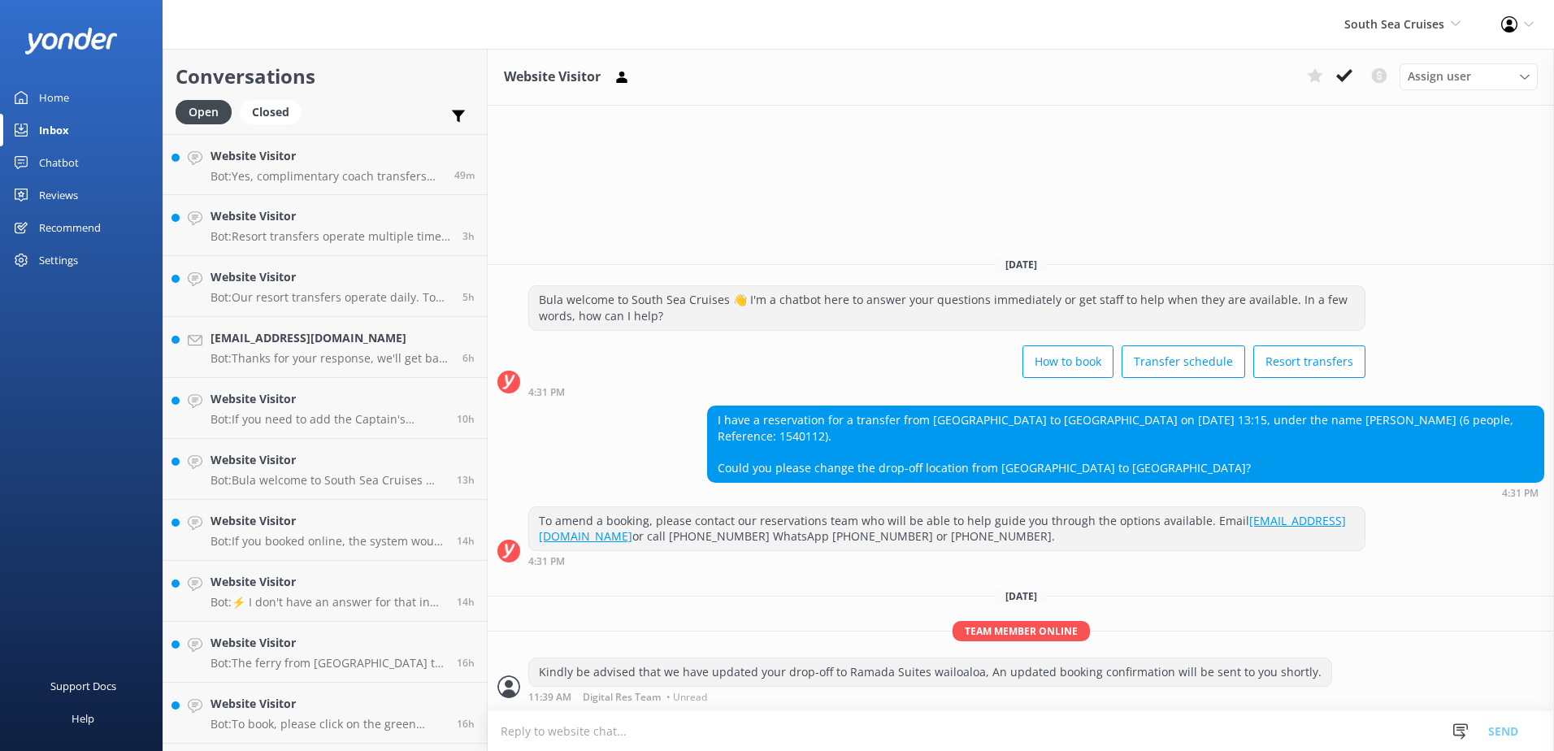
click at [817, 736] on textarea at bounding box center [1021, 731] width 1066 height 40
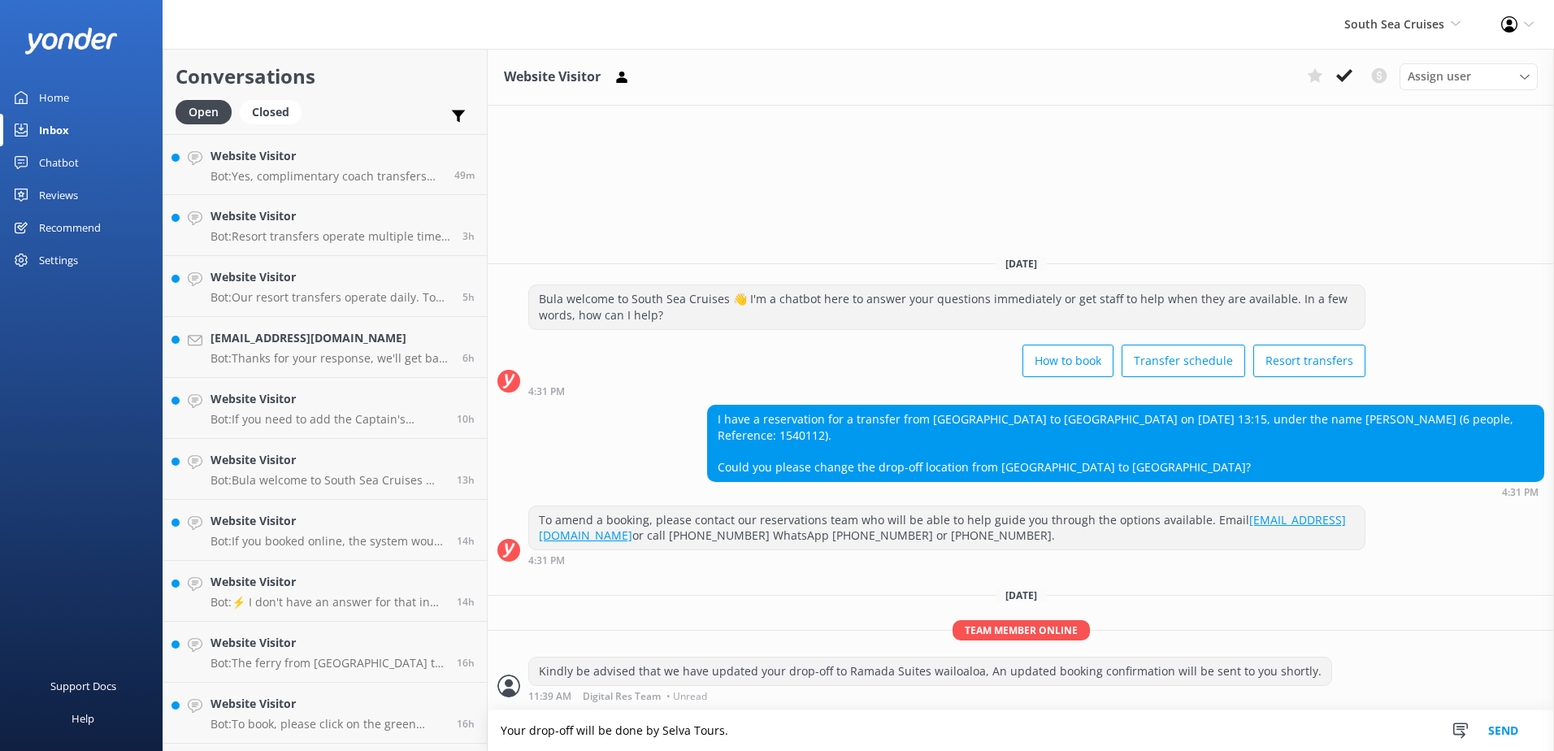
type textarea "Your drop-off will be done by Selva Tours."
click at [1491, 725] on button "Send" at bounding box center [1503, 730] width 61 height 41
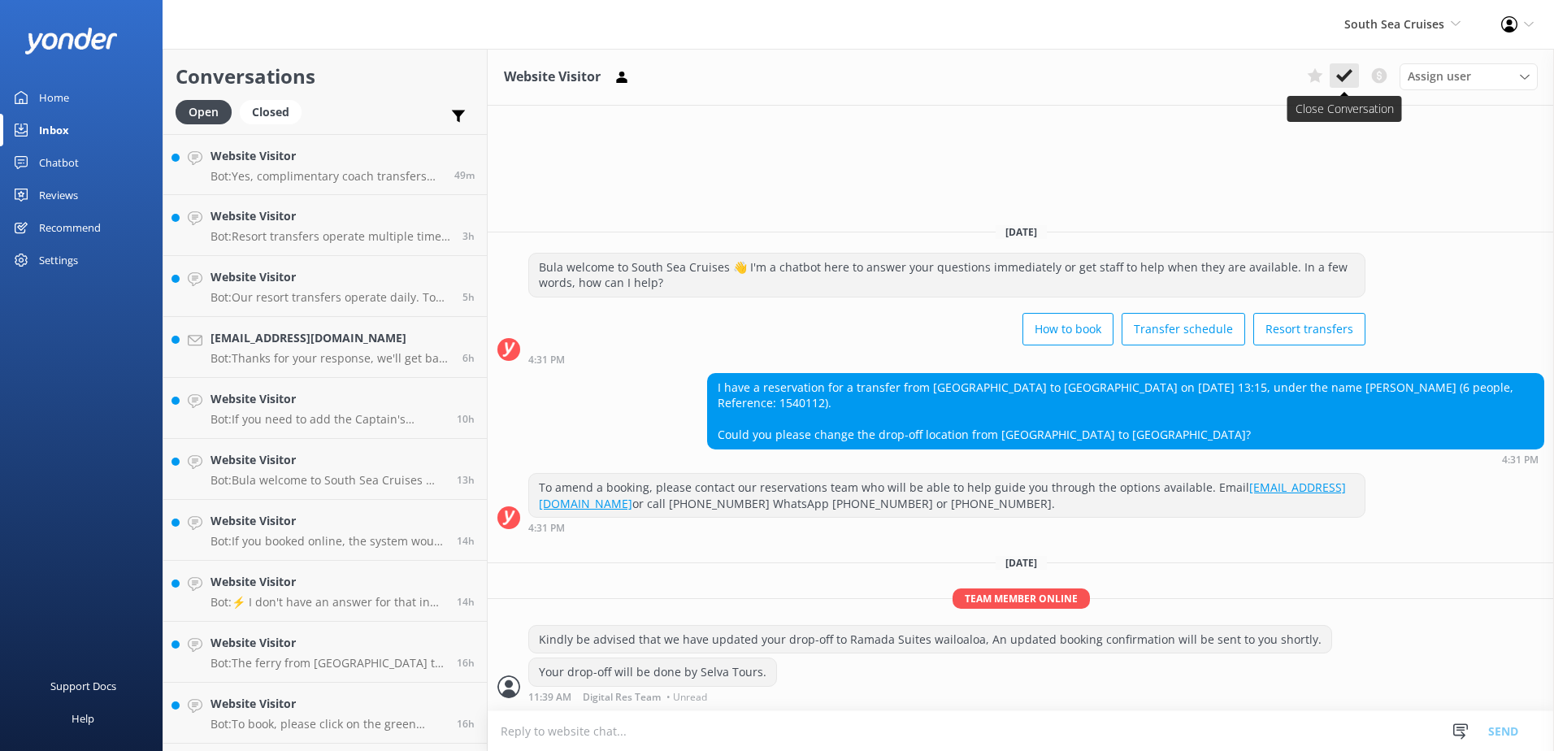
click at [1346, 74] on use at bounding box center [1344, 75] width 16 height 13
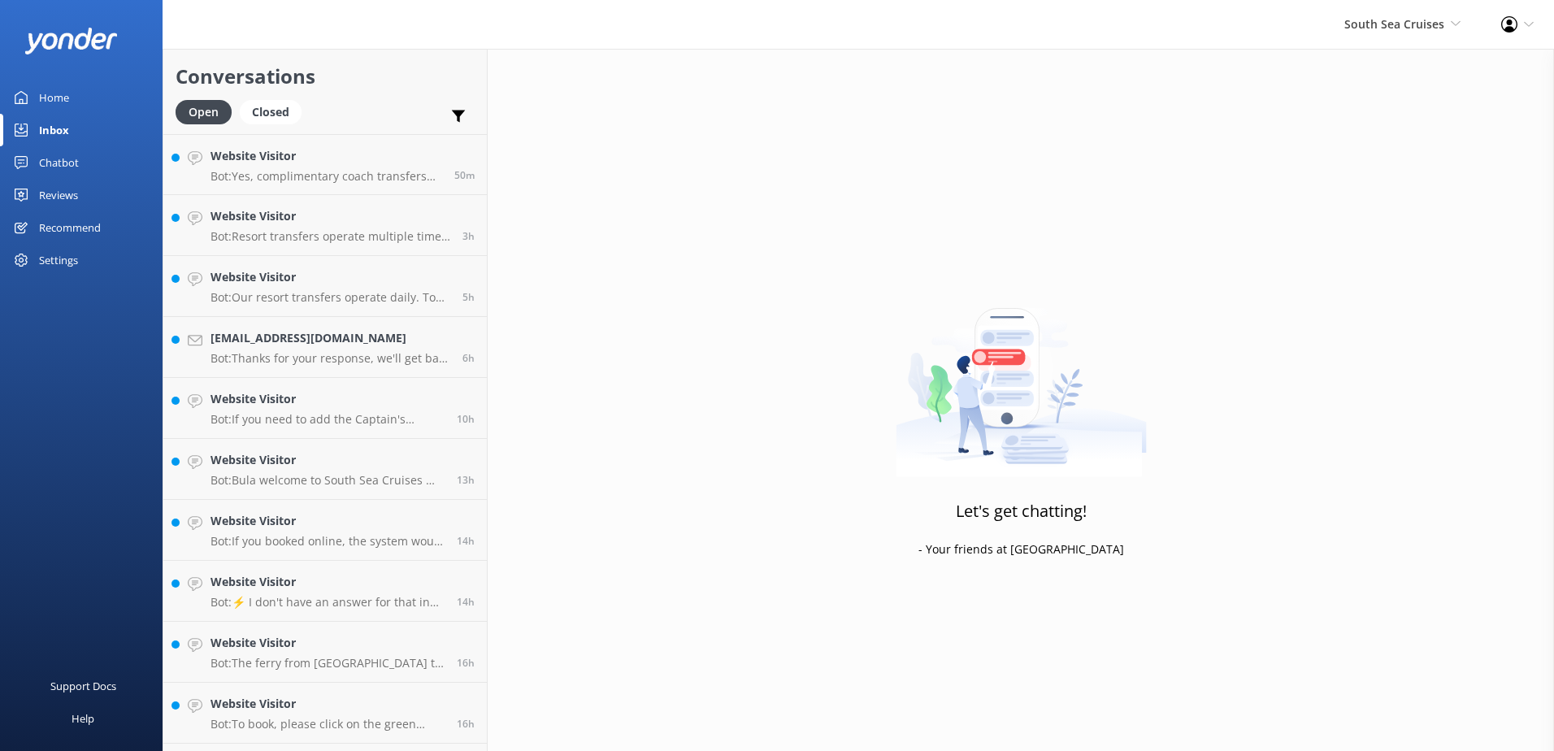
scroll to position [176, 0]
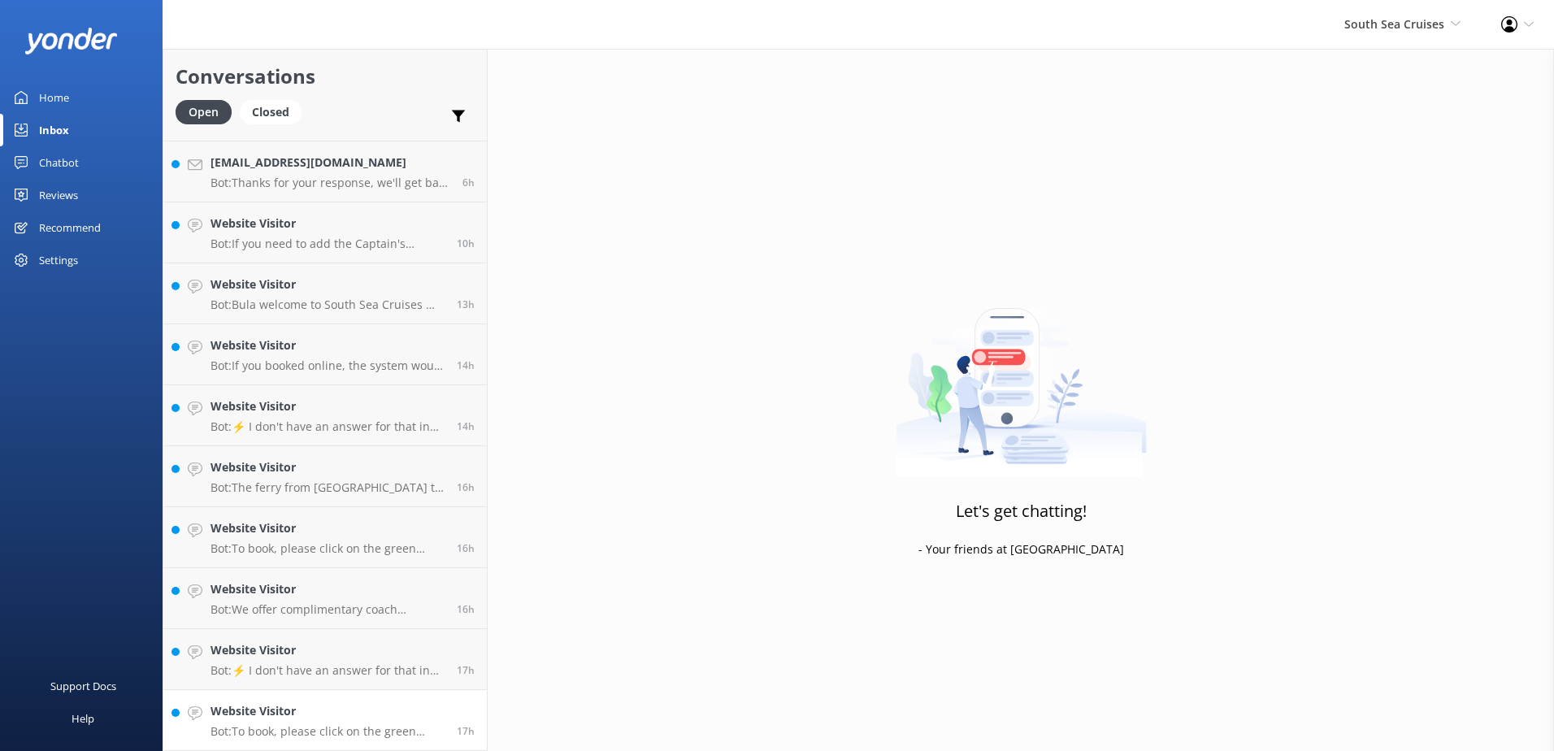
click at [364, 721] on div "Website Visitor Bot: To book, please click on the green Book Now button on our …" at bounding box center [328, 720] width 234 height 36
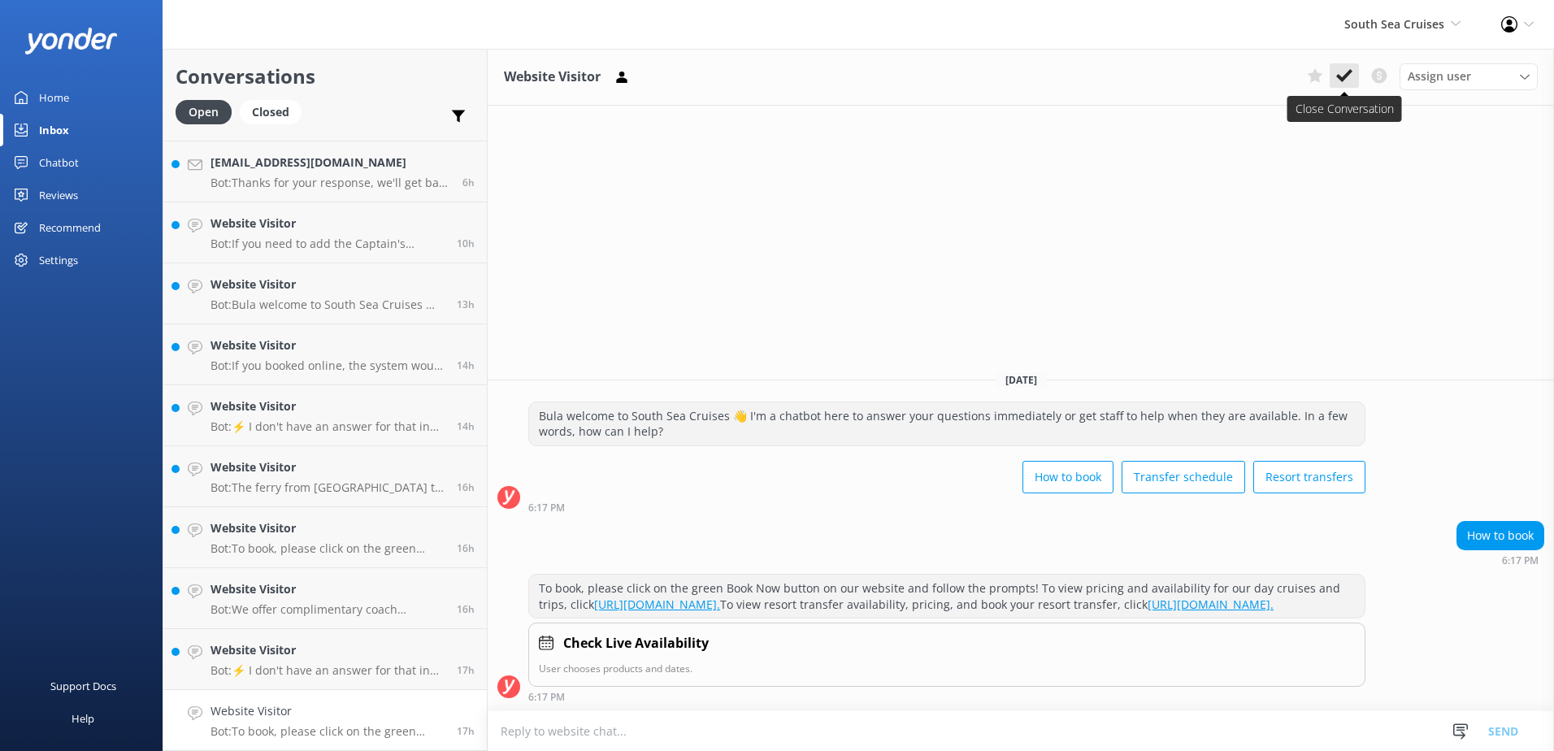
click at [1346, 72] on icon at bounding box center [1344, 75] width 16 height 16
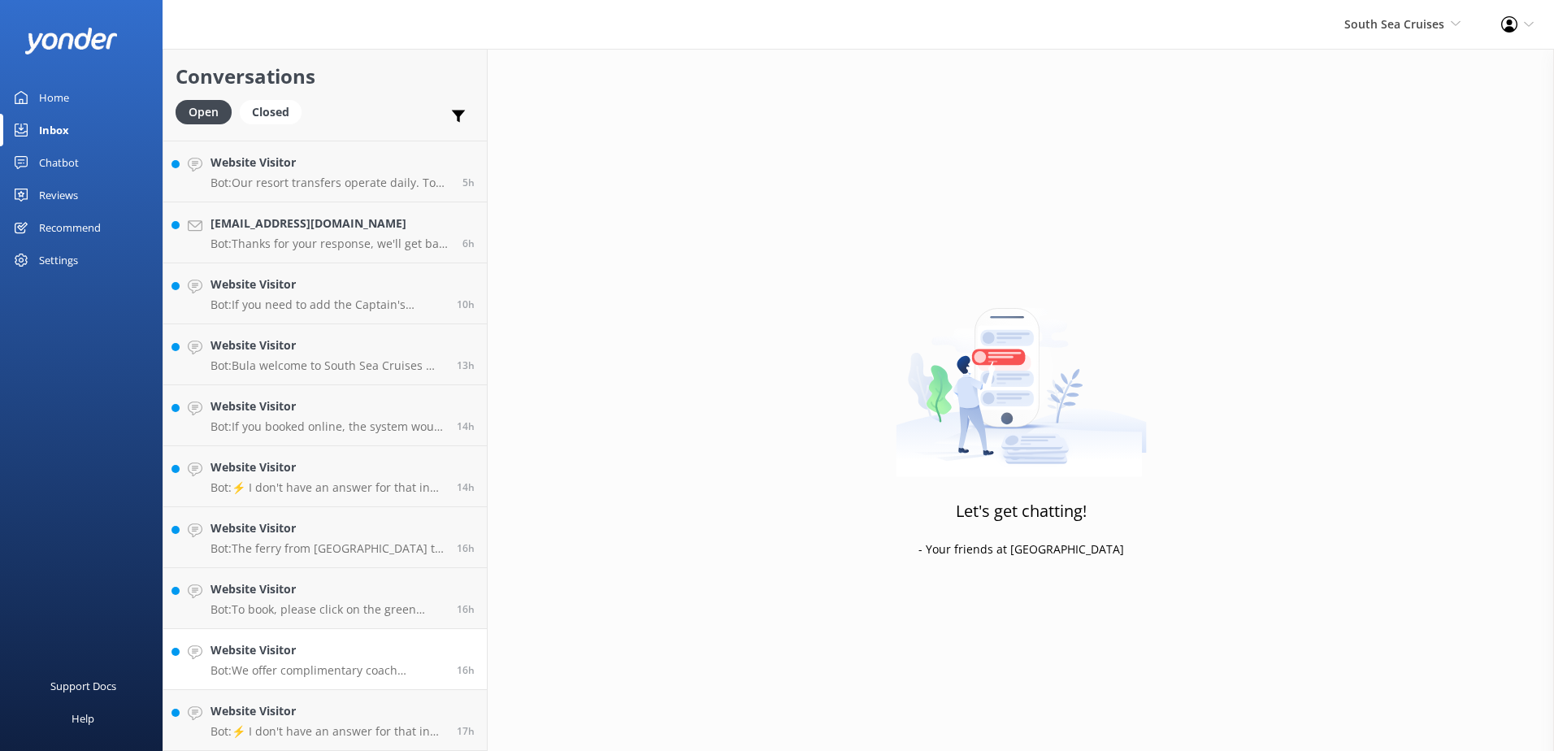
scroll to position [115, 0]
click at [354, 713] on h4 "Website Visitor" at bounding box center [328, 711] width 234 height 18
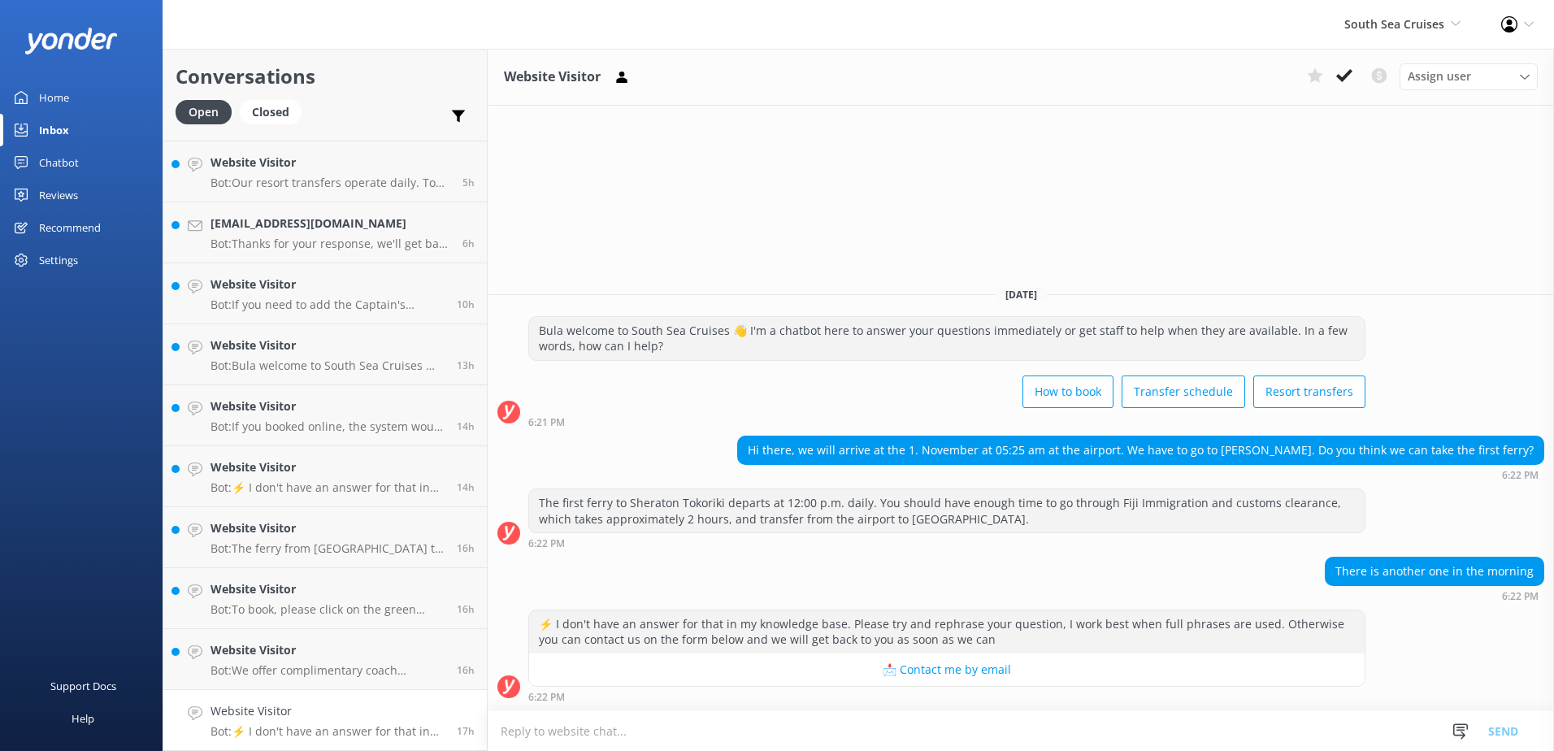
click at [800, 732] on textarea at bounding box center [1021, 731] width 1066 height 40
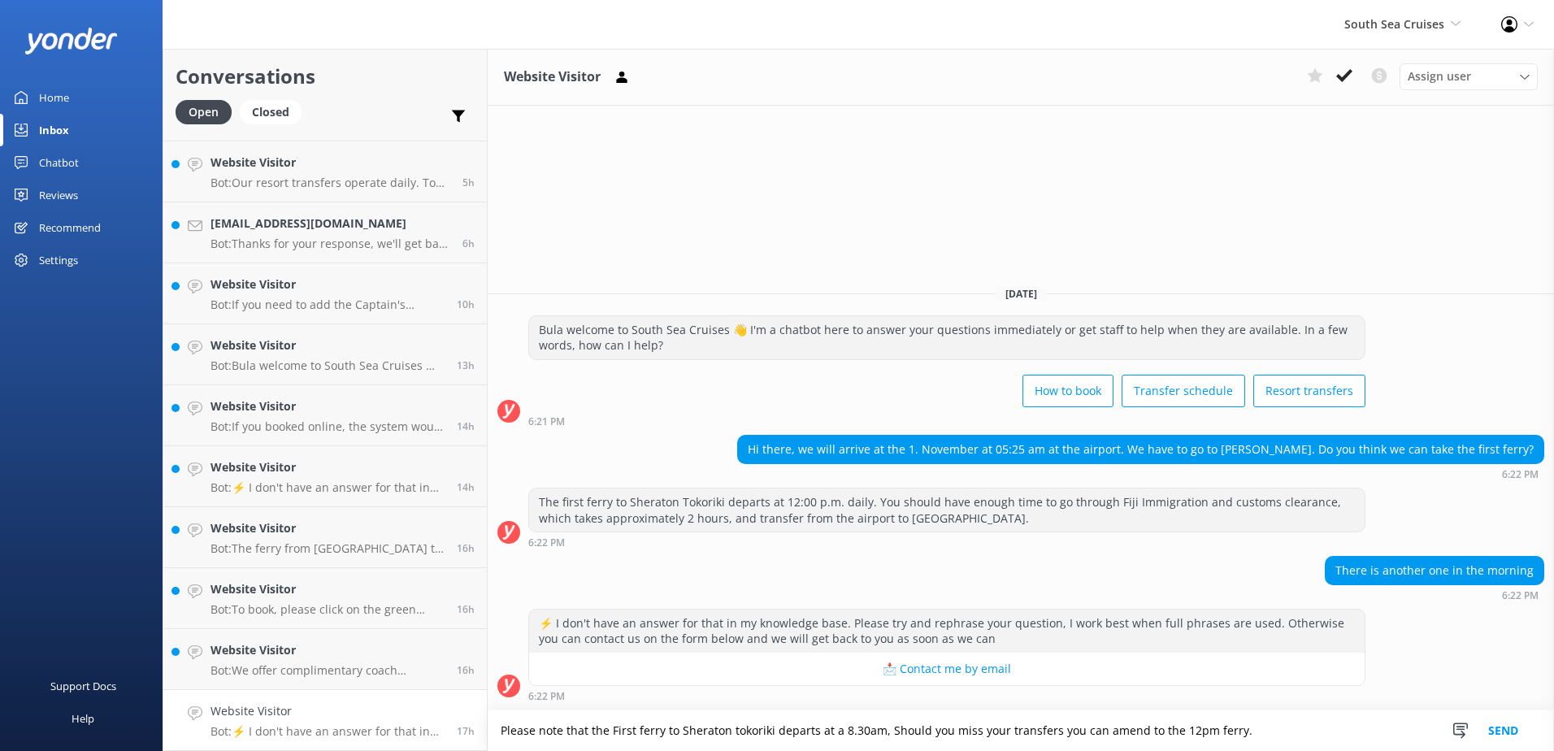
click at [838, 731] on textarea "Please note that the First ferry to Sheraton tokoriki departs at a 8.30am, Shou…" at bounding box center [1021, 730] width 1066 height 41
click at [1260, 736] on textarea "Please note that the First ferry to Sheraton tokoriki departs at 8.30am, should…" at bounding box center [1021, 730] width 1066 height 41
type textarea "Please note that the First ferry to Sheraton tokoriki departs at 8.30am, should…"
click at [1493, 728] on button "Send" at bounding box center [1503, 730] width 61 height 41
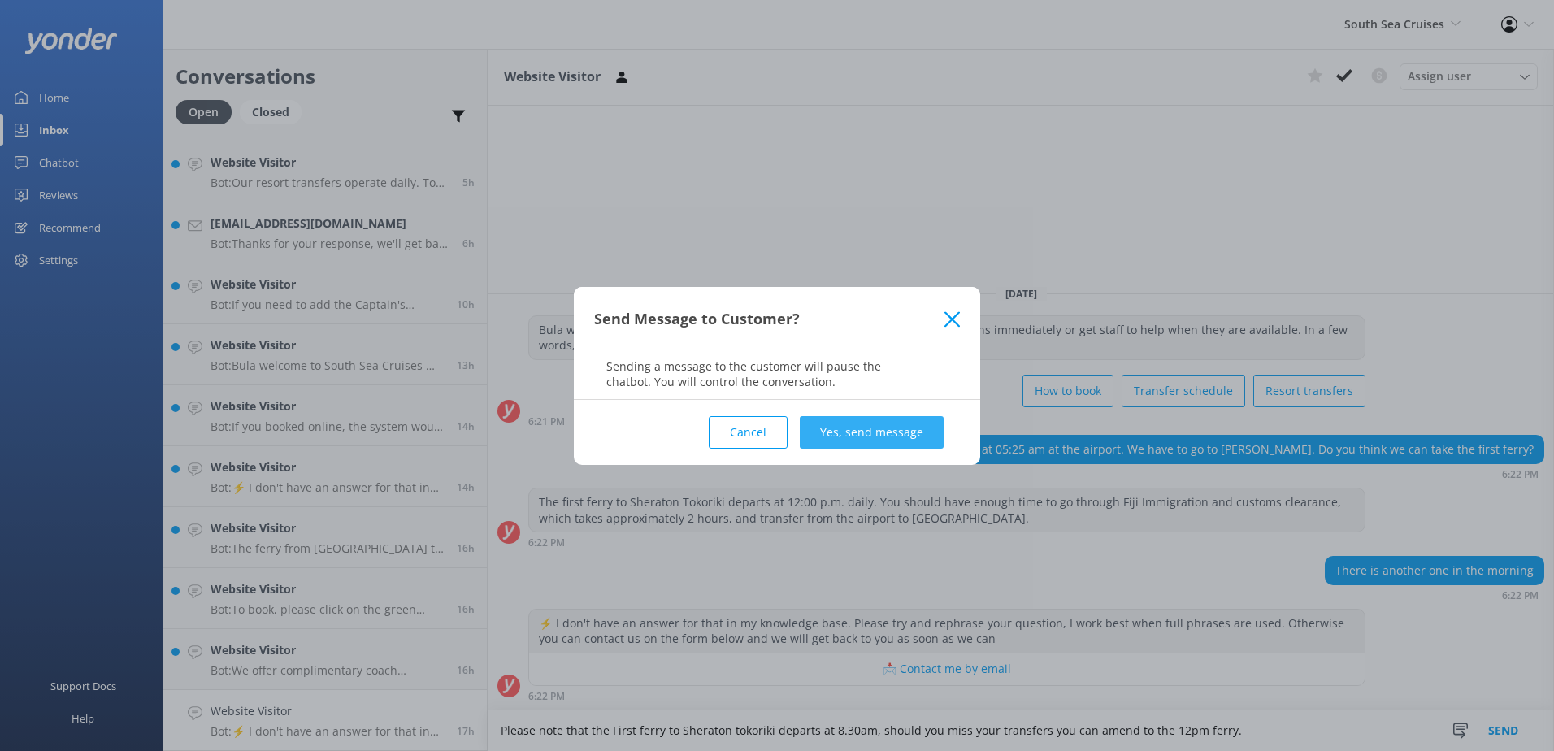
click at [918, 417] on button "Yes, send message" at bounding box center [872, 432] width 144 height 33
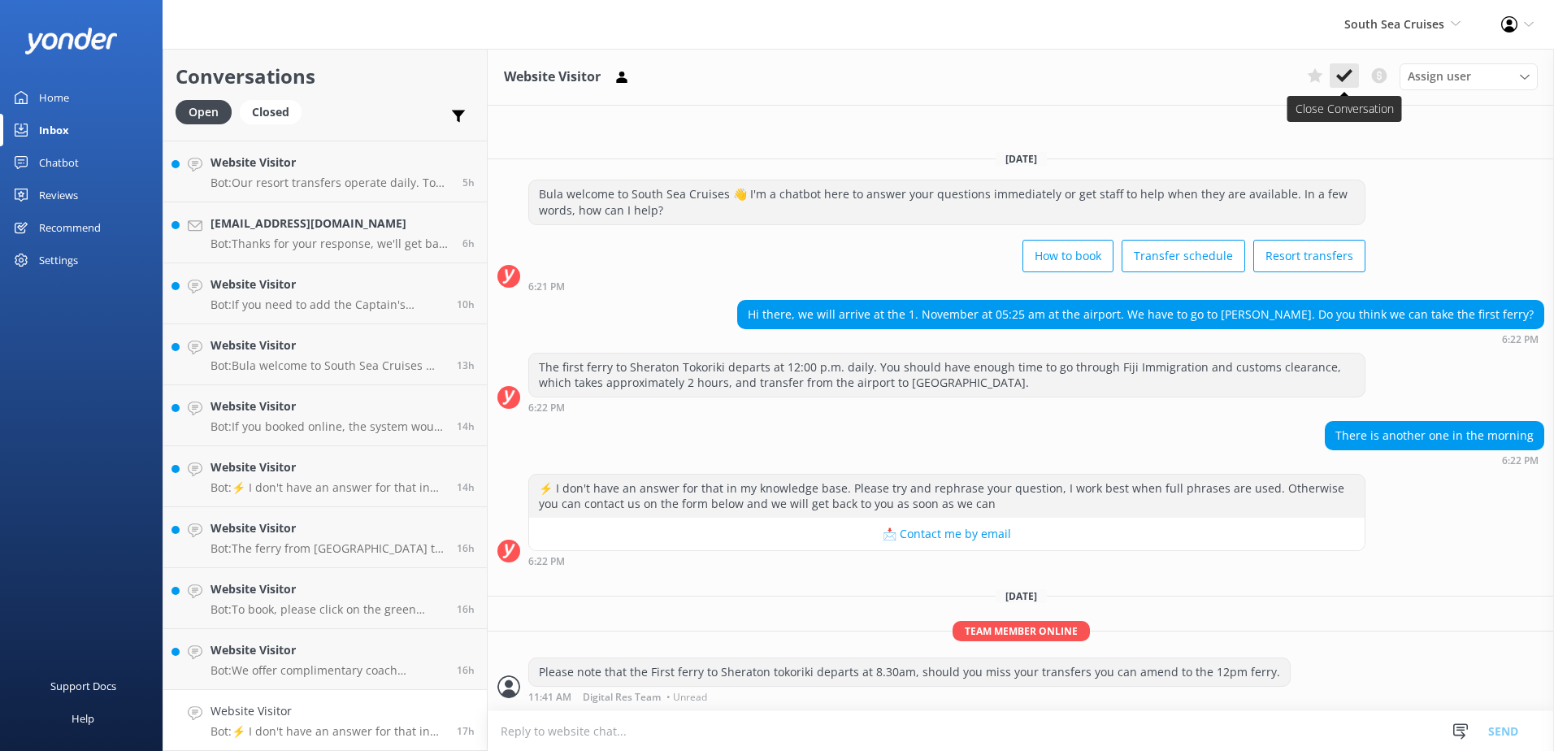
click at [1355, 76] on button at bounding box center [1344, 75] width 29 height 24
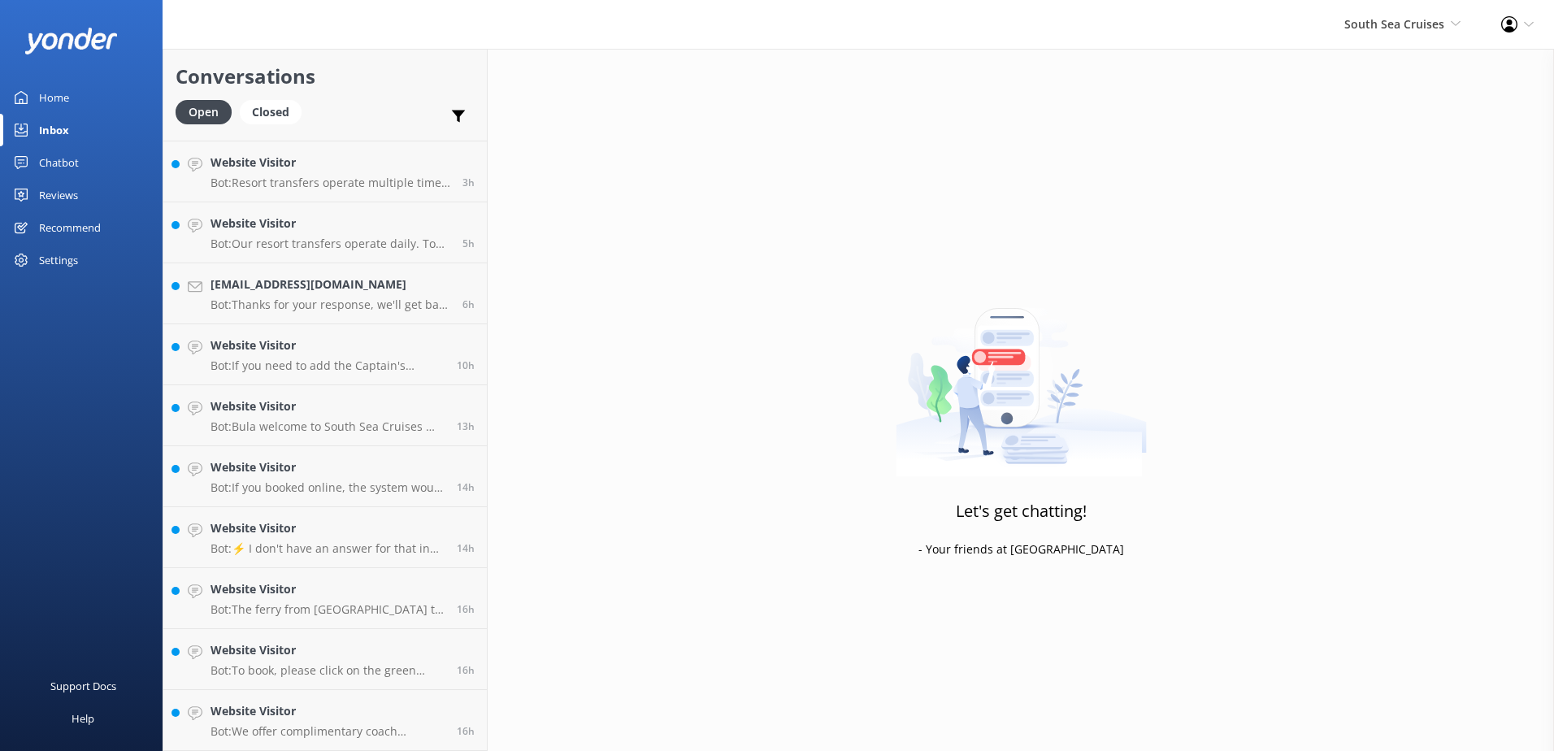
scroll to position [54, 0]
click at [292, 741] on link "Website Visitor Bot: We offer complimentary coach transfers to and from most Na…" at bounding box center [325, 720] width 324 height 61
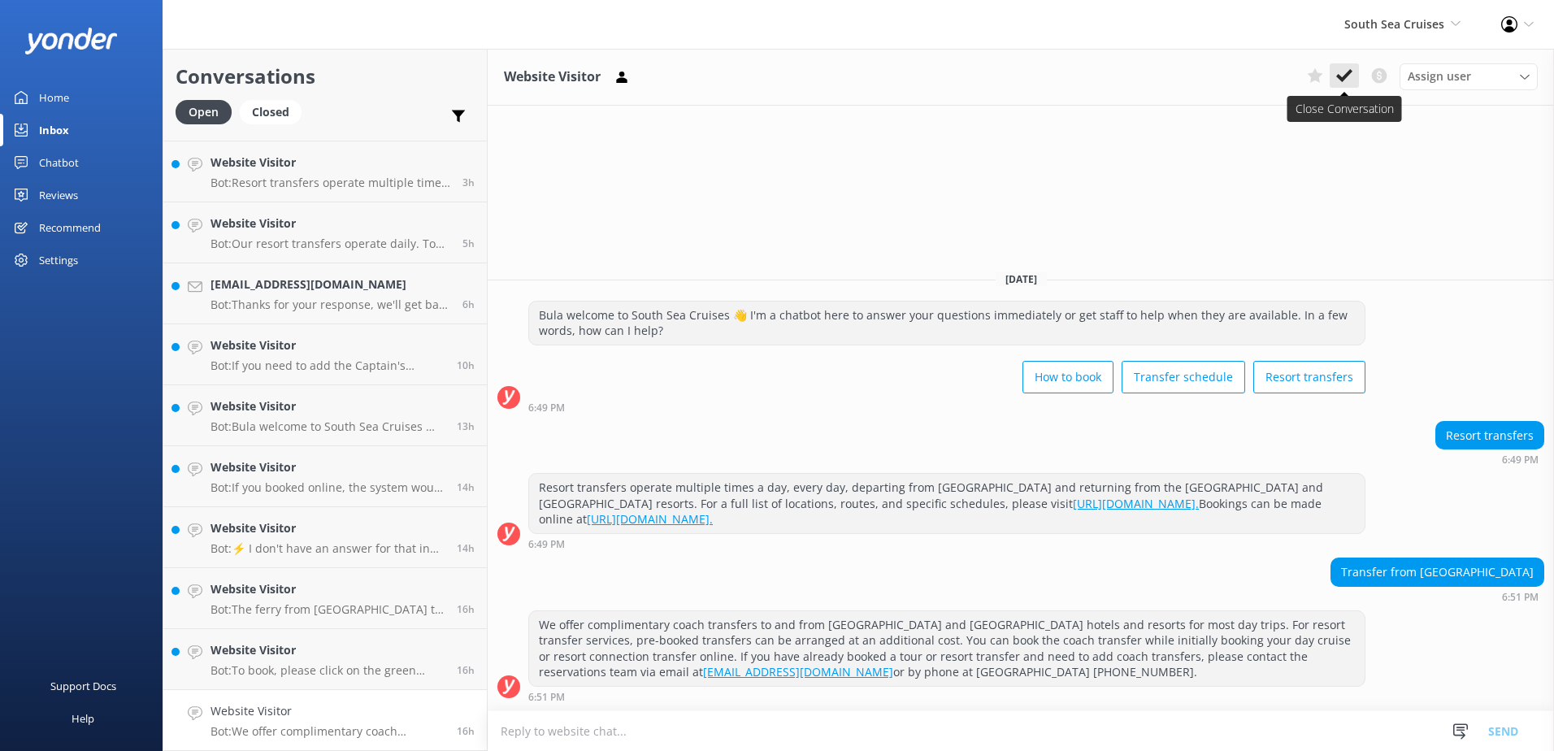
click at [1344, 85] on button at bounding box center [1344, 75] width 29 height 24
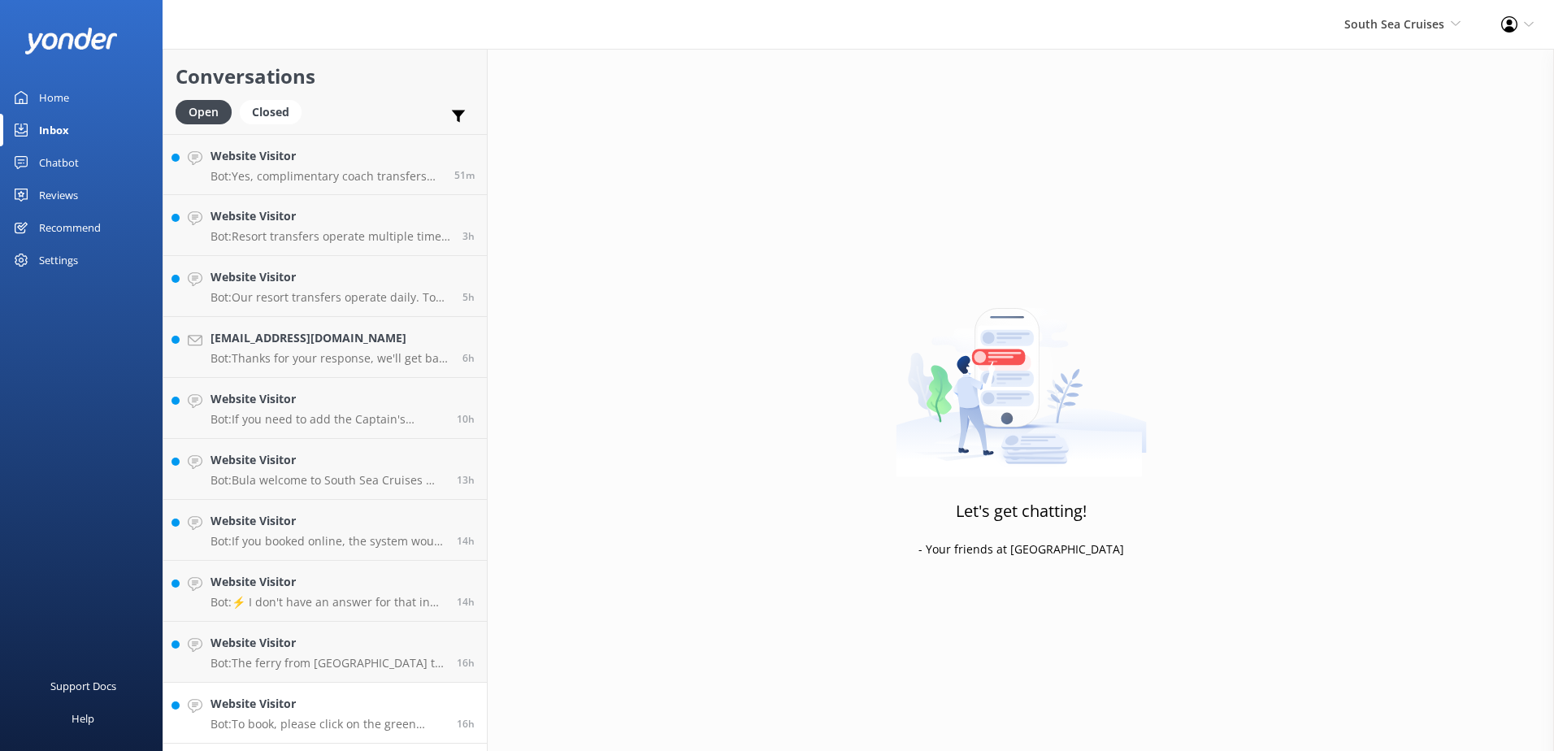
click at [367, 708] on h4 "Website Visitor" at bounding box center [328, 704] width 234 height 18
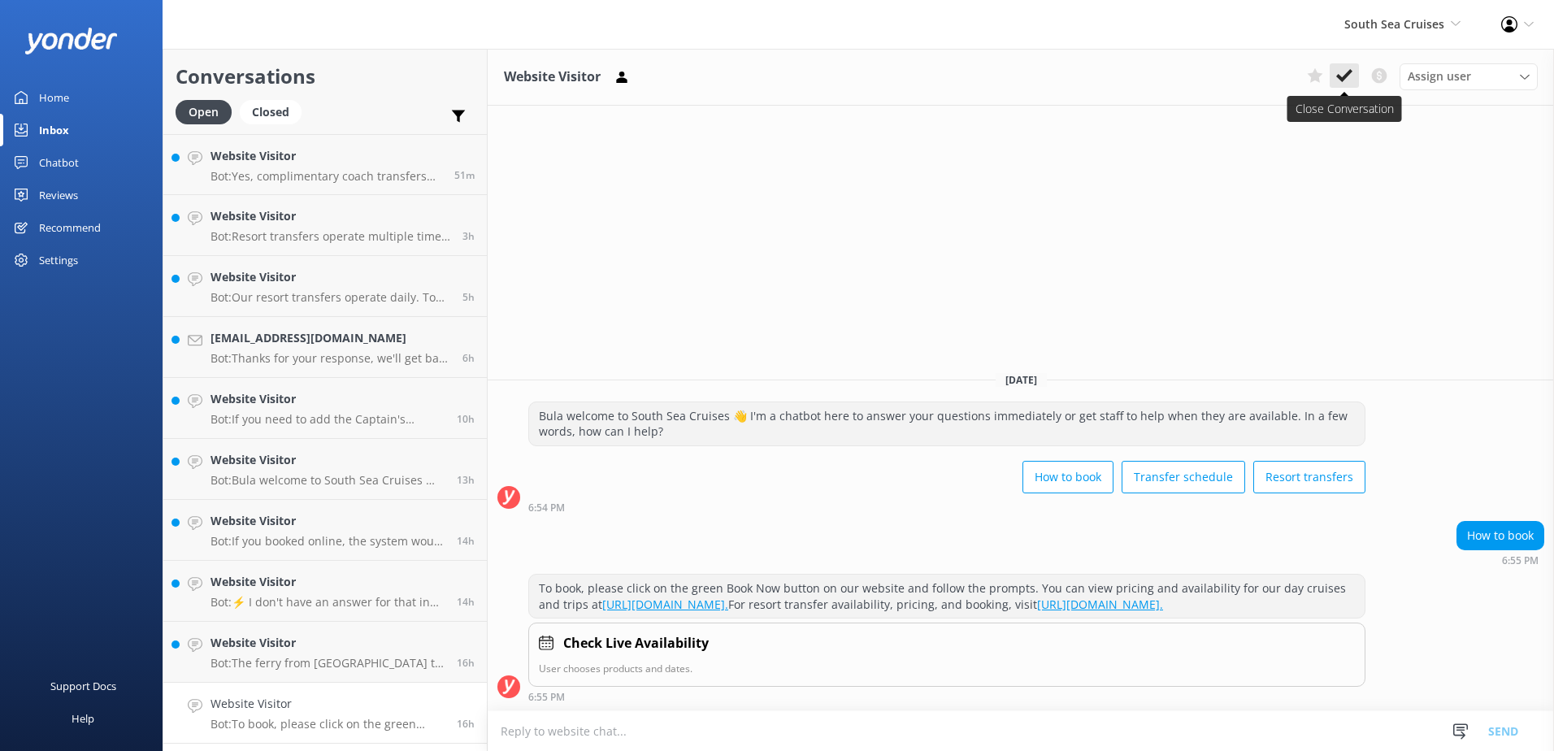
click at [1336, 72] on button at bounding box center [1344, 75] width 29 height 24
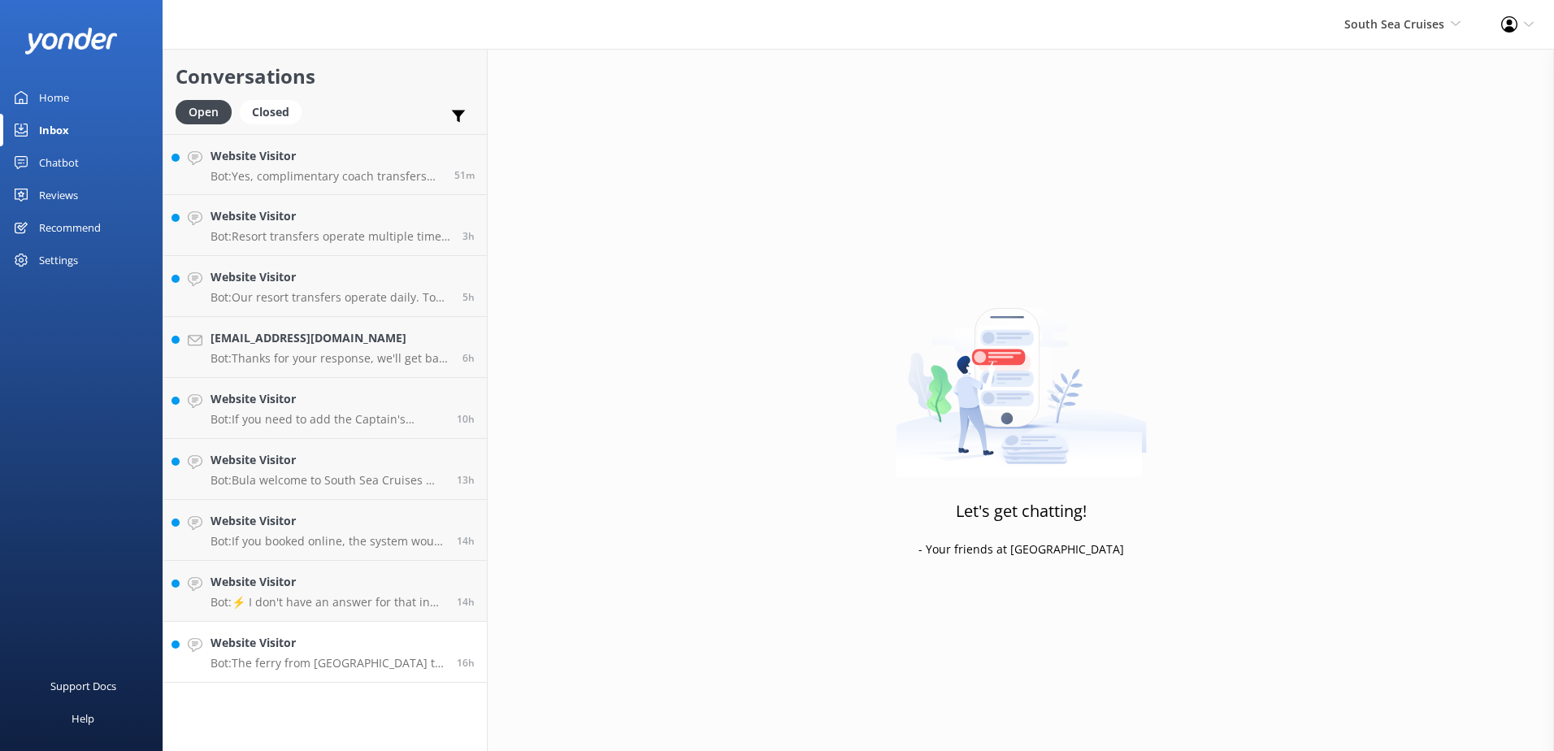
click at [397, 673] on link "Website Visitor Bot: The ferry from Port Denarau to Tokoriki departs at 12pm da…" at bounding box center [325, 652] width 324 height 61
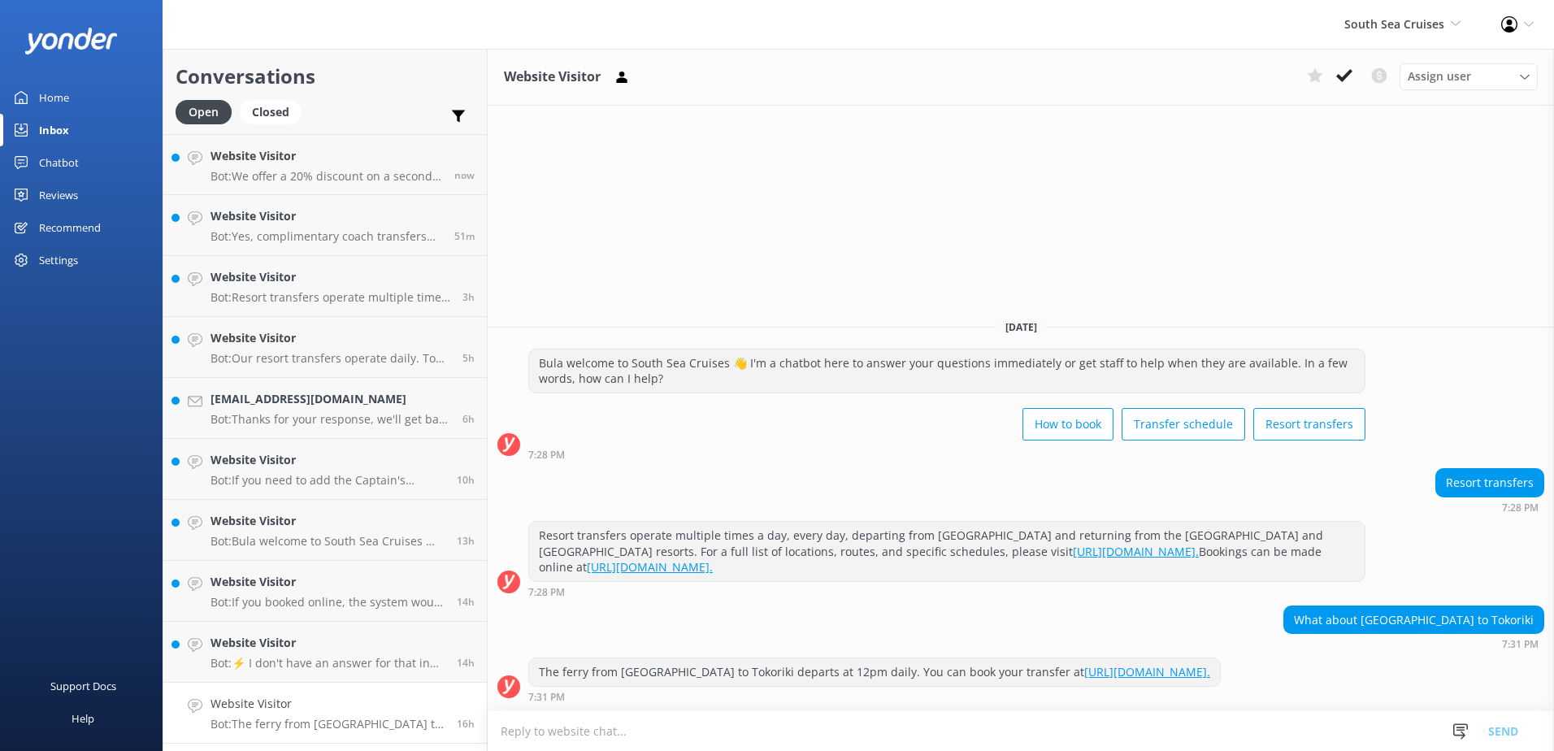
click at [1140, 671] on link "https://secure.southseacruisesfiji.com/booking/dates." at bounding box center [1147, 671] width 126 height 15
drag, startPoint x: 1322, startPoint y: 671, endPoint x: 1032, endPoint y: 674, distance: 289.4
click at [1032, 674] on div "The ferry from Port Denarau to Tokoriki departs at 12pm daily. You can book you…" at bounding box center [874, 672] width 691 height 28
copy link "https://secure.southseacruisesfiji.com/booking/dates."
click at [914, 697] on div "7:31 PM" at bounding box center [874, 696] width 693 height 11
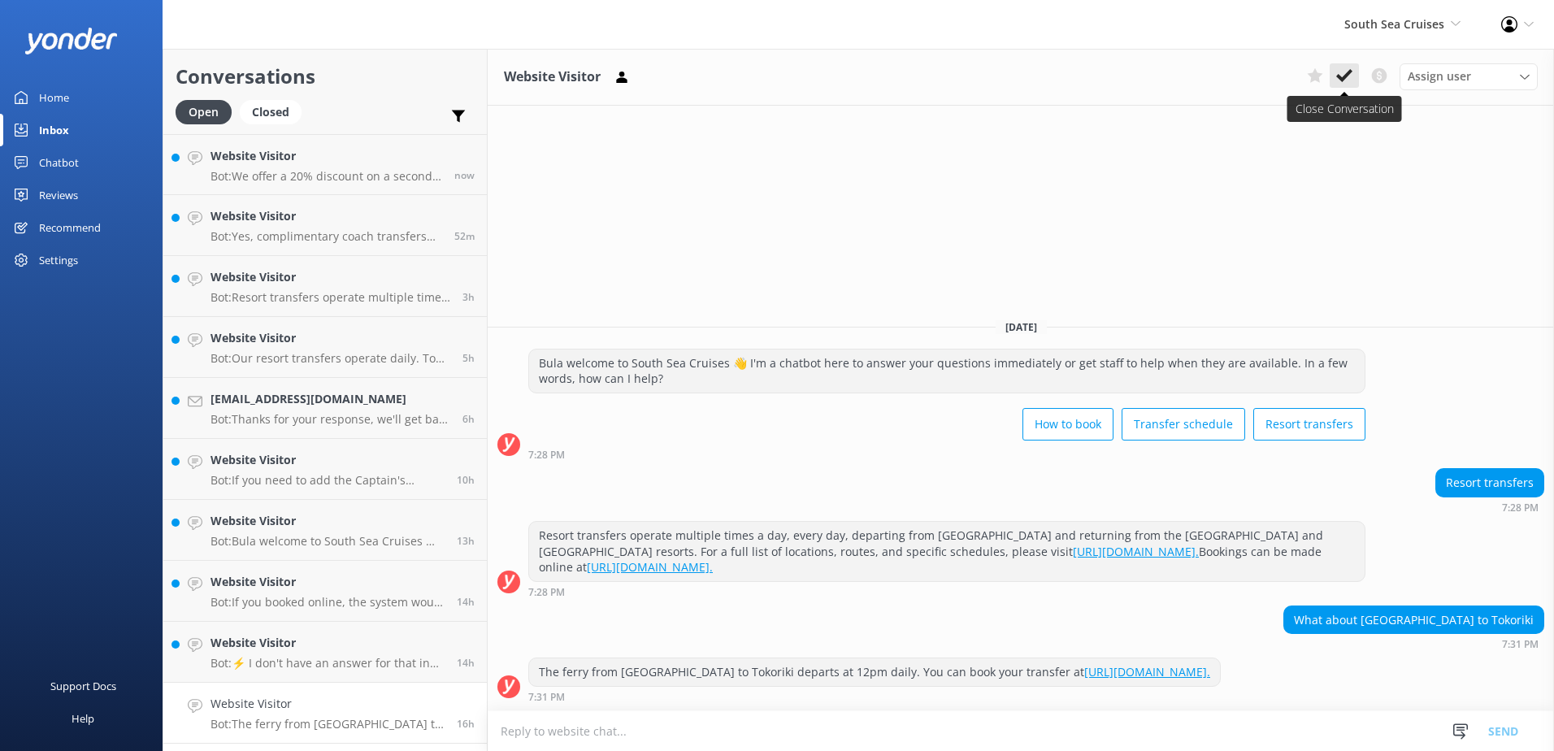
click at [1346, 74] on use at bounding box center [1344, 75] width 16 height 13
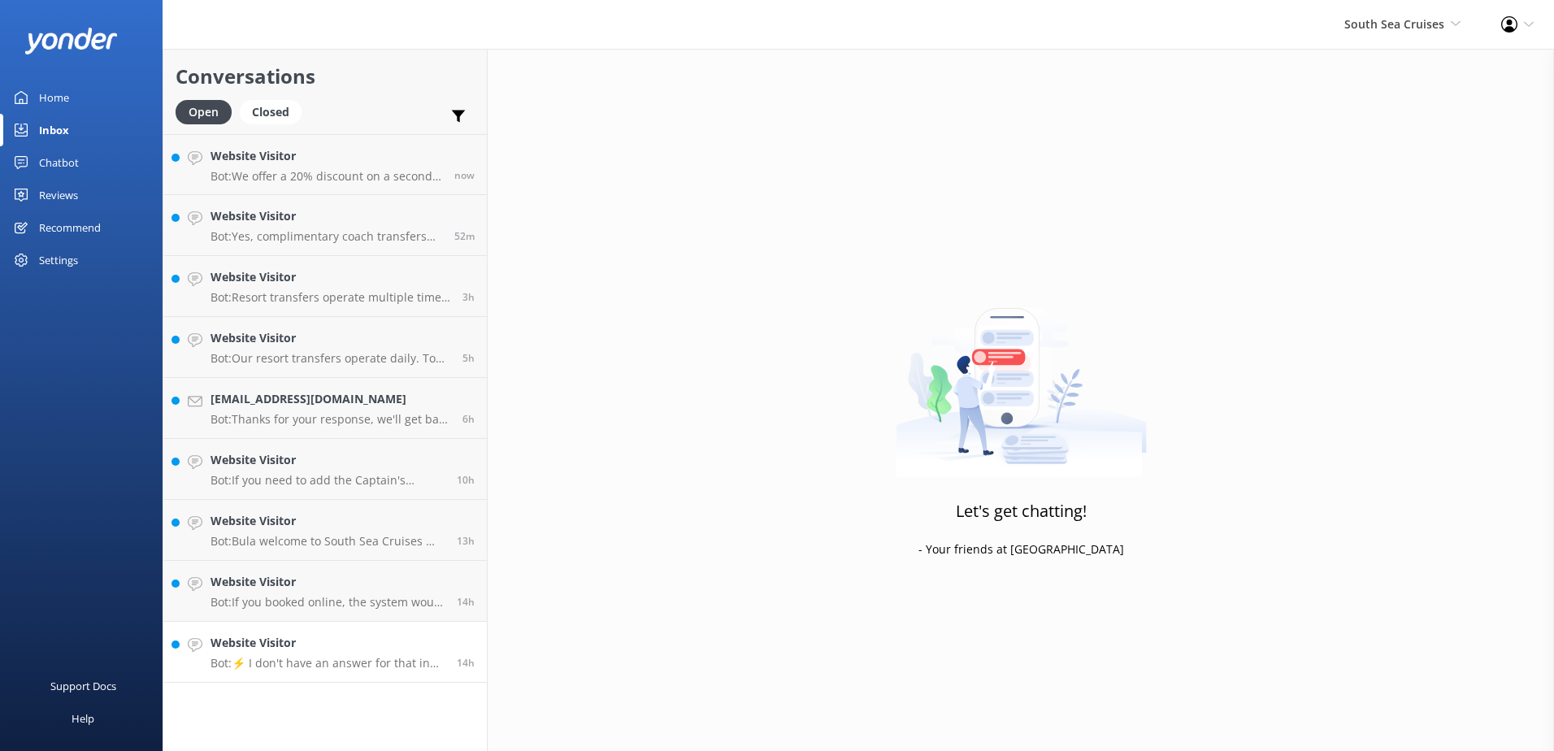
click at [382, 666] on p "Bot: ⚡ I don't have an answer for that in my knowledge base. Please try and rep…" at bounding box center [328, 663] width 234 height 15
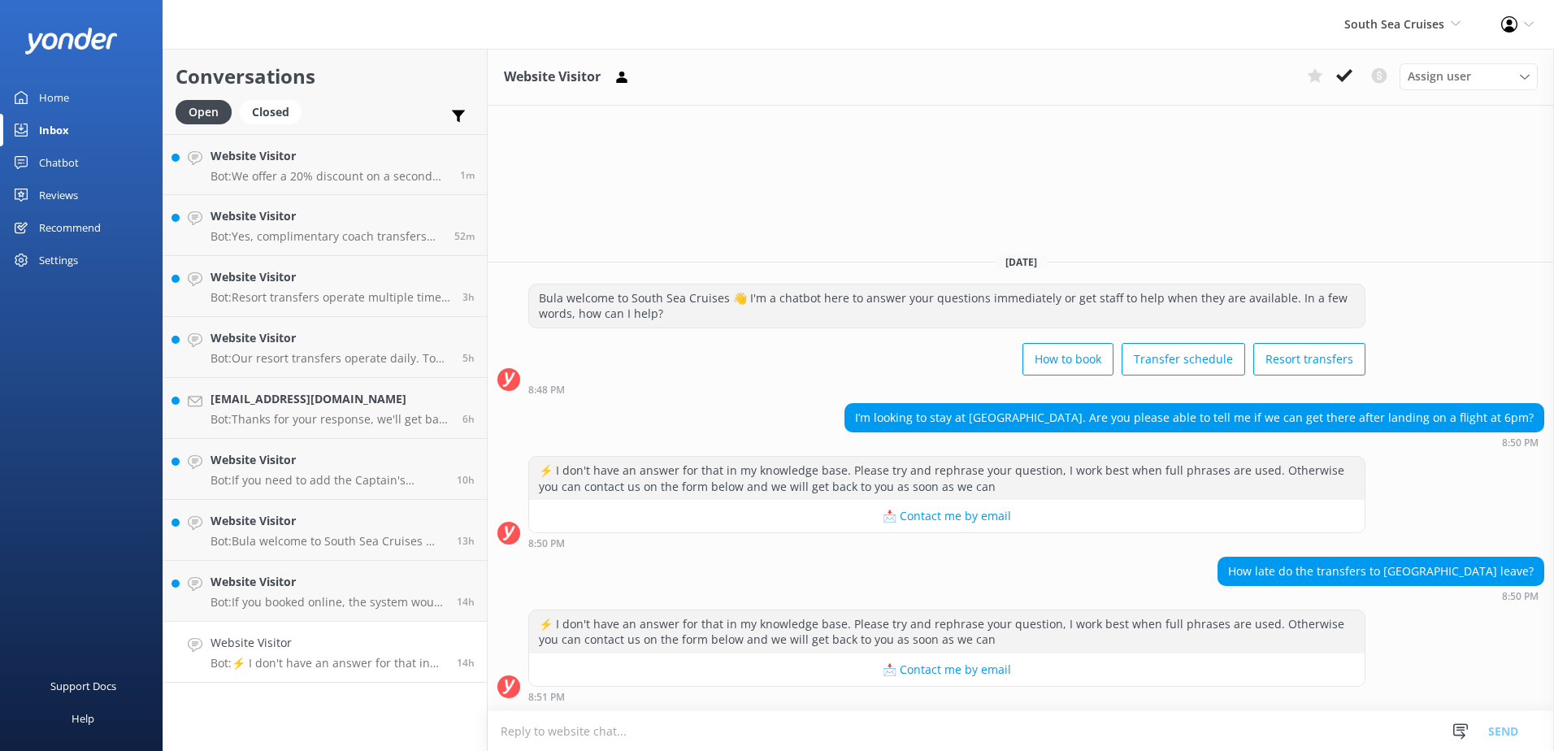
click at [1031, 601] on div "How late do the transfers to nakelo treasure island resort leave? 8:50 PM" at bounding box center [1021, 579] width 1066 height 45
click at [902, 742] on textarea at bounding box center [1021, 731] width 1066 height 40
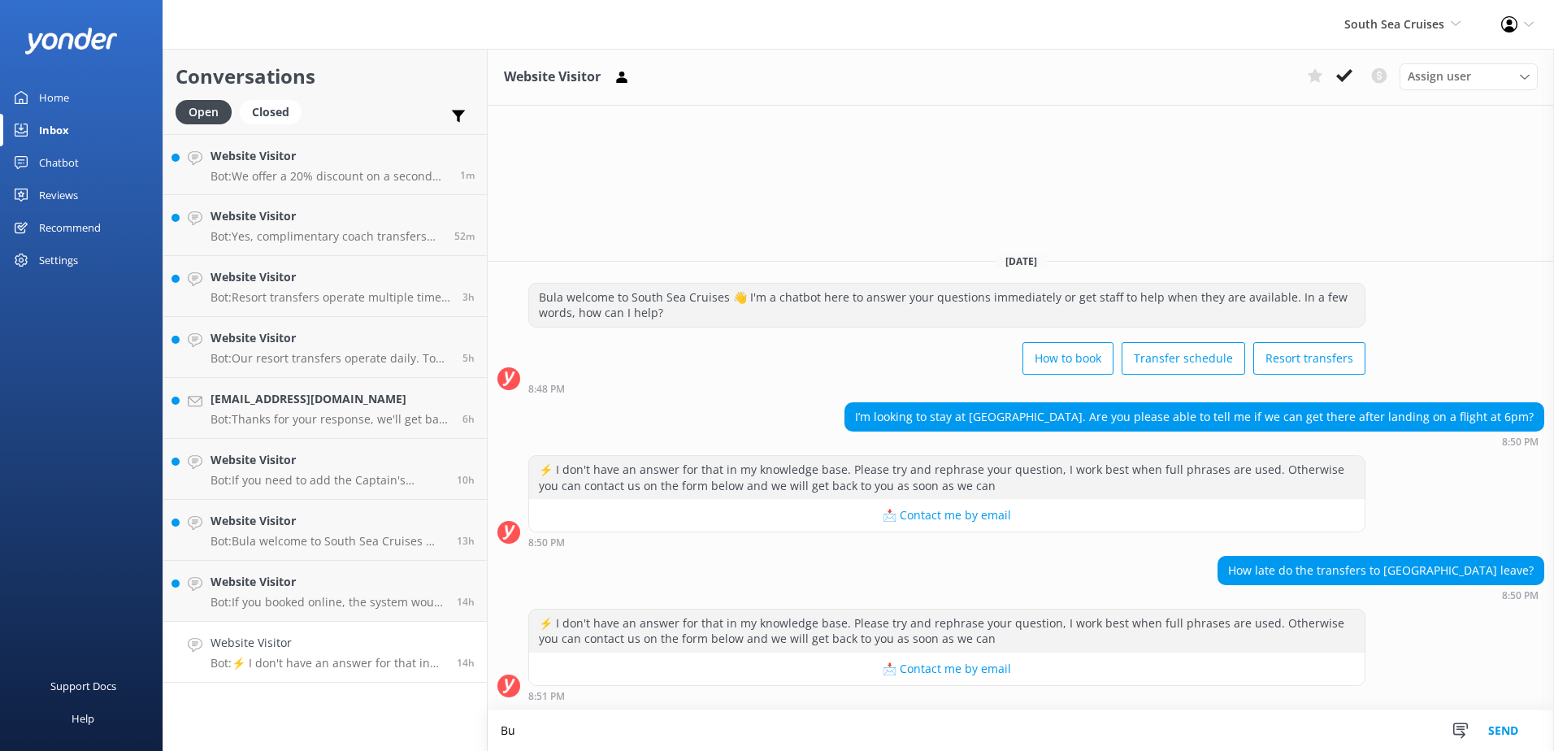
type textarea "B"
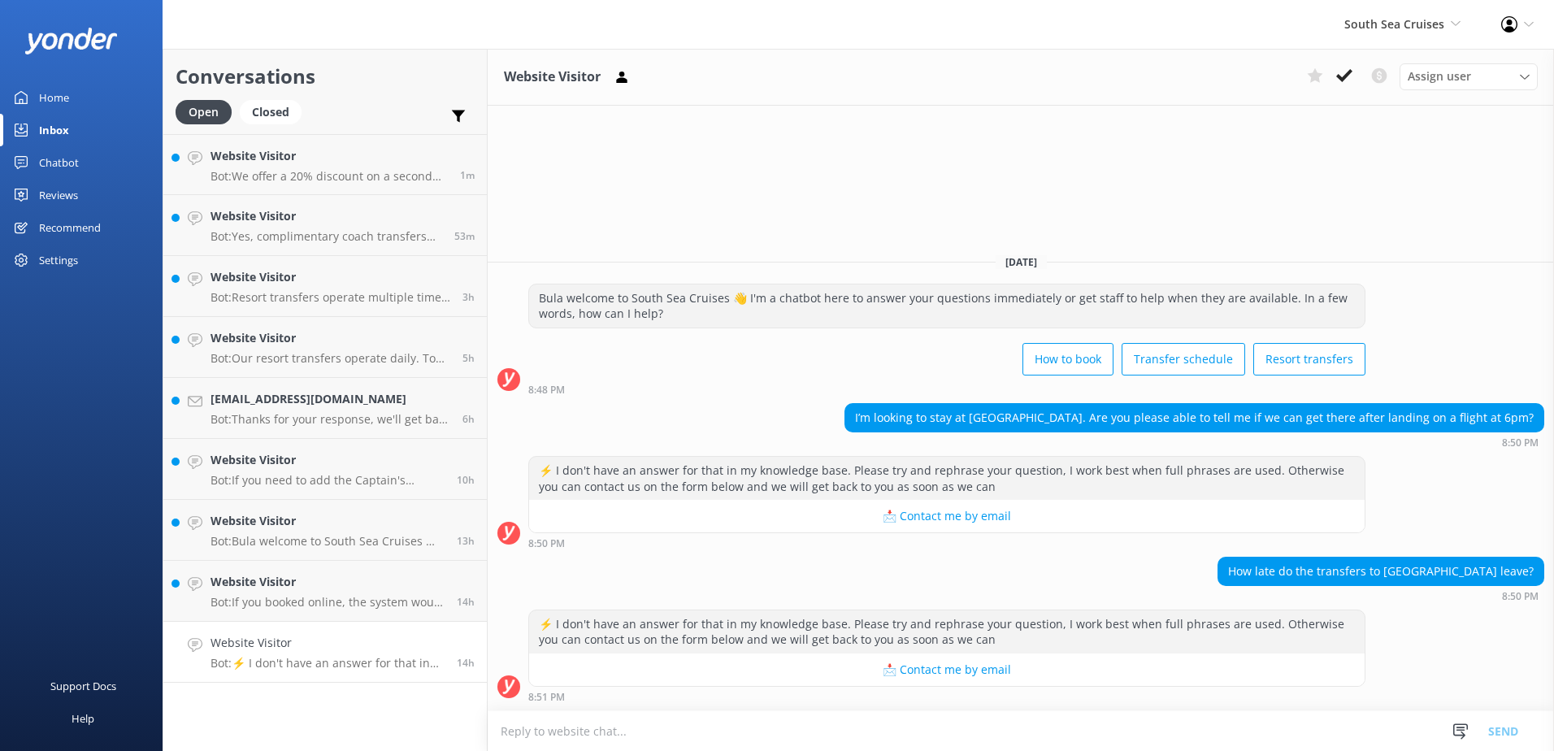
type textarea "P"
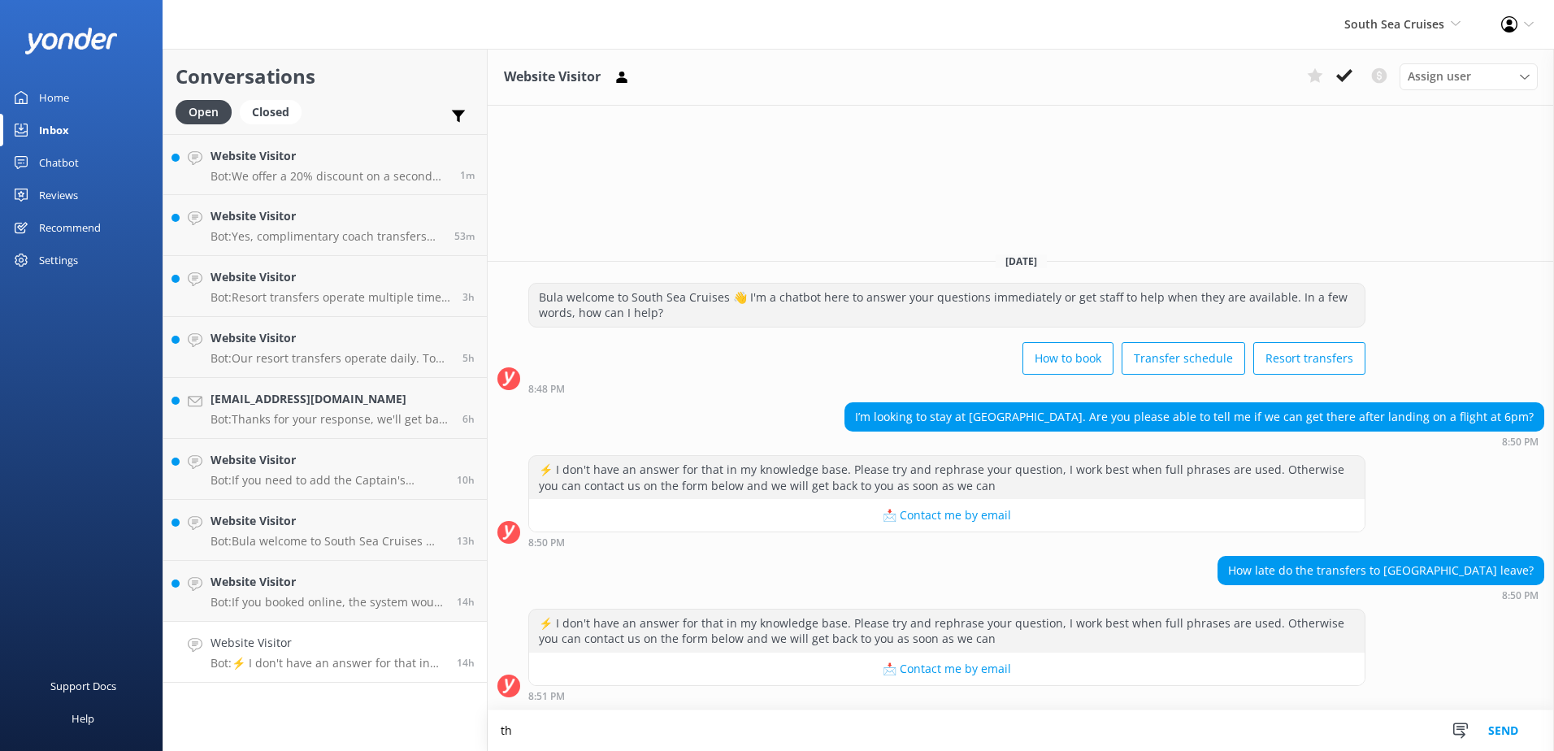
type textarea "t"
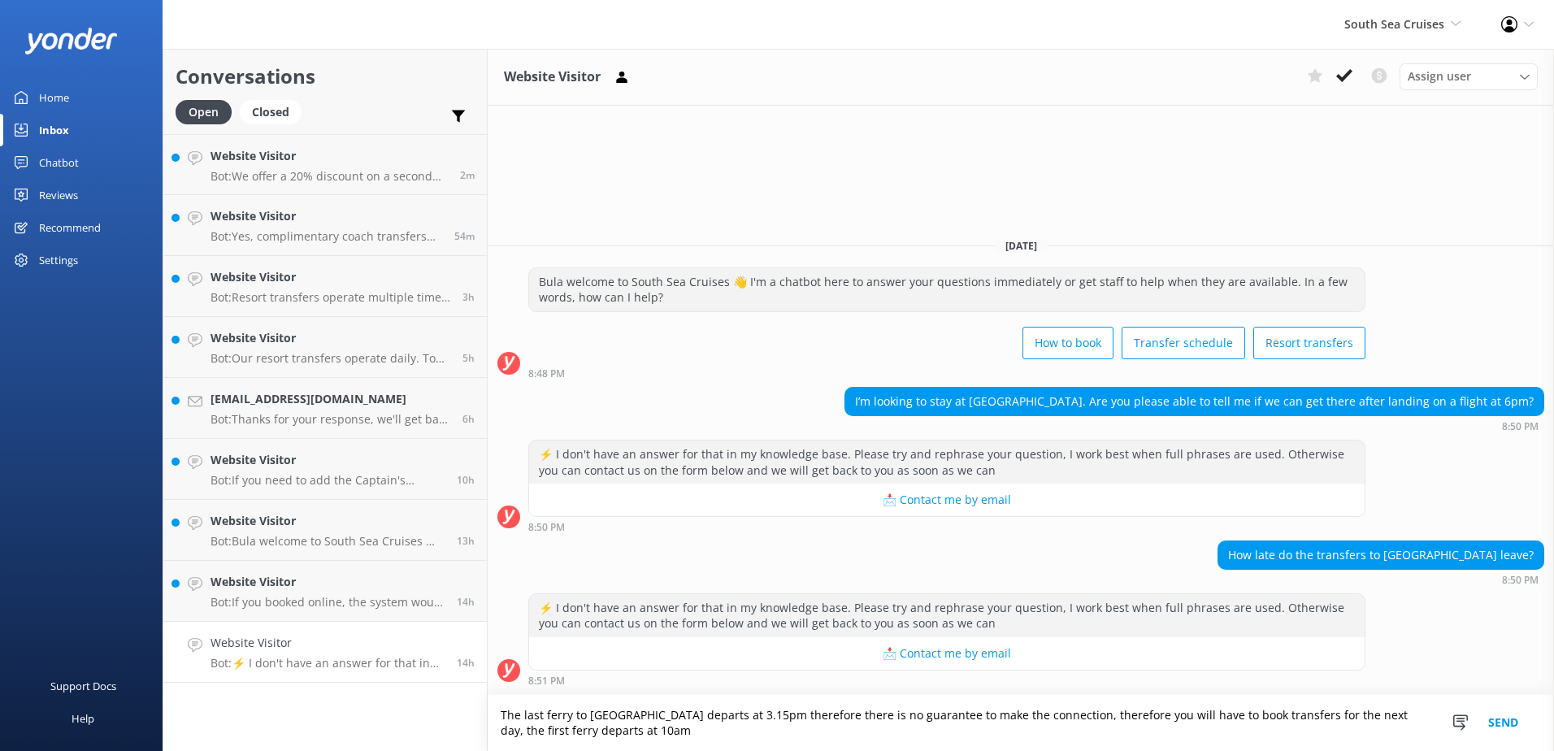
drag, startPoint x: 819, startPoint y: 713, endPoint x: 776, endPoint y: 716, distance: 42.4
click at [776, 716] on textarea "The last ferry to Treasure Island departs at 3.15pm therefore there is no guara…" at bounding box center [1021, 723] width 1066 height 56
click at [781, 714] on textarea "The last ferry to Treasure Island departs at 3.15pm te there is no guarantee to…" at bounding box center [1021, 723] width 1066 height 56
click at [677, 740] on textarea "The last ferry to Treasure Island departs at 3.15pm, there is no guarantee to m…" at bounding box center [1021, 723] width 1066 height 56
type textarea "The last ferry to Treasure Island departs at 3.15pm, there is no guarantee to m…"
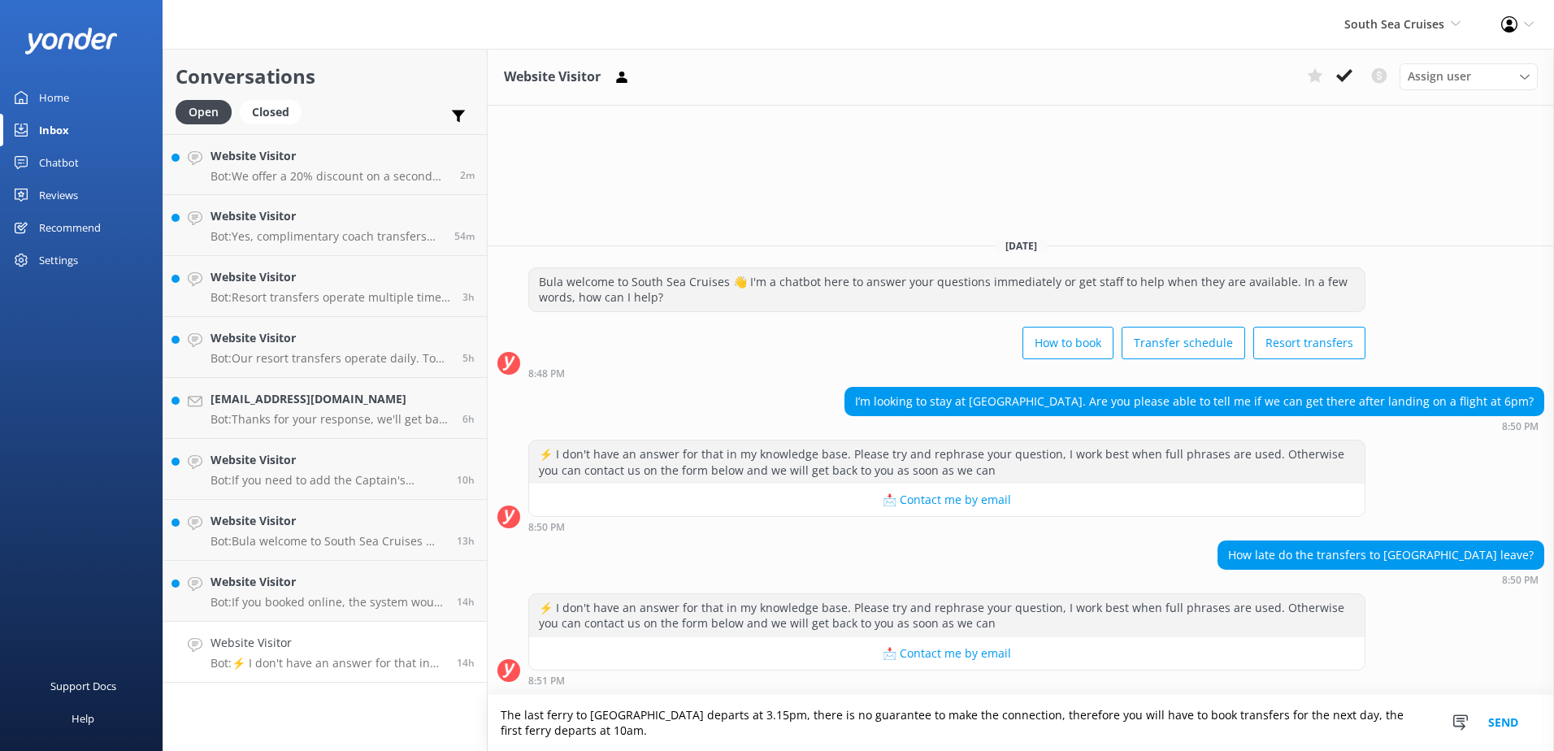
click at [1509, 711] on button "Send" at bounding box center [1503, 723] width 61 height 56
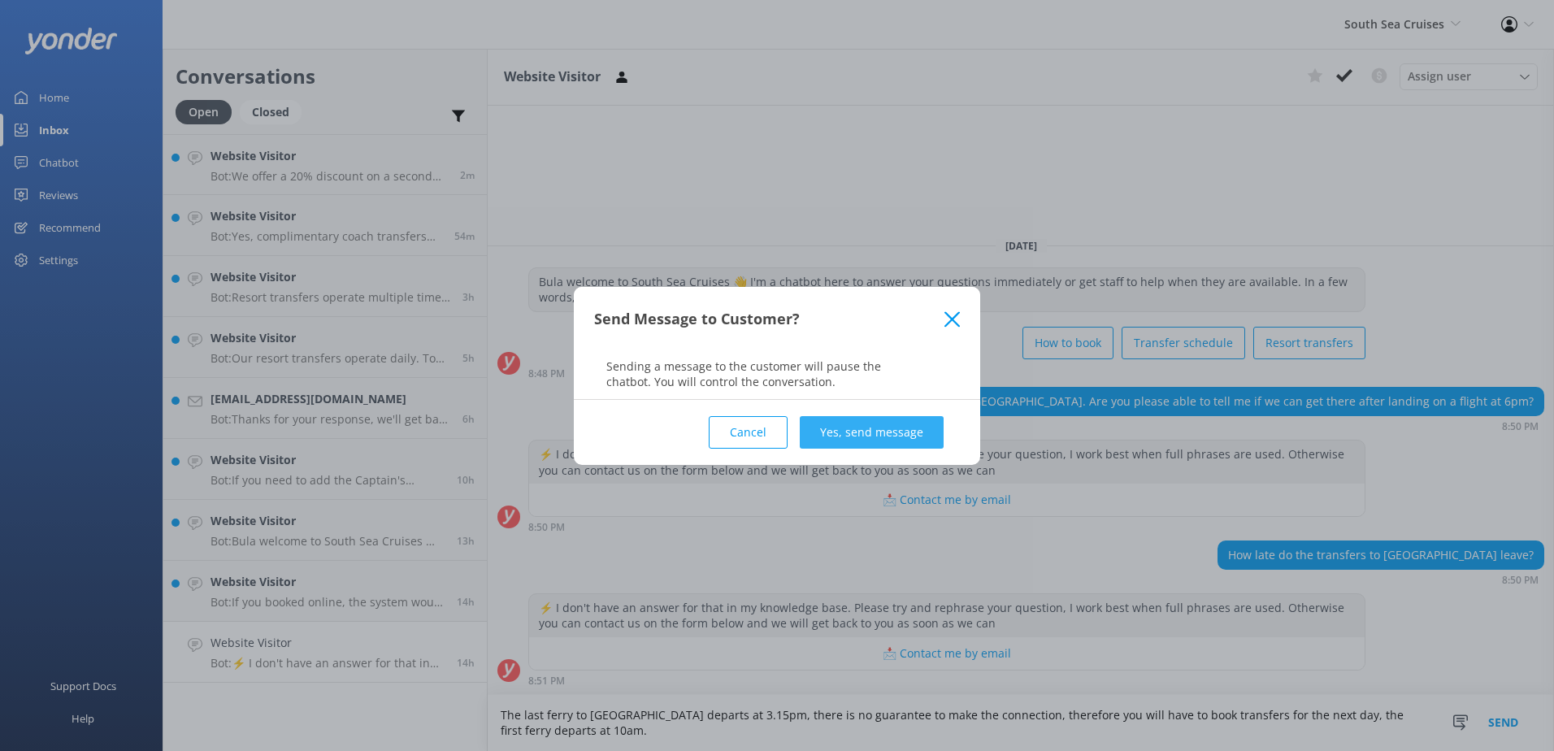
click at [845, 445] on button "Yes, send message" at bounding box center [872, 432] width 144 height 33
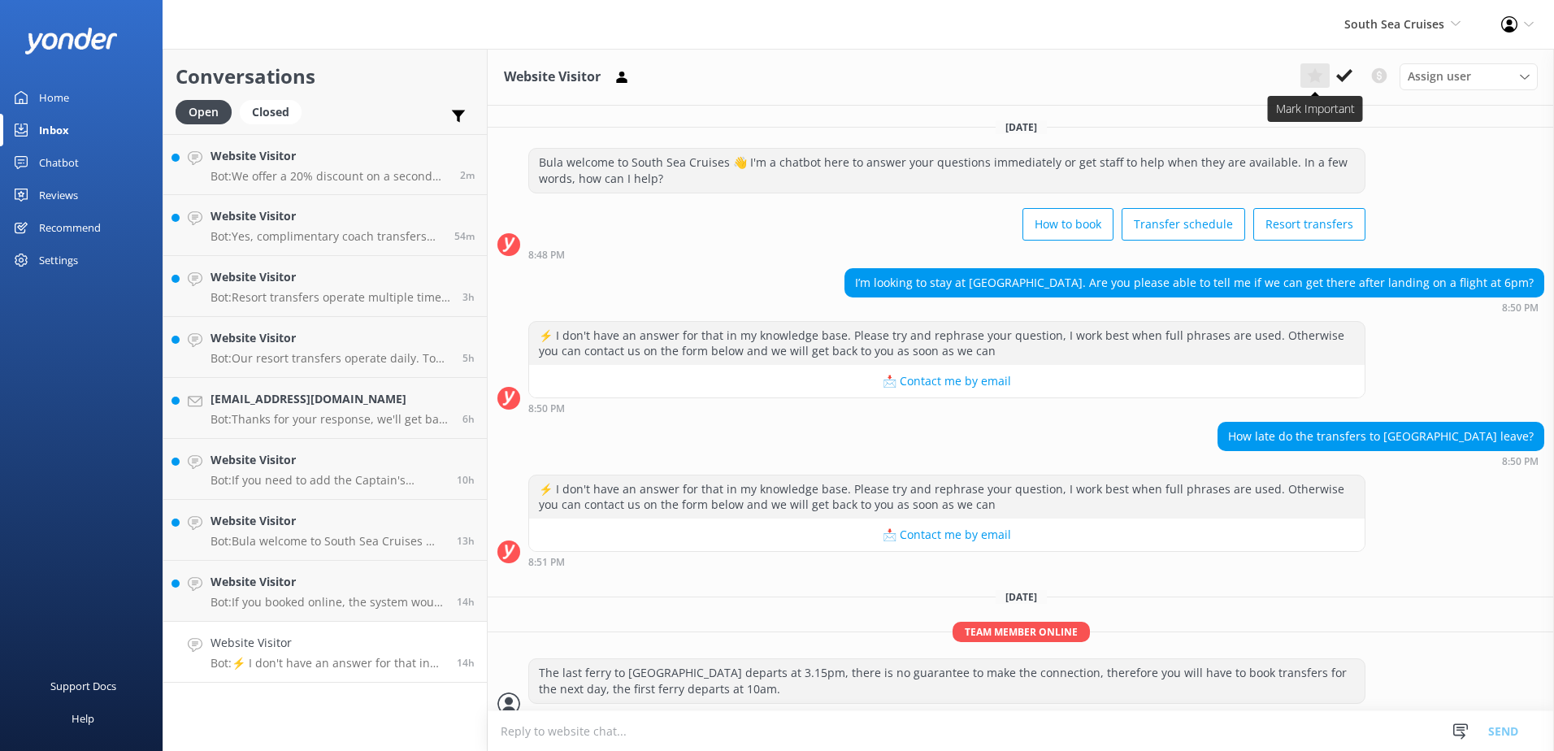
scroll to position [17, 0]
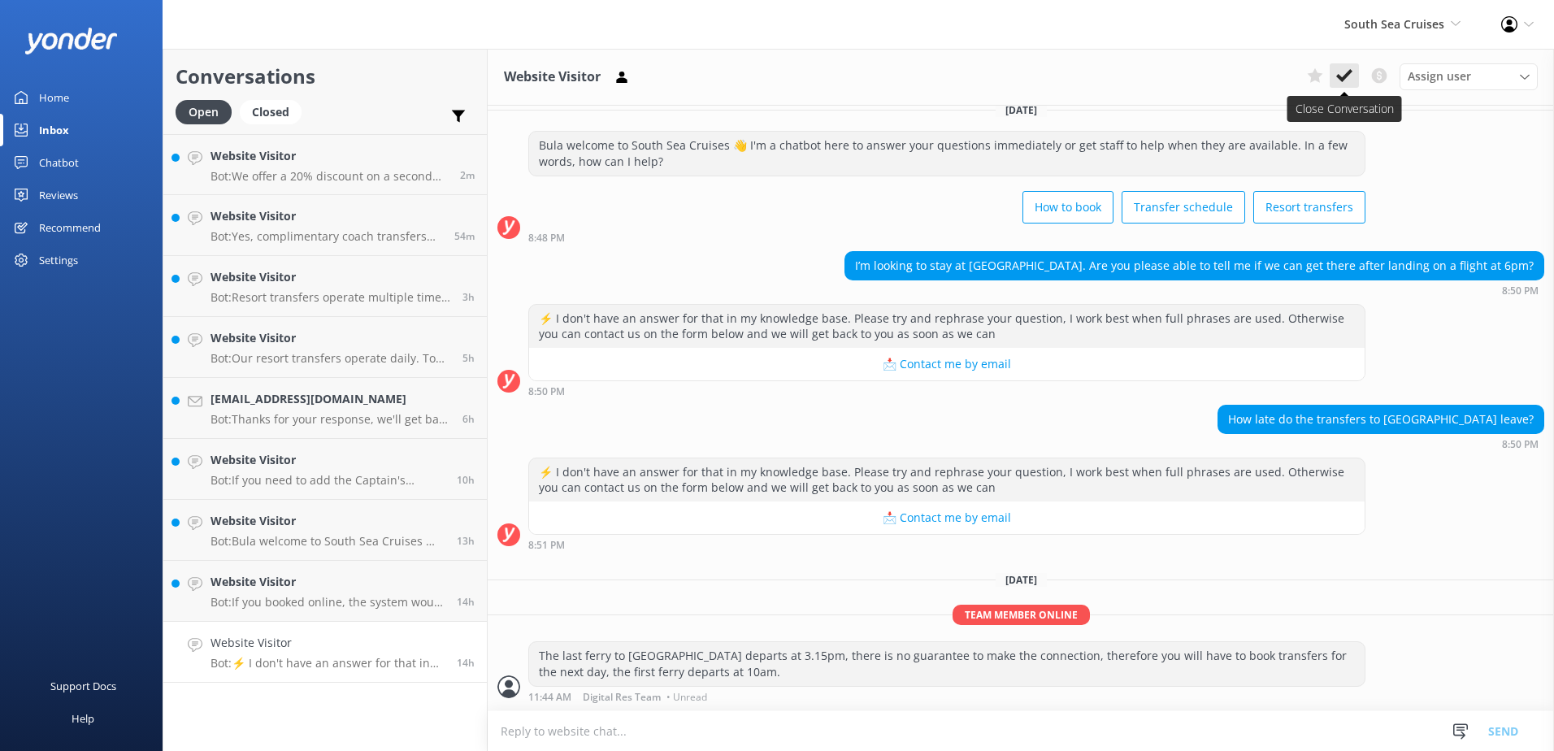
click at [1341, 80] on use at bounding box center [1344, 75] width 16 height 13
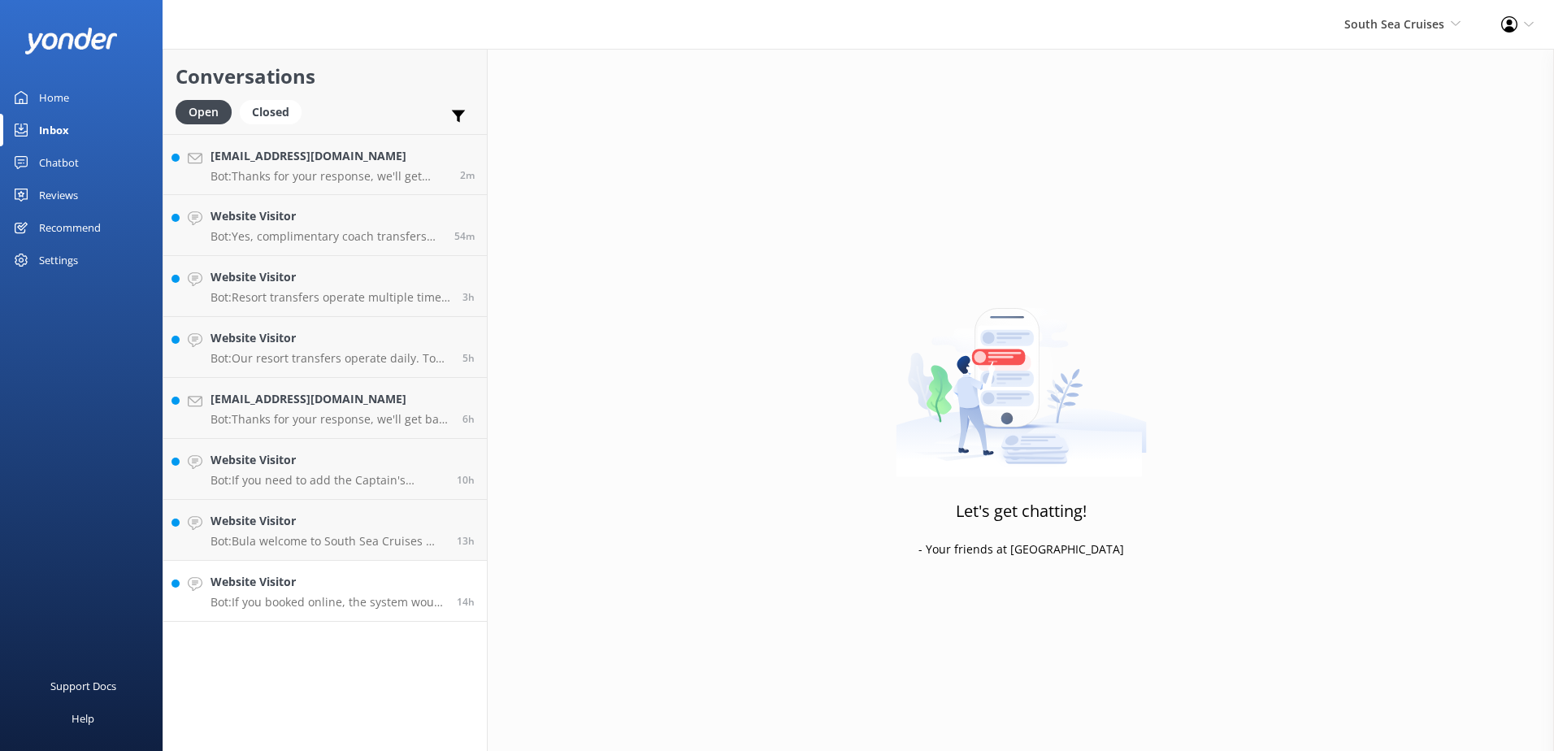
click at [307, 582] on h4 "Website Visitor" at bounding box center [328, 582] width 234 height 18
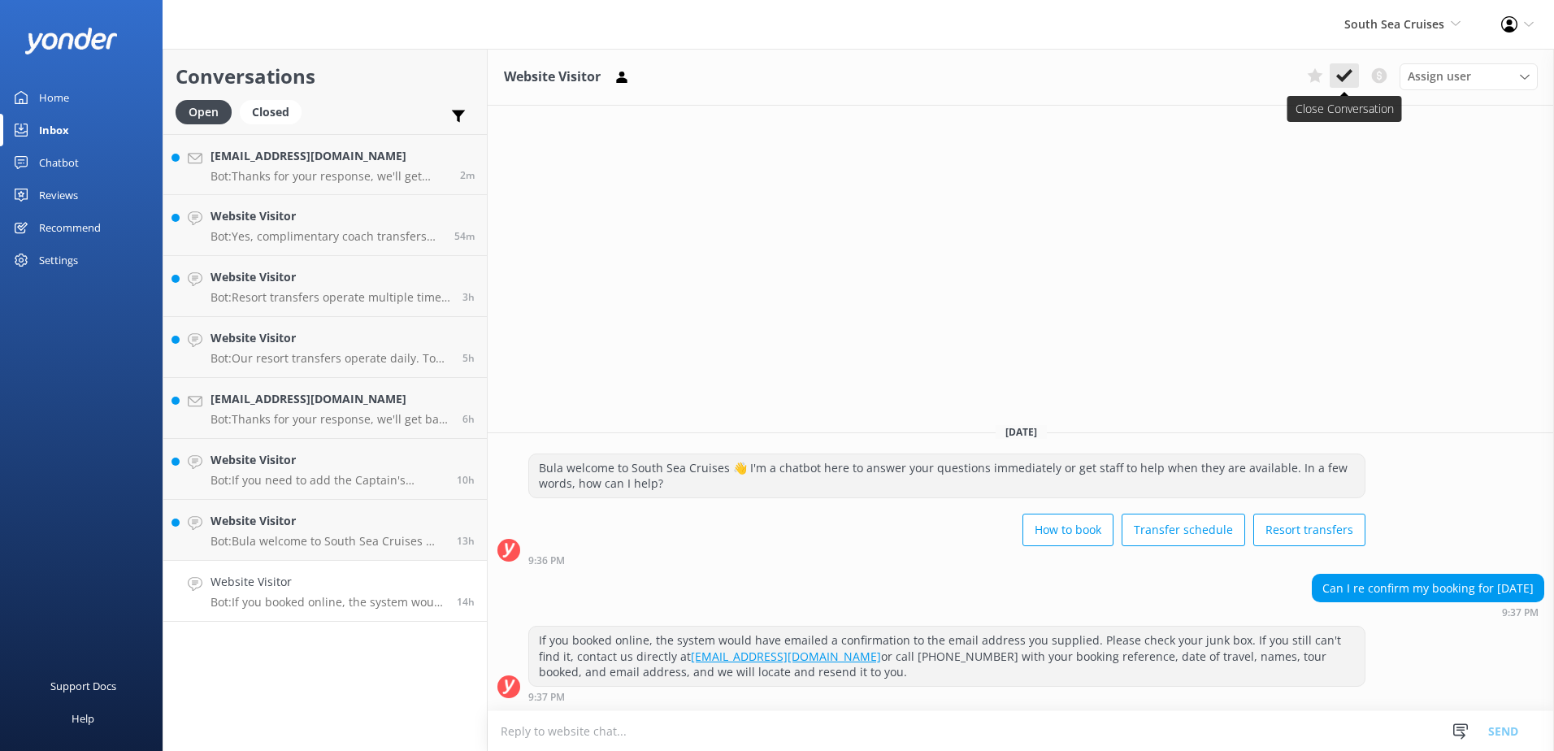
click at [1350, 67] on button at bounding box center [1344, 75] width 29 height 24
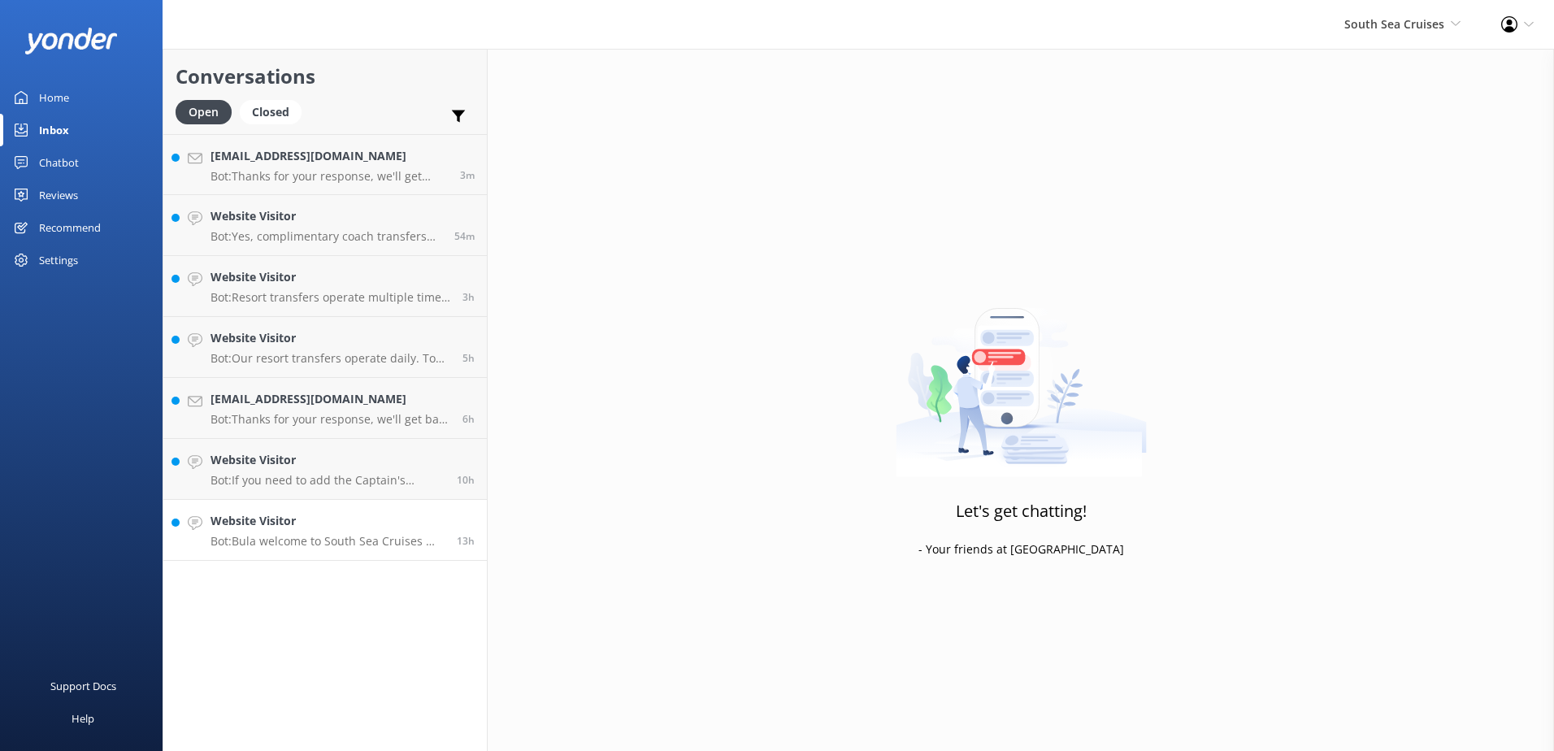
click at [357, 540] on p "Bot: Bula welcome to South Sea Cruises 👋 I'm a chatbot here to answer your ques…" at bounding box center [328, 541] width 234 height 15
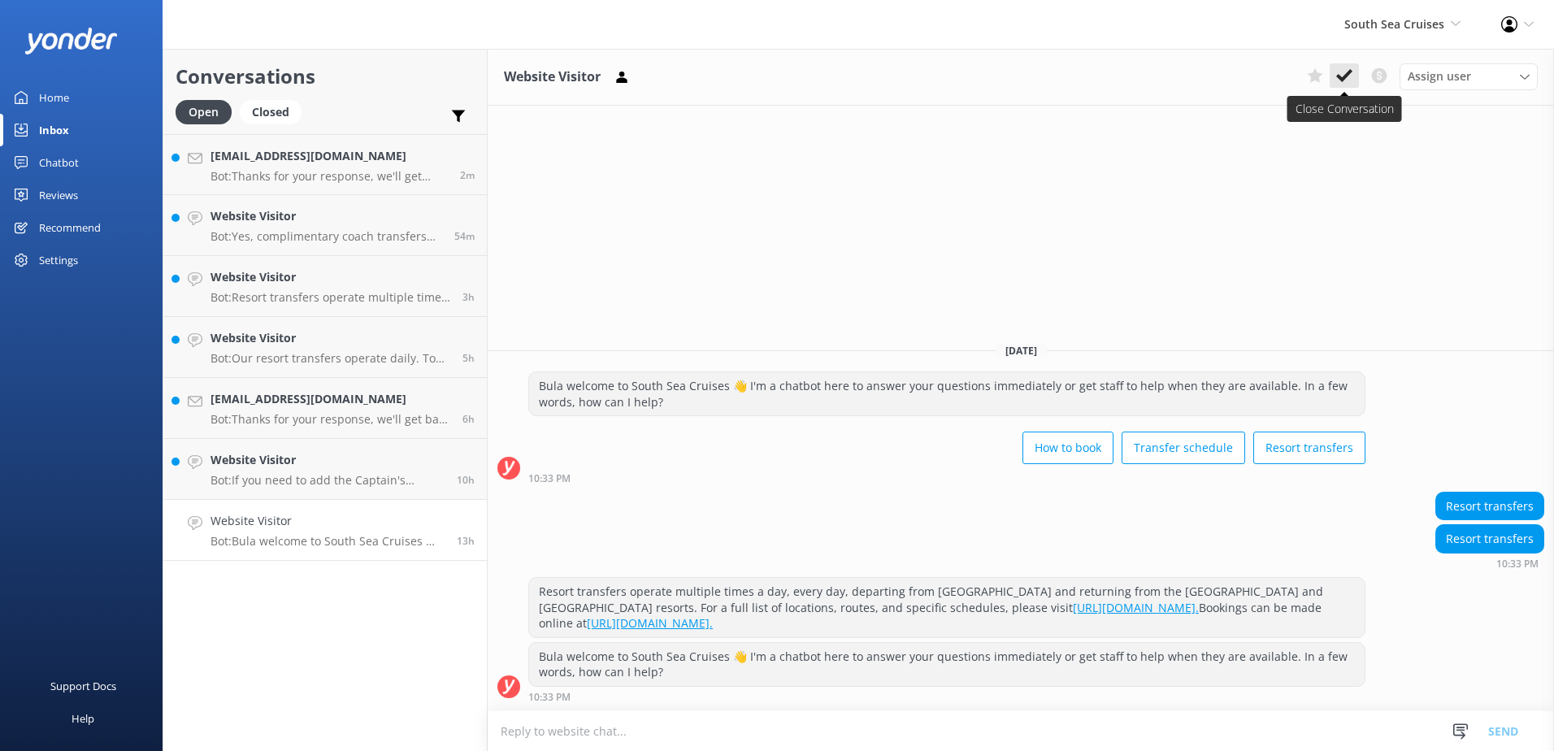
click at [1339, 82] on icon at bounding box center [1344, 75] width 16 height 16
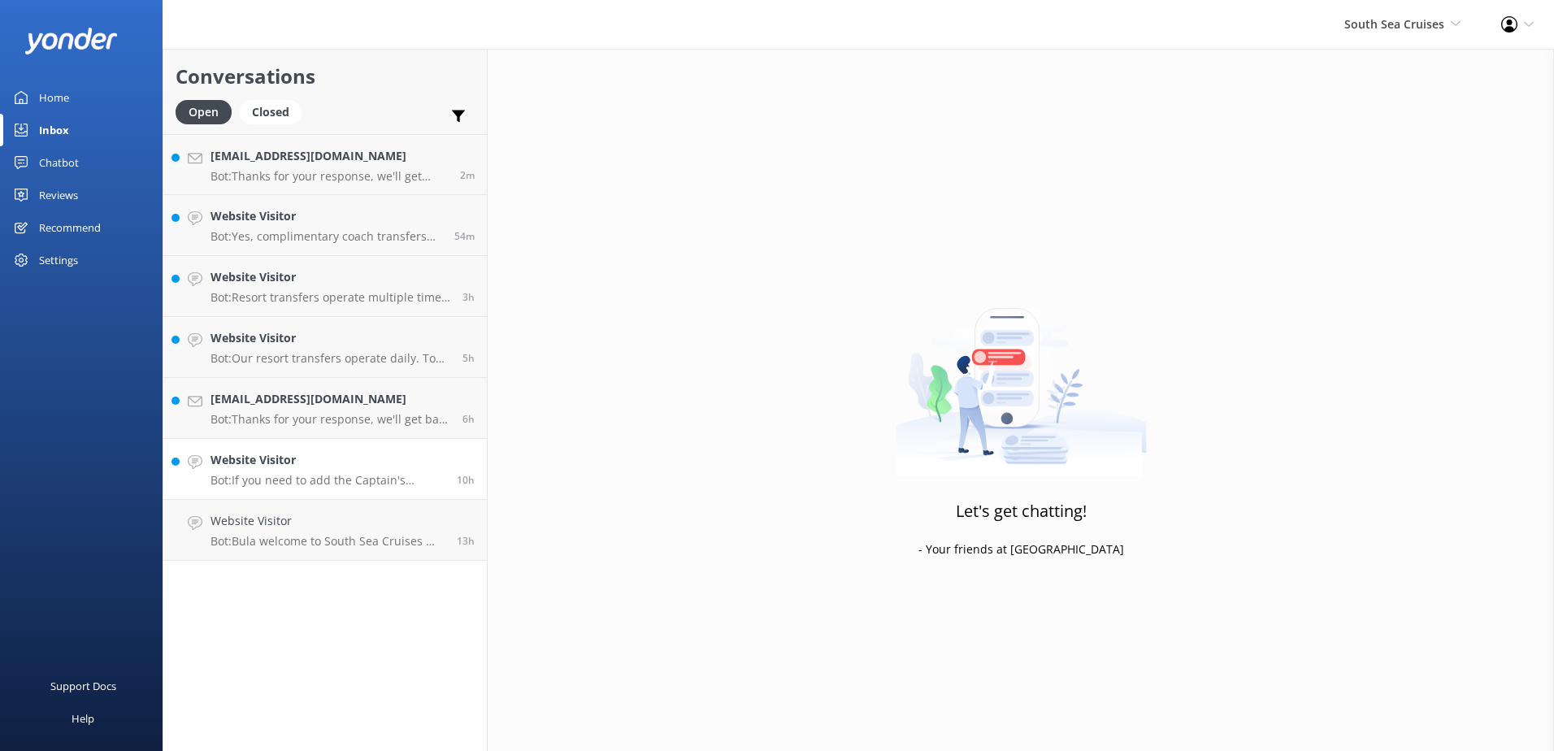
click at [406, 487] on p "Bot: If you need to add the Captain's Lounge to your existing booking, please c…" at bounding box center [328, 480] width 234 height 15
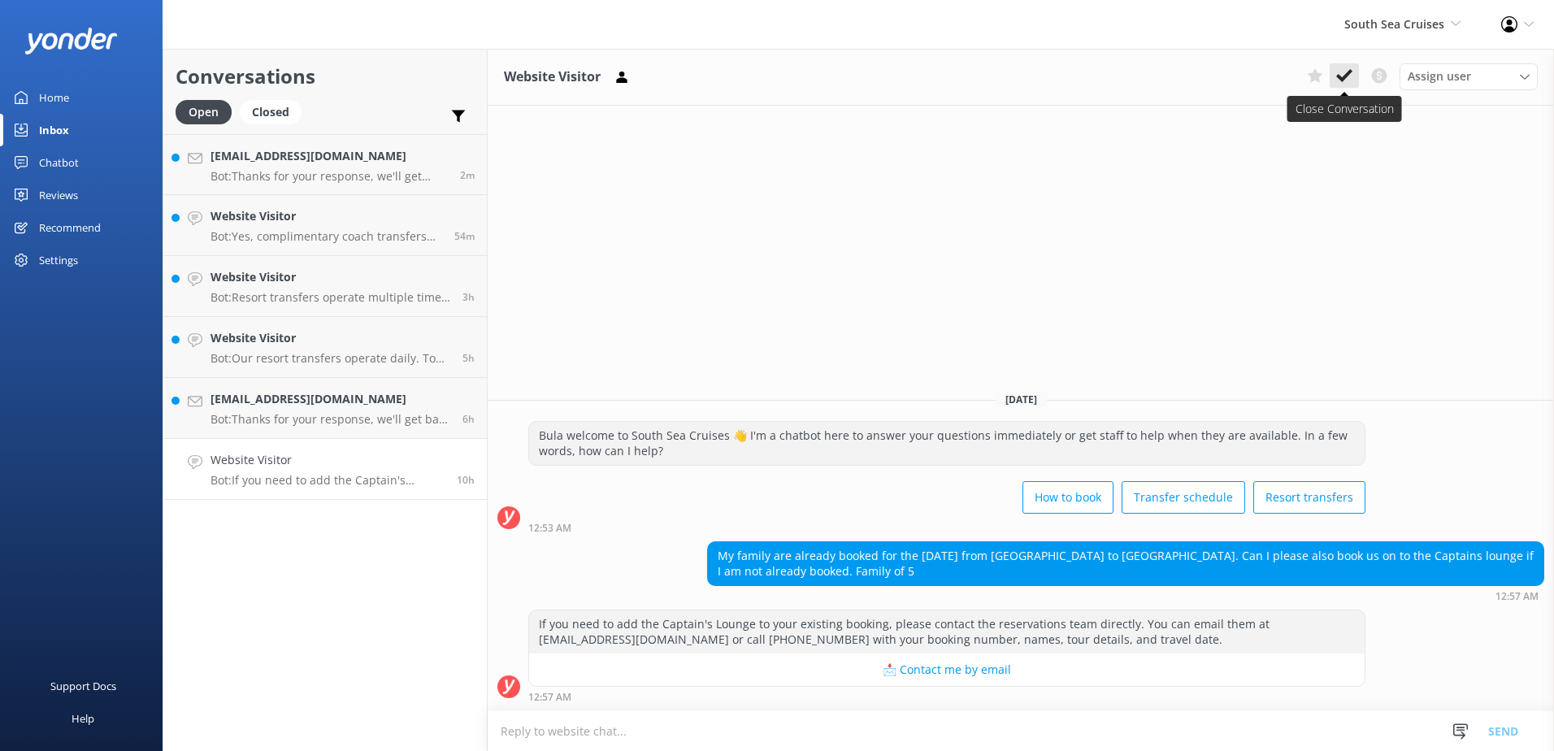
click at [1350, 75] on icon at bounding box center [1344, 75] width 16 height 16
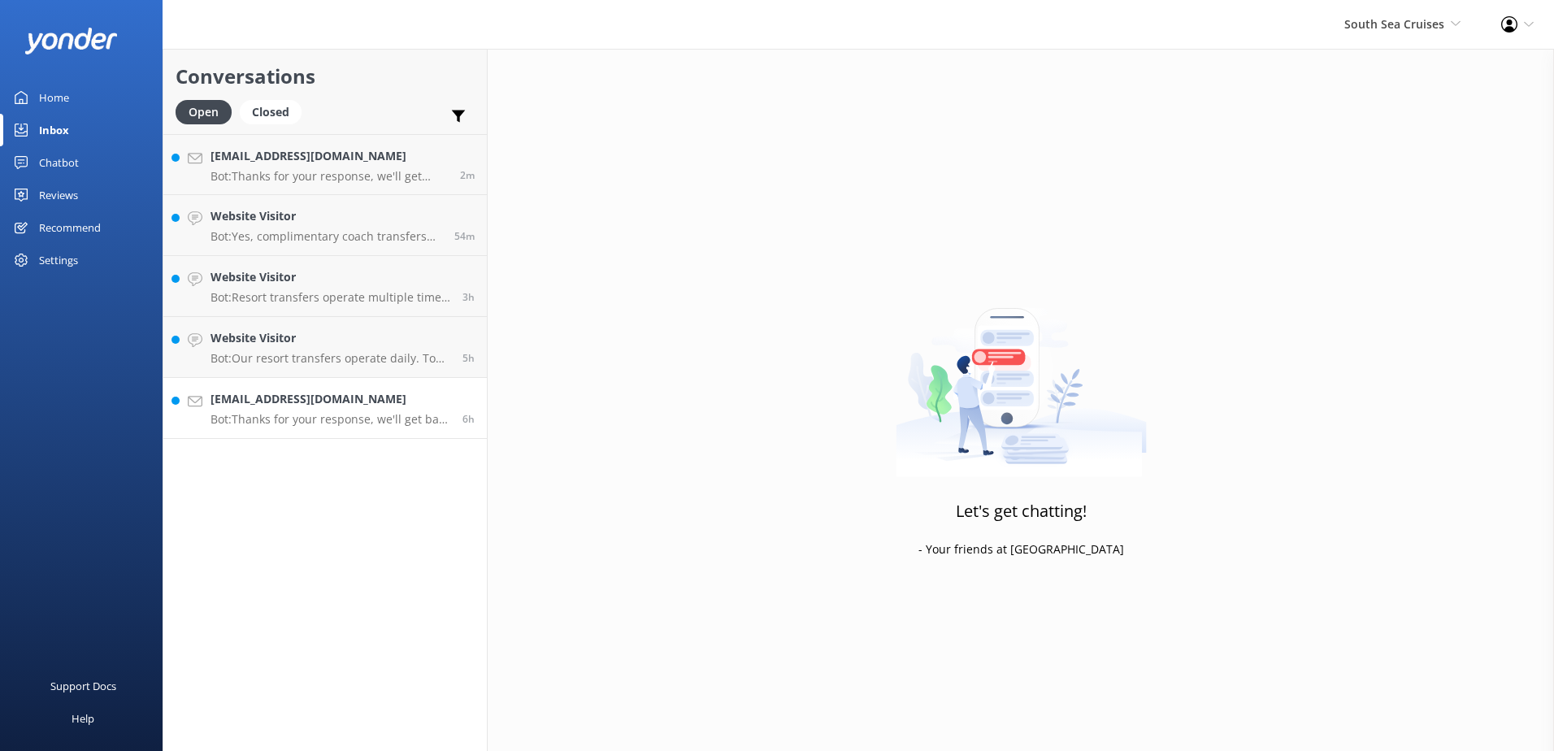
click at [400, 408] on h4 "[EMAIL_ADDRESS][DOMAIN_NAME]" at bounding box center [331, 399] width 240 height 18
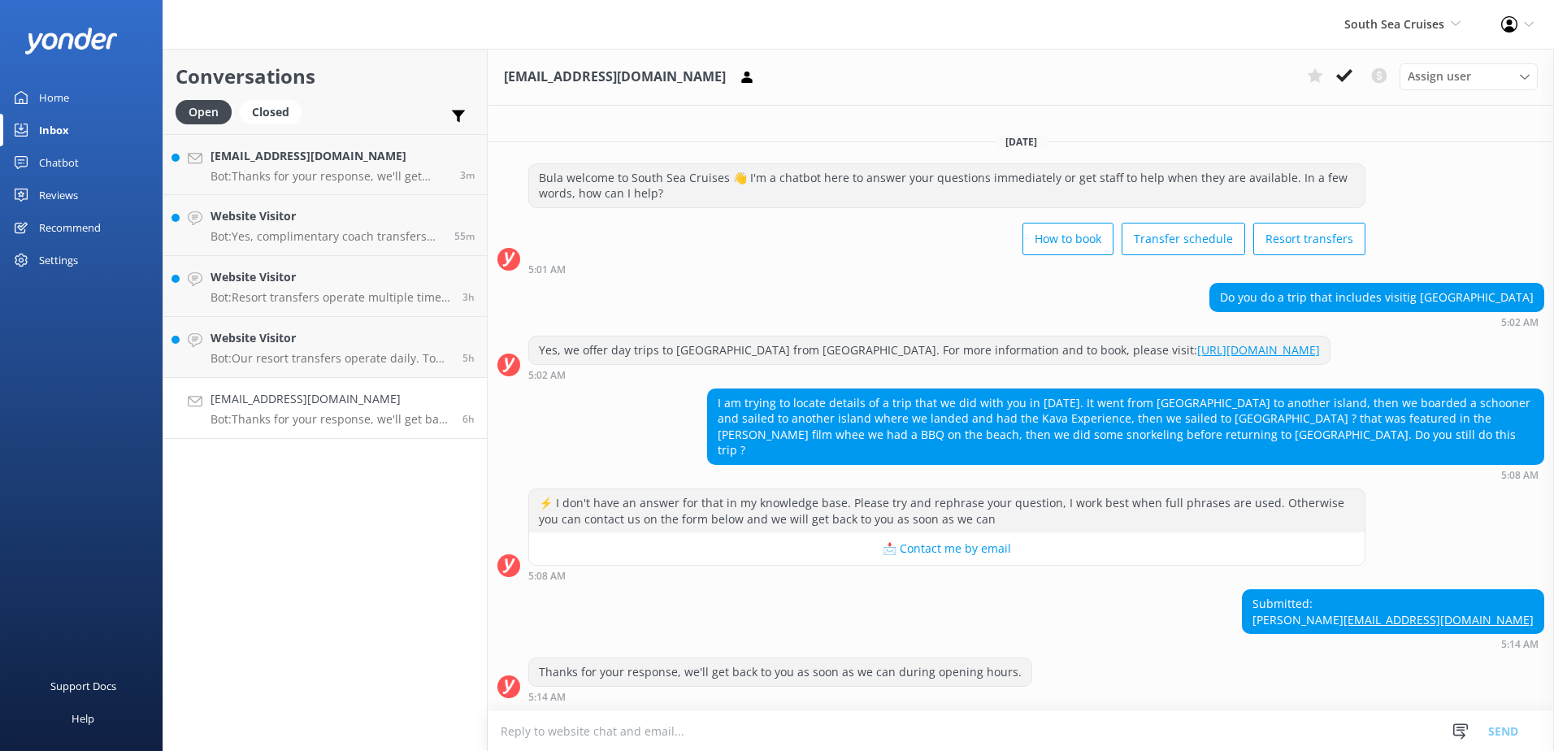
click at [847, 714] on textarea at bounding box center [1021, 731] width 1066 height 40
click at [806, 736] on textarea at bounding box center [1021, 731] width 1066 height 40
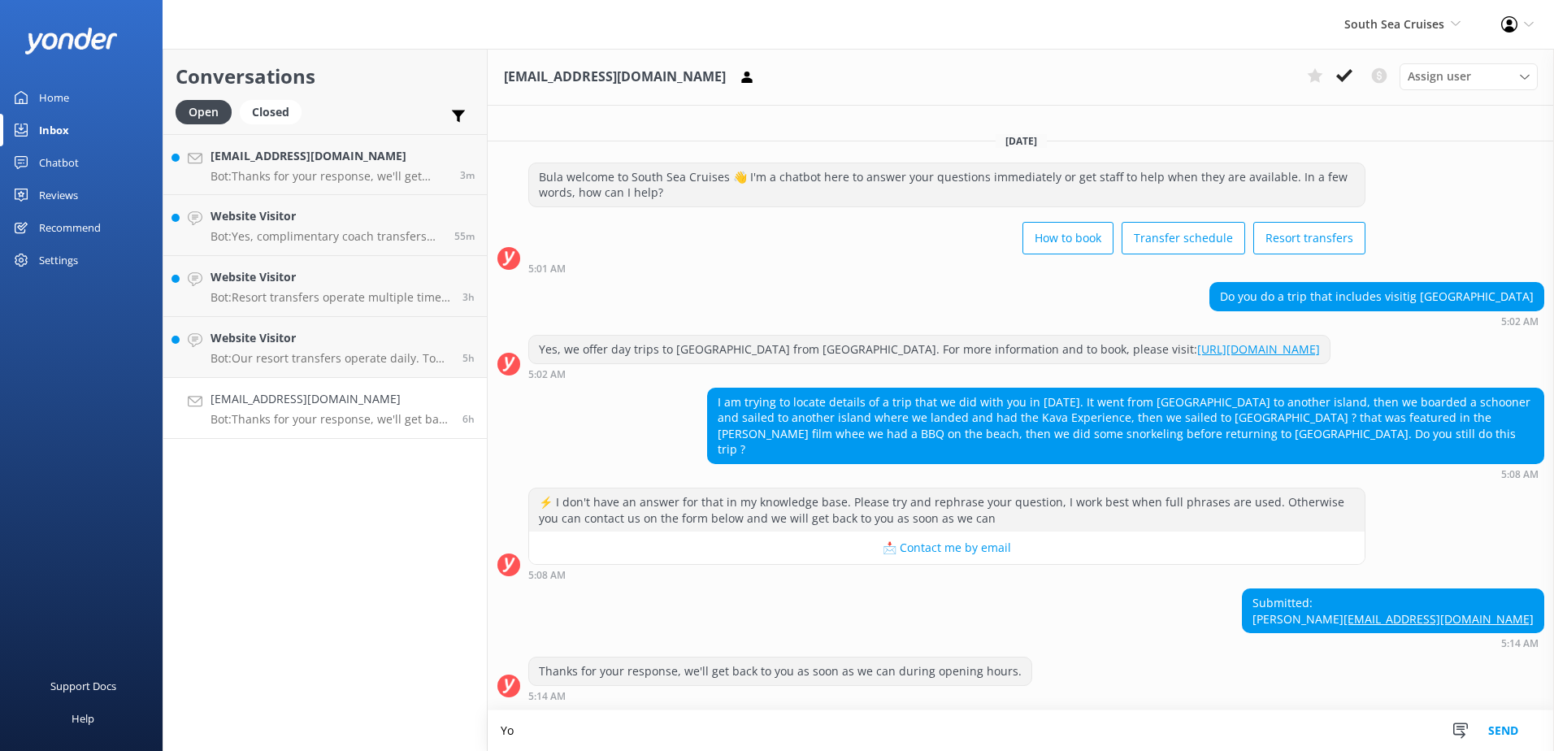
scroll to position [2, 0]
paste textarea "cruisecentre@bluelagooncruises.com"
click at [1176, 728] on textarea "You are most likely referring to blue lagoon cruises, please email our team on …" at bounding box center [1021, 730] width 1066 height 41
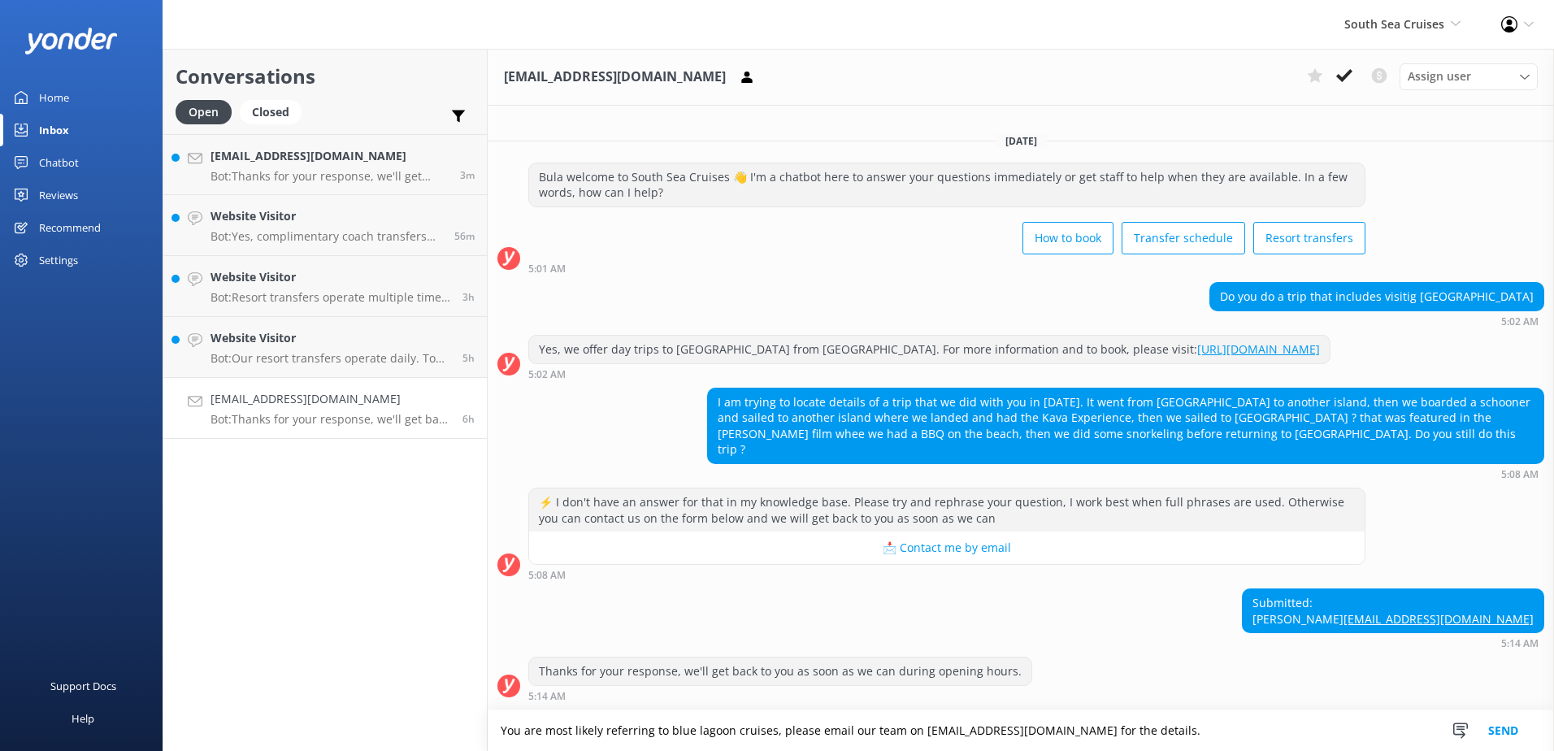
type textarea "You are most likely referring to blue lagoon cruises, please email our team on …"
click at [1516, 729] on button "Send" at bounding box center [1503, 730] width 61 height 41
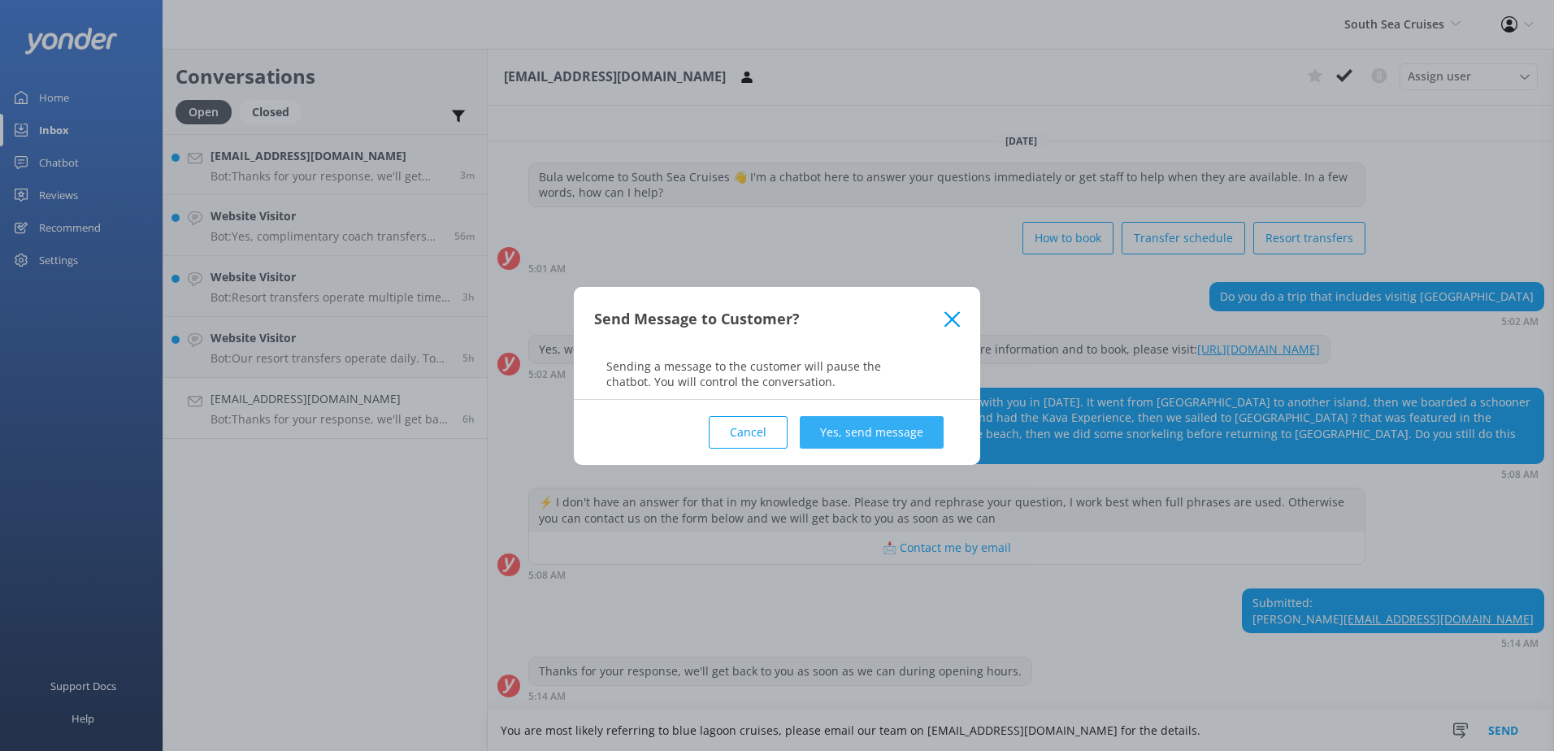
click at [901, 429] on button "Yes, send message" at bounding box center [872, 432] width 144 height 33
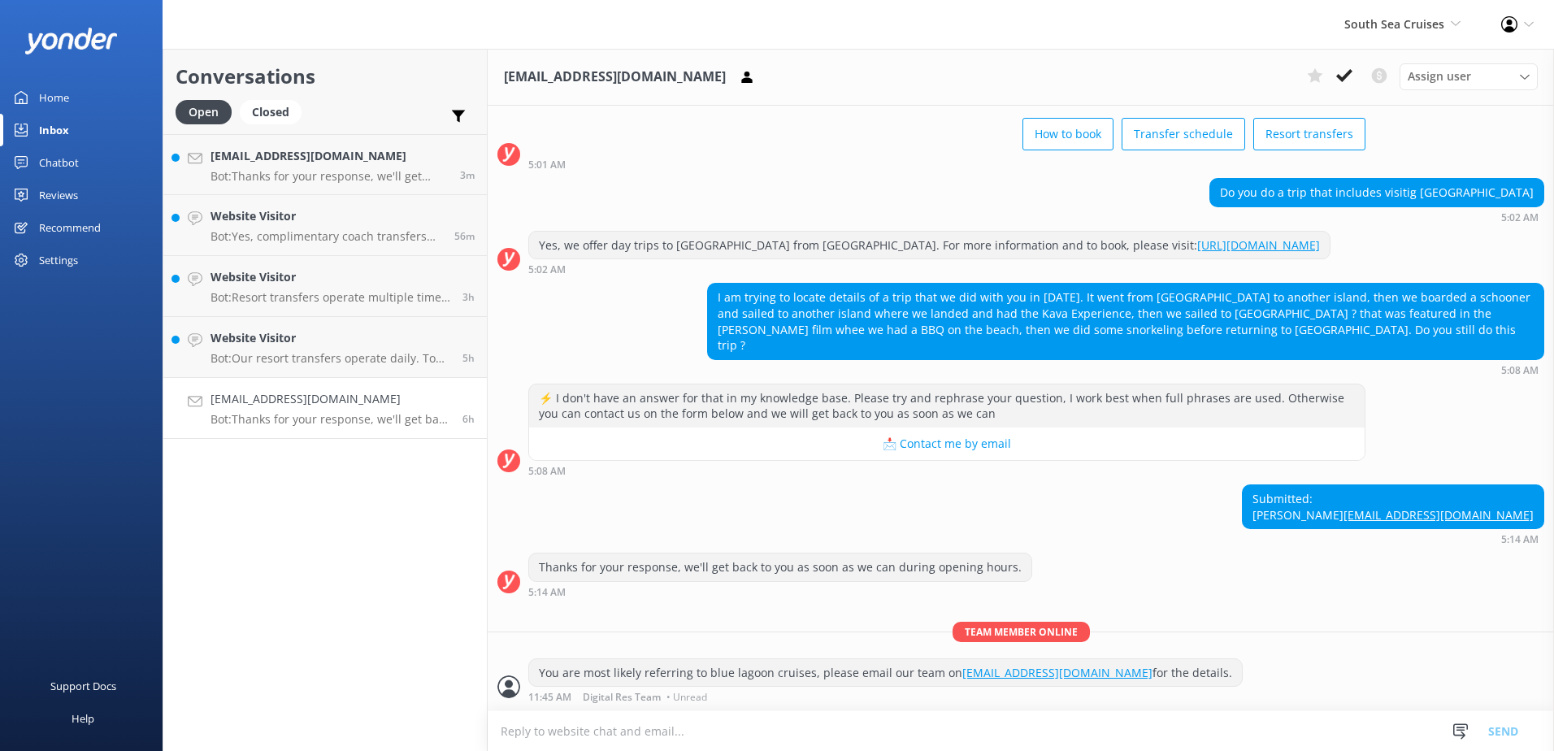
scroll to position [106, 0]
click at [1350, 70] on use at bounding box center [1344, 75] width 16 height 13
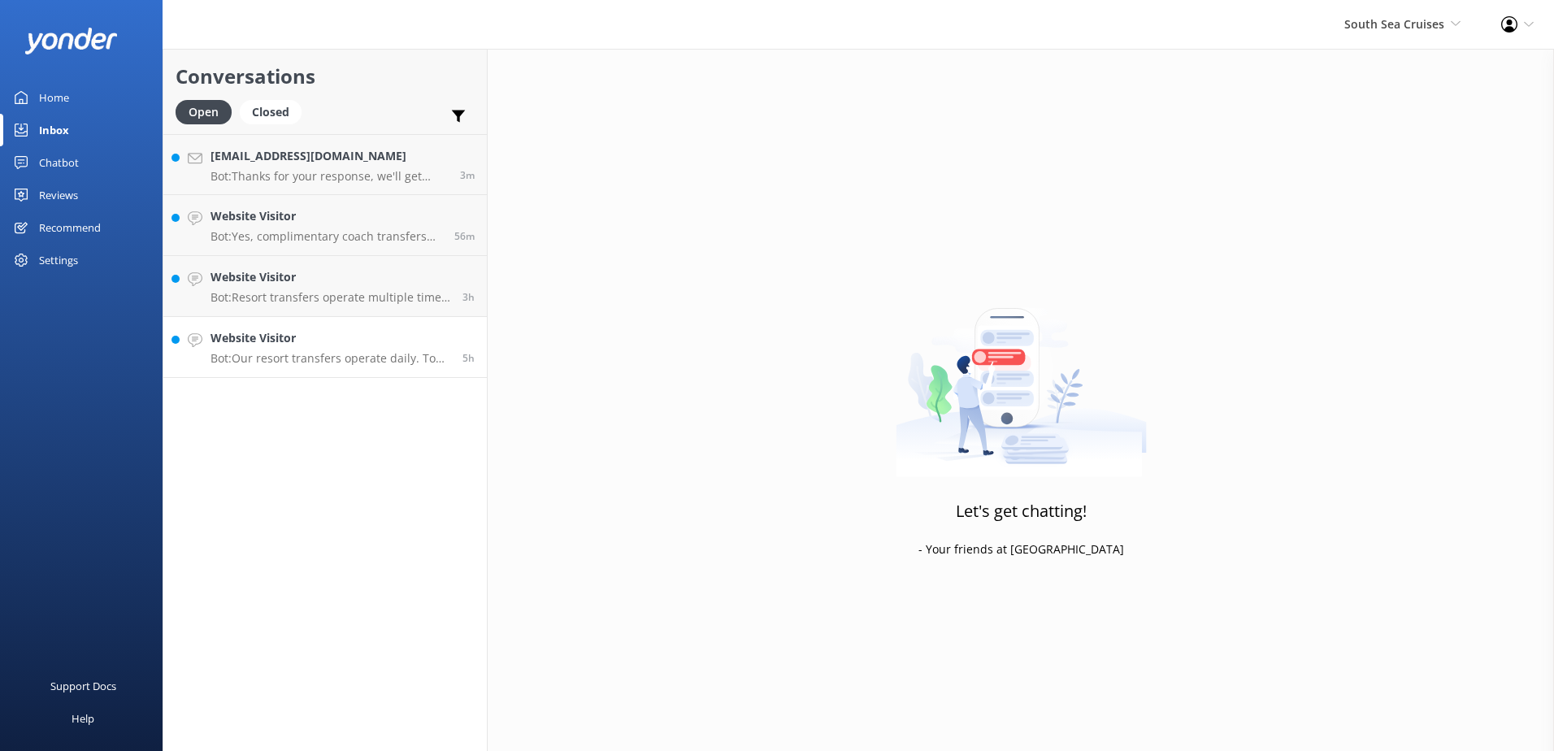
click at [352, 361] on p "Bot: Our resort transfers operate daily. To view the resort transfer schedule, …" at bounding box center [331, 358] width 240 height 15
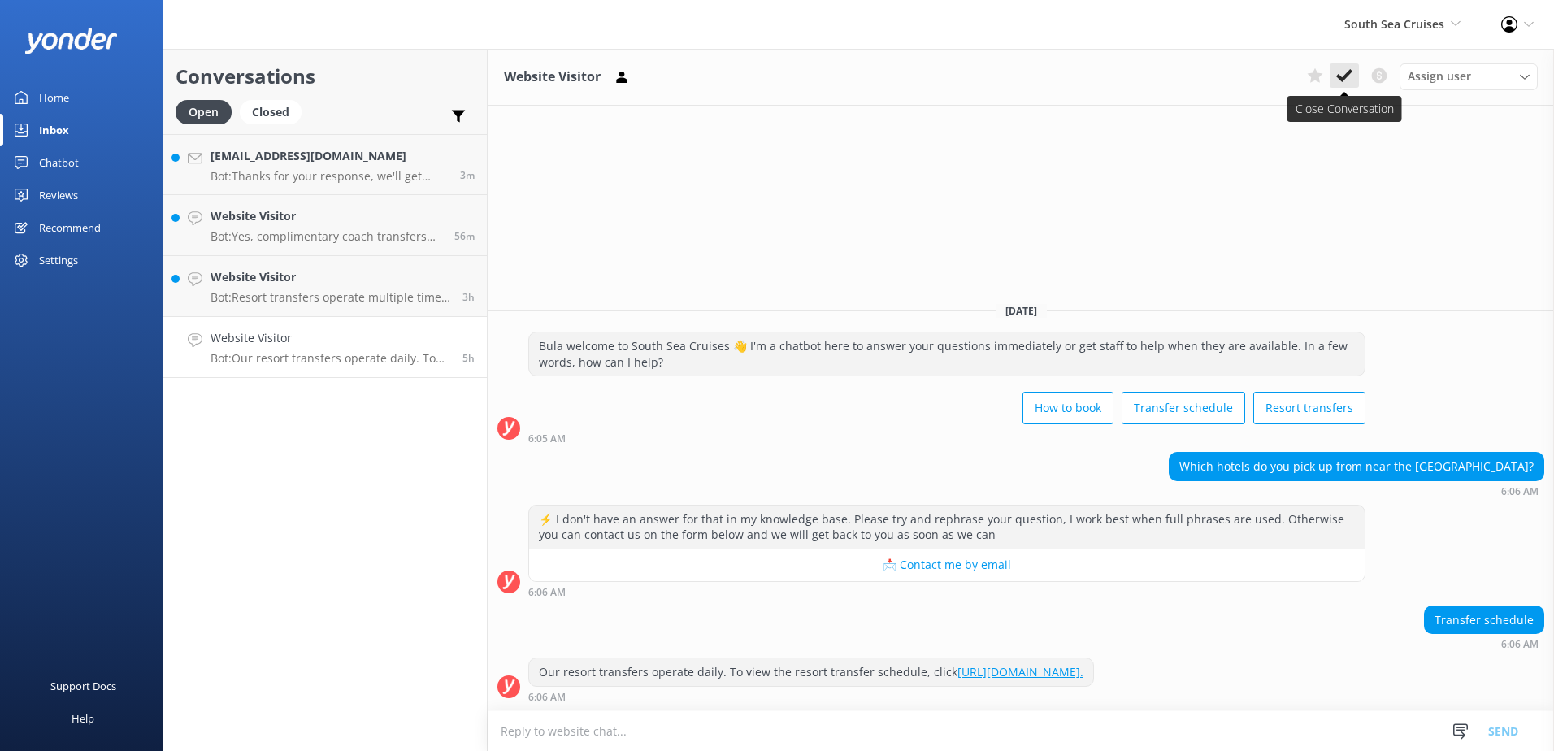
click at [1352, 84] on icon at bounding box center [1344, 75] width 16 height 16
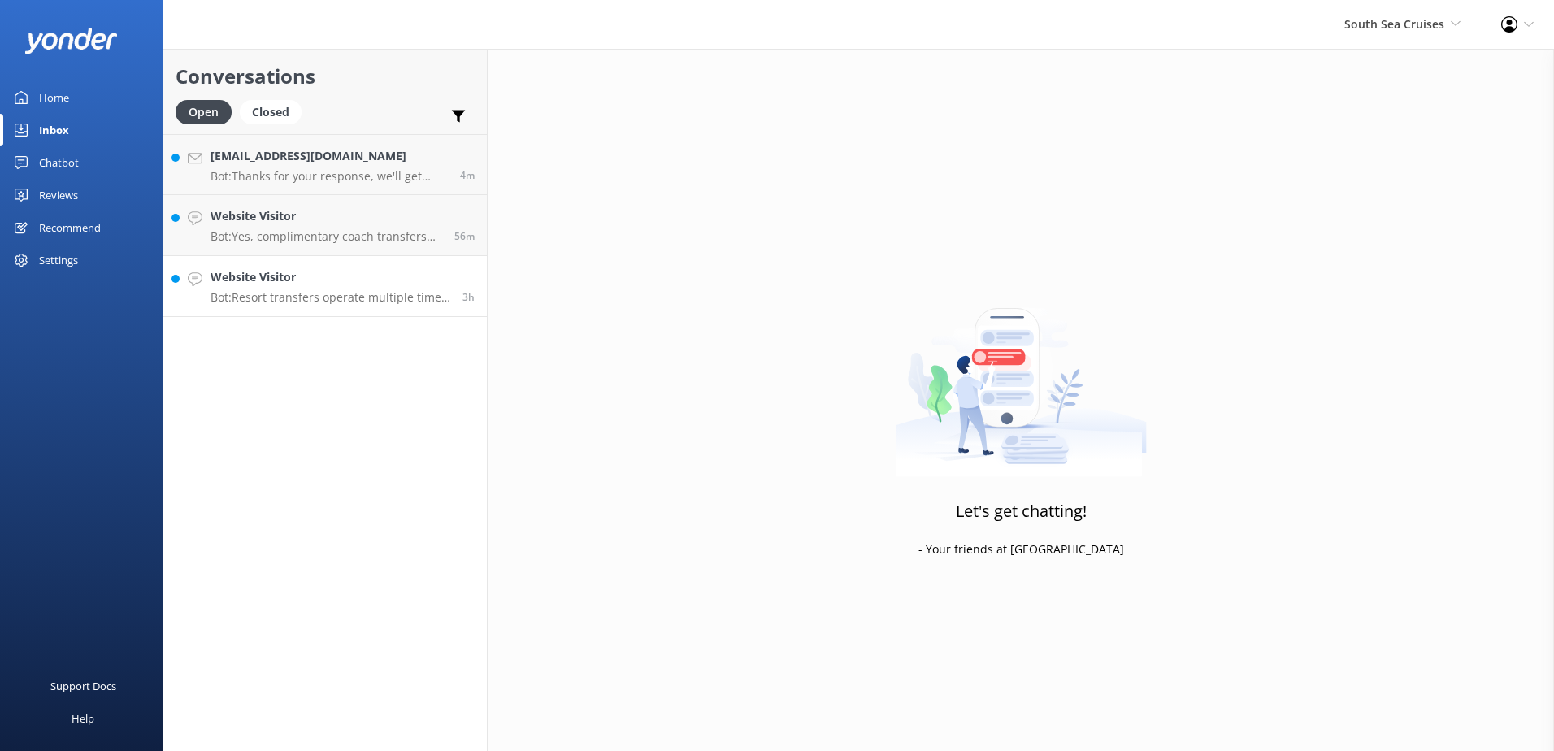
click at [458, 292] on div "3h" at bounding box center [462, 286] width 24 height 36
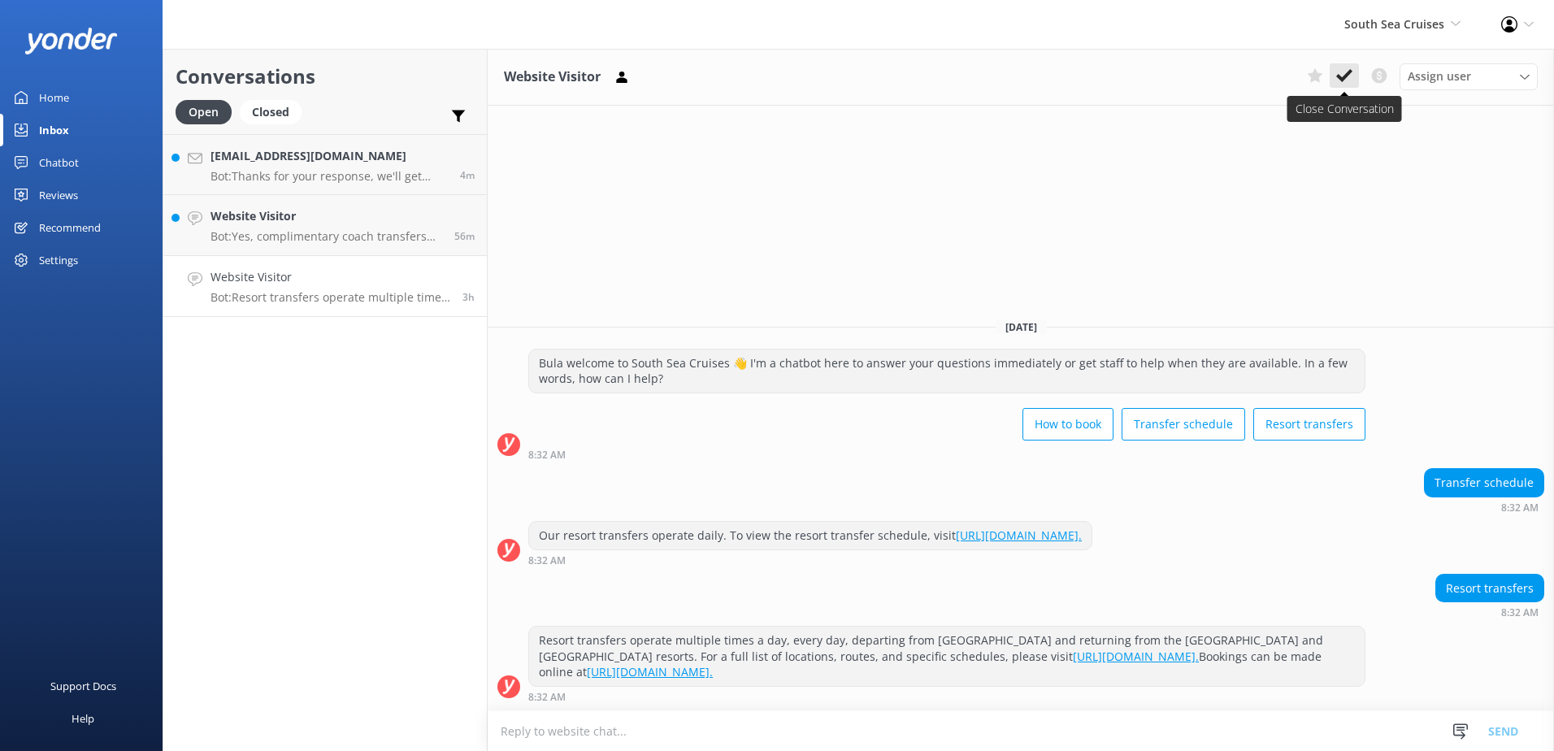
click at [1351, 70] on icon at bounding box center [1344, 75] width 16 height 16
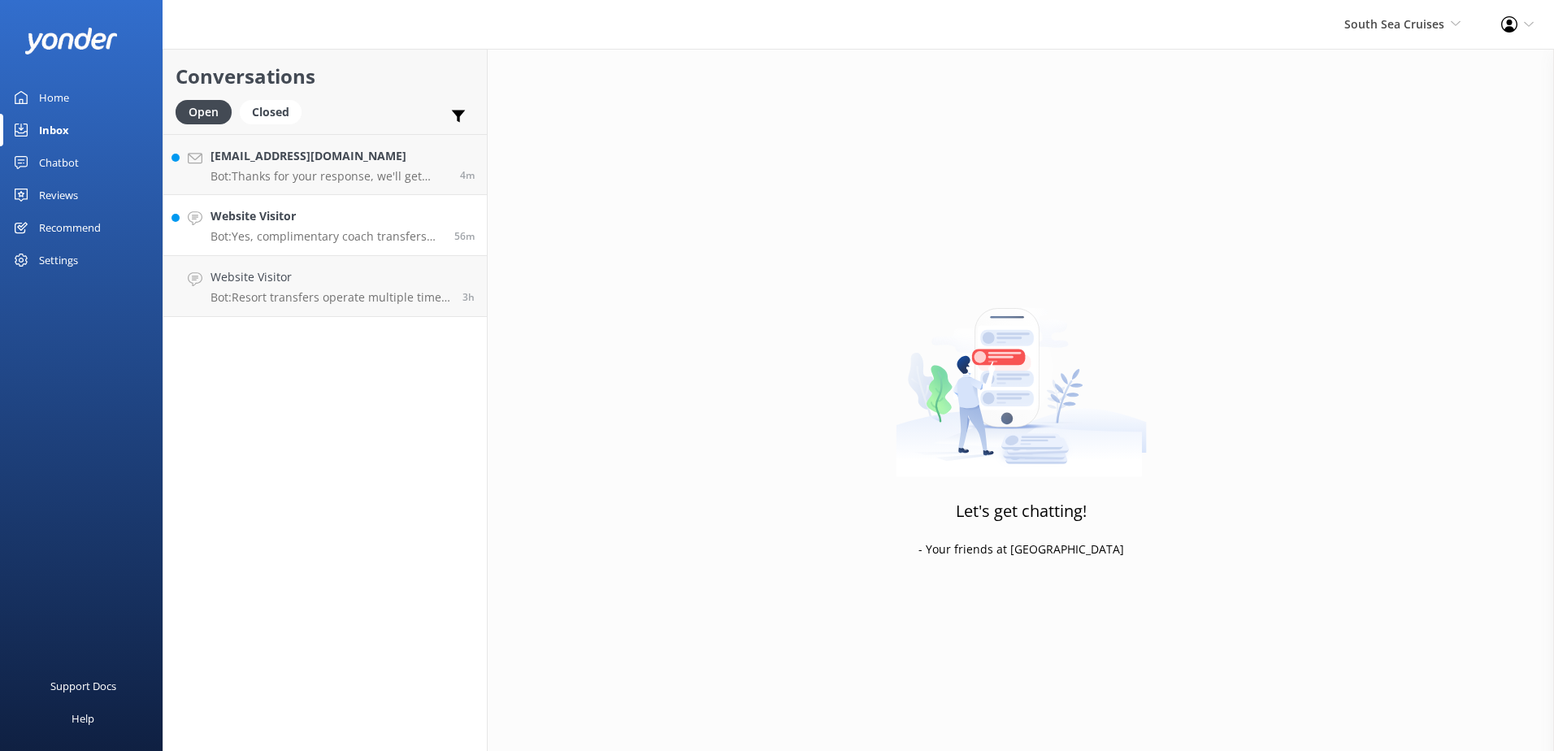
click at [389, 229] on p "Bot: Yes, complimentary coach transfers are provided for most day tours to Mala…" at bounding box center [327, 236] width 232 height 15
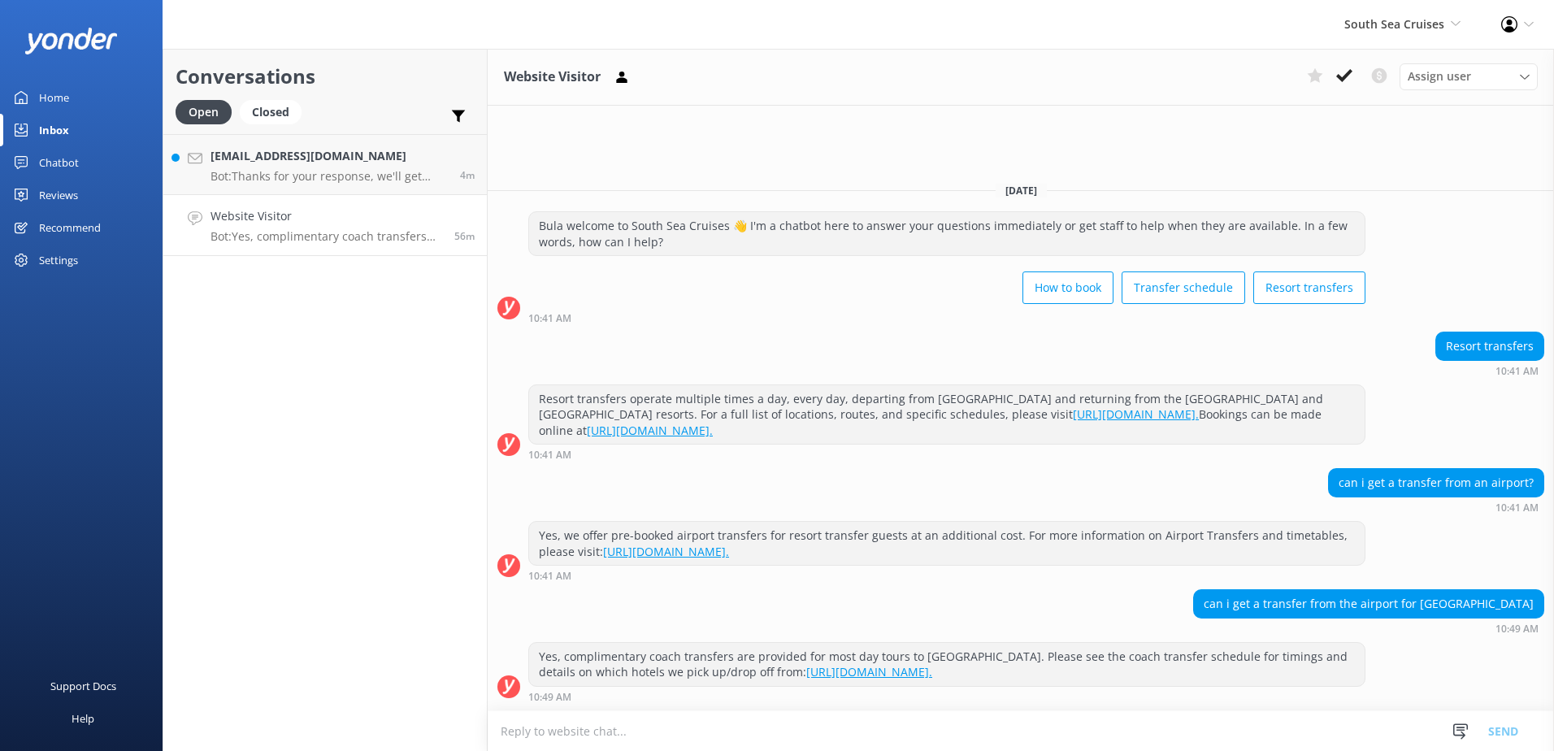
click at [981, 749] on textarea at bounding box center [1021, 731] width 1066 height 40
click at [993, 729] on textarea at bounding box center [1021, 731] width 1066 height 40
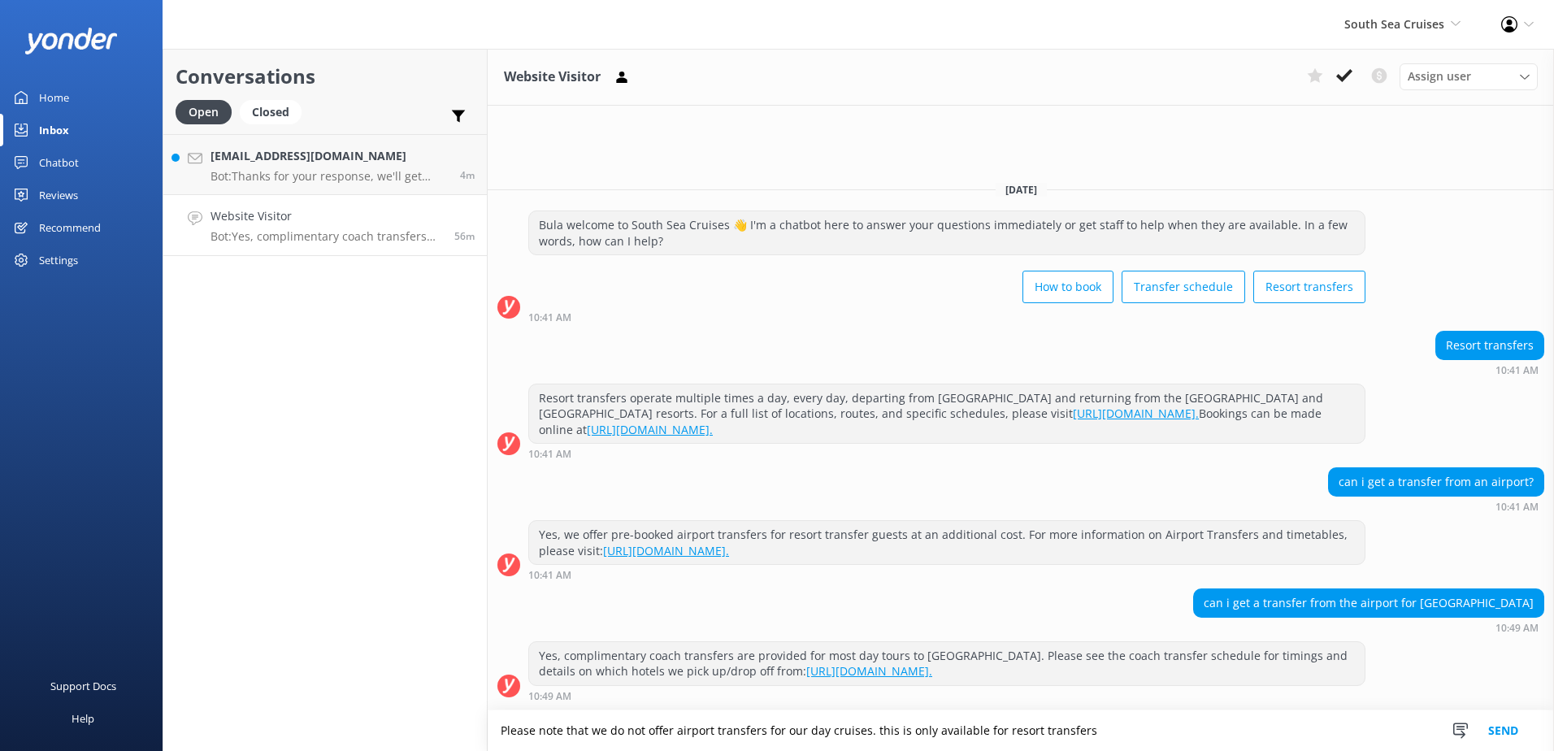
click at [1127, 719] on textarea "Please note that we do not offer airport transfers for our day cruises. this is…" at bounding box center [1021, 730] width 1066 height 41
type textarea "Please note that we do not offer airport transfers for our day cruises. this is…"
click at [1491, 736] on button "Send" at bounding box center [1503, 730] width 61 height 41
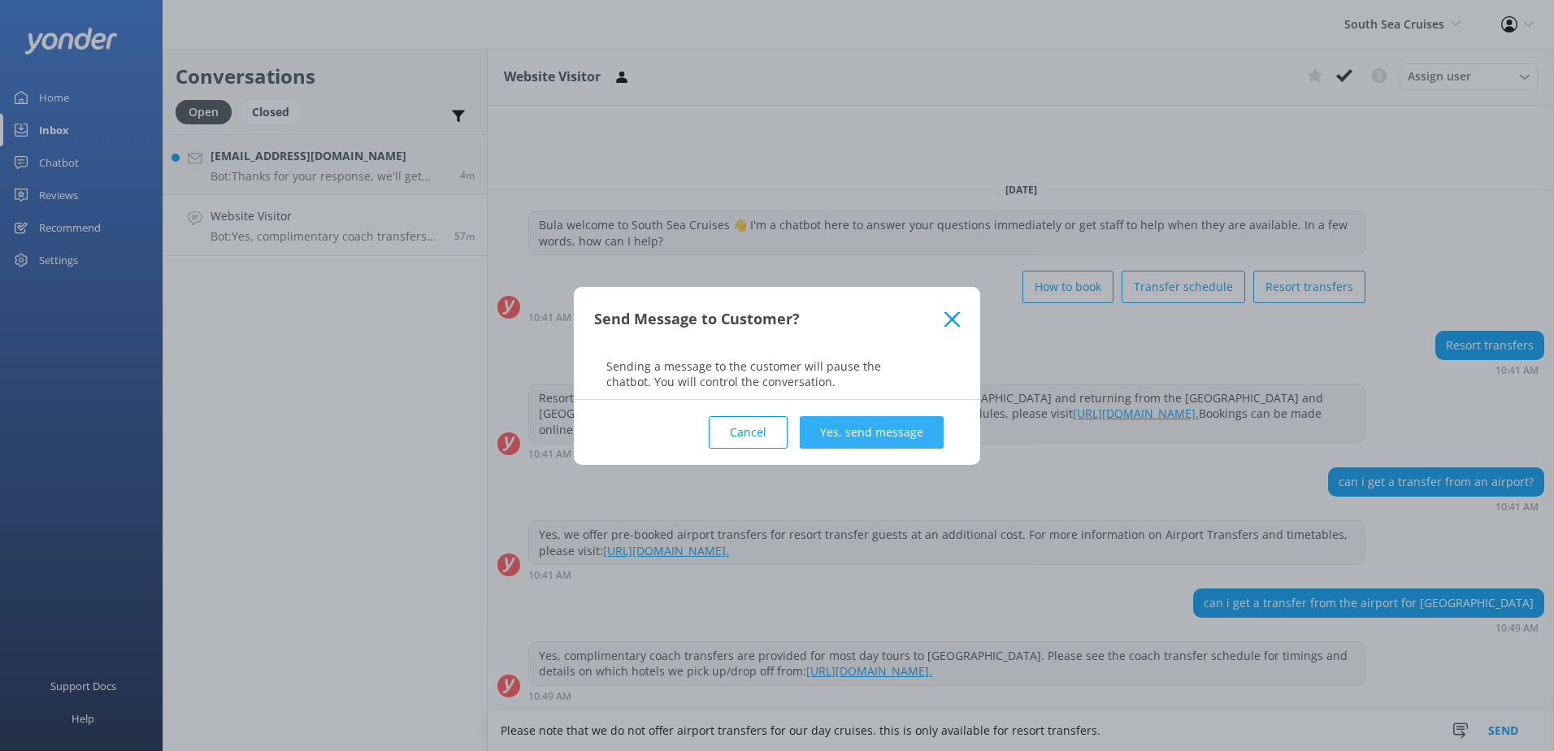
click at [922, 432] on button "Yes, send message" at bounding box center [872, 432] width 144 height 33
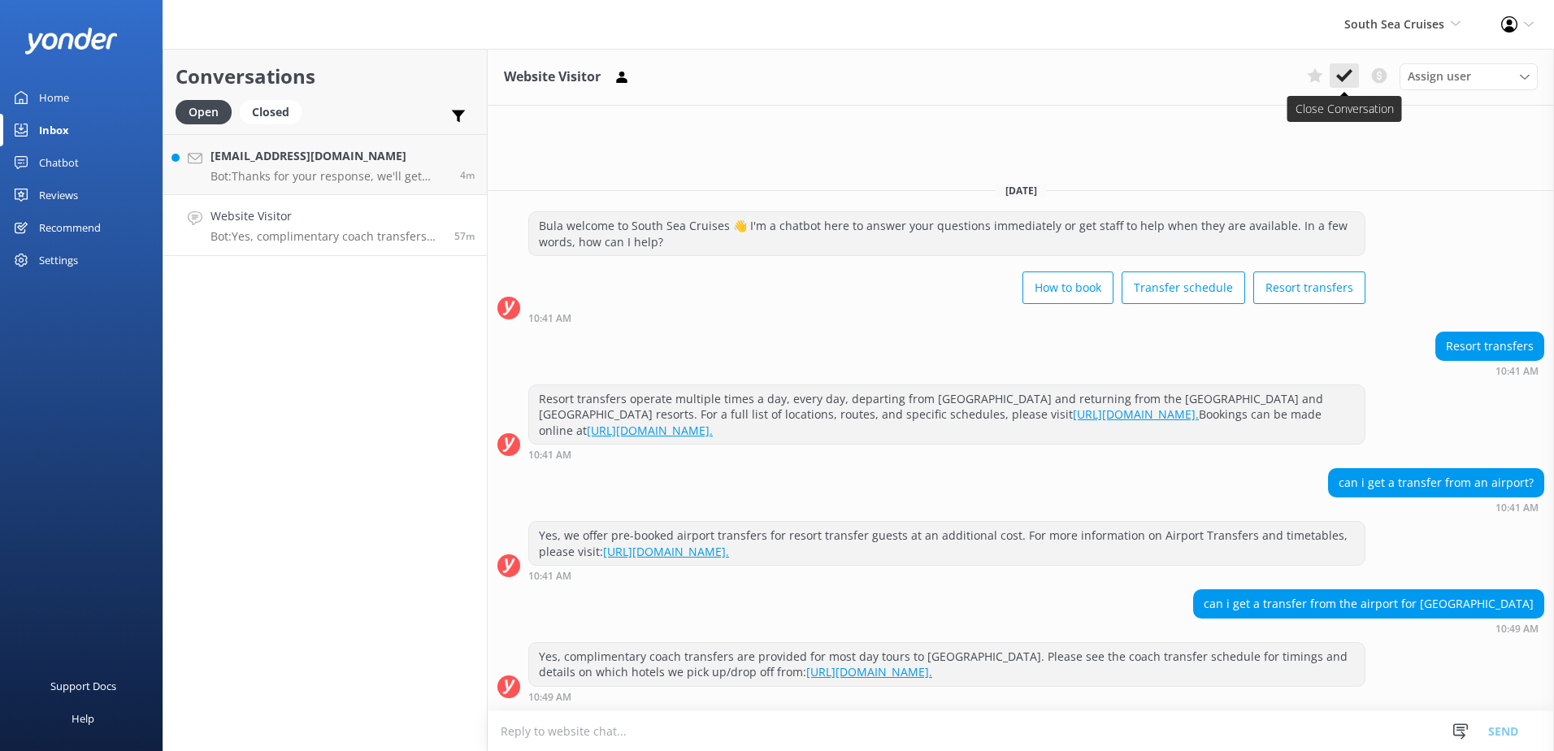
click at [1346, 72] on icon at bounding box center [1344, 75] width 16 height 16
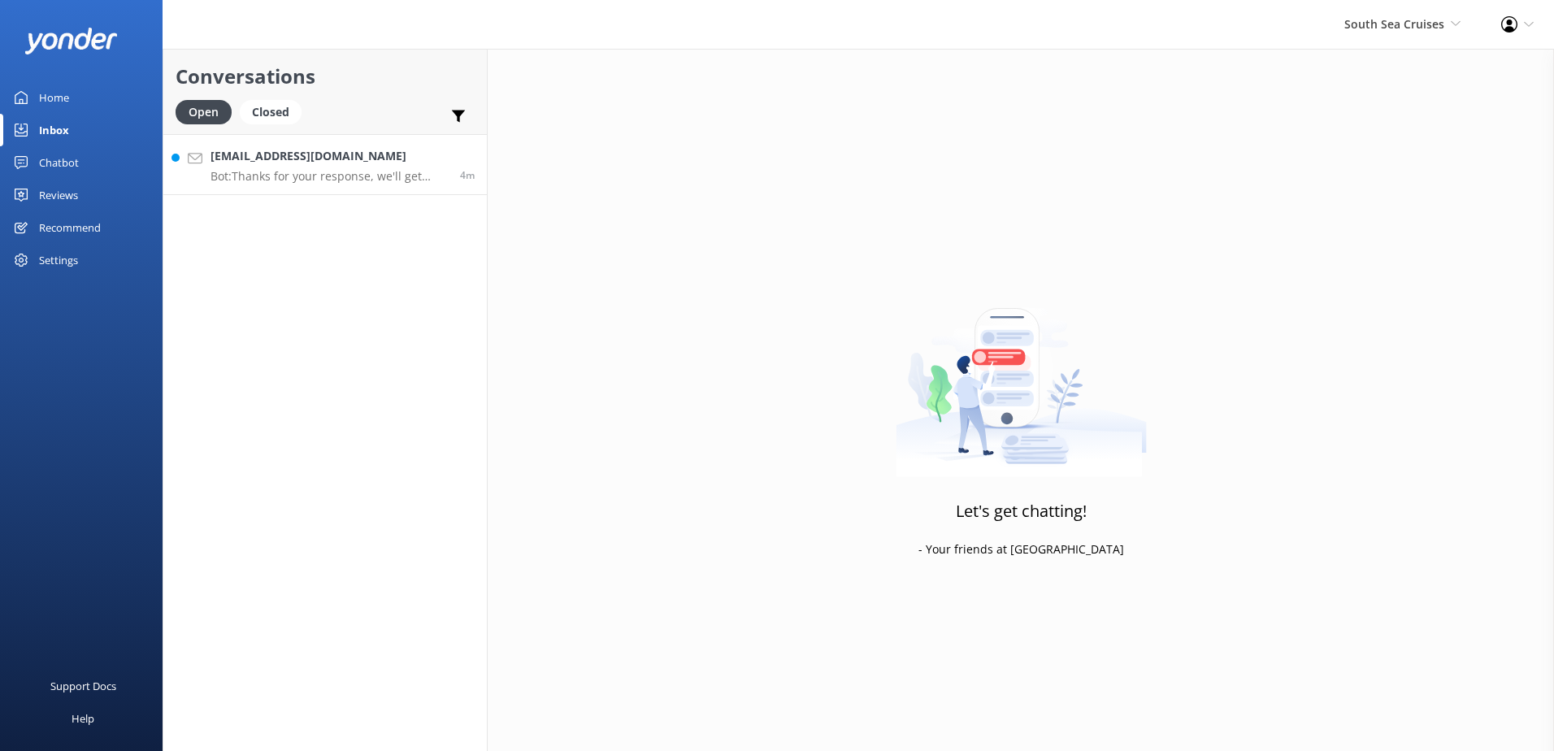
click at [409, 176] on p "Bot: Thanks for your response, we'll get back to you as soon as we can during o…" at bounding box center [329, 176] width 237 height 15
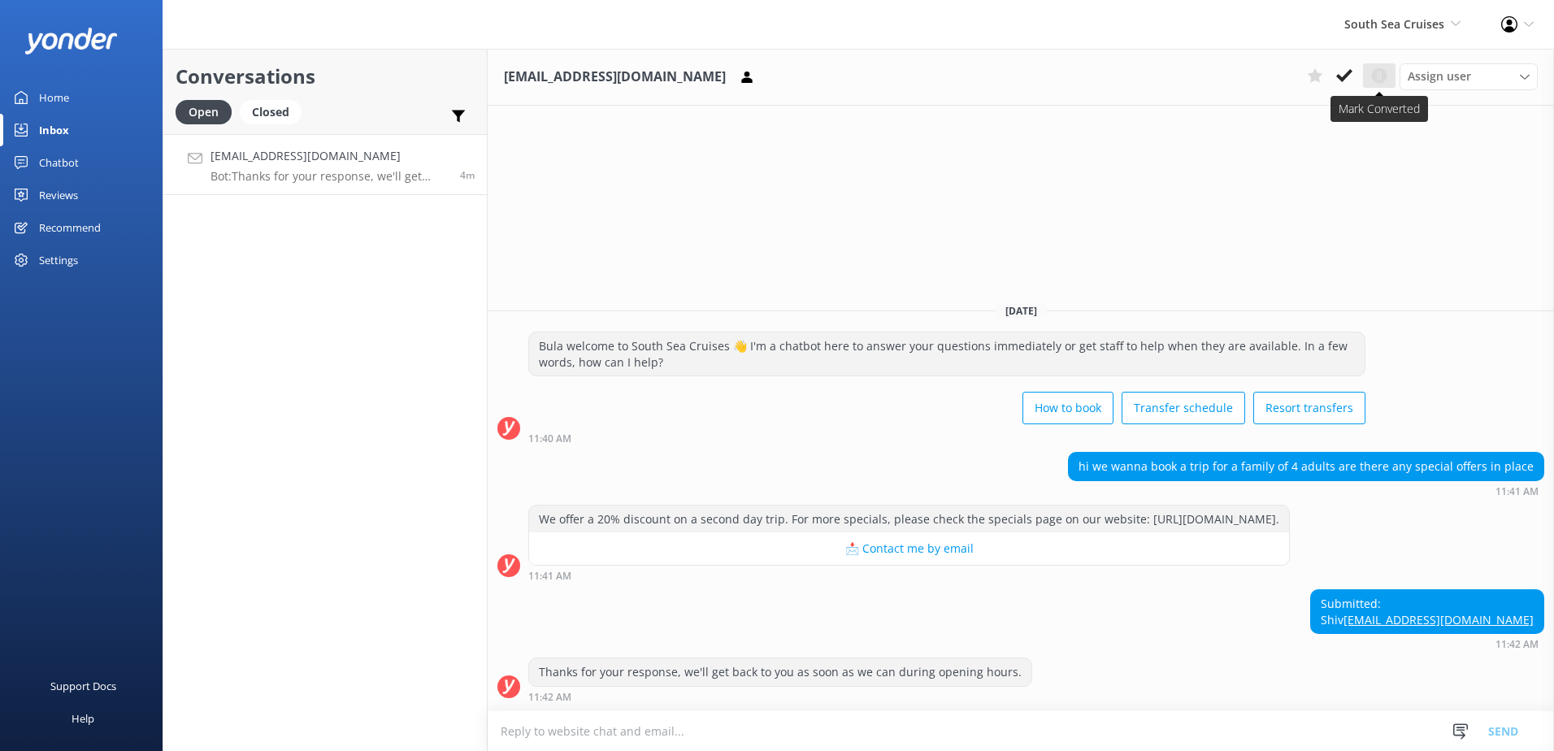
click at [1368, 74] on button at bounding box center [1379, 75] width 33 height 24
click at [1384, 76] on use at bounding box center [1379, 75] width 15 height 15
click at [1344, 75] on icon at bounding box center [1344, 75] width 16 height 16
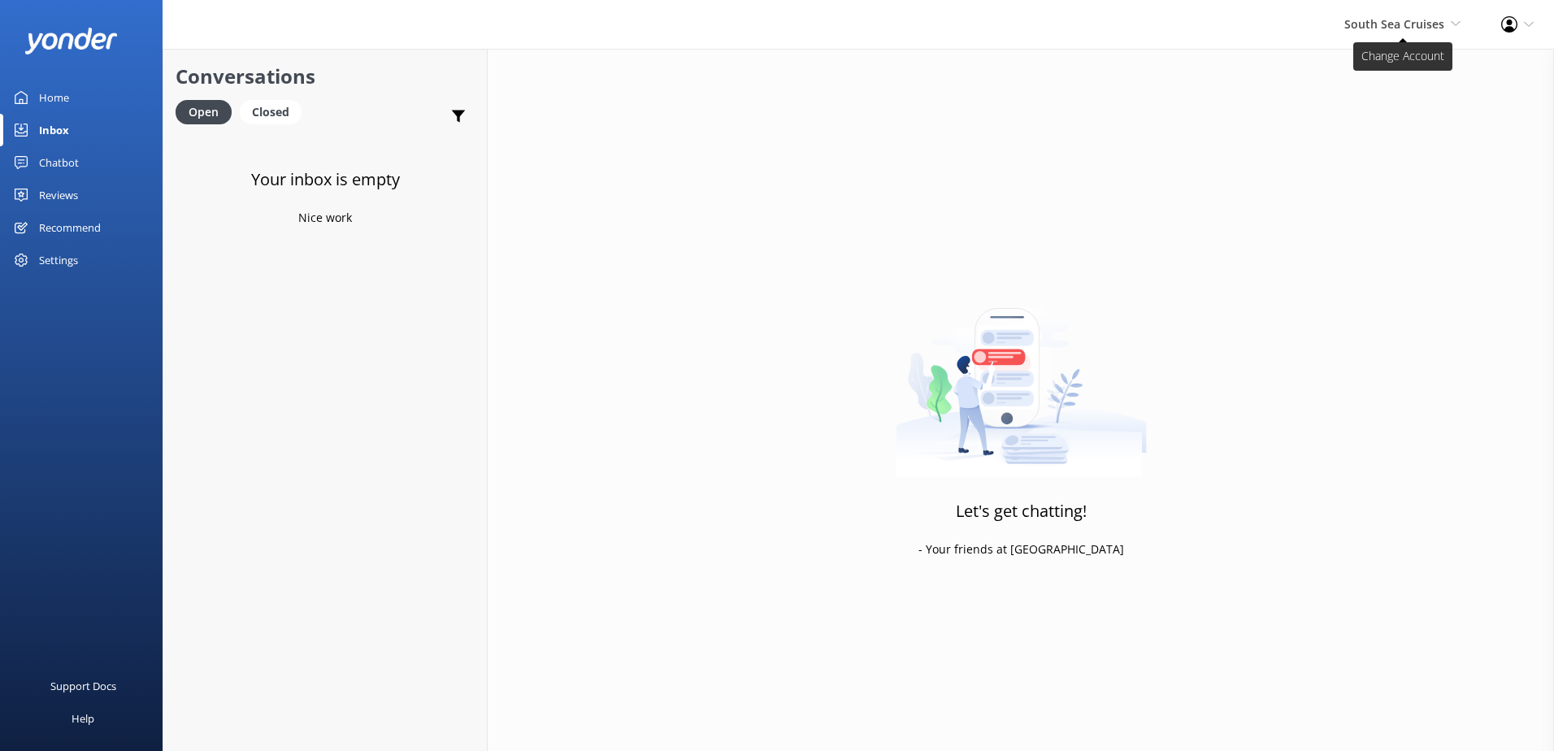
click at [1387, 28] on span "South Sea Cruises" at bounding box center [1394, 23] width 100 height 15
click at [1397, 76] on link "South Sea Sailing" at bounding box center [1400, 69] width 163 height 39
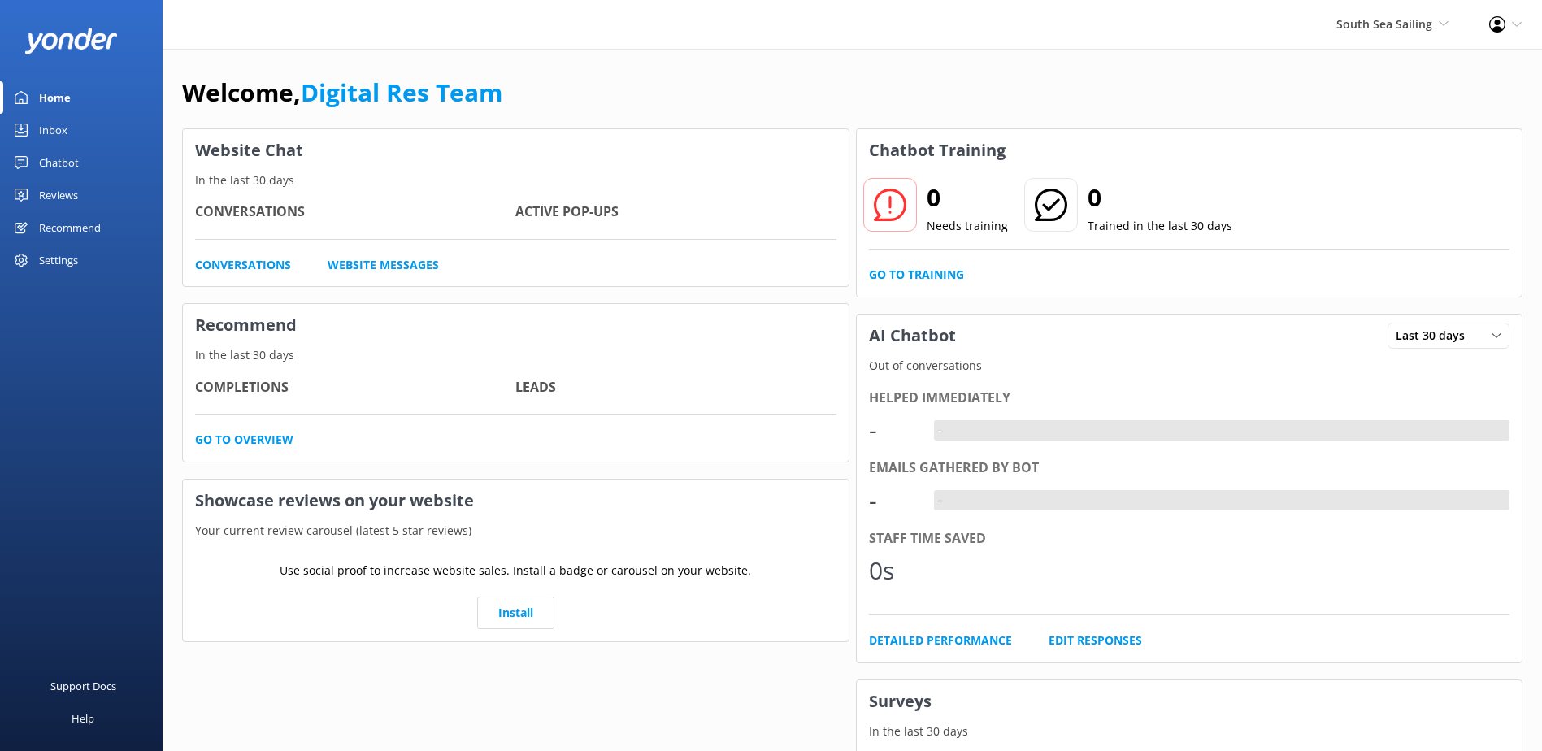
click at [100, 134] on link "Inbox" at bounding box center [81, 130] width 163 height 33
